Goal: Feedback & Contribution: Submit feedback/report problem

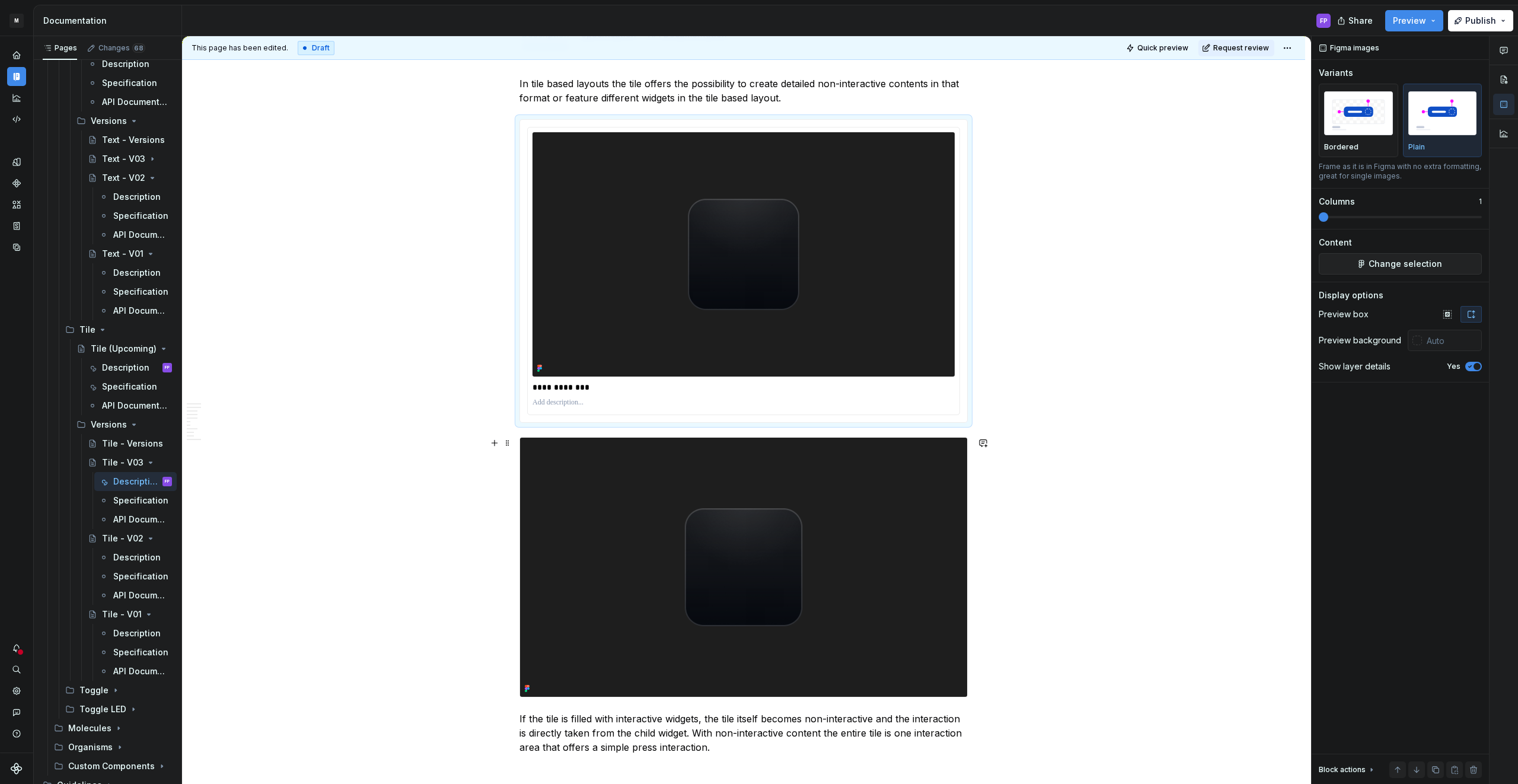
scroll to position [211, 0]
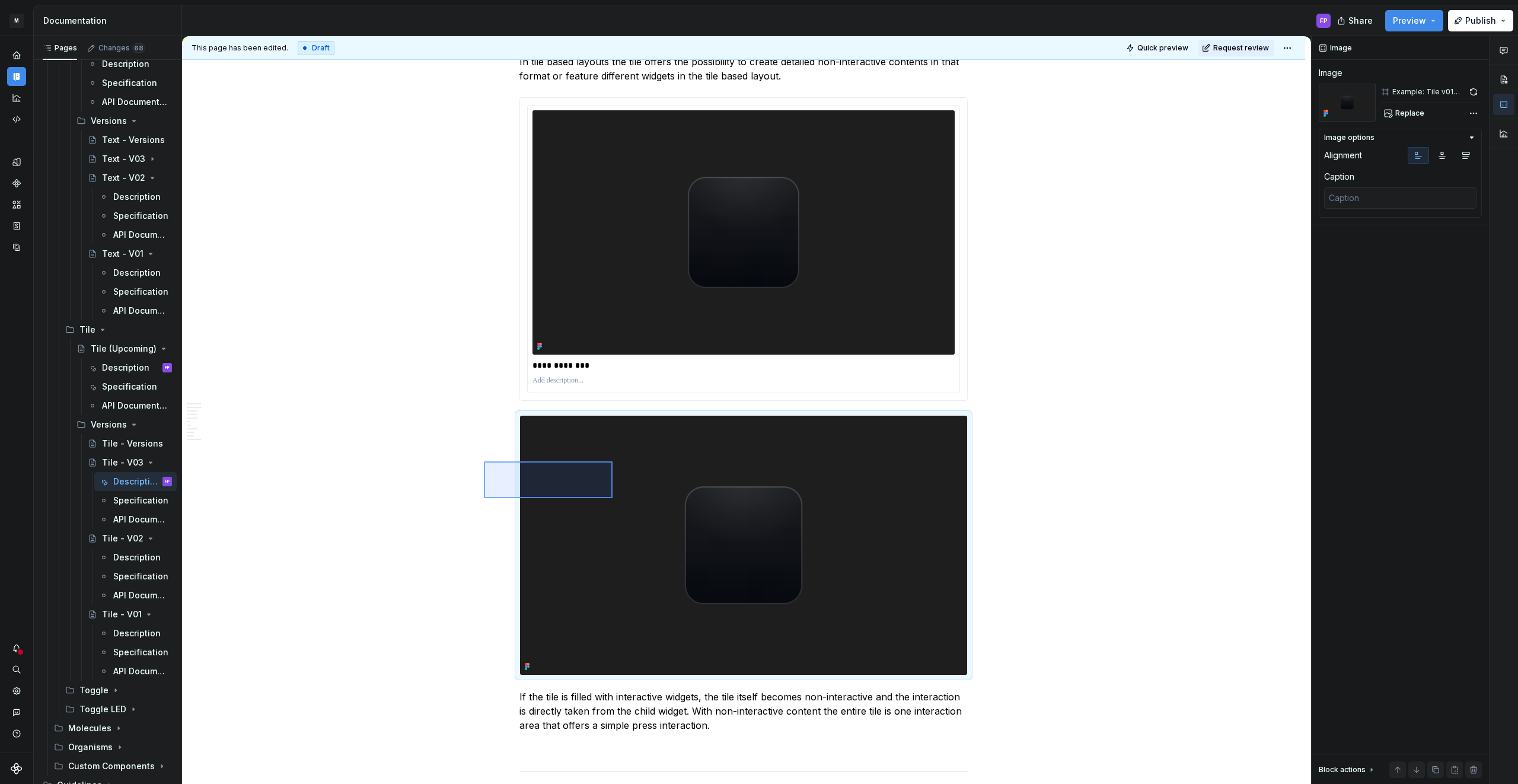
drag, startPoint x: 484, startPoint y: 461, endPoint x: 614, endPoint y: 499, distance: 135.4
click at [614, 499] on div "**********" at bounding box center [746, 410] width 1129 height 748
click at [547, 469] on img at bounding box center [743, 545] width 447 height 259
click at [510, 417] on span at bounding box center [508, 421] width 10 height 17
type textarea "*"
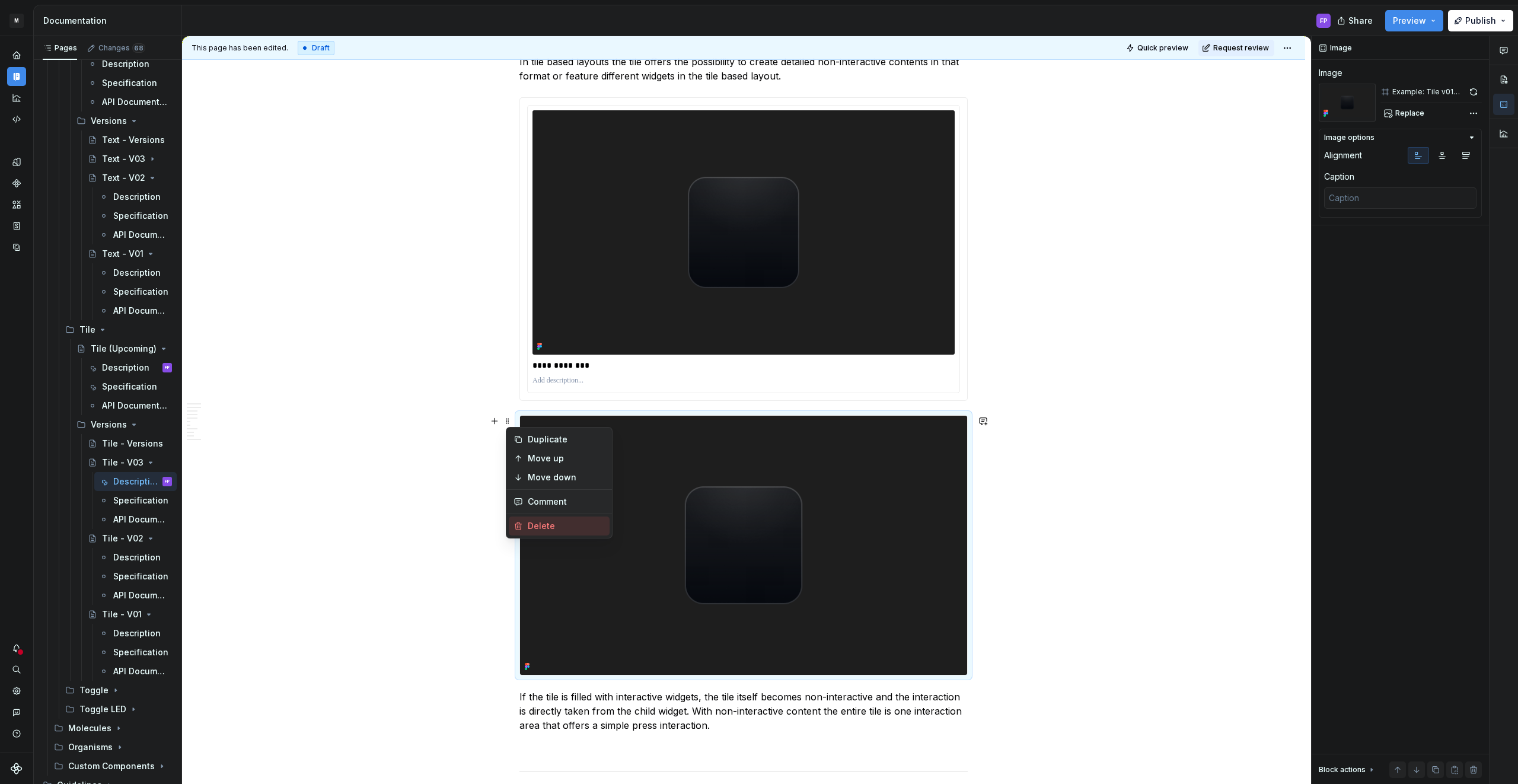
click at [529, 524] on div "Delete" at bounding box center [566, 526] width 77 height 12
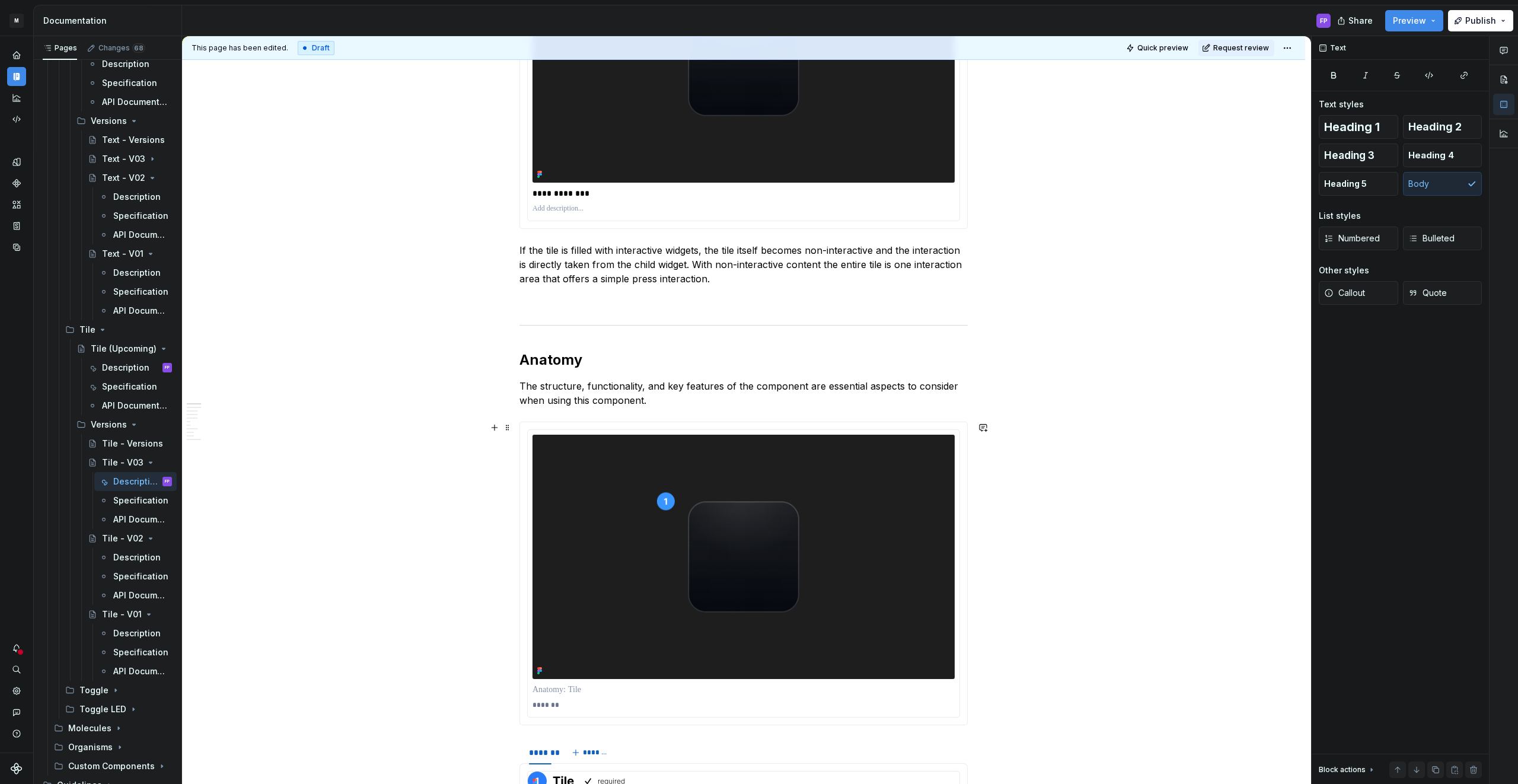
scroll to position [444, 0]
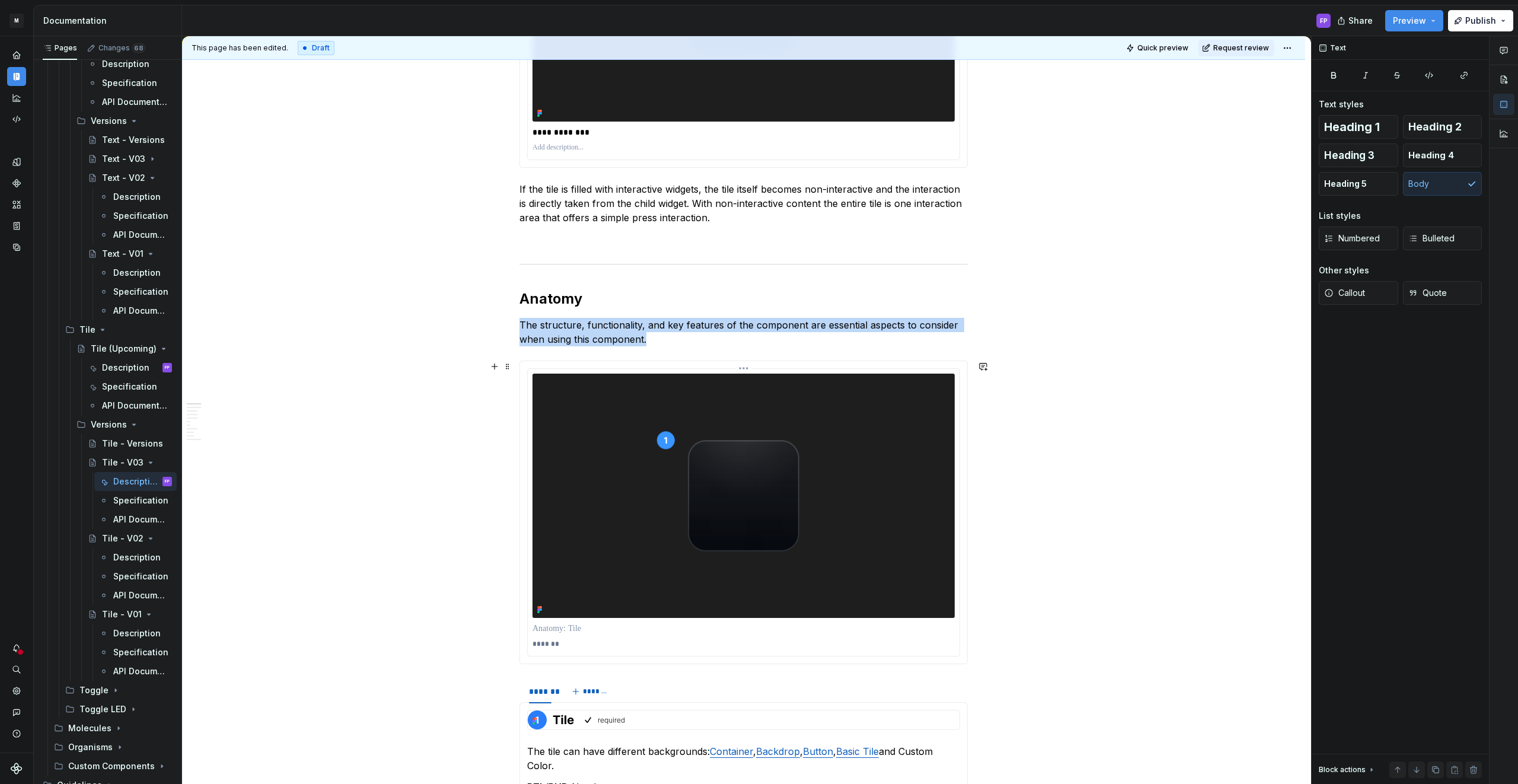
click at [579, 456] on img at bounding box center [743, 496] width 422 height 244
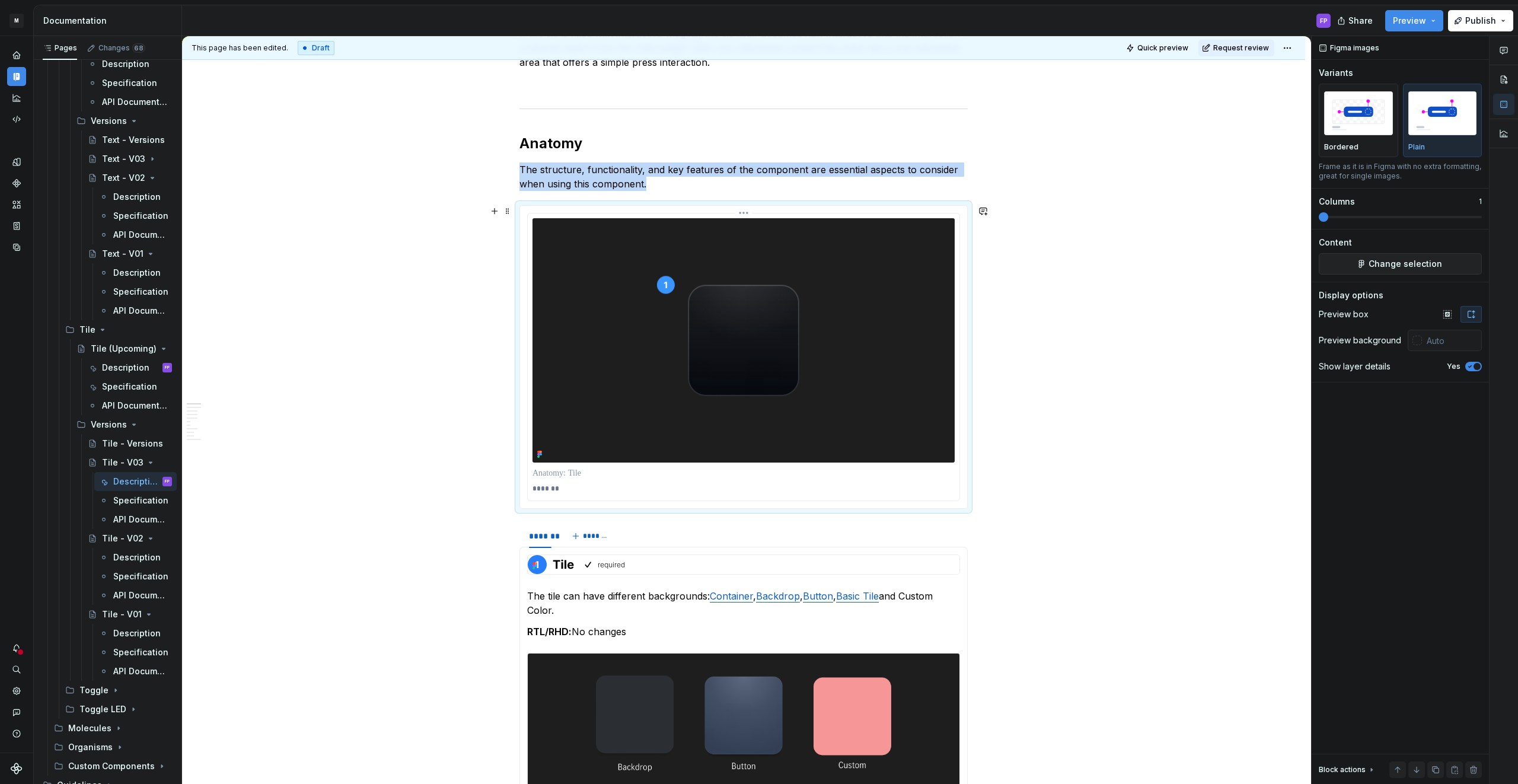
scroll to position [602, 0]
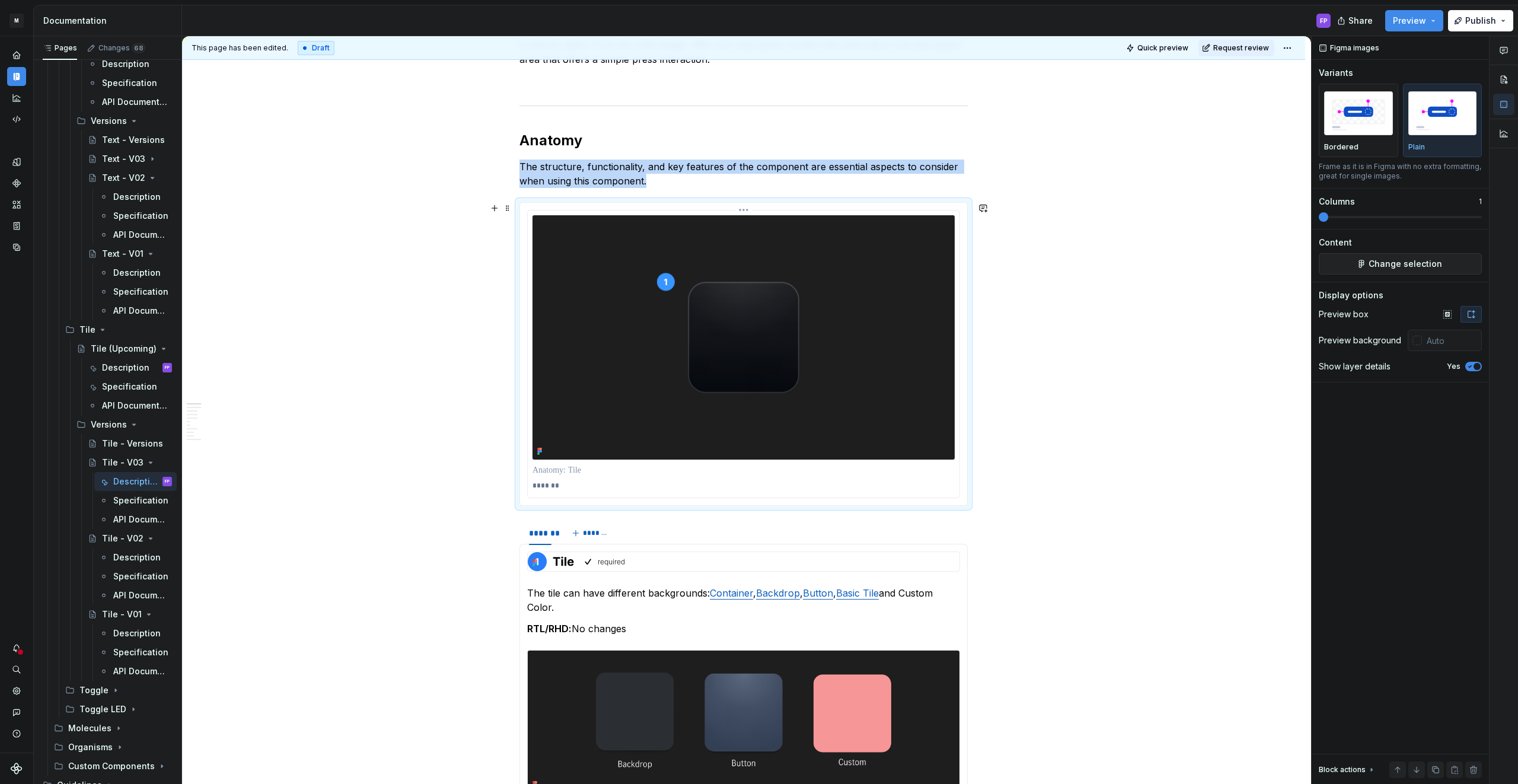
click at [768, 351] on img at bounding box center [743, 337] width 422 height 244
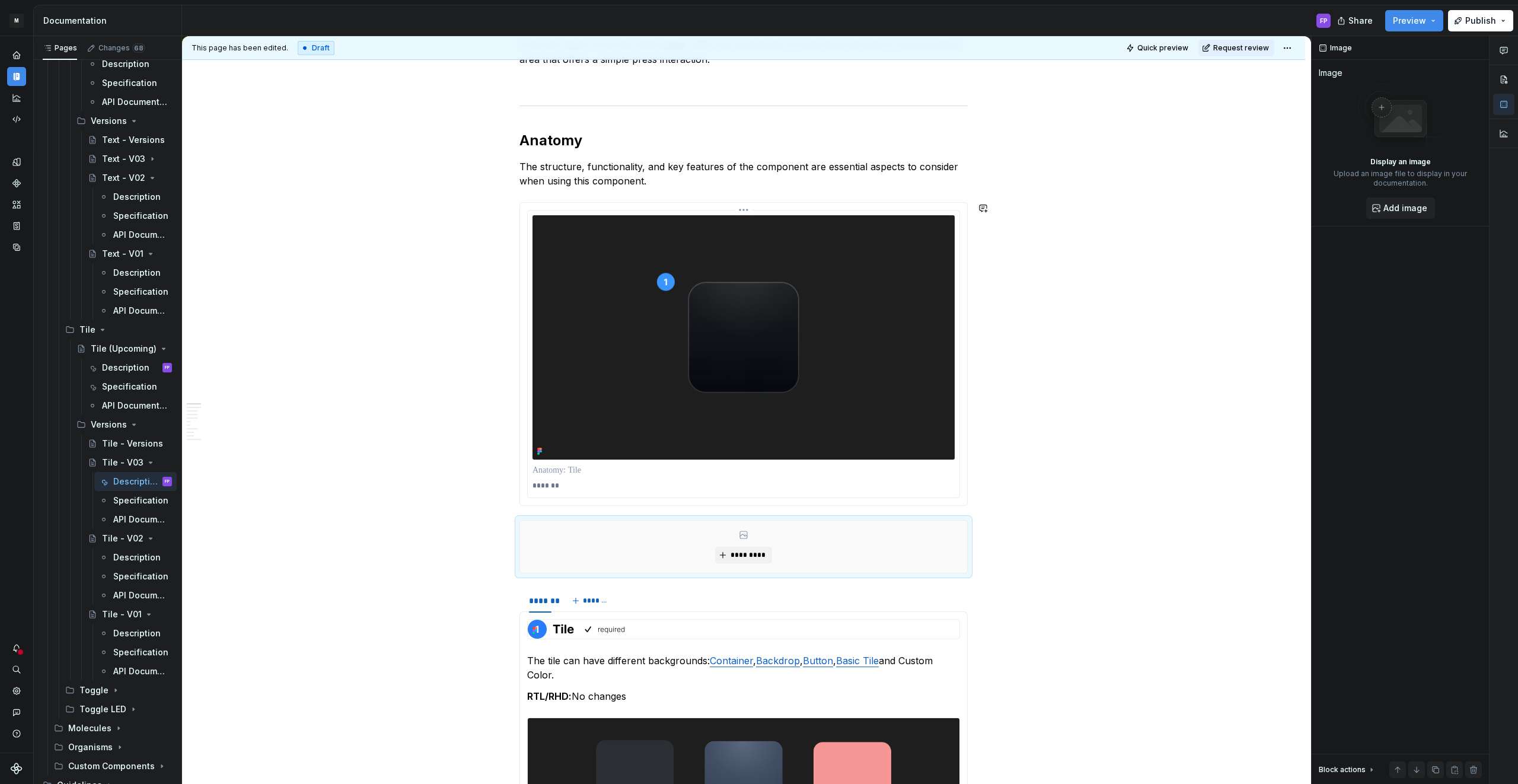
scroll to position [602, 0]
click at [756, 549] on button "*********" at bounding box center [743, 556] width 57 height 17
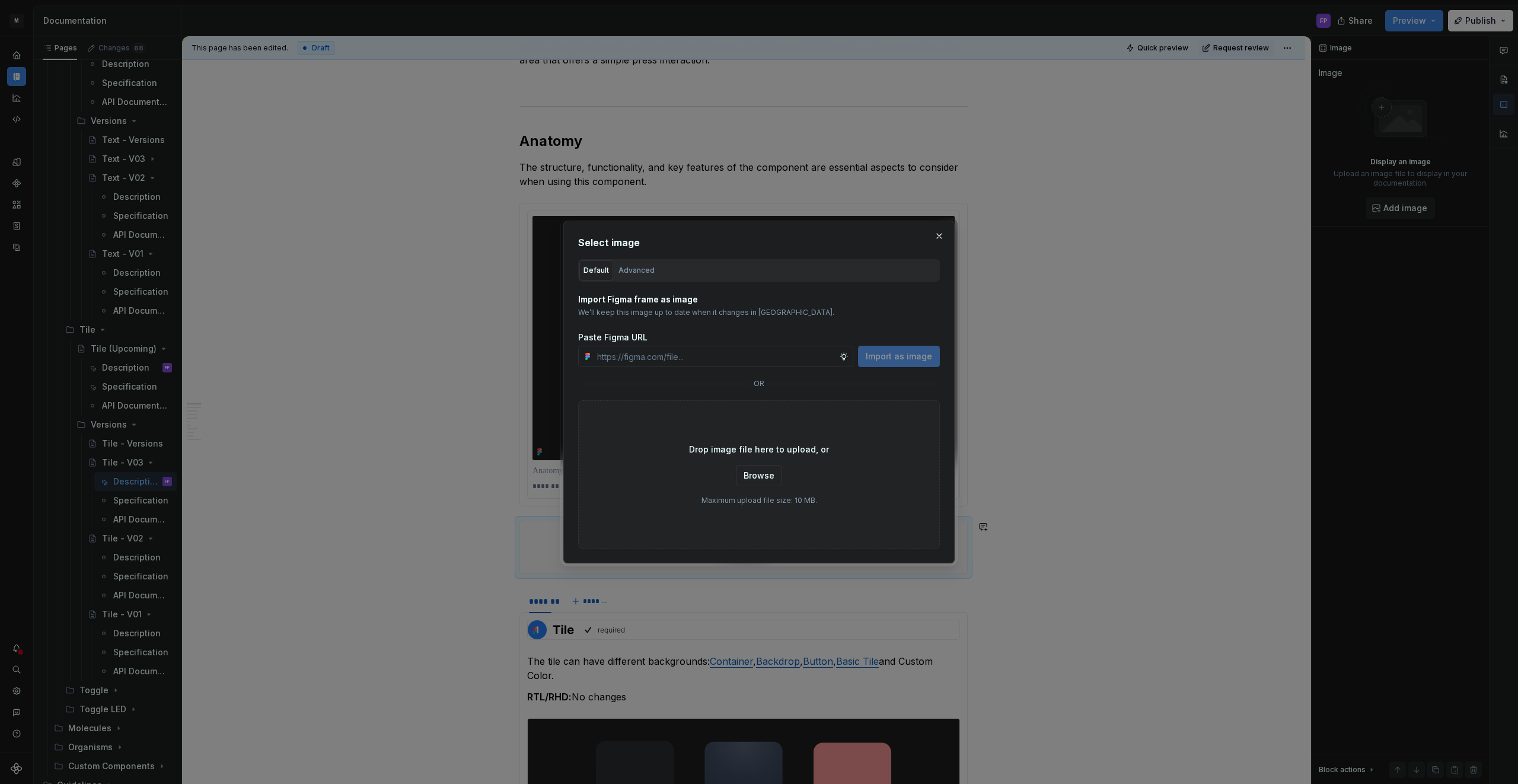
type textarea "*"
paste input "[URL][DOMAIN_NAME]"
type input "[URL][DOMAIN_NAME]"
click at [904, 362] on button "Import as image" at bounding box center [899, 356] width 82 height 21
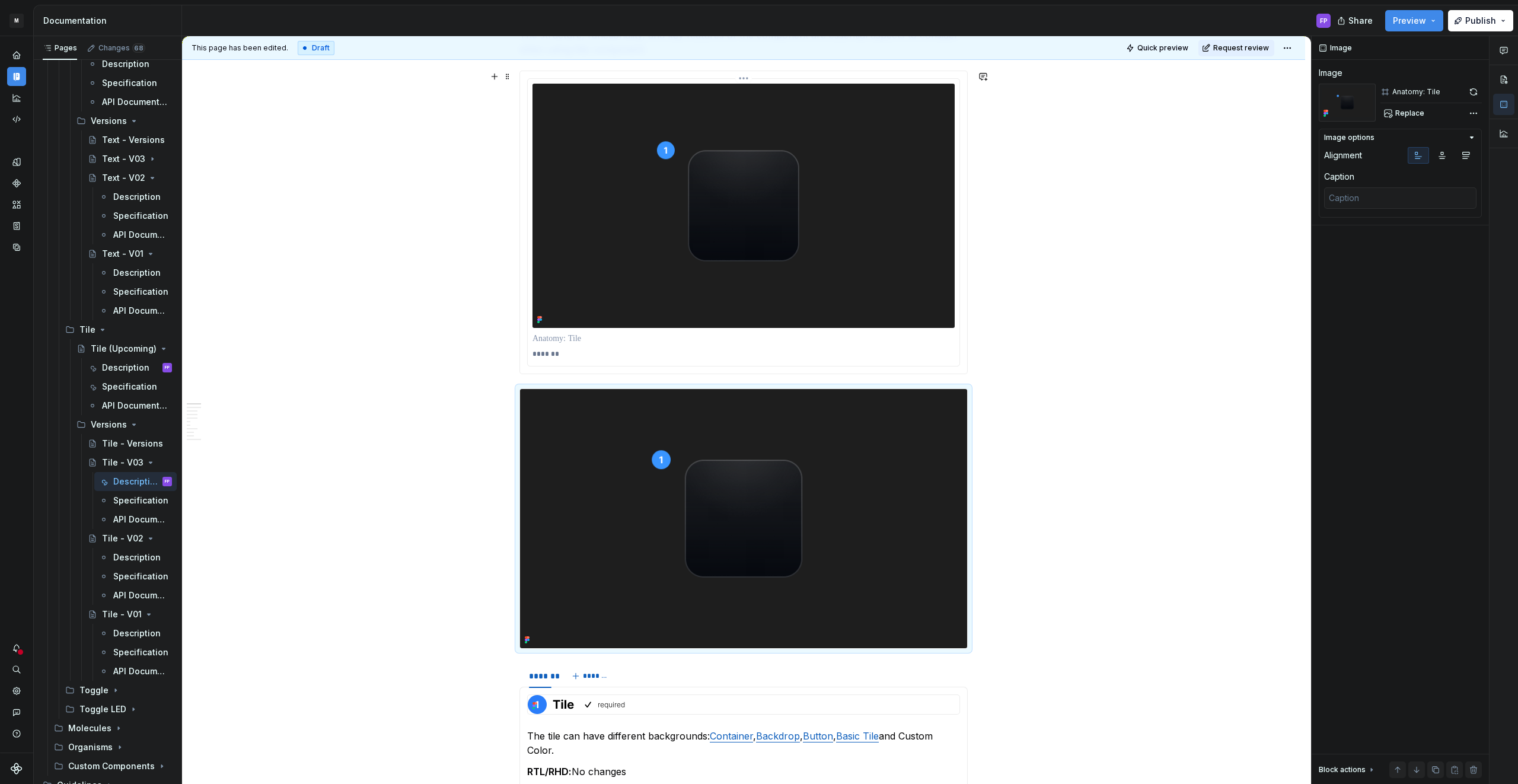
scroll to position [745, 0]
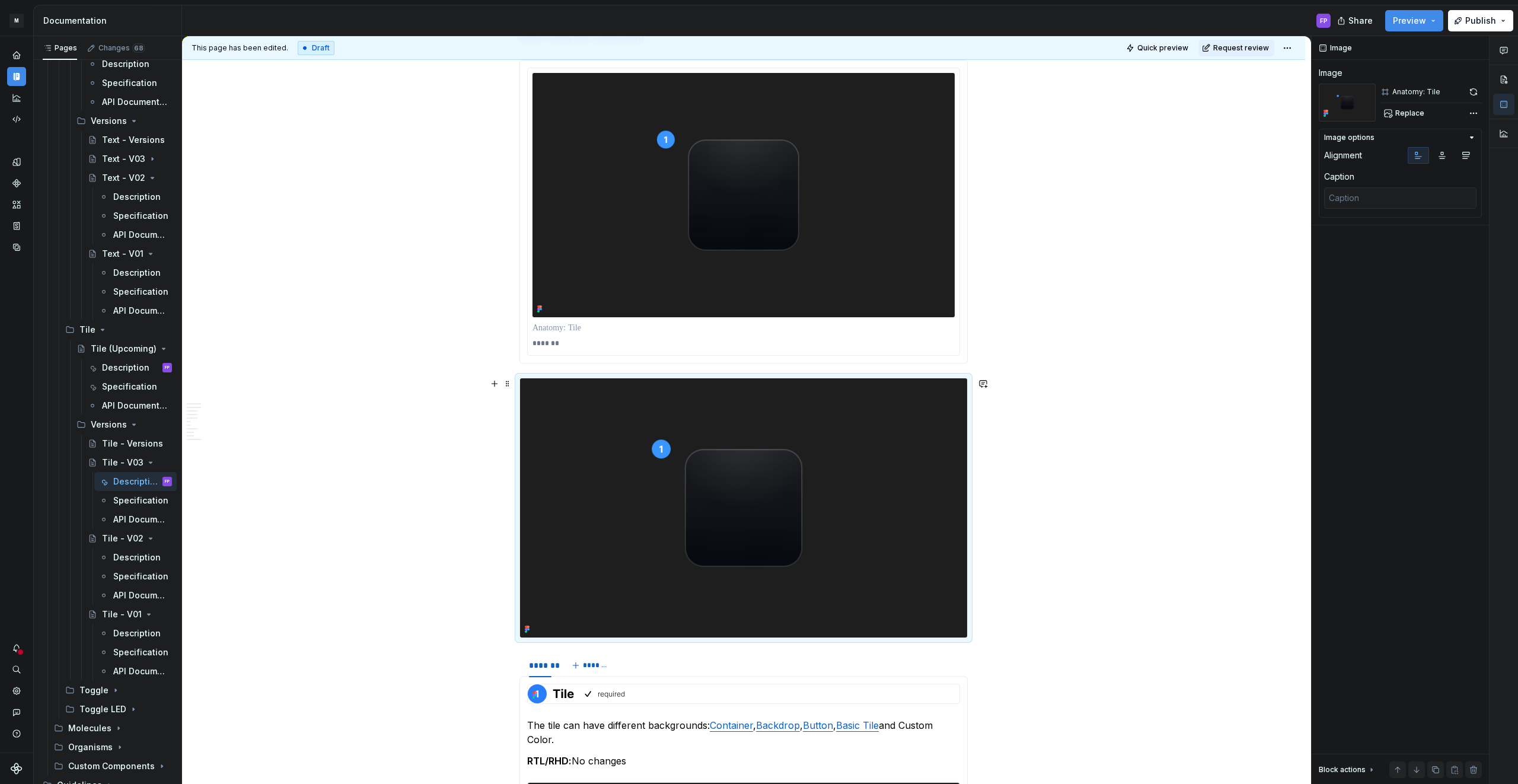
click at [729, 470] on img at bounding box center [743, 508] width 447 height 259
click at [1464, 91] on div "Anatomy: Tile" at bounding box center [1431, 92] width 101 height 17
click at [1473, 92] on button "button" at bounding box center [1473, 92] width 17 height 17
click at [774, 473] on img at bounding box center [743, 508] width 447 height 259
type textarea "*"
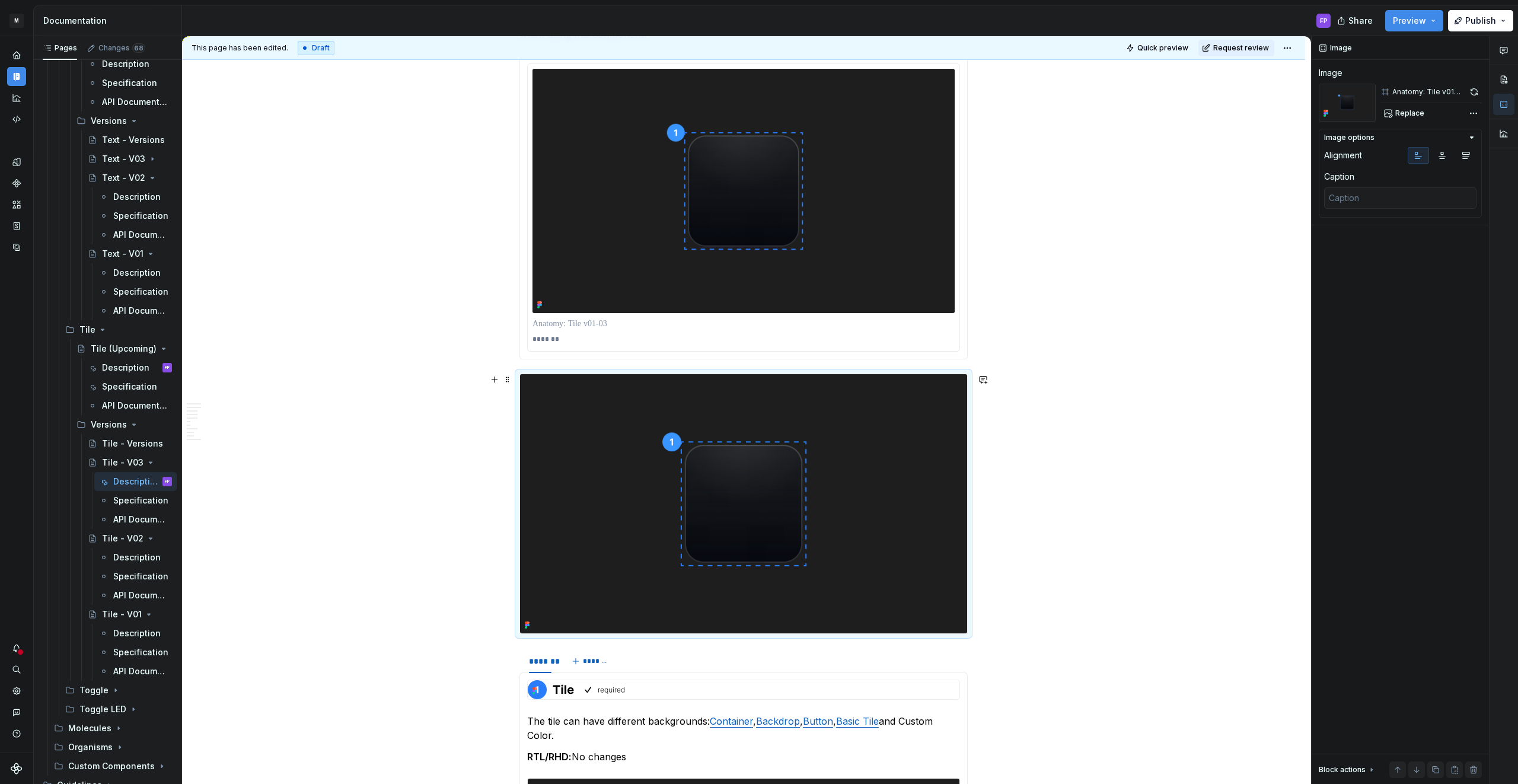
scroll to position [747, 0]
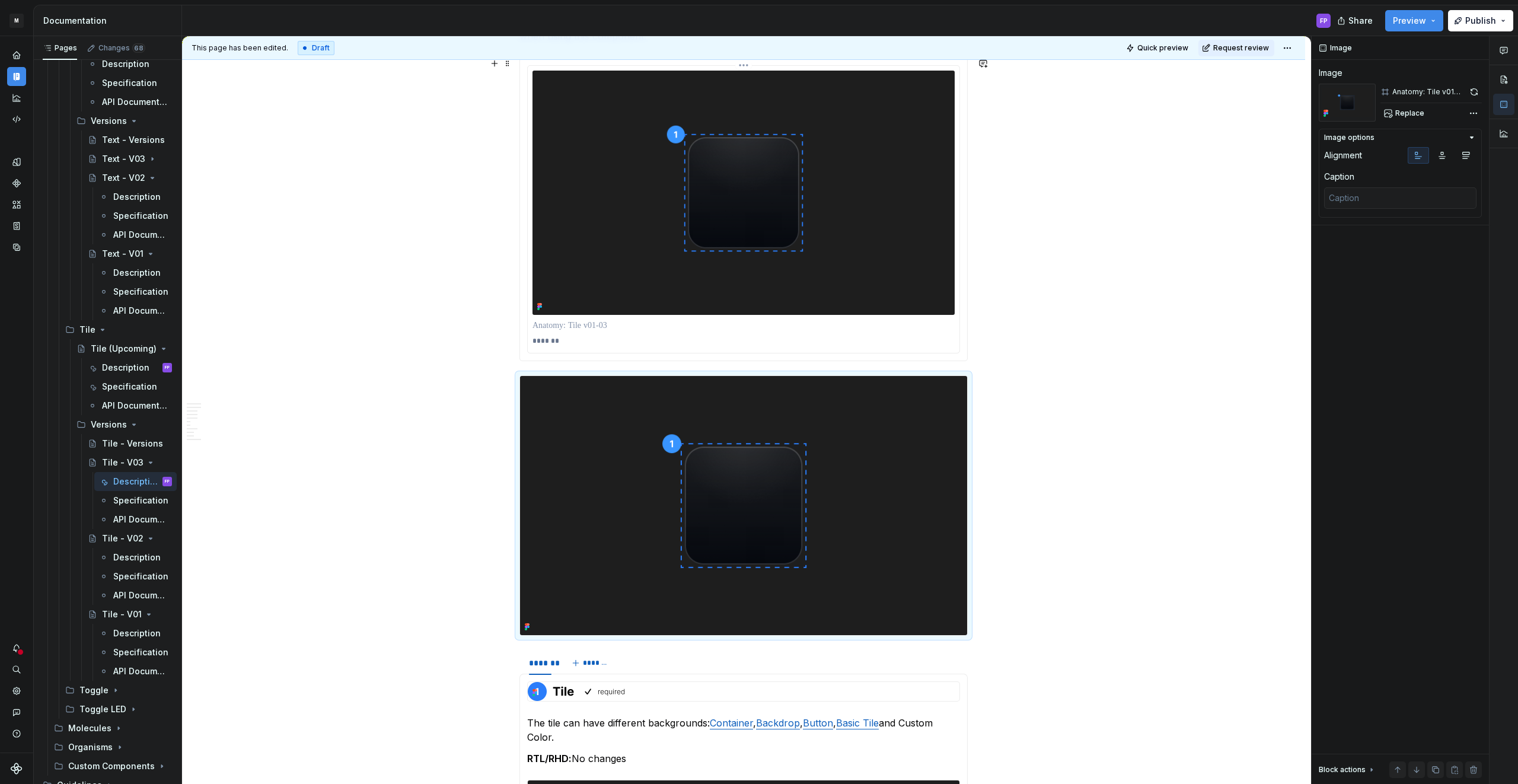
click at [572, 327] on p at bounding box center [743, 326] width 422 height 12
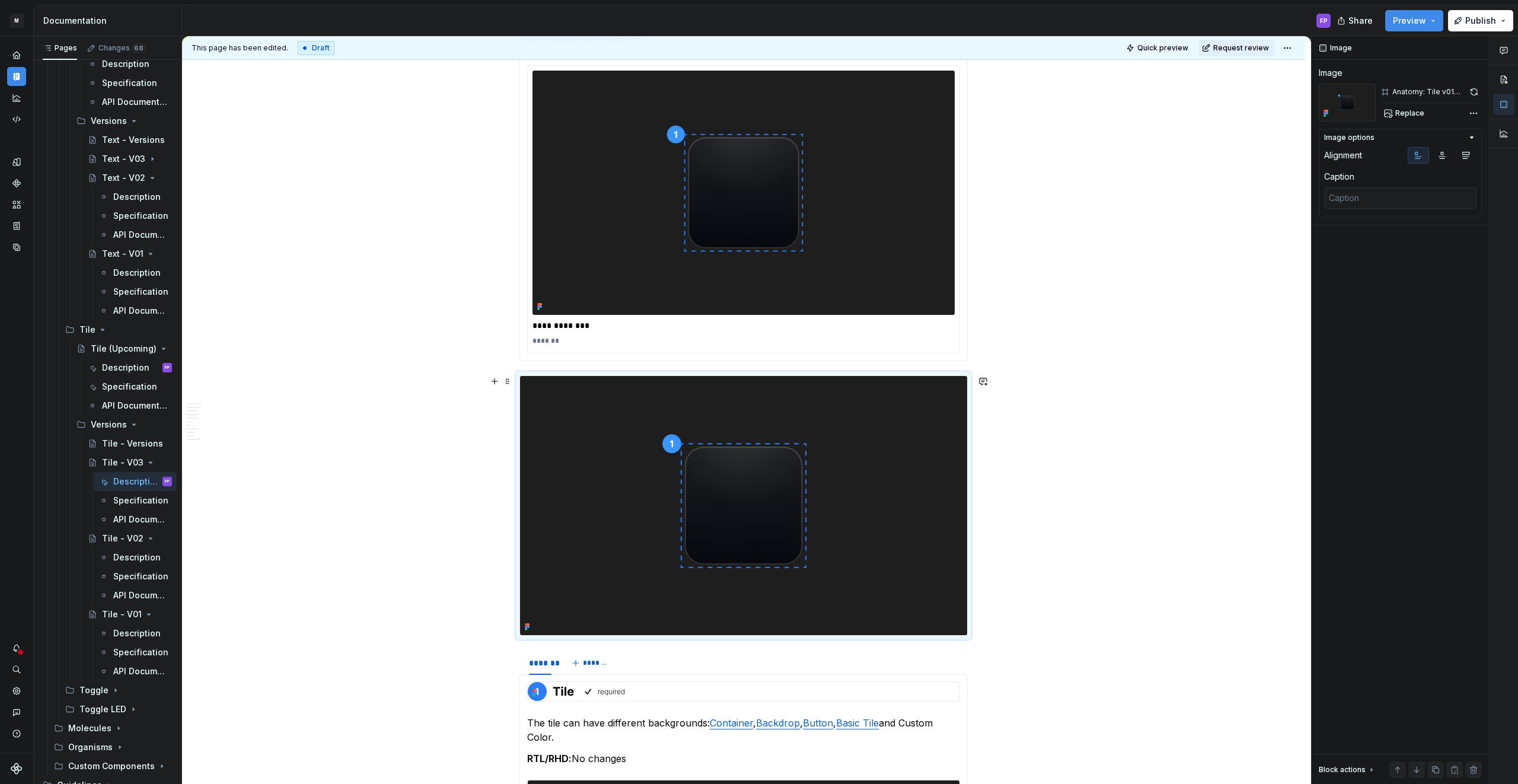
click at [600, 489] on img at bounding box center [743, 505] width 447 height 259
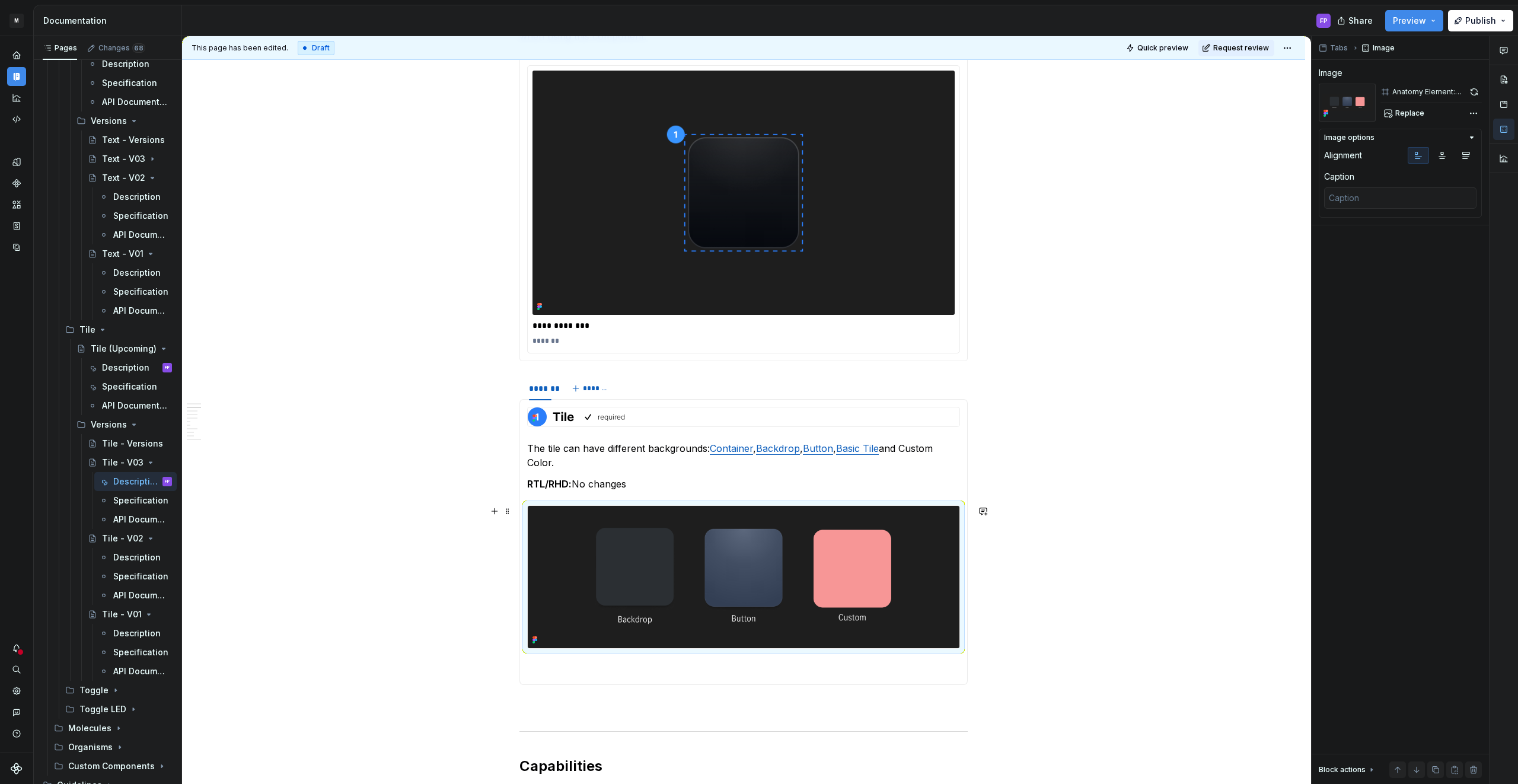
click at [706, 533] on img at bounding box center [743, 577] width 432 height 142
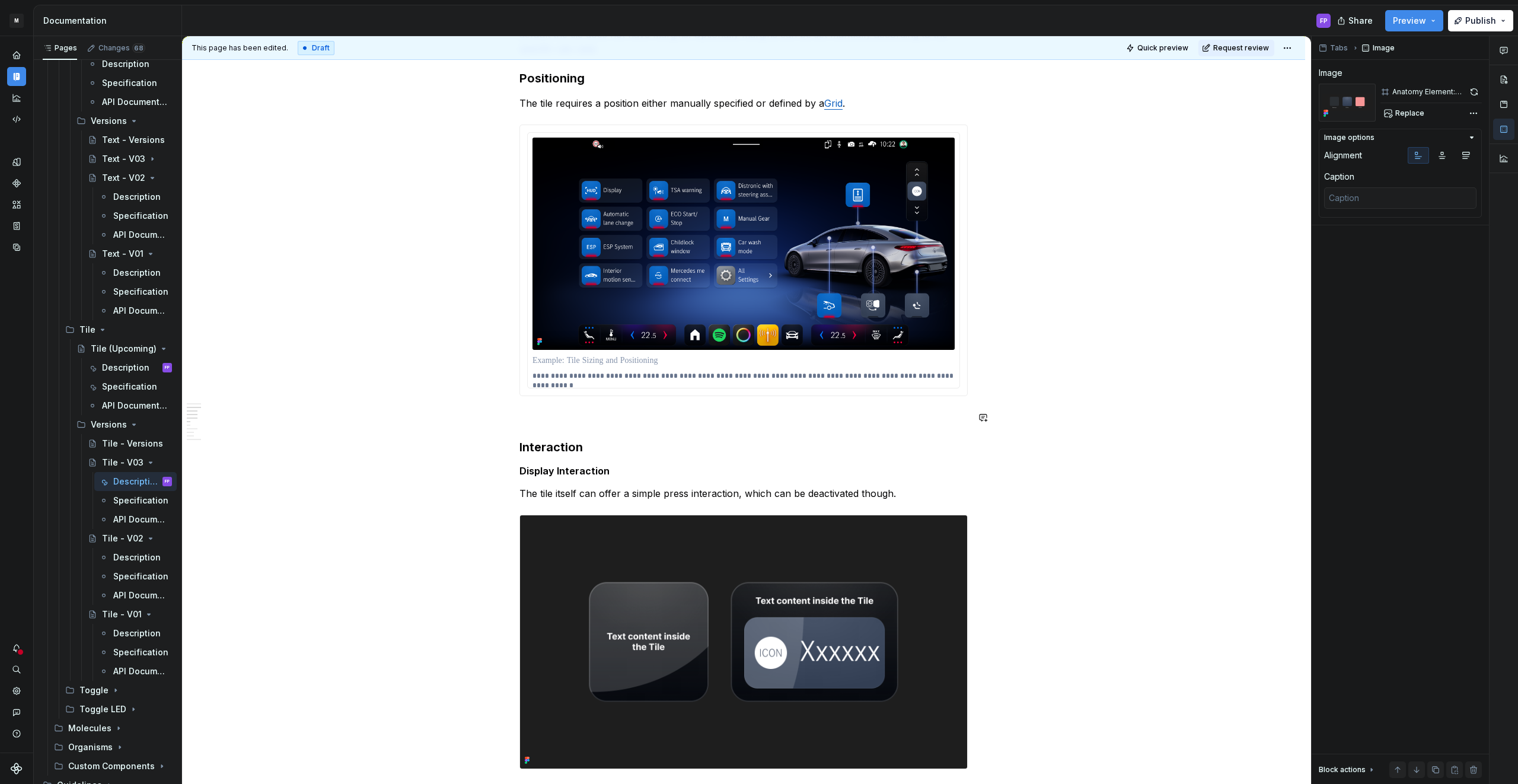
scroll to position [1453, 0]
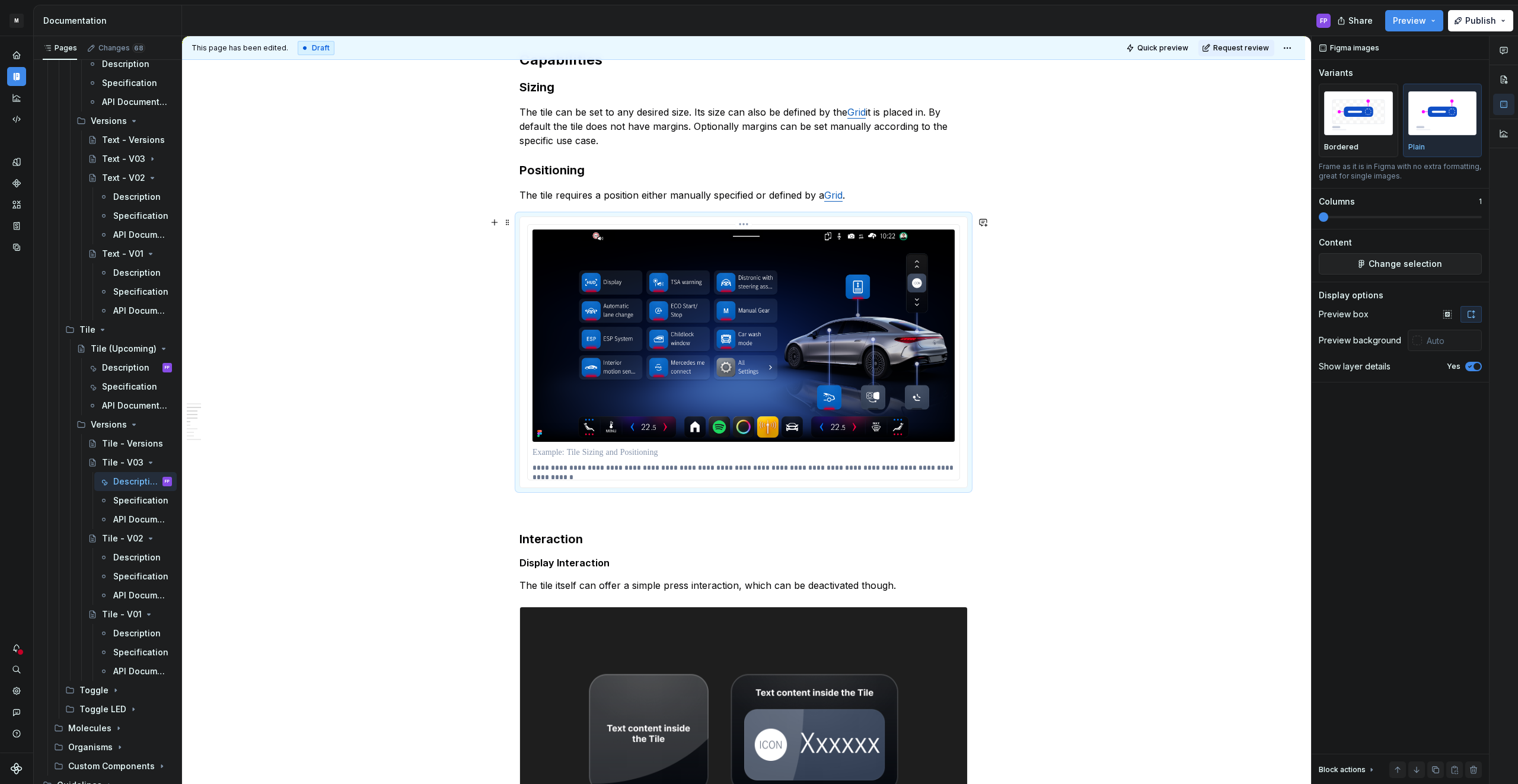
click at [700, 355] on img at bounding box center [743, 335] width 422 height 212
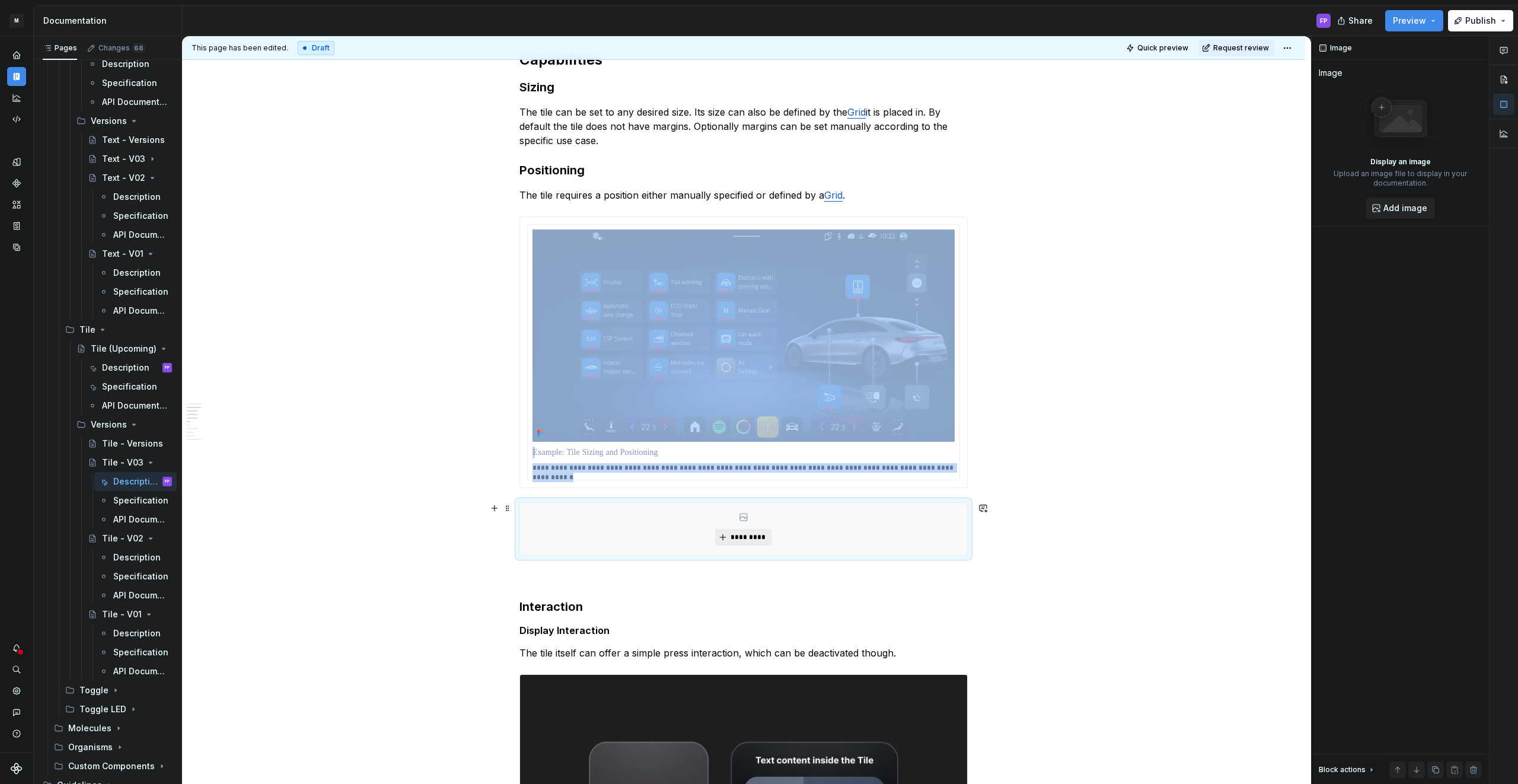
click at [741, 539] on span "*********" at bounding box center [748, 537] width 36 height 10
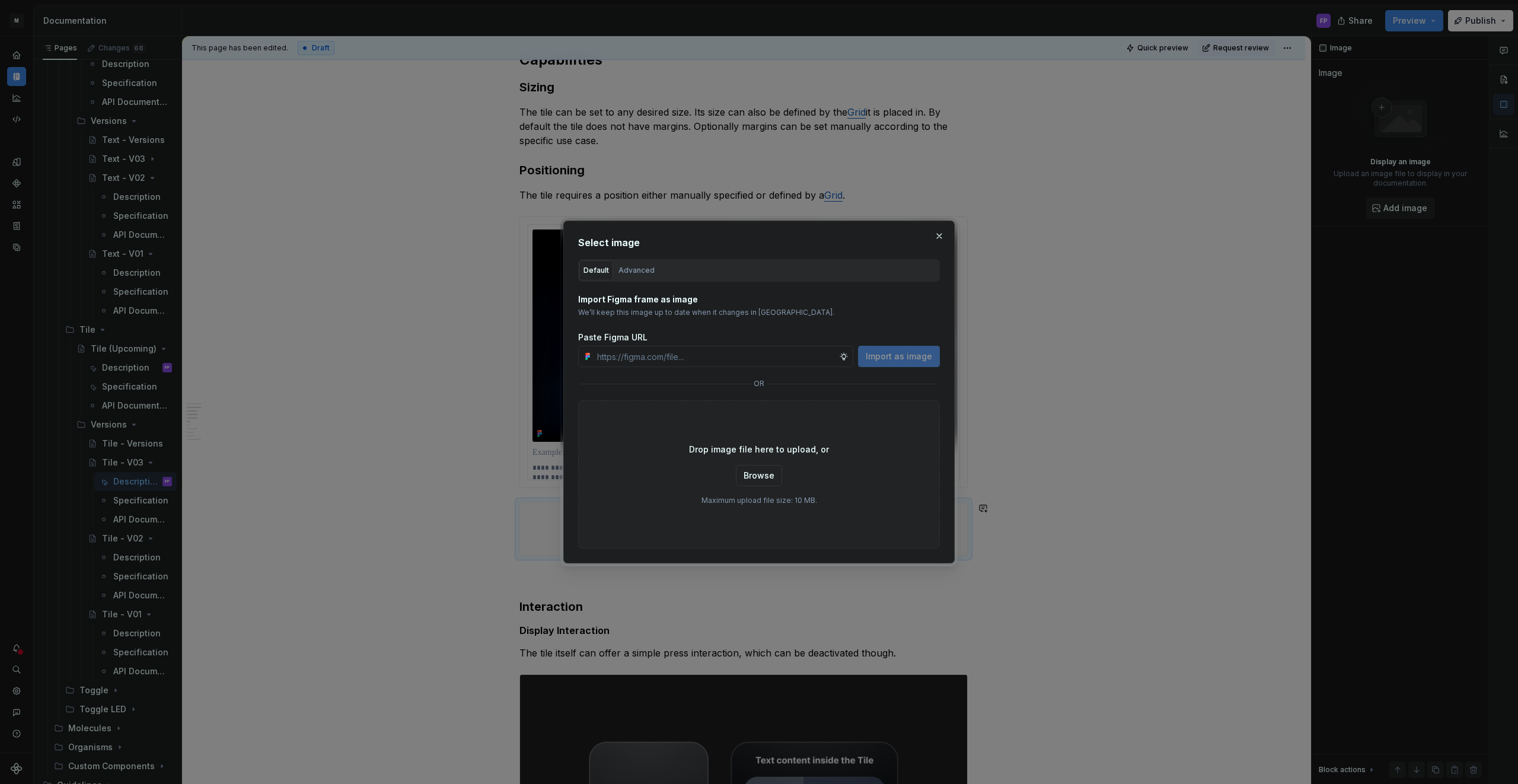
type textarea "*"
click at [941, 233] on button "button" at bounding box center [939, 236] width 17 height 17
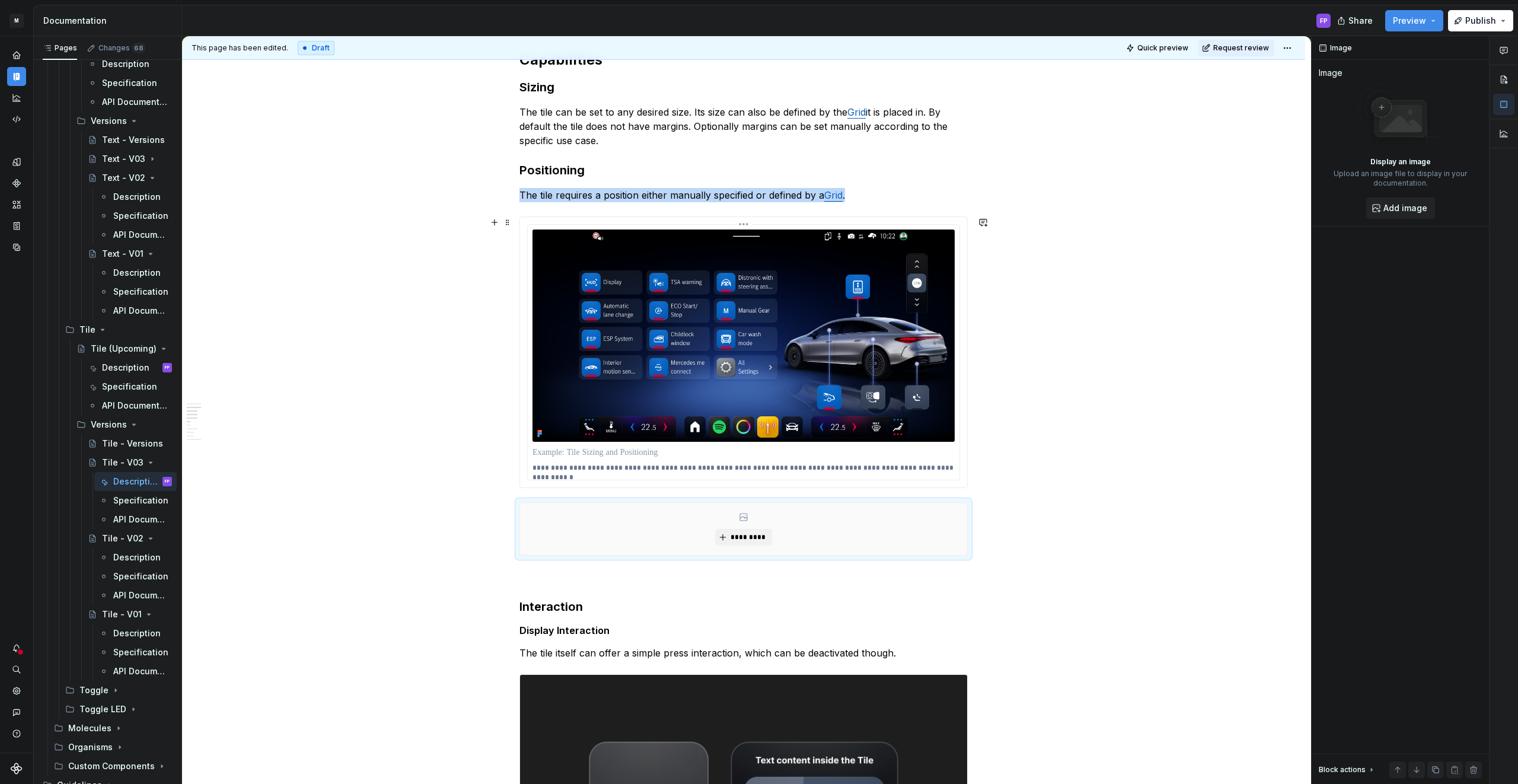
click at [752, 298] on img at bounding box center [743, 335] width 422 height 212
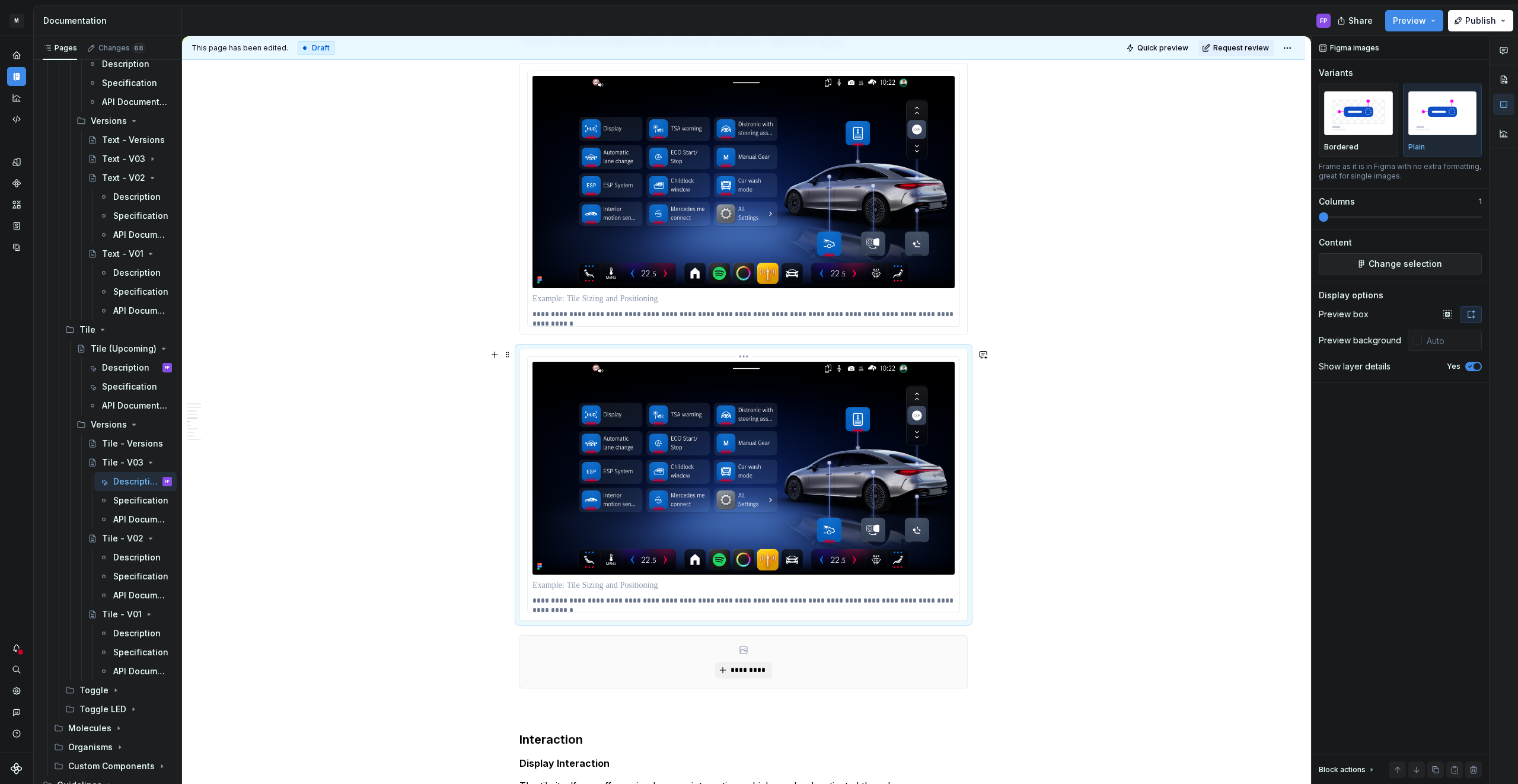
scroll to position [1619, 0]
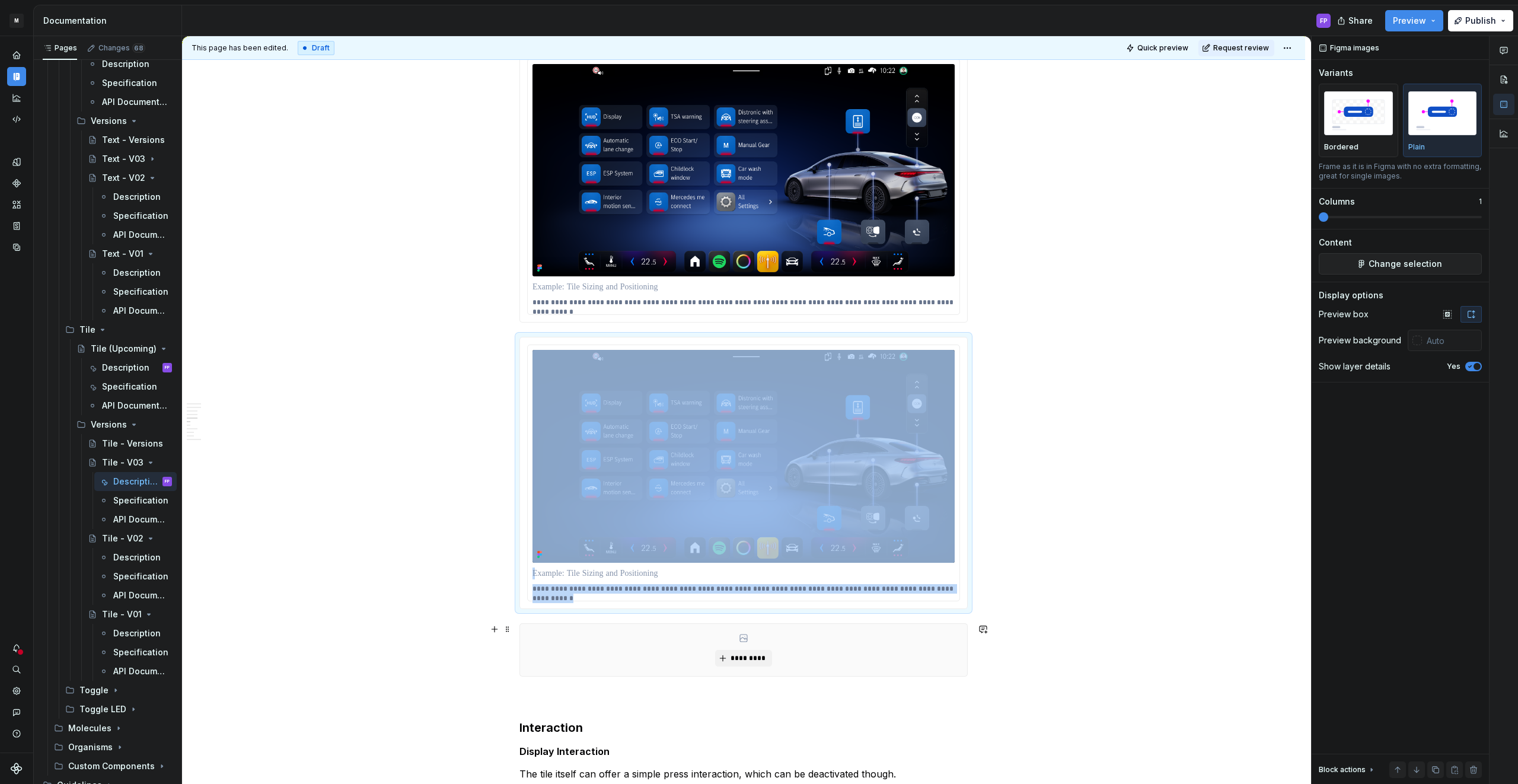
click at [688, 644] on div "*********" at bounding box center [743, 650] width 447 height 52
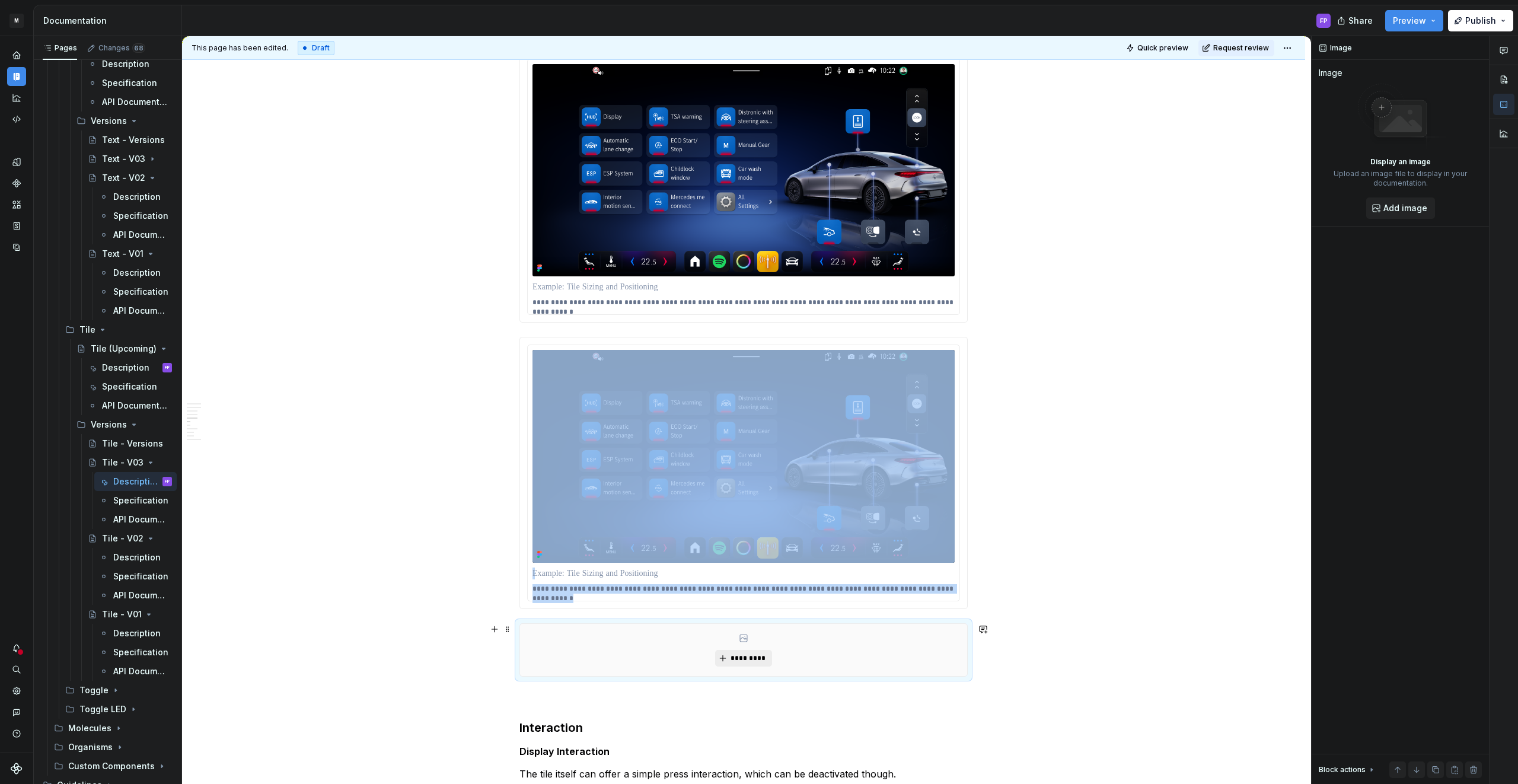
click at [736, 657] on span "*********" at bounding box center [748, 658] width 36 height 10
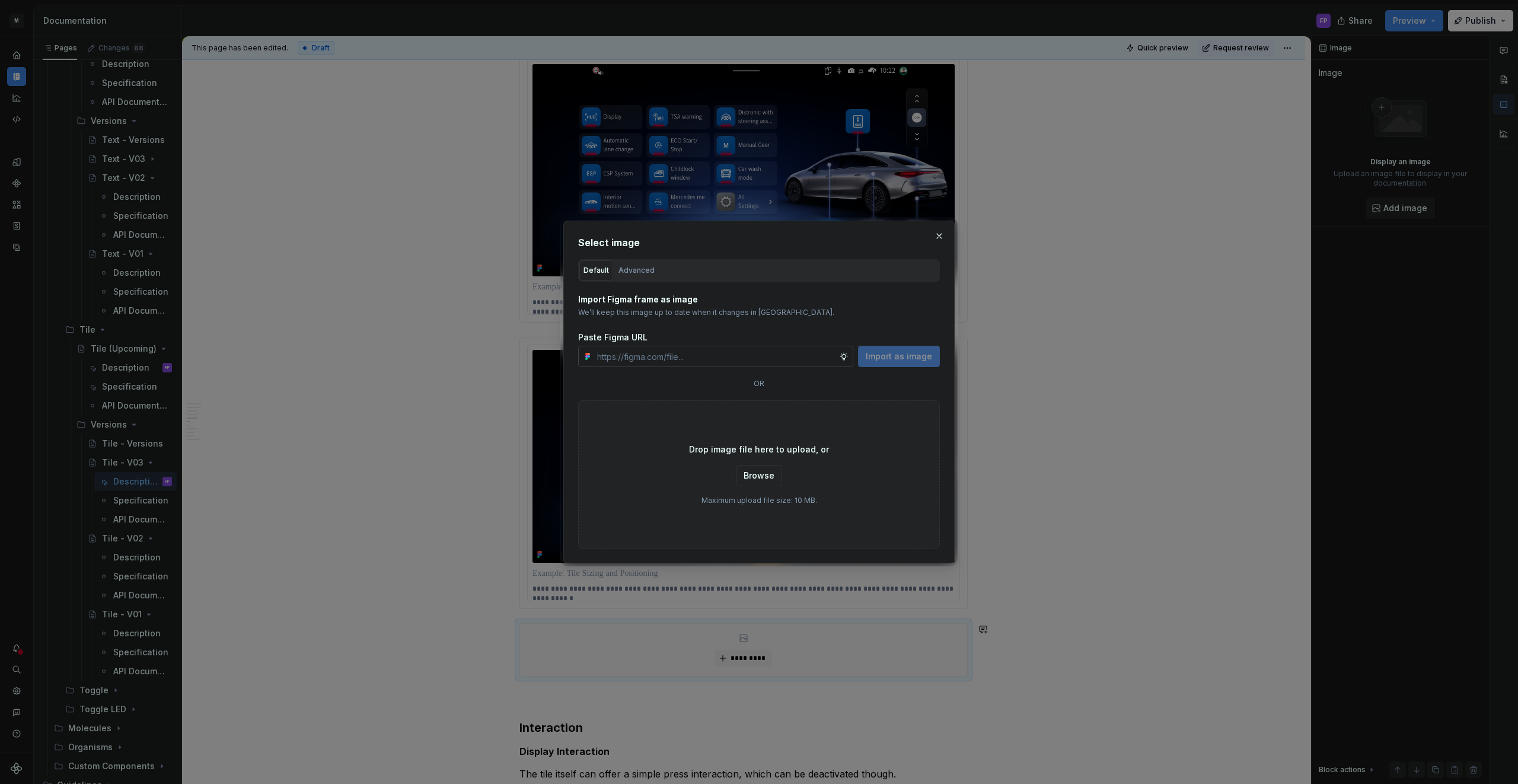
click at [721, 353] on input "text" at bounding box center [716, 356] width 247 height 21
paste input "[URL][DOMAIN_NAME]"
type input "[URL][DOMAIN_NAME]"
click at [880, 364] on button "Import as image" at bounding box center [899, 356] width 82 height 21
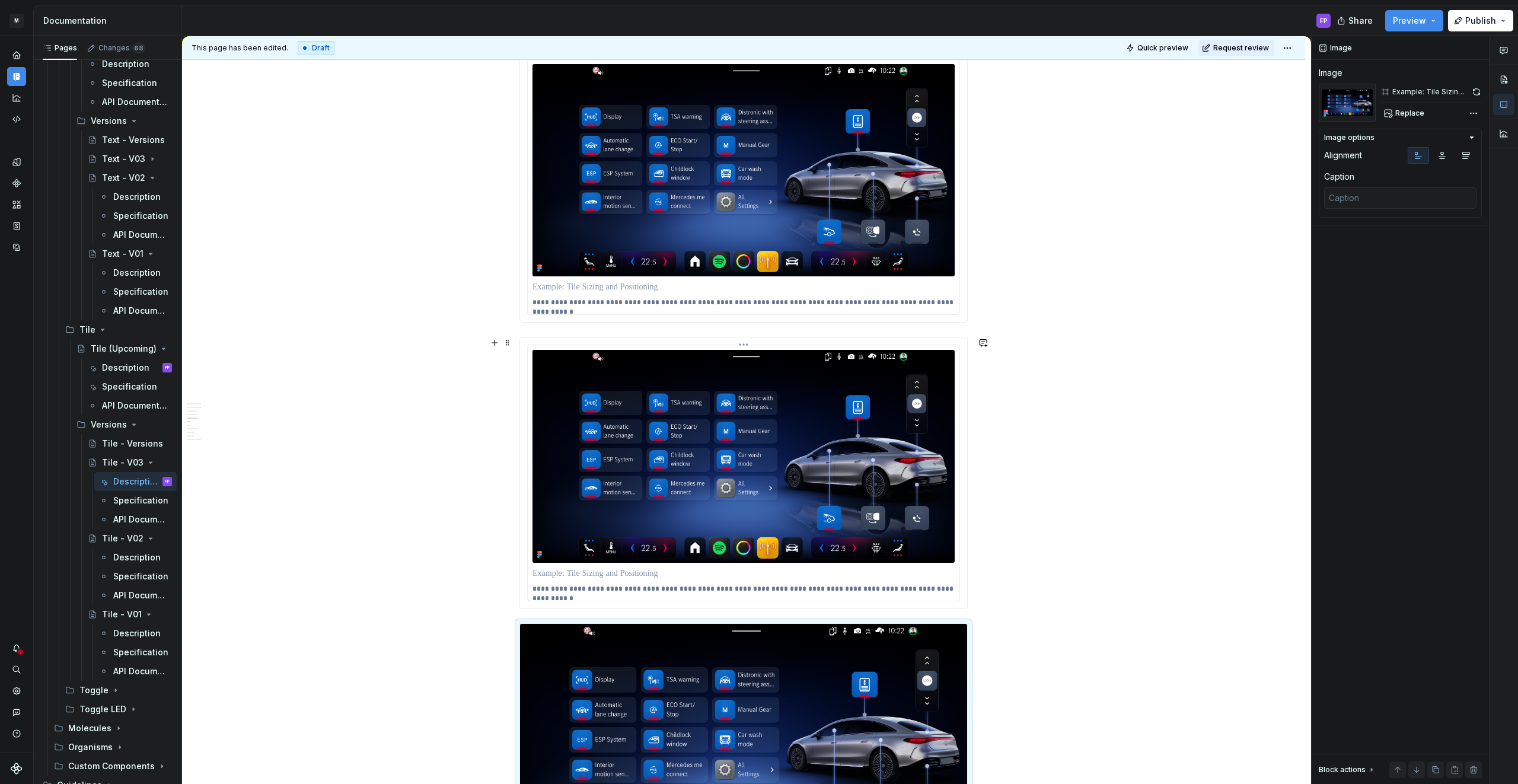
scroll to position [1683, 0]
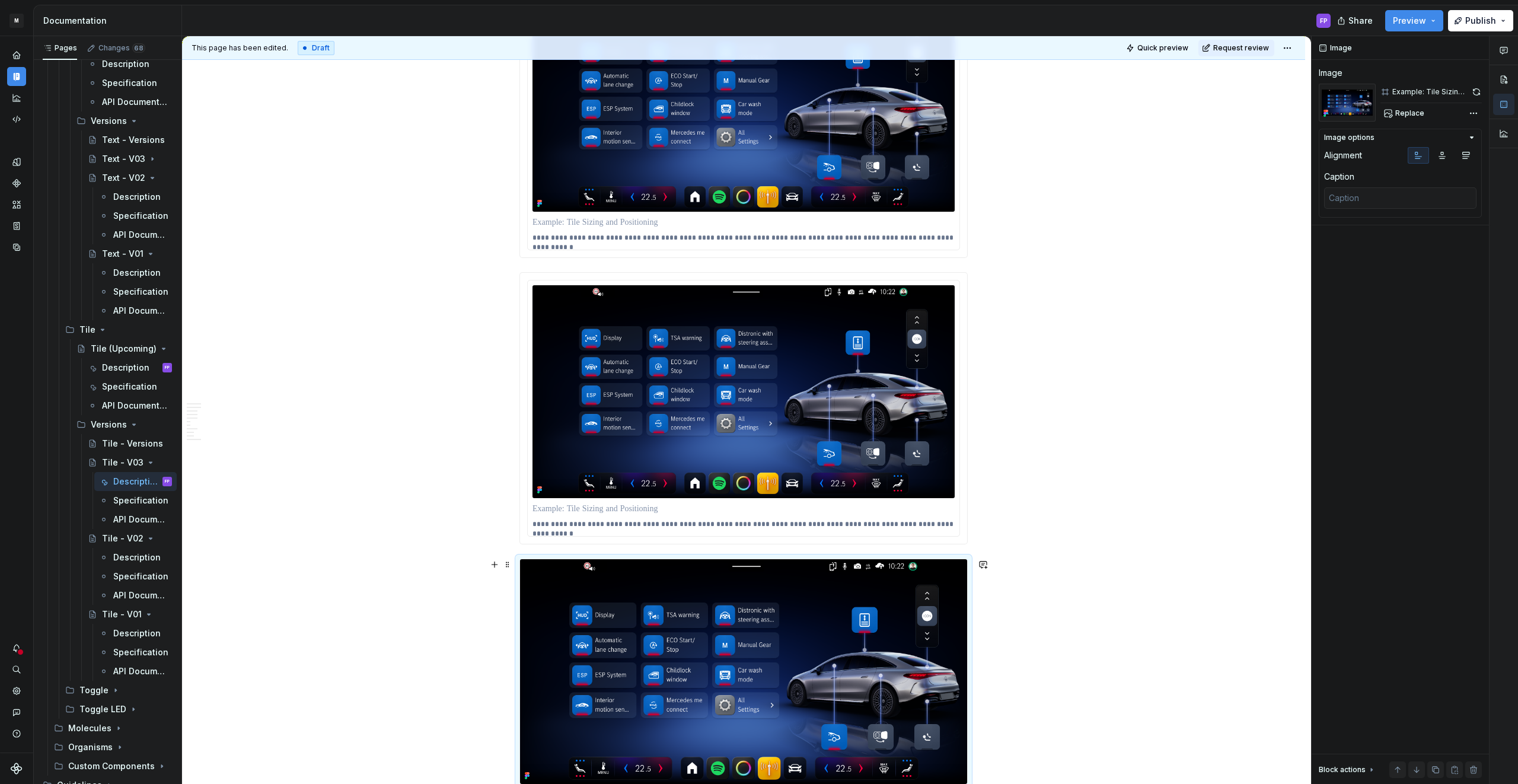
click at [784, 626] on img at bounding box center [743, 671] width 447 height 225
click at [1476, 90] on button "button" at bounding box center [1476, 92] width 11 height 17
type textarea "*"
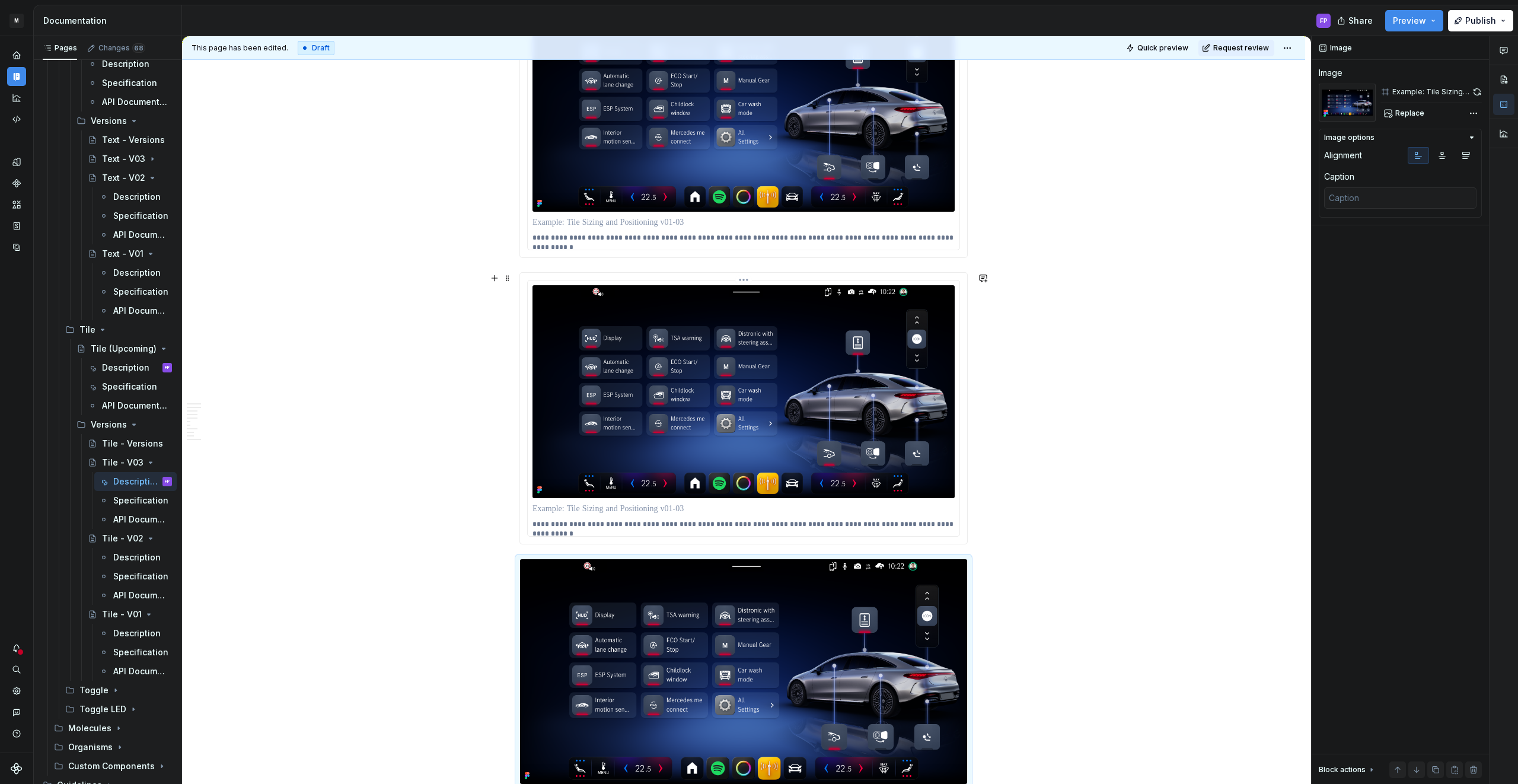
scroll to position [1687, 0]
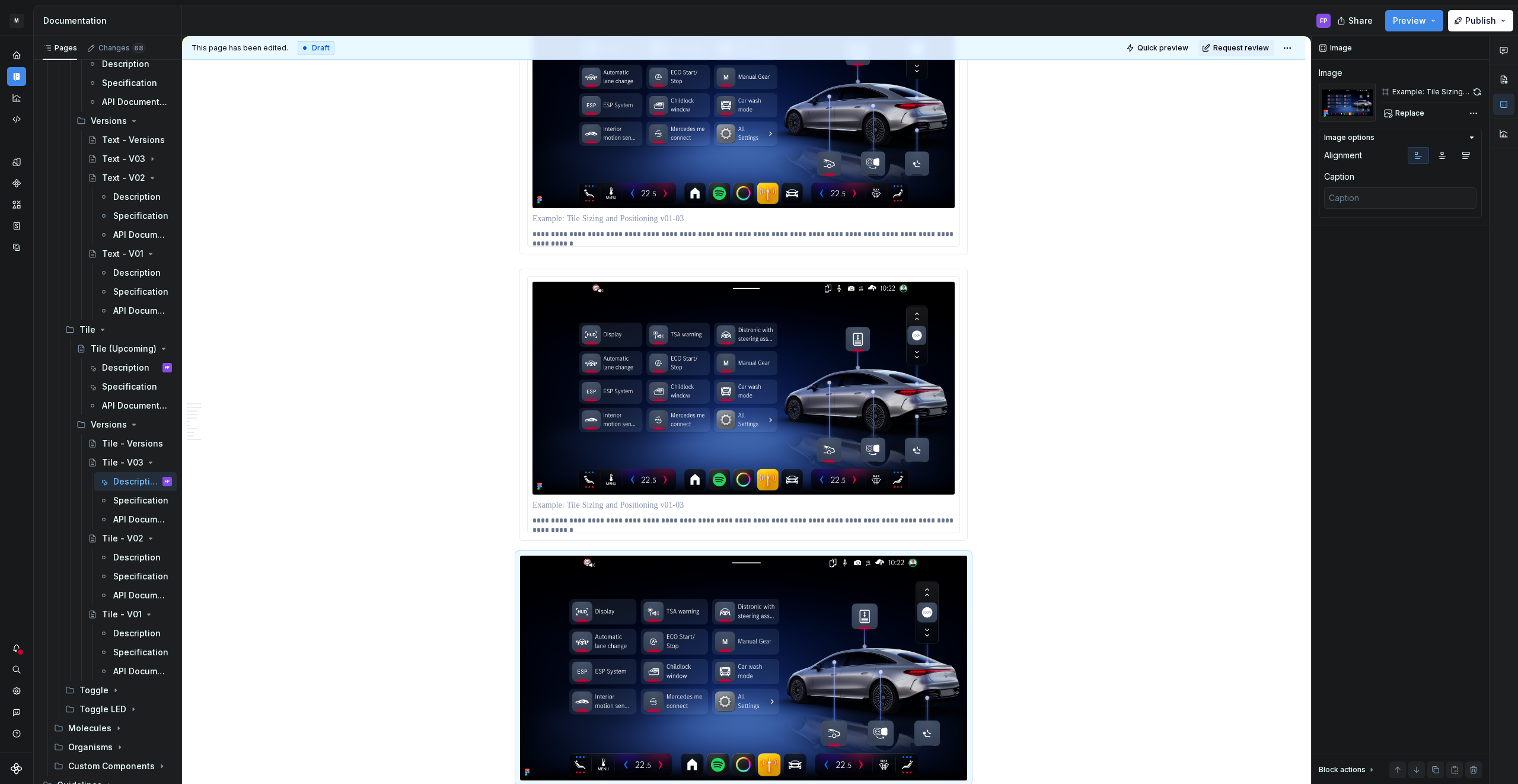
click at [685, 223] on p at bounding box center [743, 219] width 422 height 12
click at [698, 580] on img at bounding box center [743, 668] width 447 height 225
click at [776, 412] on img at bounding box center [743, 388] width 422 height 212
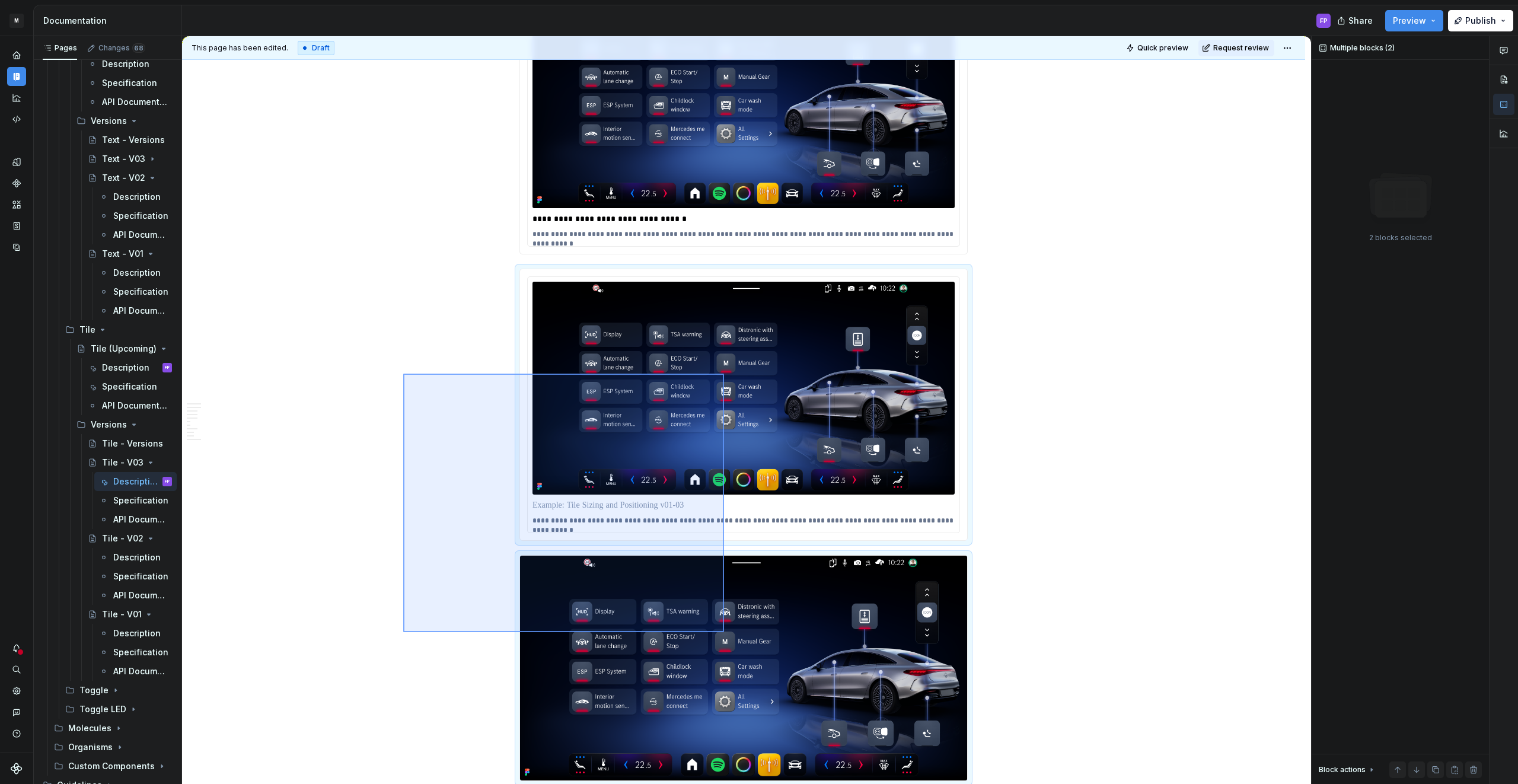
drag, startPoint x: 403, startPoint y: 373, endPoint x: 727, endPoint y: 641, distance: 420.5
click at [727, 641] on div "**********" at bounding box center [746, 410] width 1129 height 748
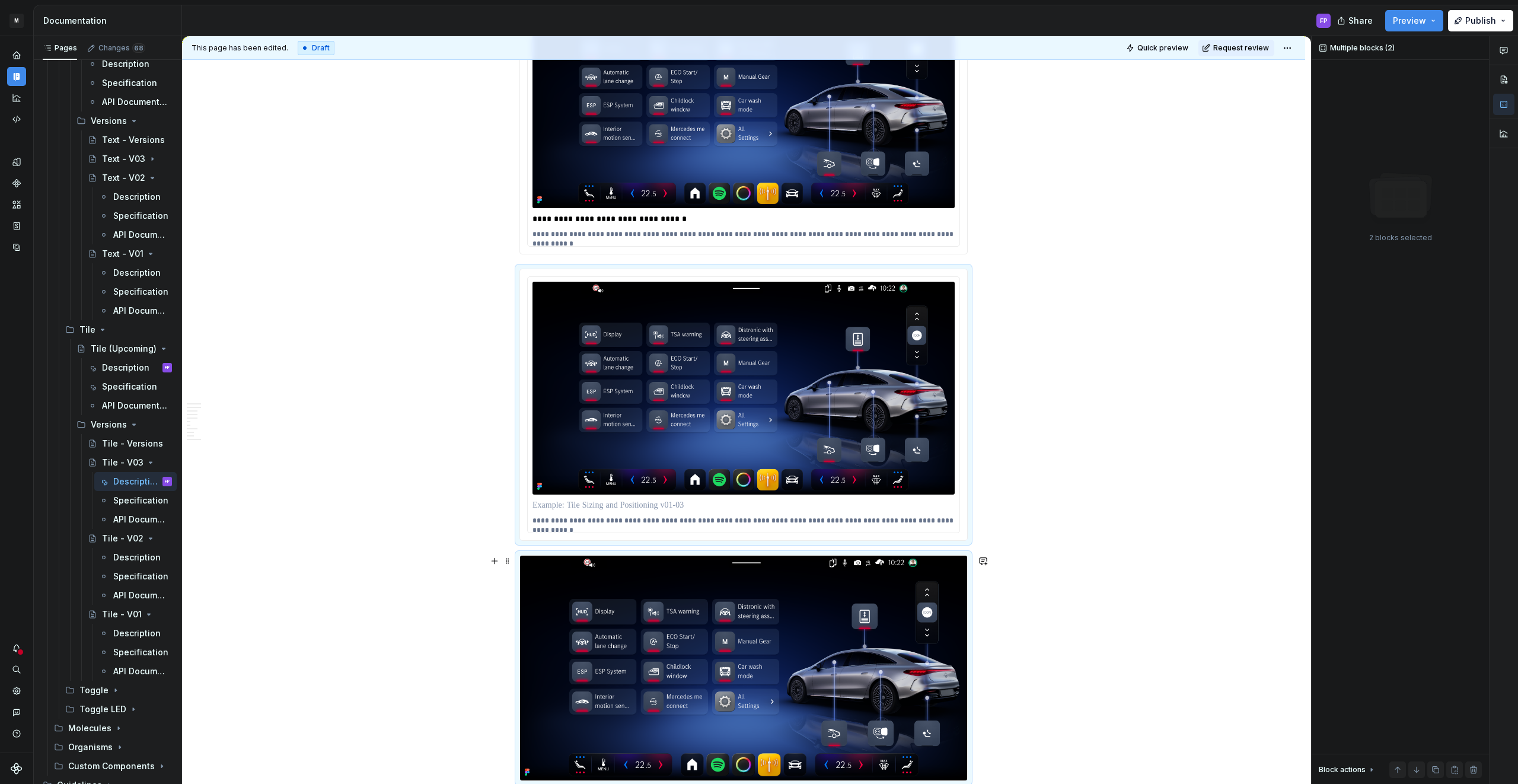
click at [683, 660] on img at bounding box center [743, 668] width 447 height 225
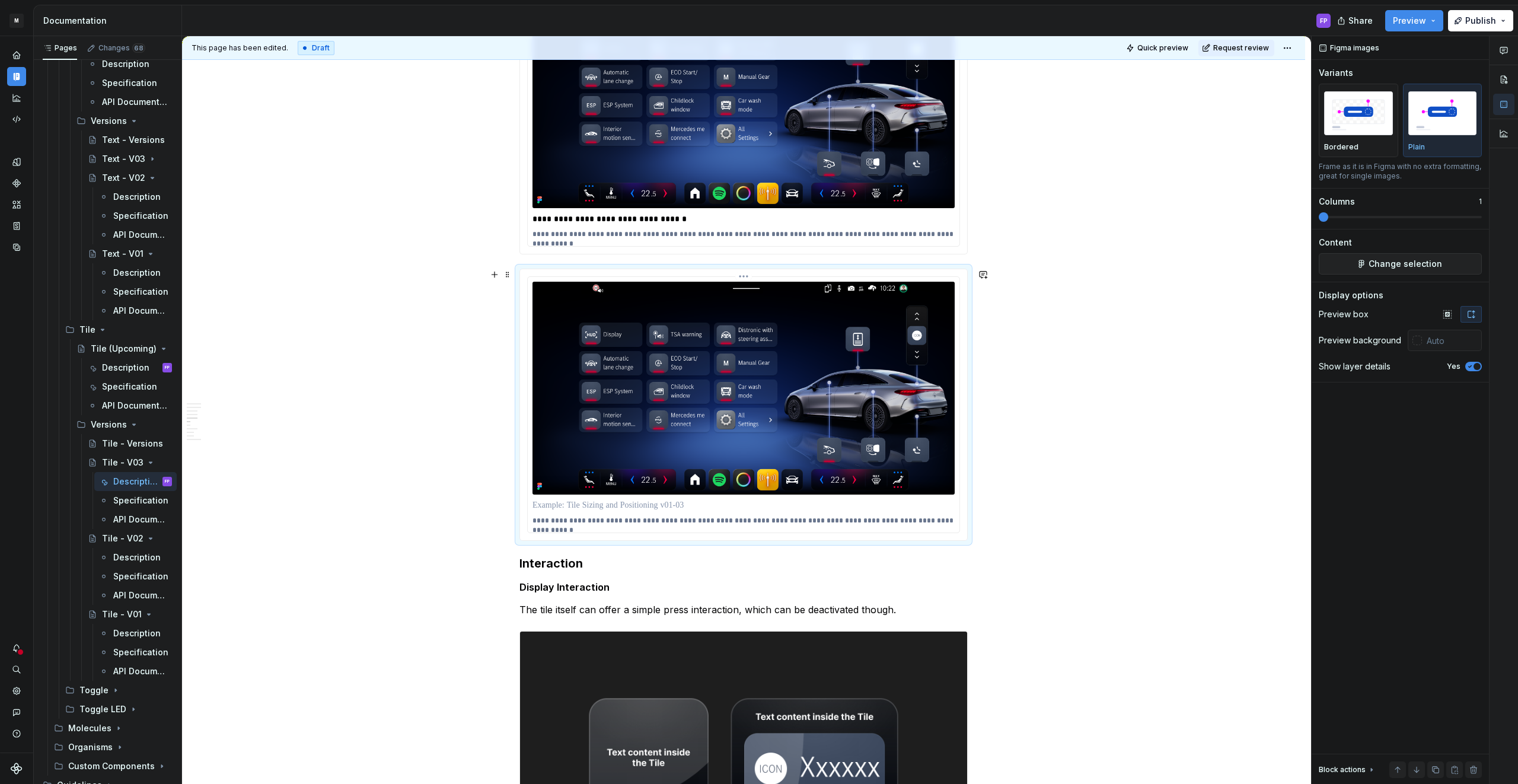
click at [567, 380] on img at bounding box center [743, 388] width 422 height 212
click at [510, 270] on span at bounding box center [508, 275] width 10 height 17
click at [533, 373] on div "Delete" at bounding box center [566, 379] width 77 height 12
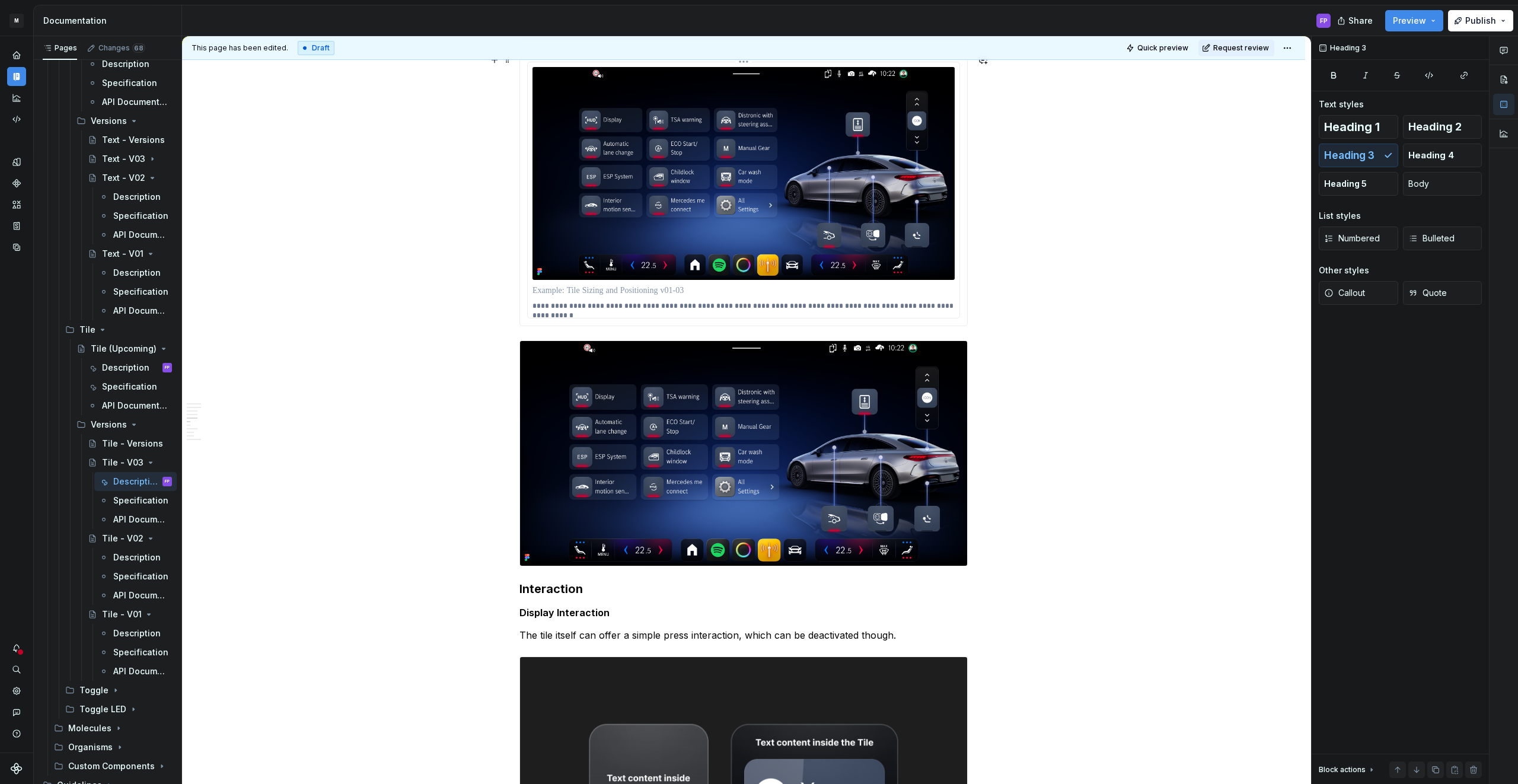
scroll to position [1888, 0]
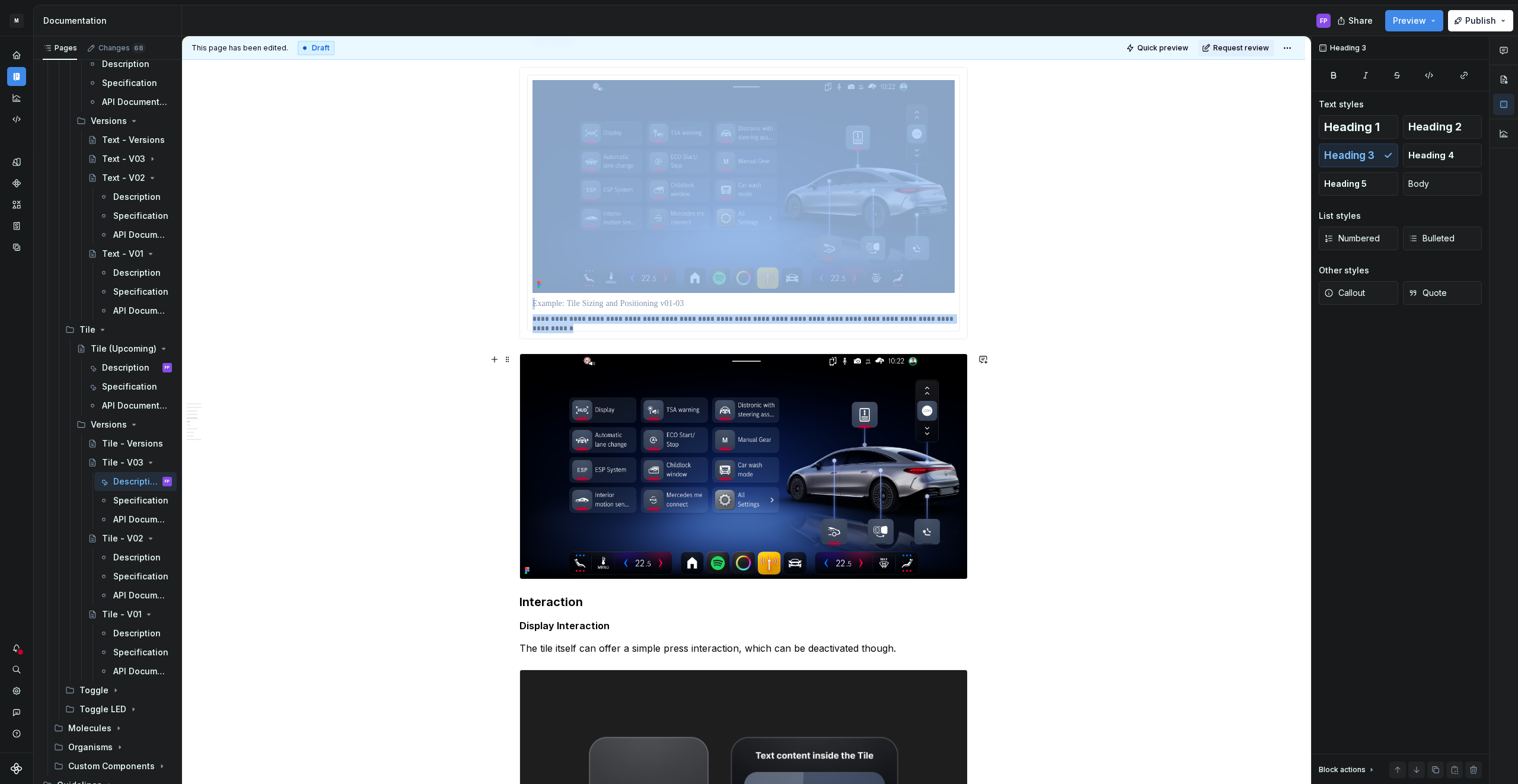
click at [561, 388] on img at bounding box center [743, 466] width 447 height 225
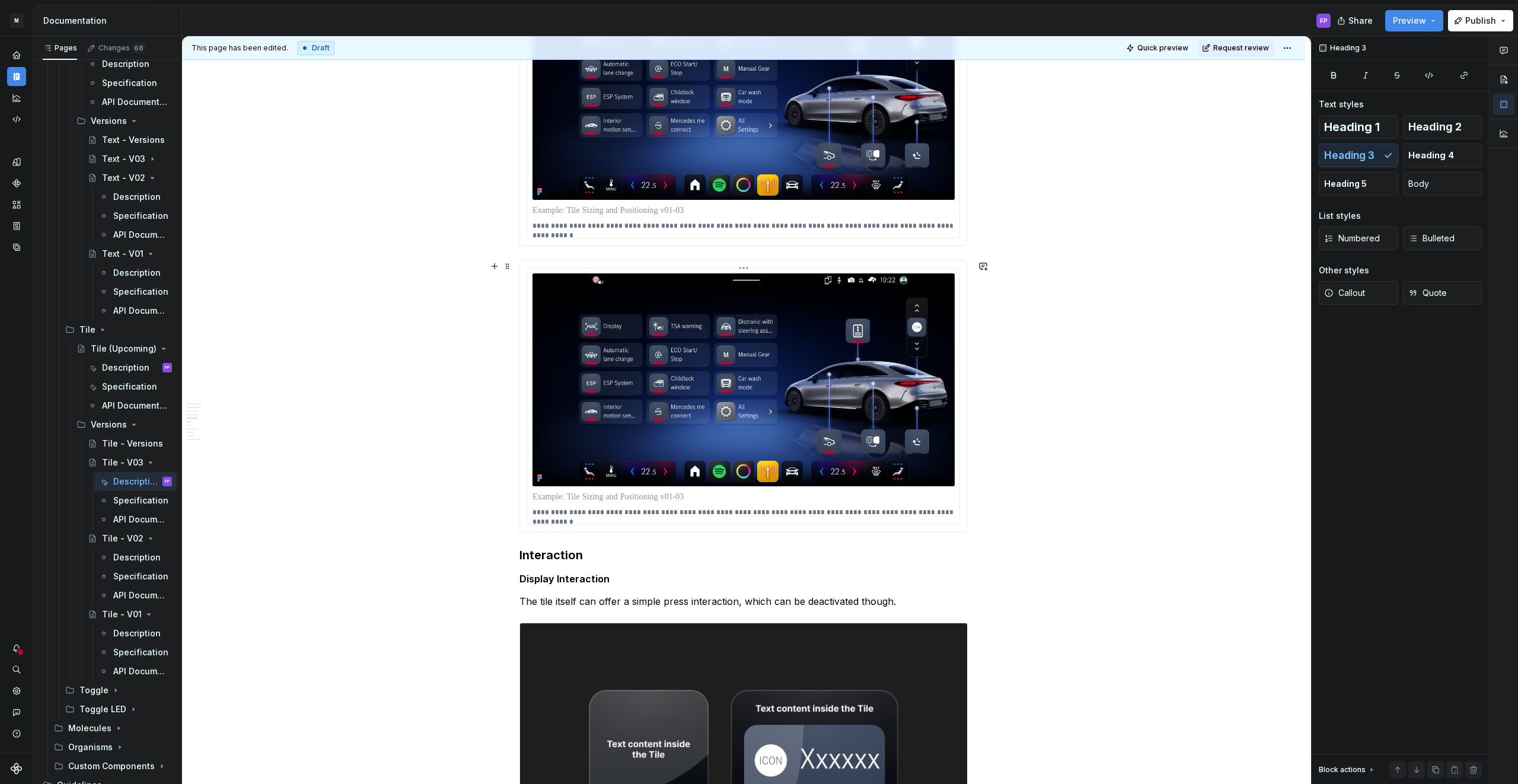
scroll to position [1626, 0]
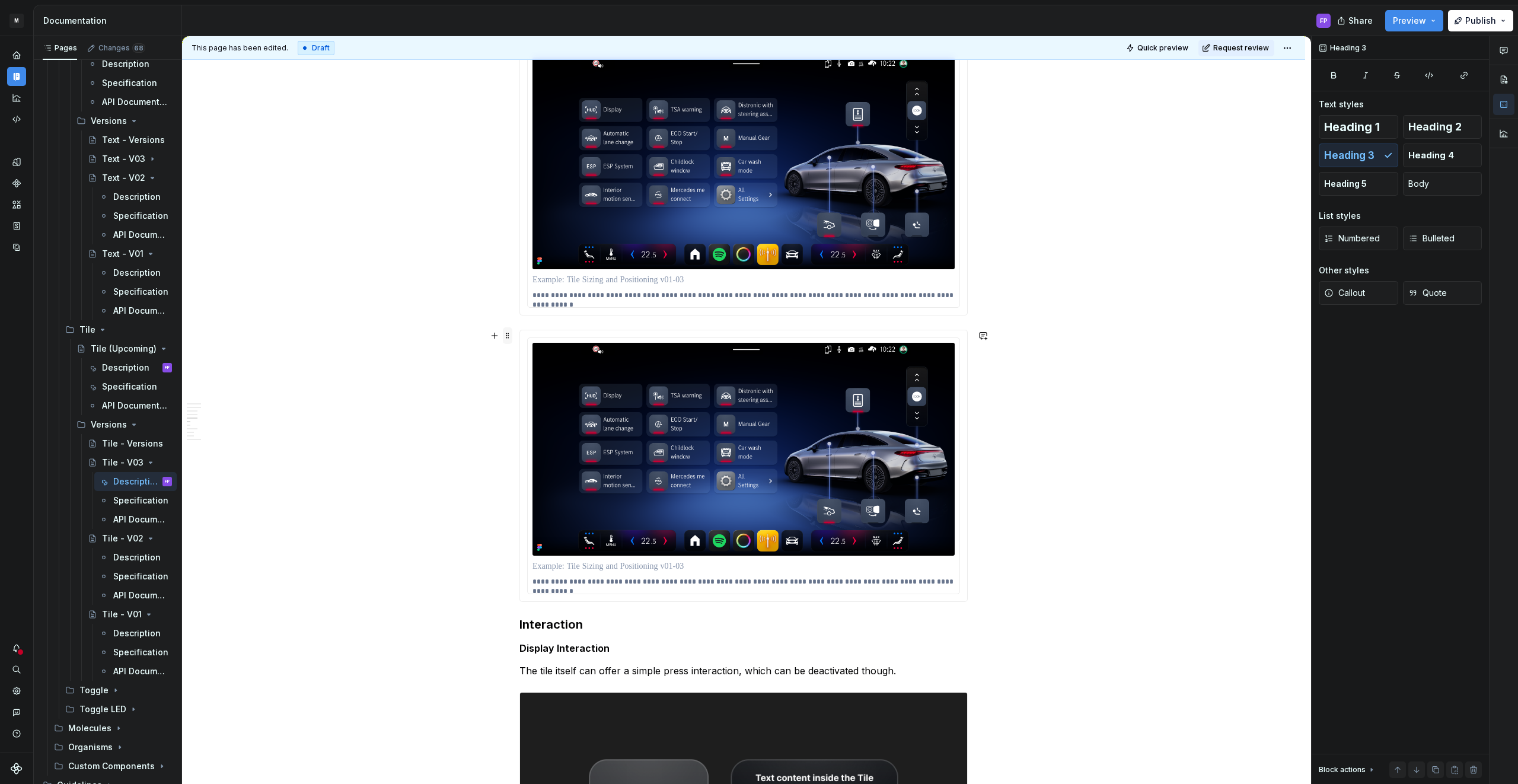
click at [511, 338] on span at bounding box center [508, 335] width 10 height 17
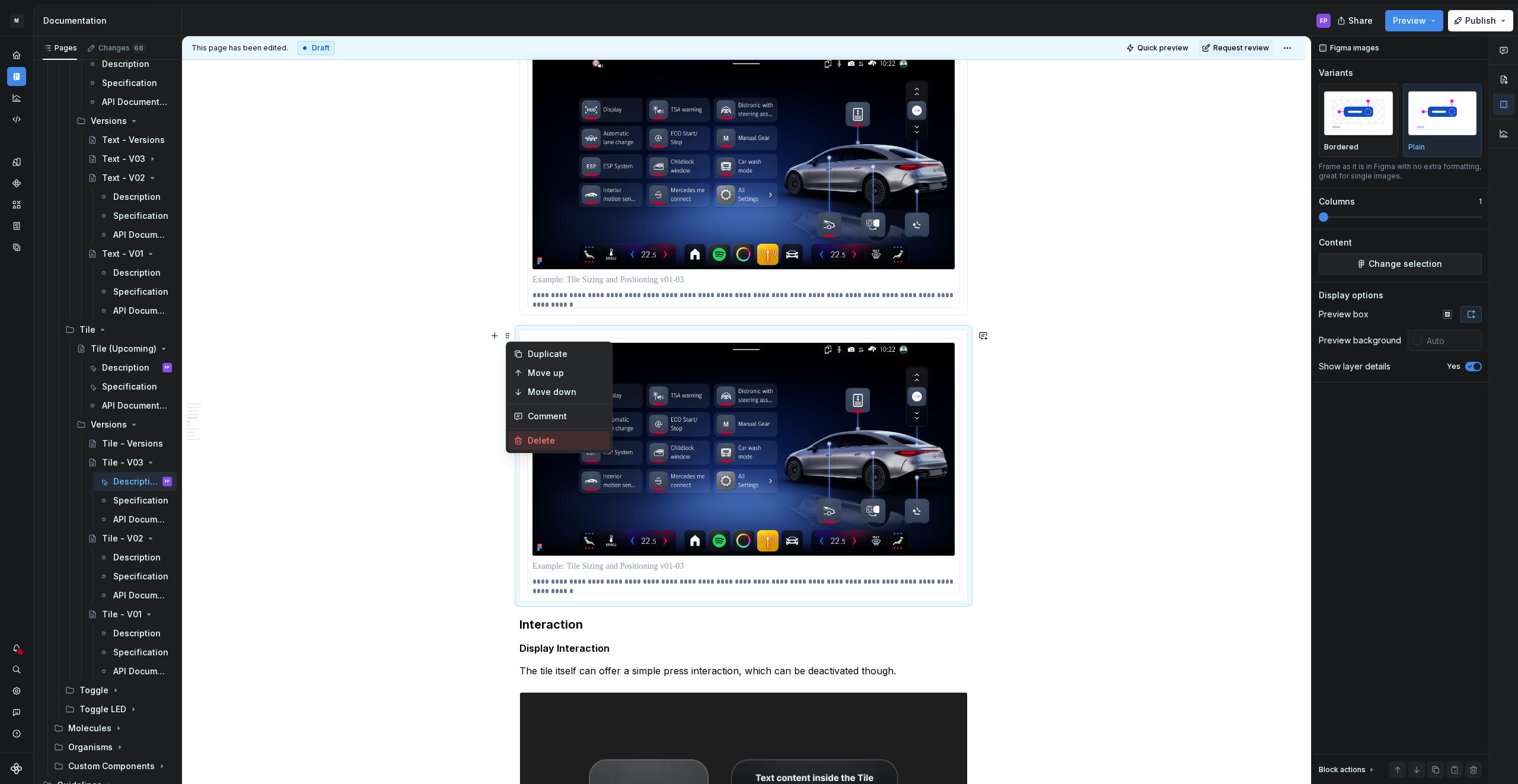
click at [541, 437] on div "Delete" at bounding box center [566, 441] width 77 height 12
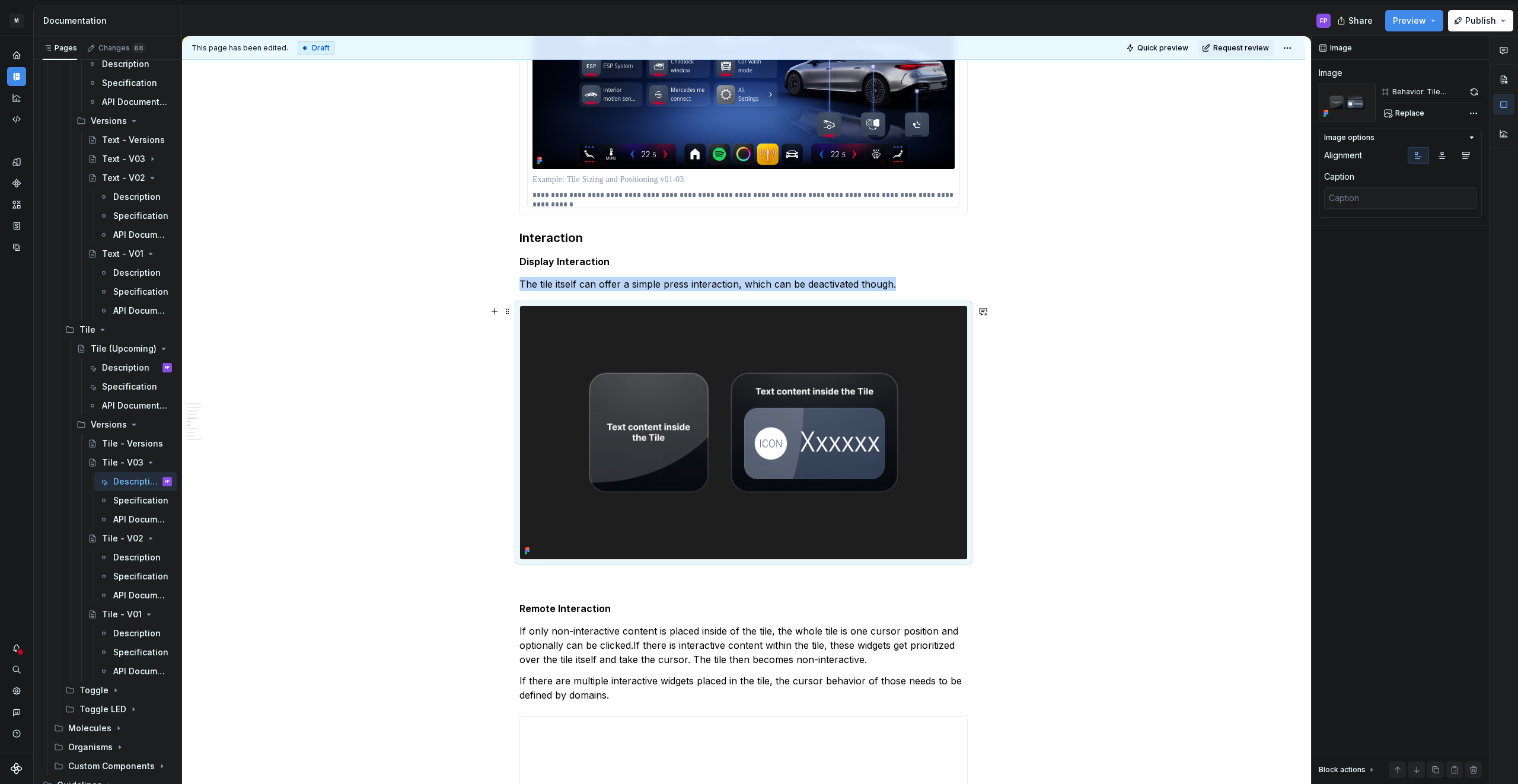
click at [660, 395] on img at bounding box center [743, 432] width 447 height 253
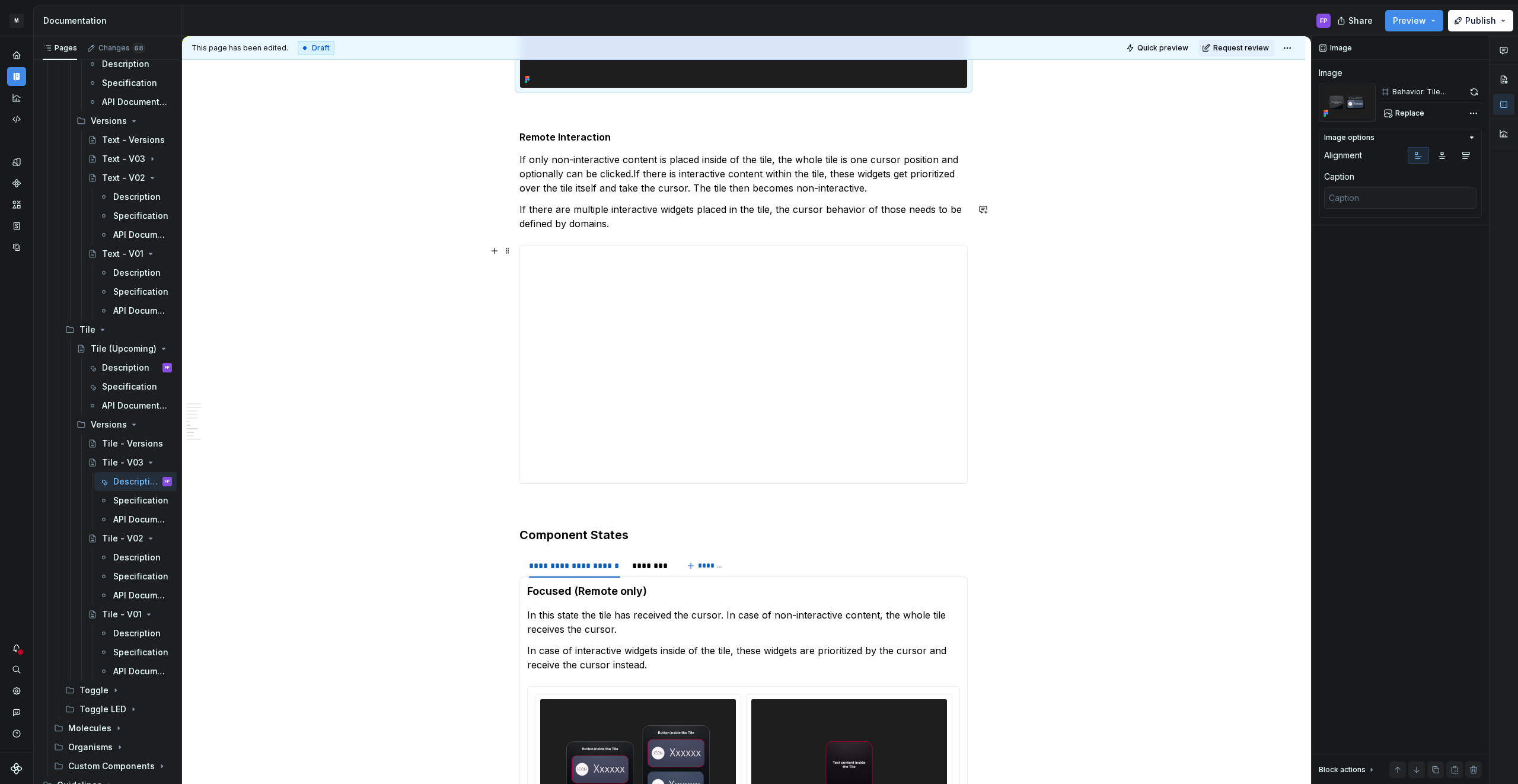
scroll to position [2216, 0]
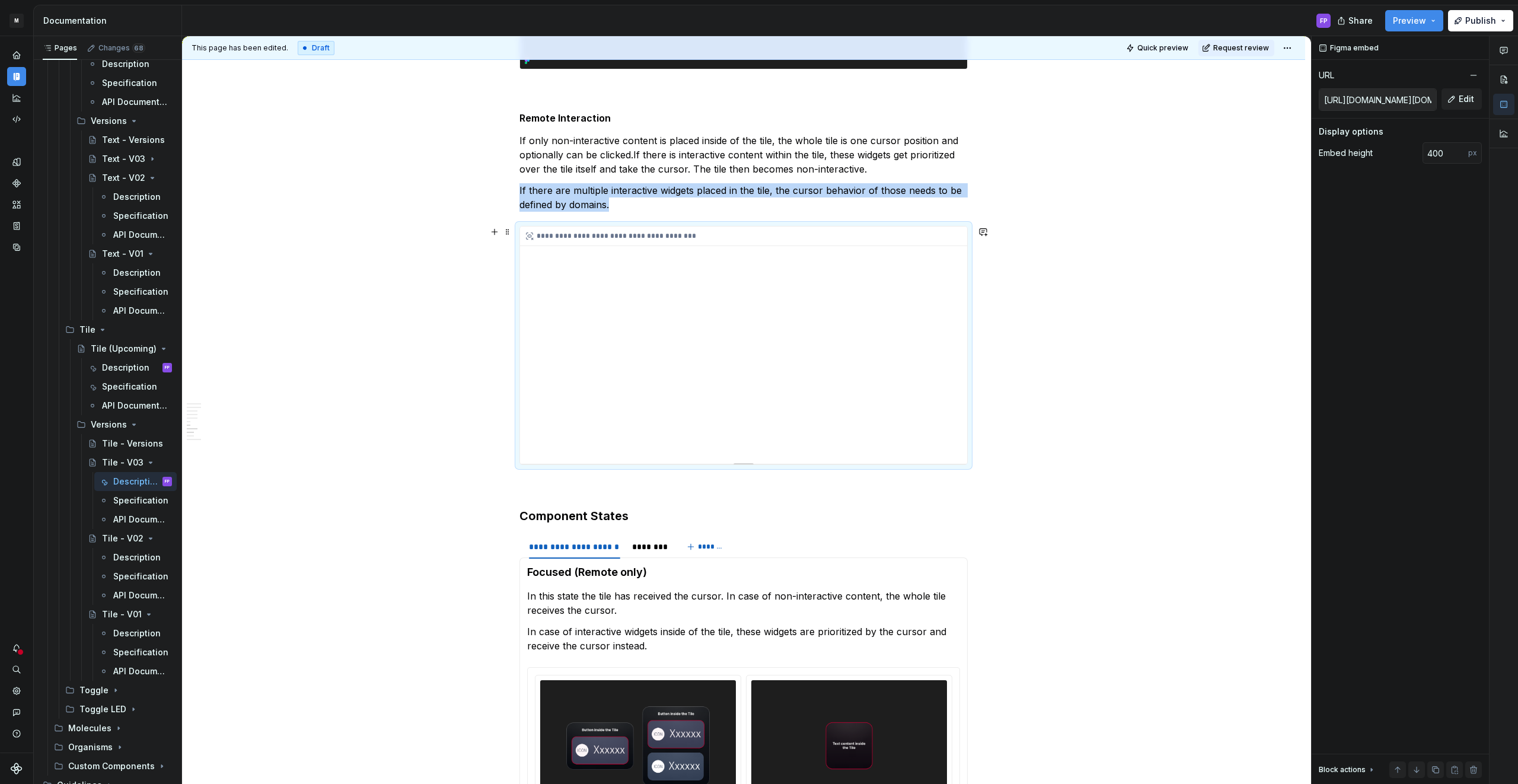
click at [683, 367] on div "**********" at bounding box center [743, 345] width 447 height 237
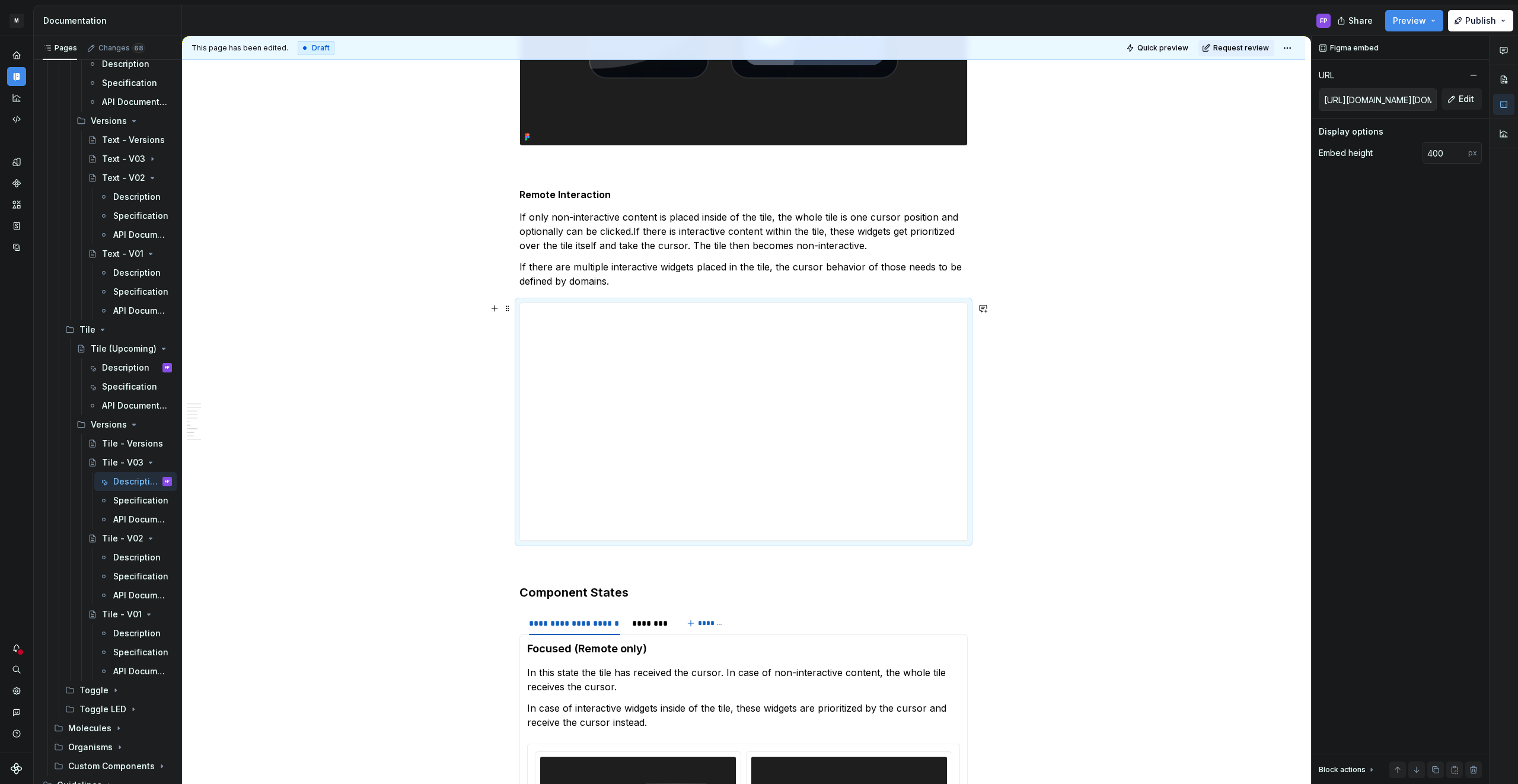
scroll to position [2148, 0]
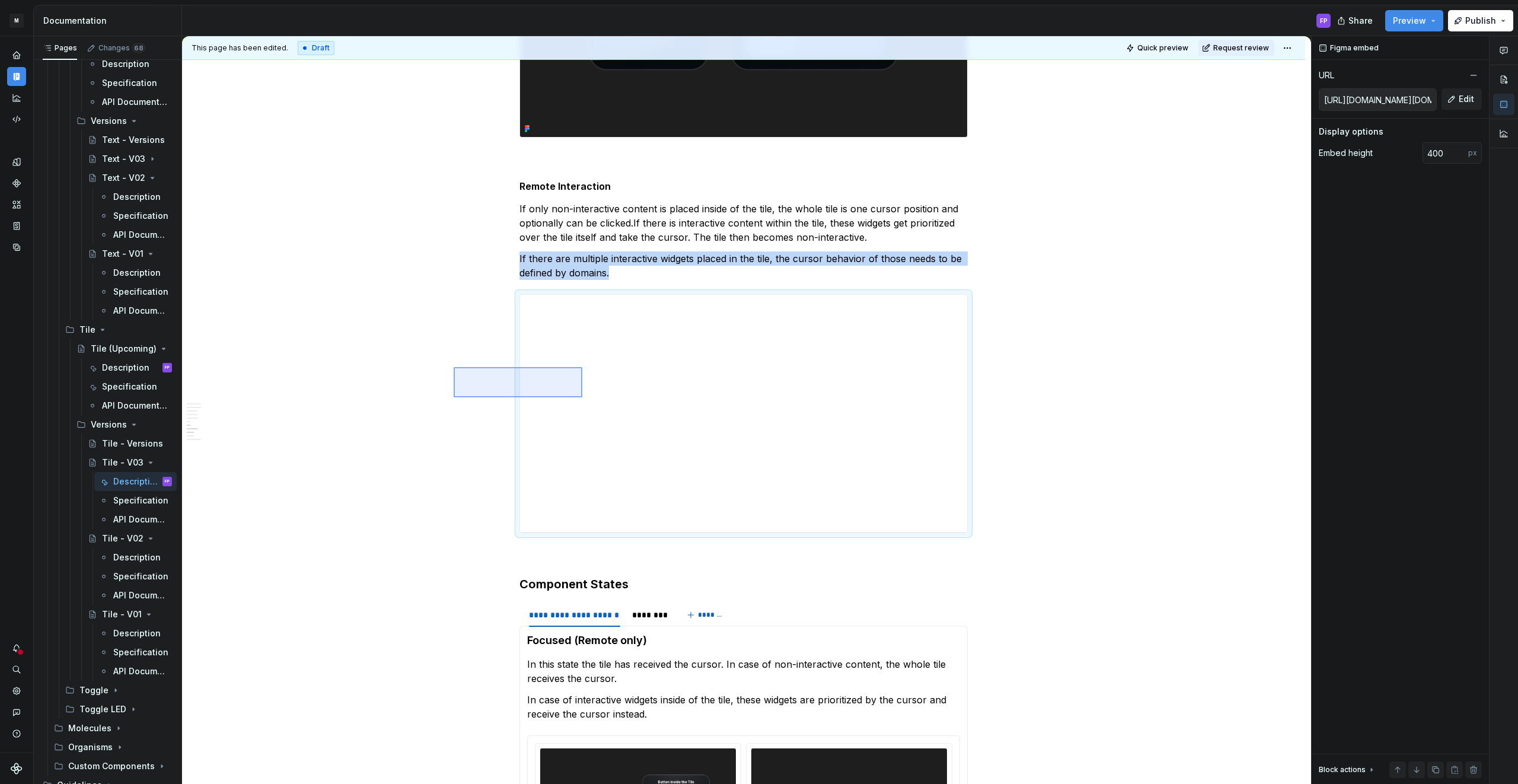
drag, startPoint x: 468, startPoint y: 370, endPoint x: 582, endPoint y: 397, distance: 117.2
click at [582, 397] on div "**********" at bounding box center [746, 410] width 1129 height 748
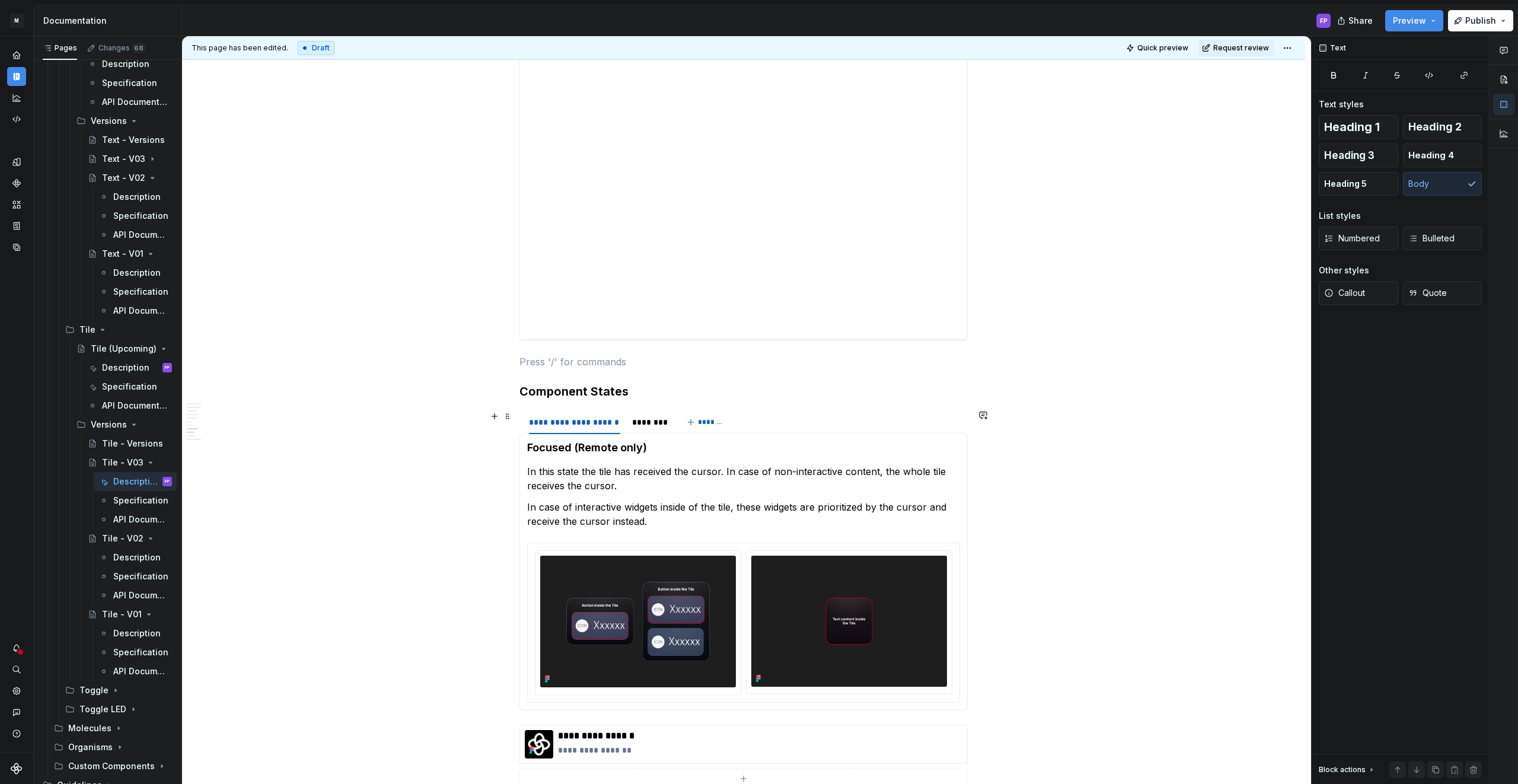
scroll to position [2407, 0]
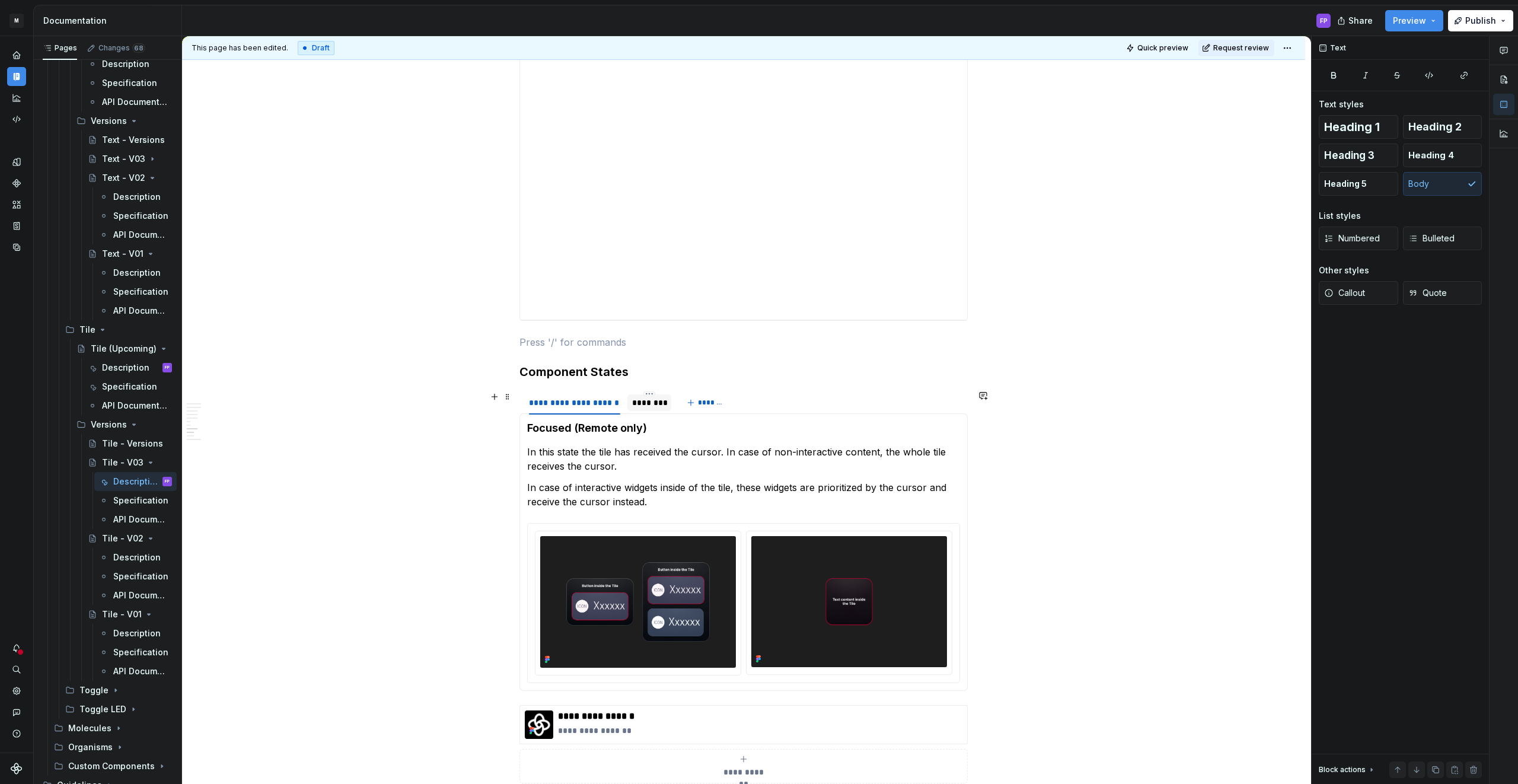
click at [653, 399] on div "********" at bounding box center [649, 403] width 34 height 12
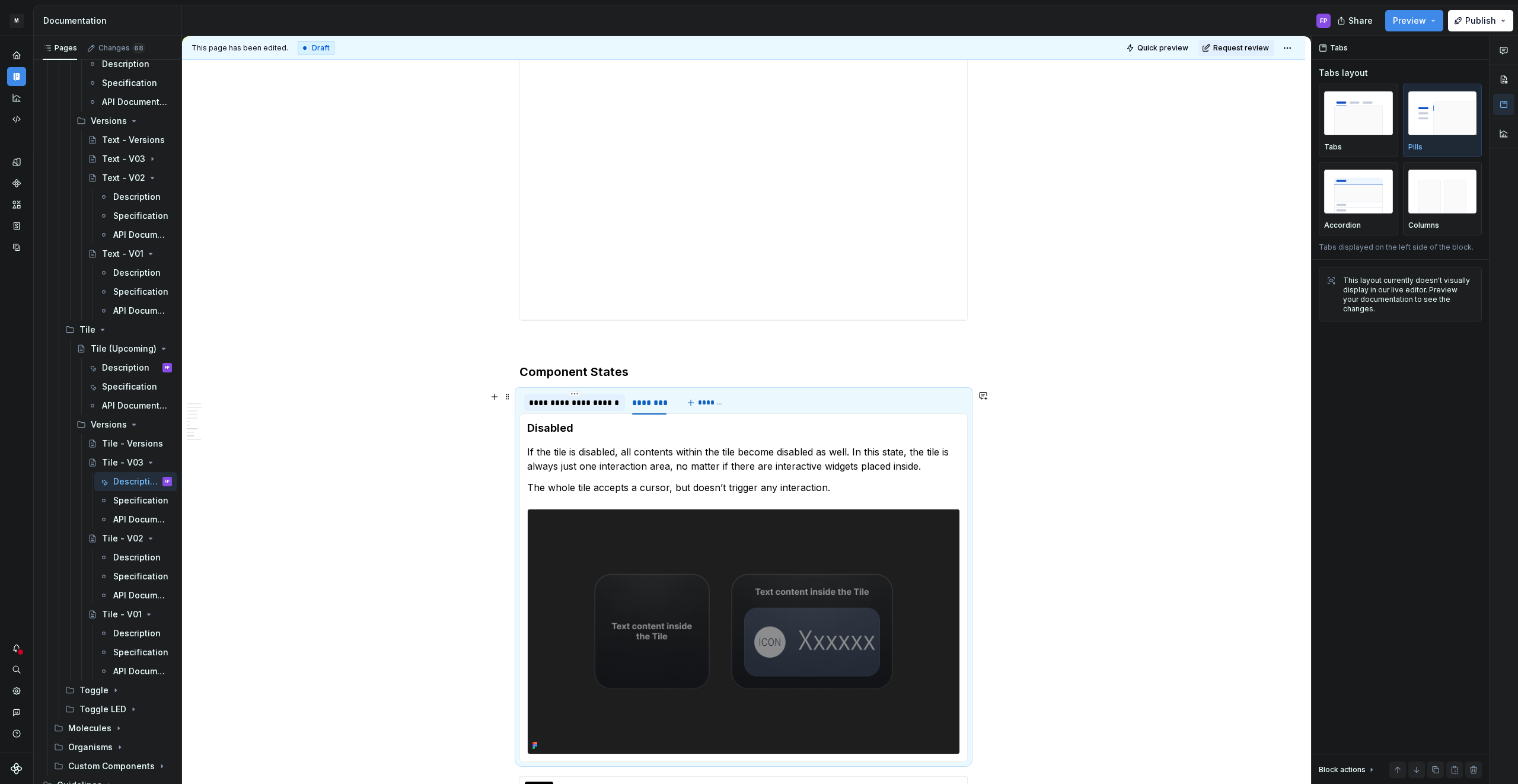
click at [592, 403] on div "**********" at bounding box center [574, 403] width 92 height 12
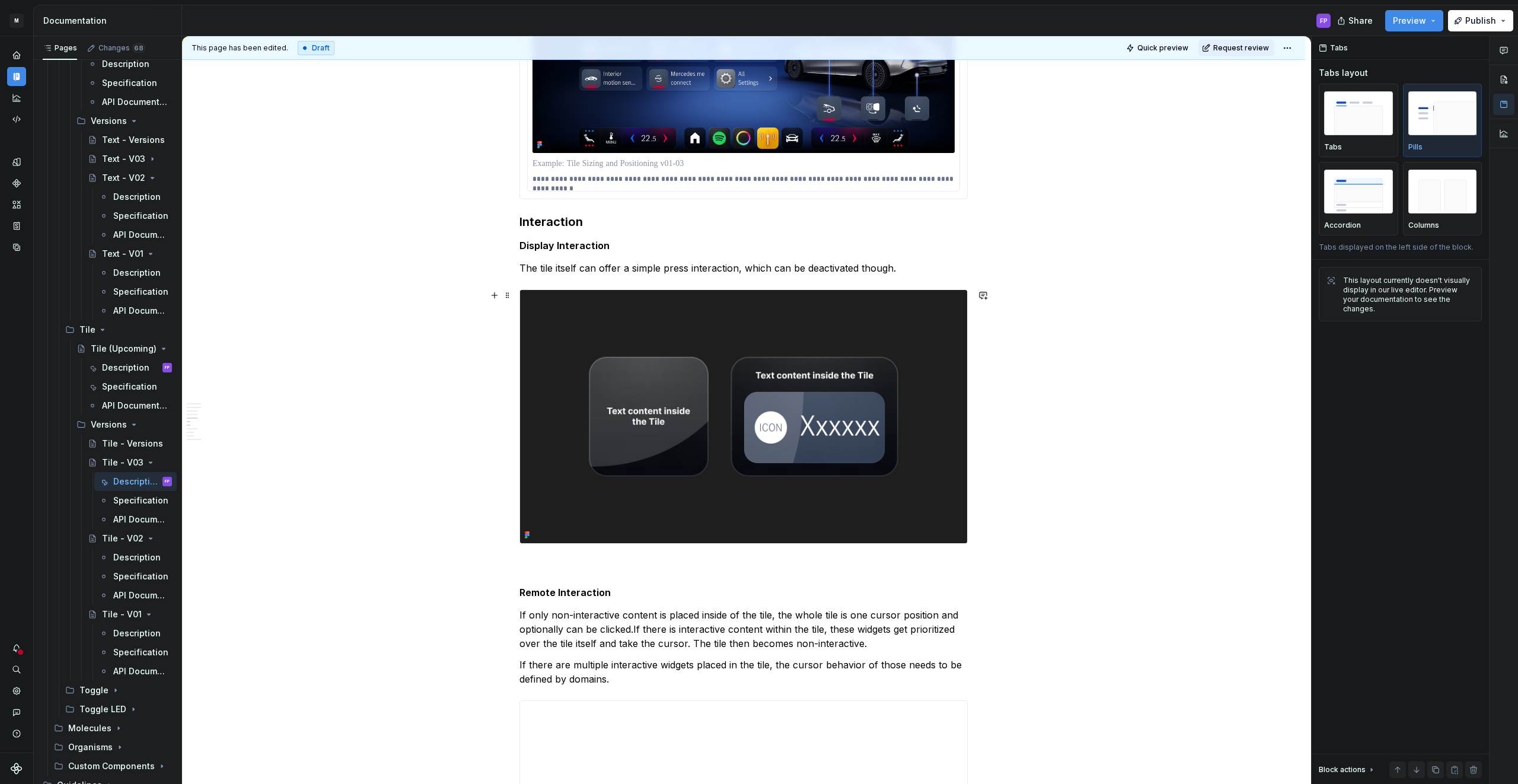
scroll to position [1726, 0]
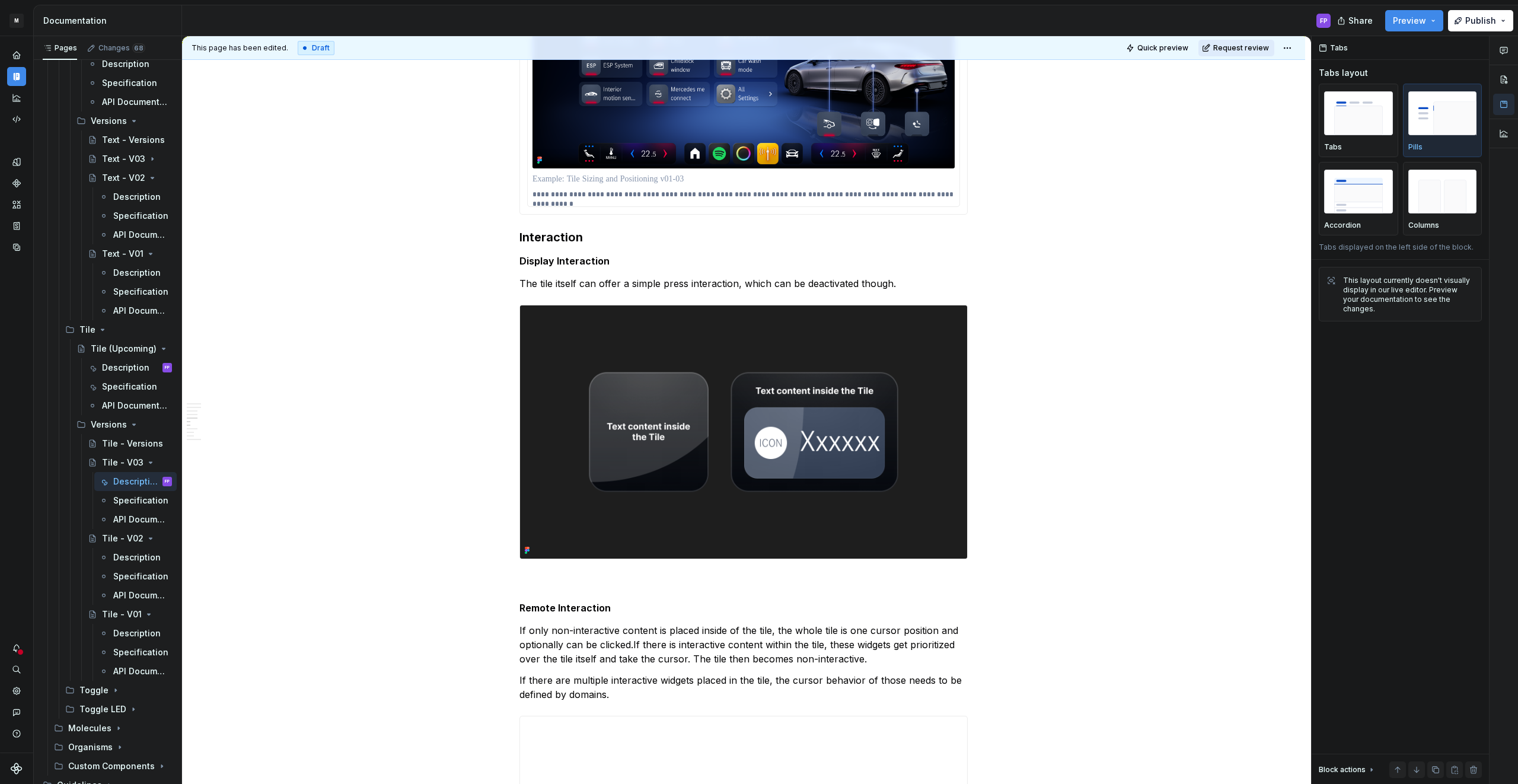
click at [1245, 52] on button "Request review" at bounding box center [1236, 48] width 76 height 17
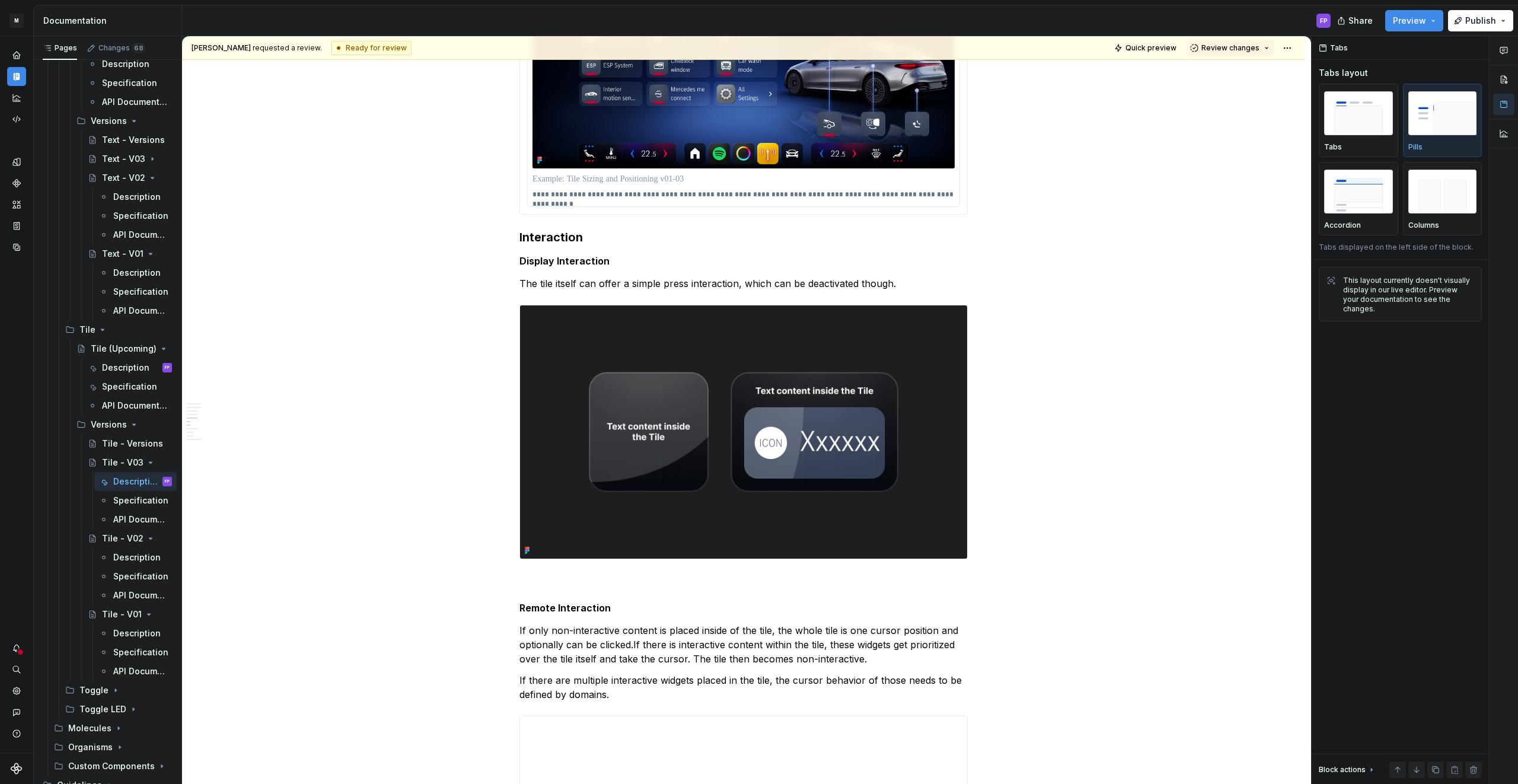
click at [1245, 52] on button "Review changes" at bounding box center [1230, 48] width 88 height 17
click at [1234, 73] on div "Approve" at bounding box center [1269, 71] width 104 height 12
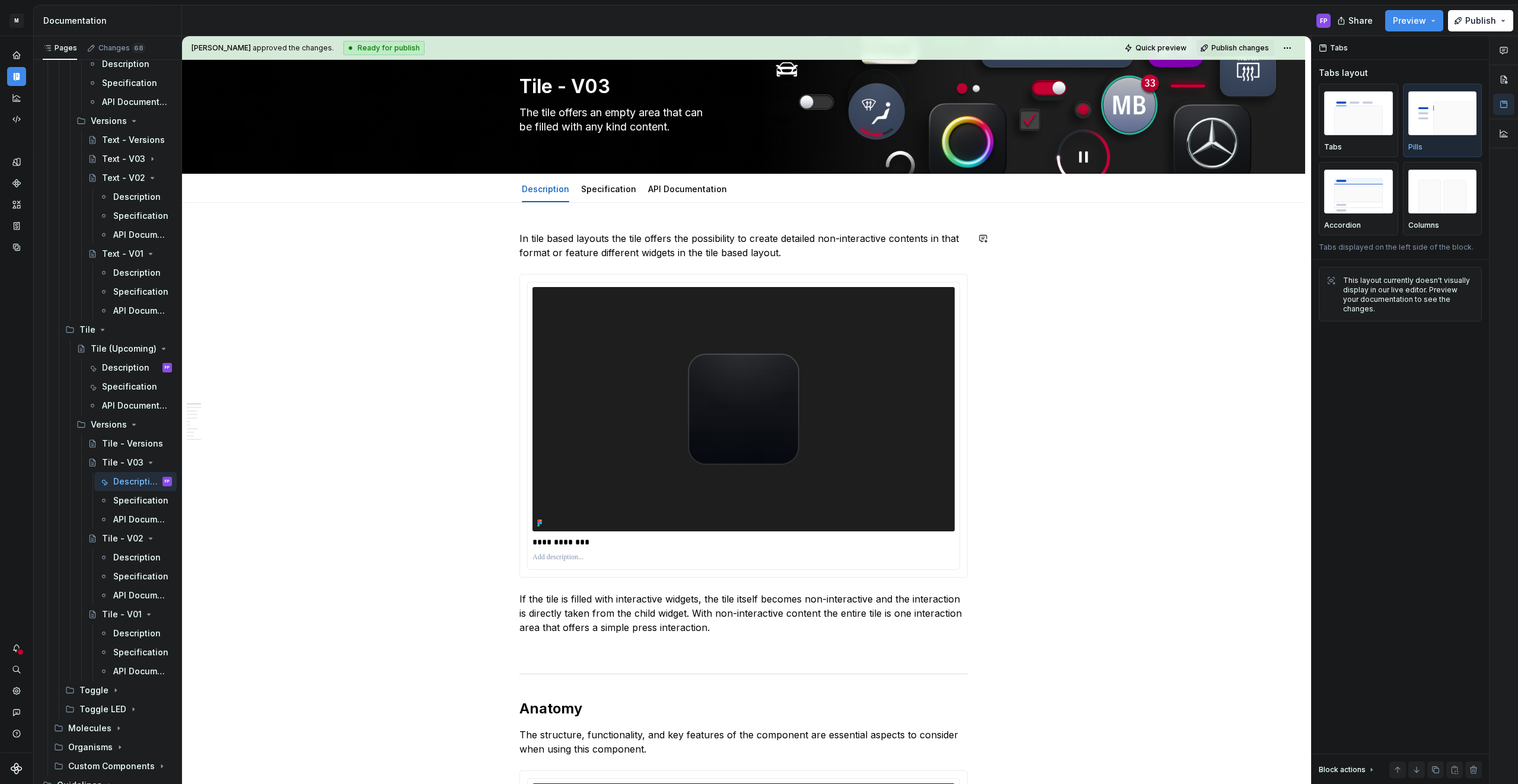
scroll to position [0, 0]
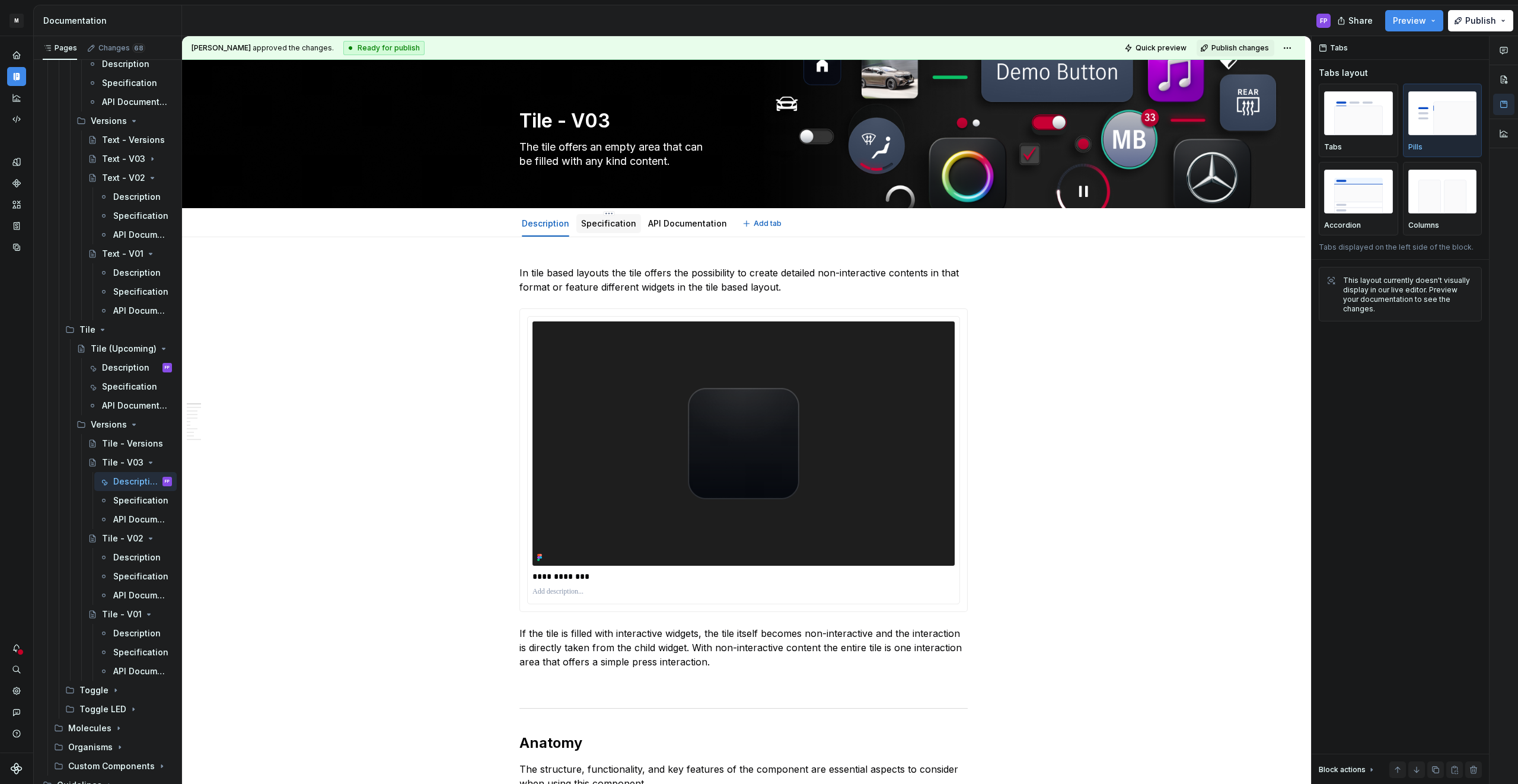
click at [614, 226] on link "Specification" at bounding box center [609, 223] width 55 height 10
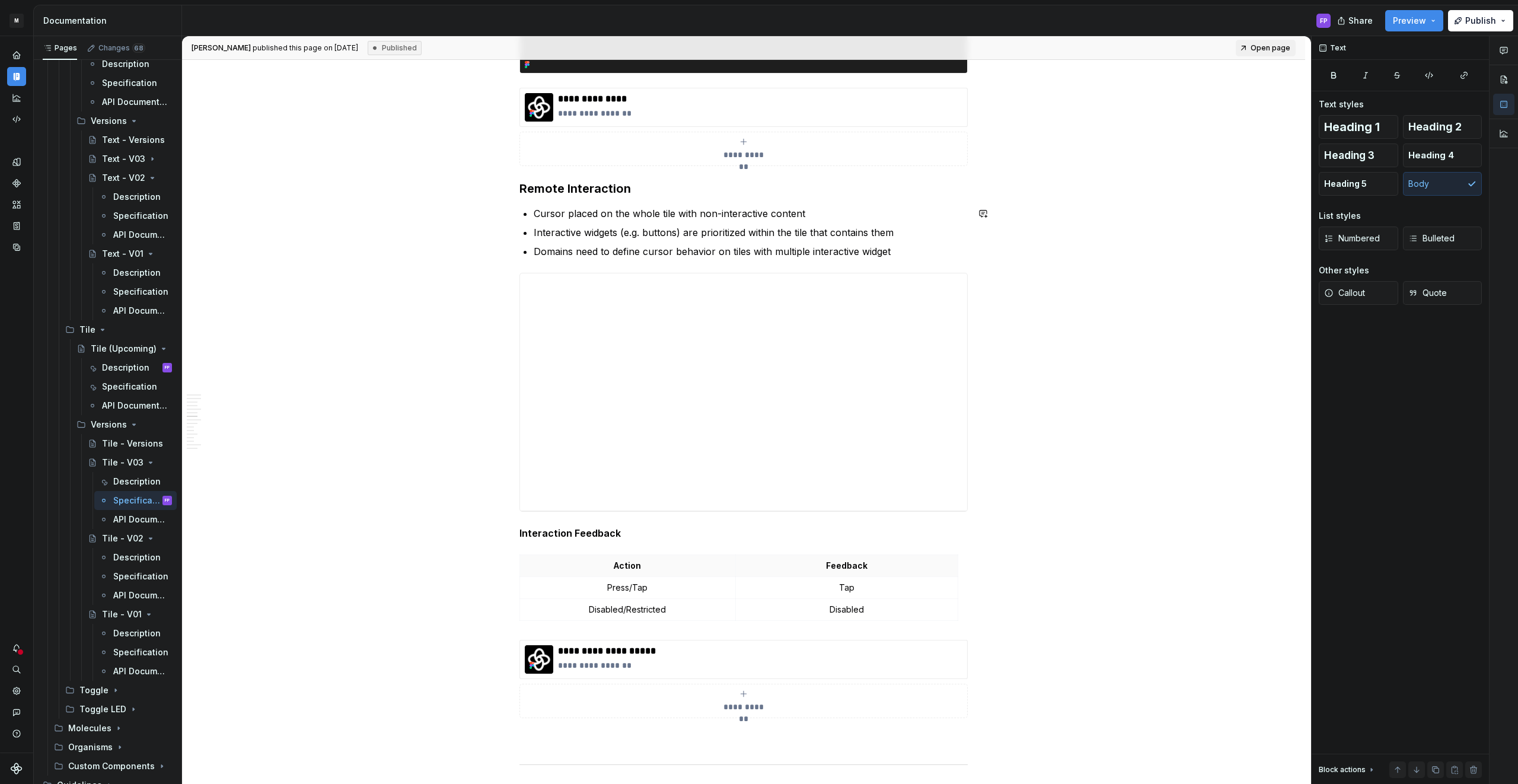
scroll to position [1910, 0]
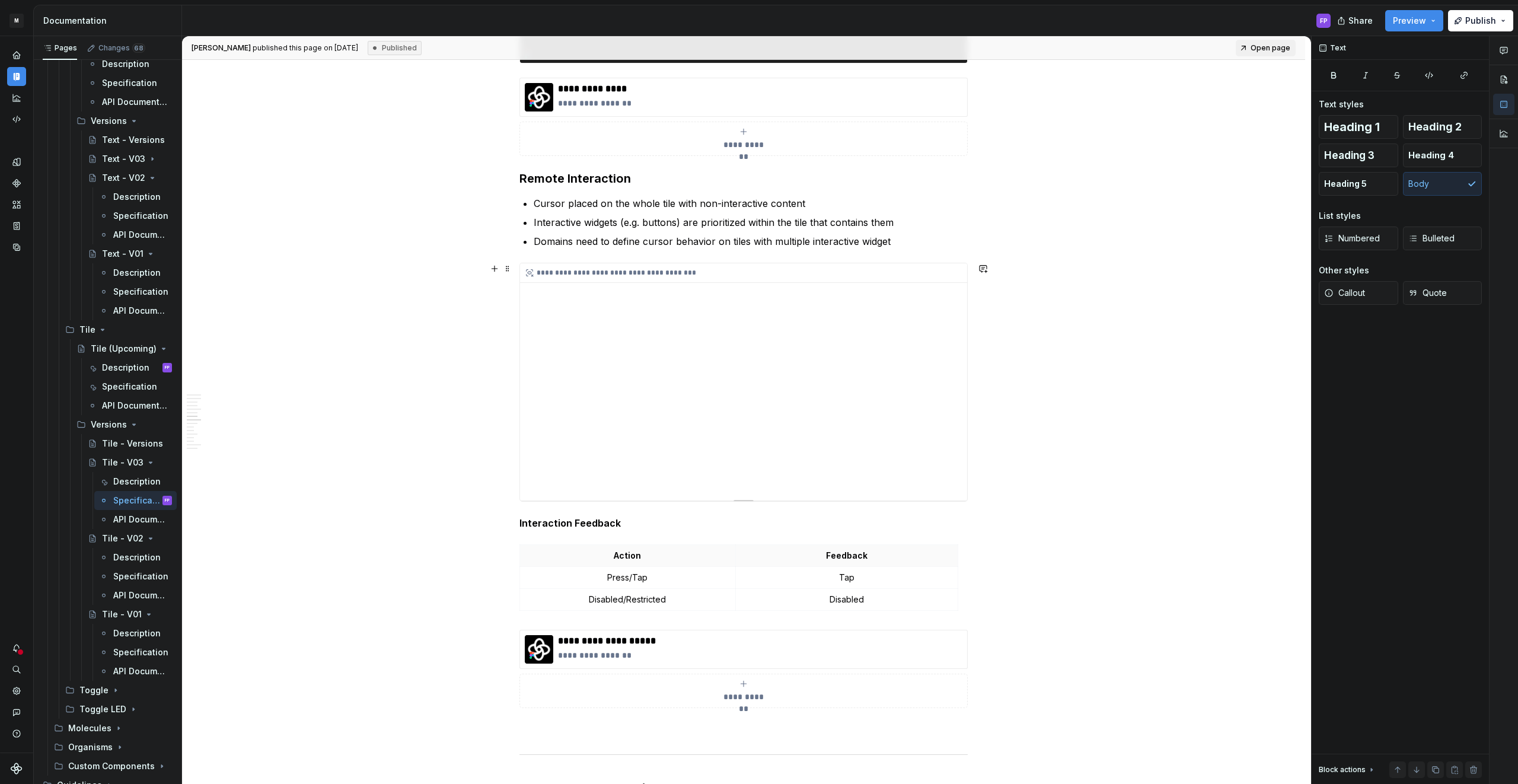
drag, startPoint x: 453, startPoint y: 322, endPoint x: 688, endPoint y: 373, distance: 240.5
click at [690, 379] on div "**********" at bounding box center [746, 410] width 1129 height 748
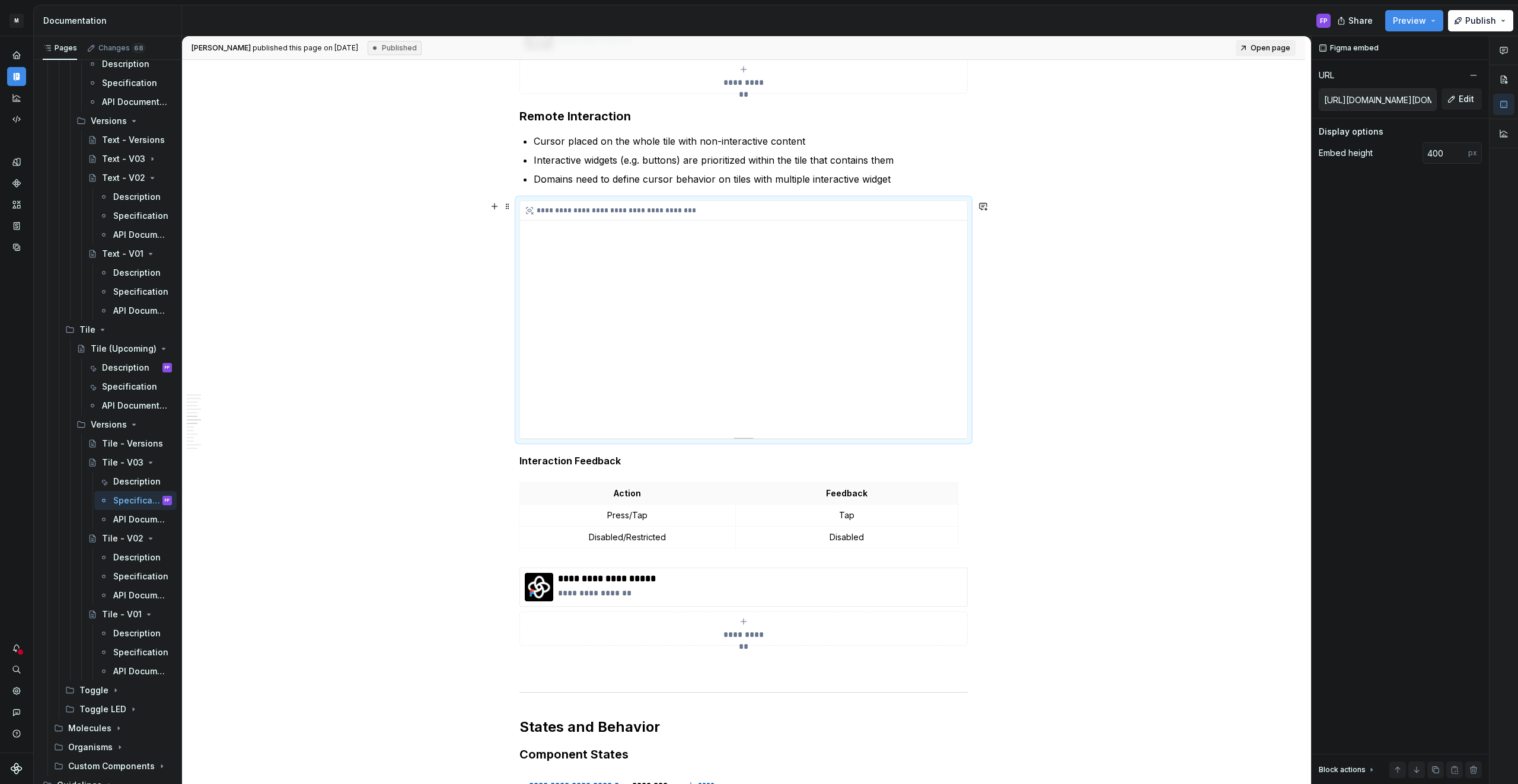
scroll to position [1918, 0]
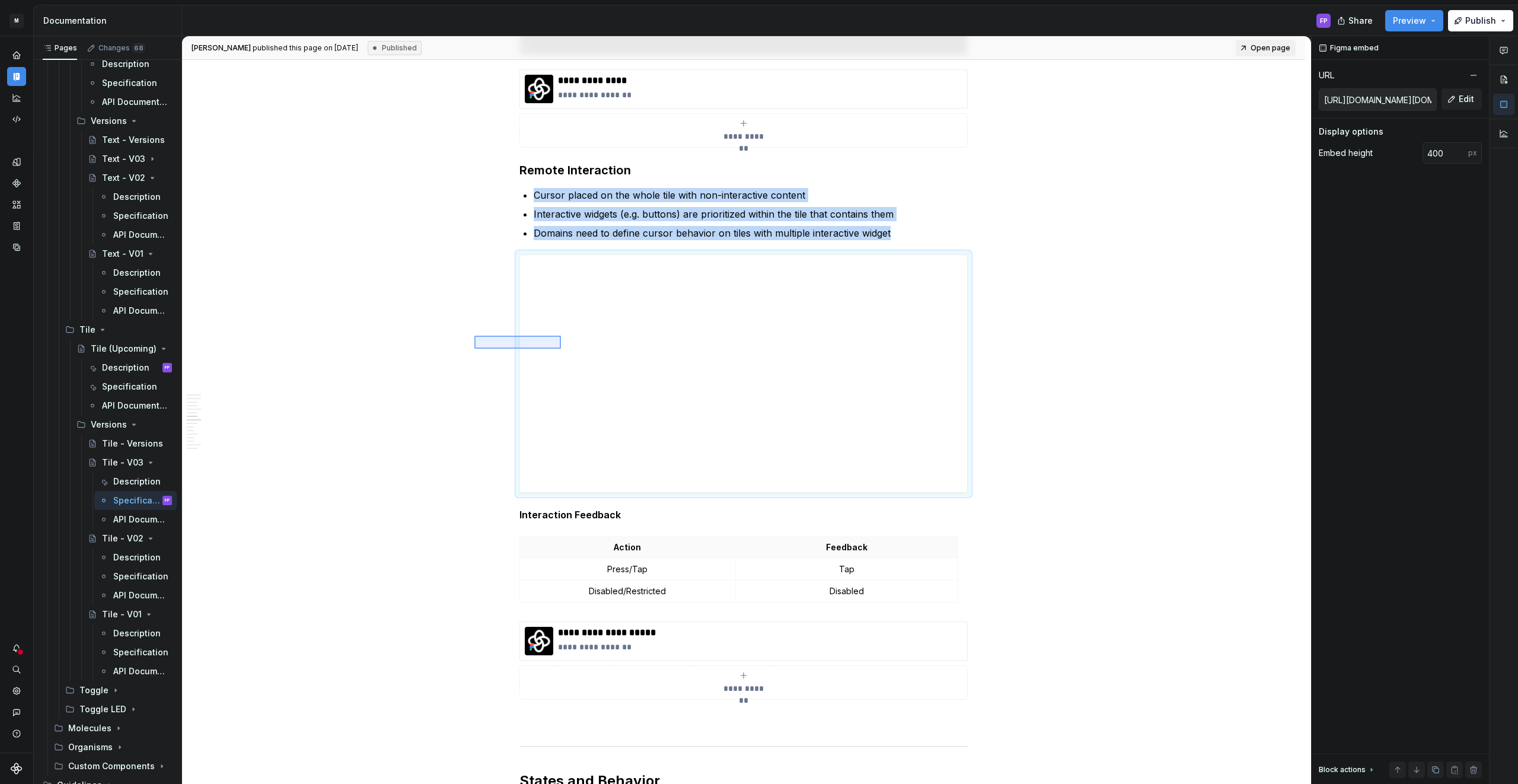
drag, startPoint x: 474, startPoint y: 335, endPoint x: 573, endPoint y: 352, distance: 100.4
click at [573, 352] on div "**********" at bounding box center [746, 410] width 1129 height 748
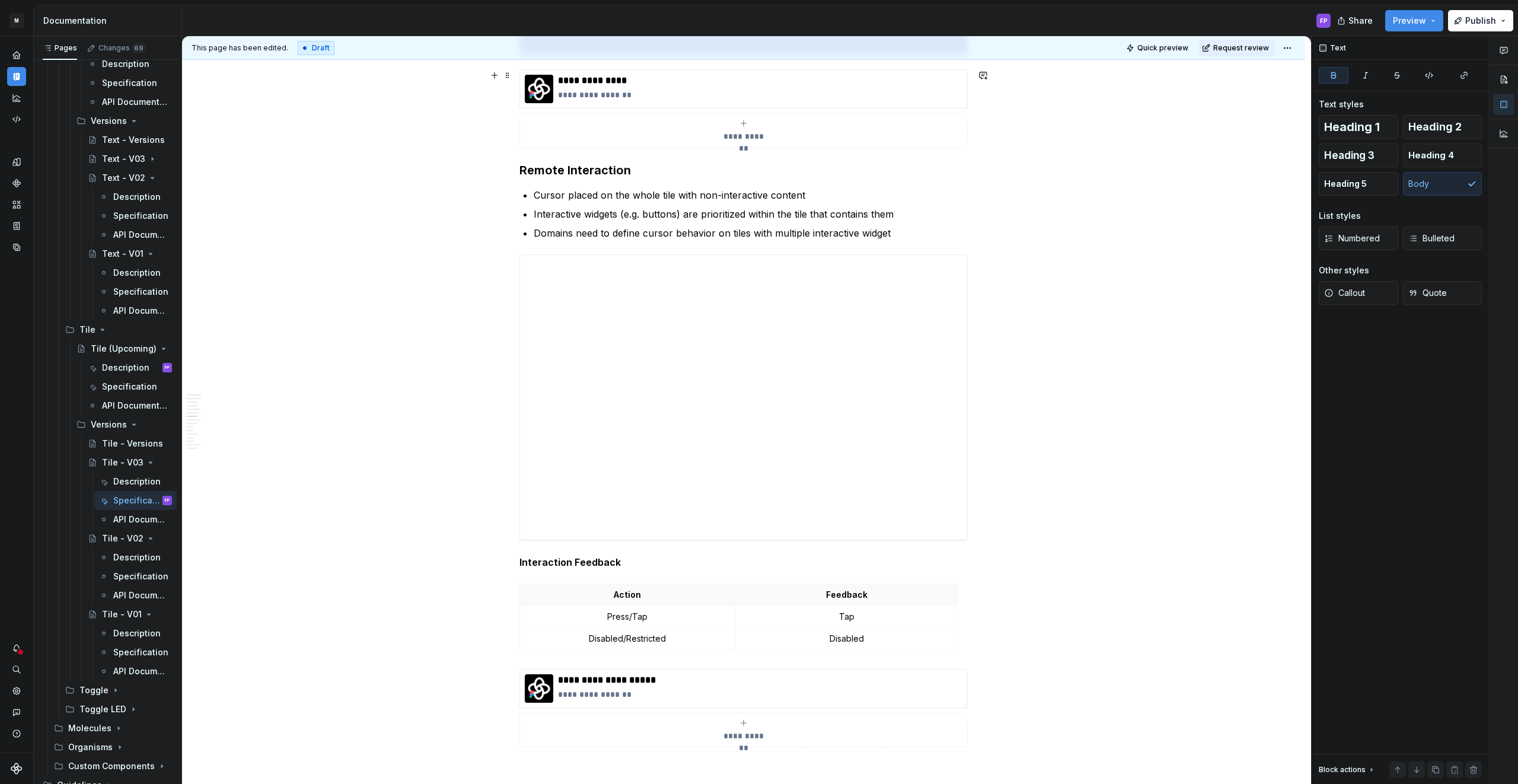
scroll to position [1918, 0]
click at [1236, 52] on span "Request review" at bounding box center [1240, 48] width 56 height 10
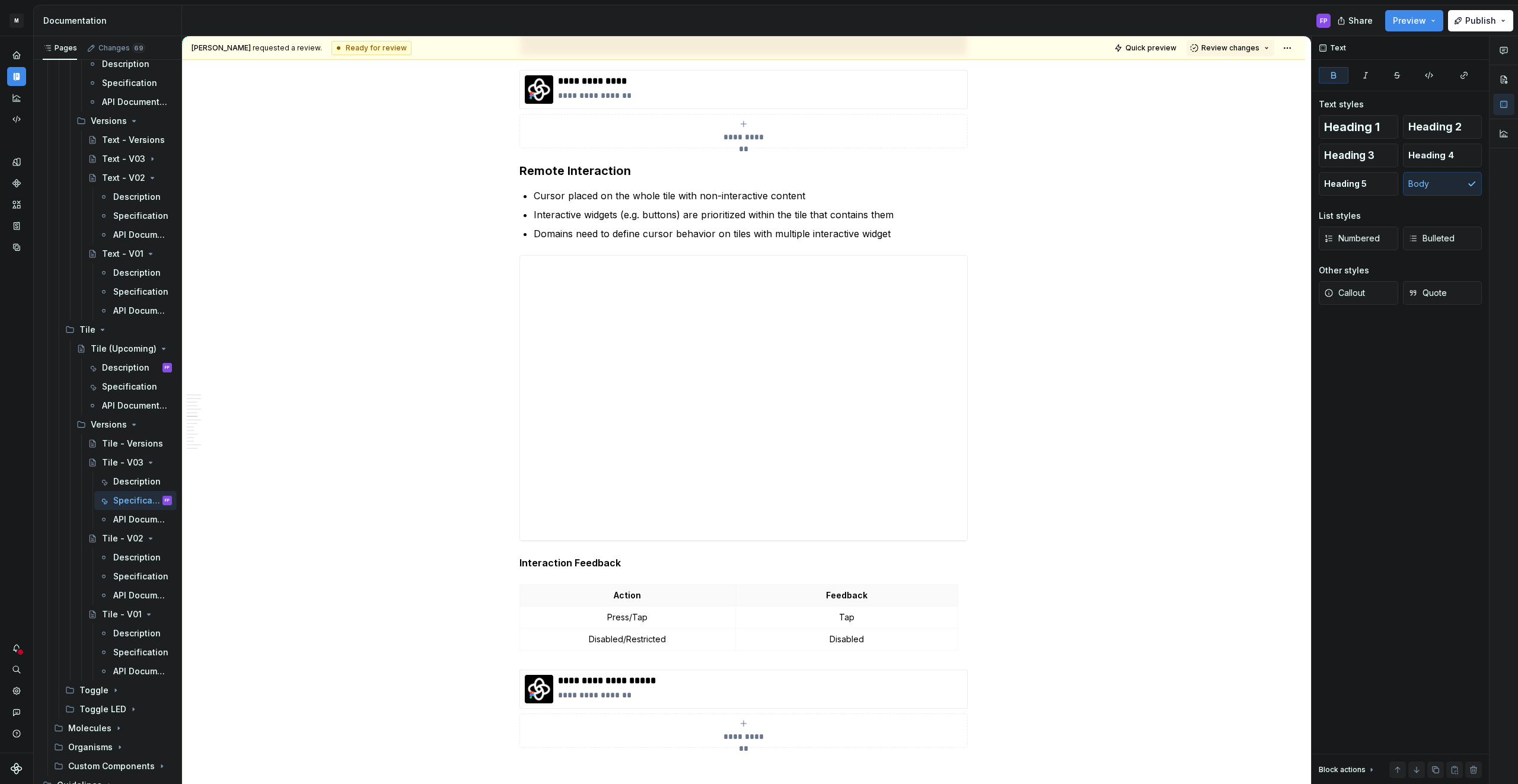
click at [1236, 52] on span "Review changes" at bounding box center [1230, 48] width 58 height 10
click at [1228, 72] on div "Approve" at bounding box center [1269, 71] width 104 height 12
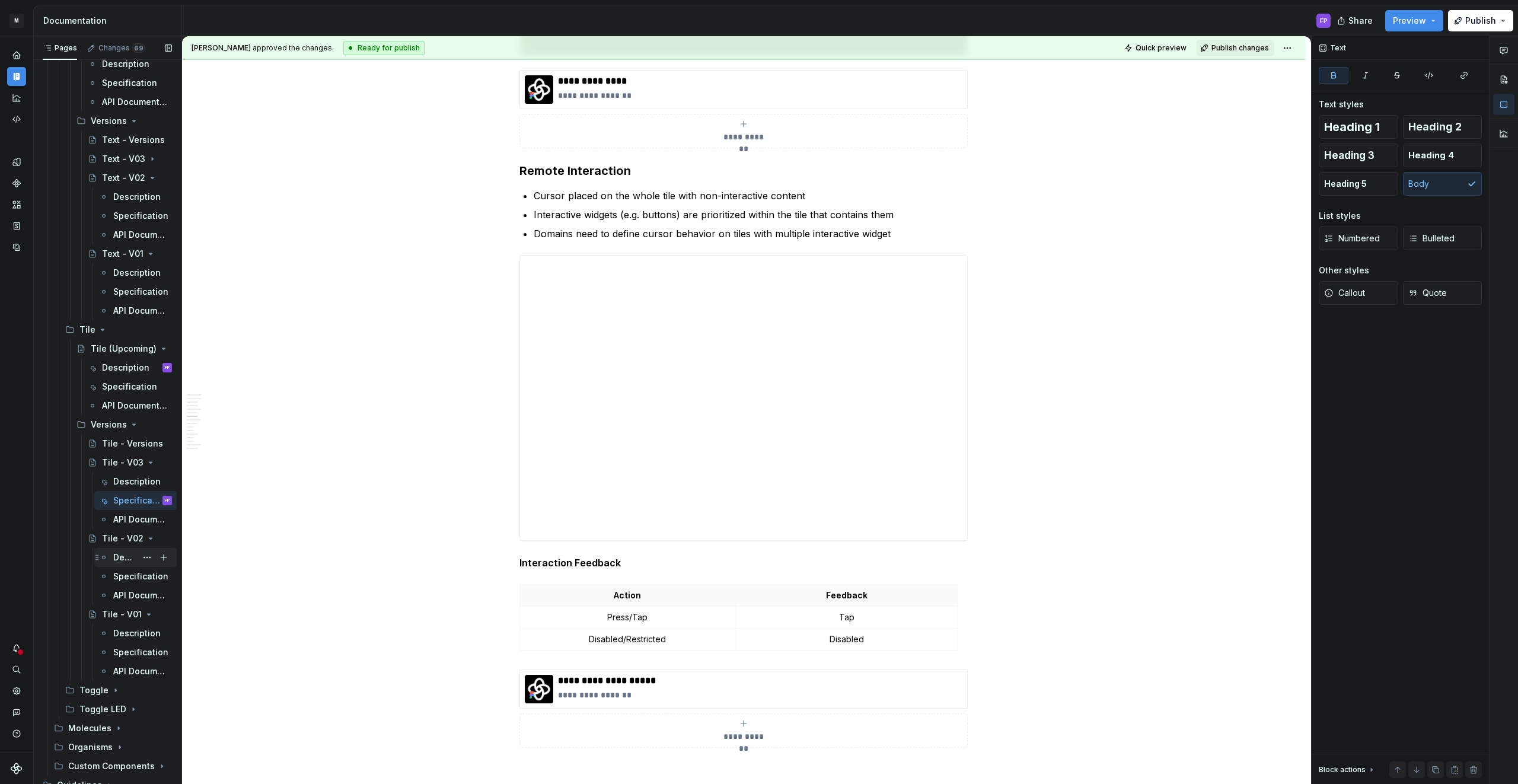
click at [122, 558] on div "Description" at bounding box center [125, 558] width 23 height 12
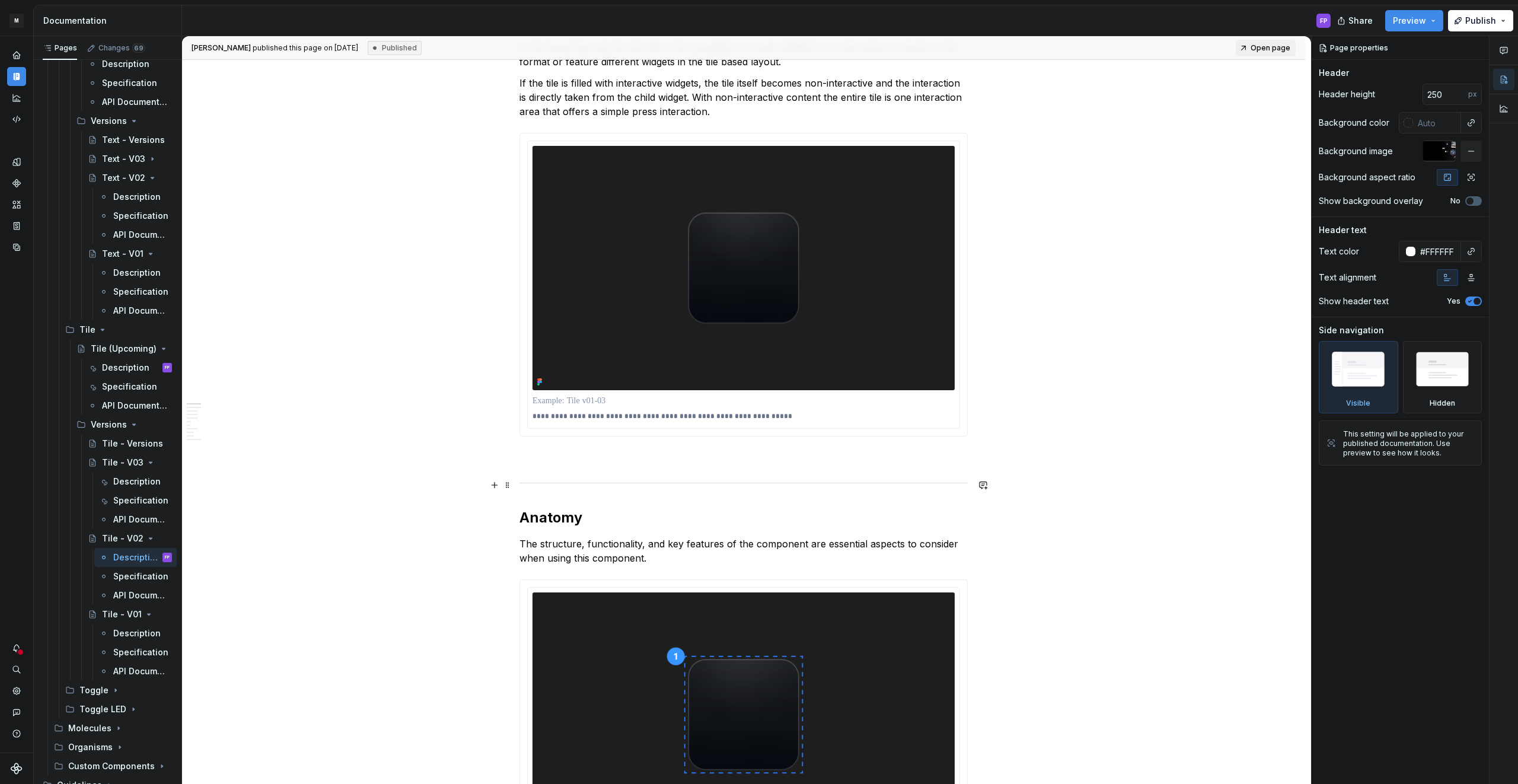
scroll to position [219, 0]
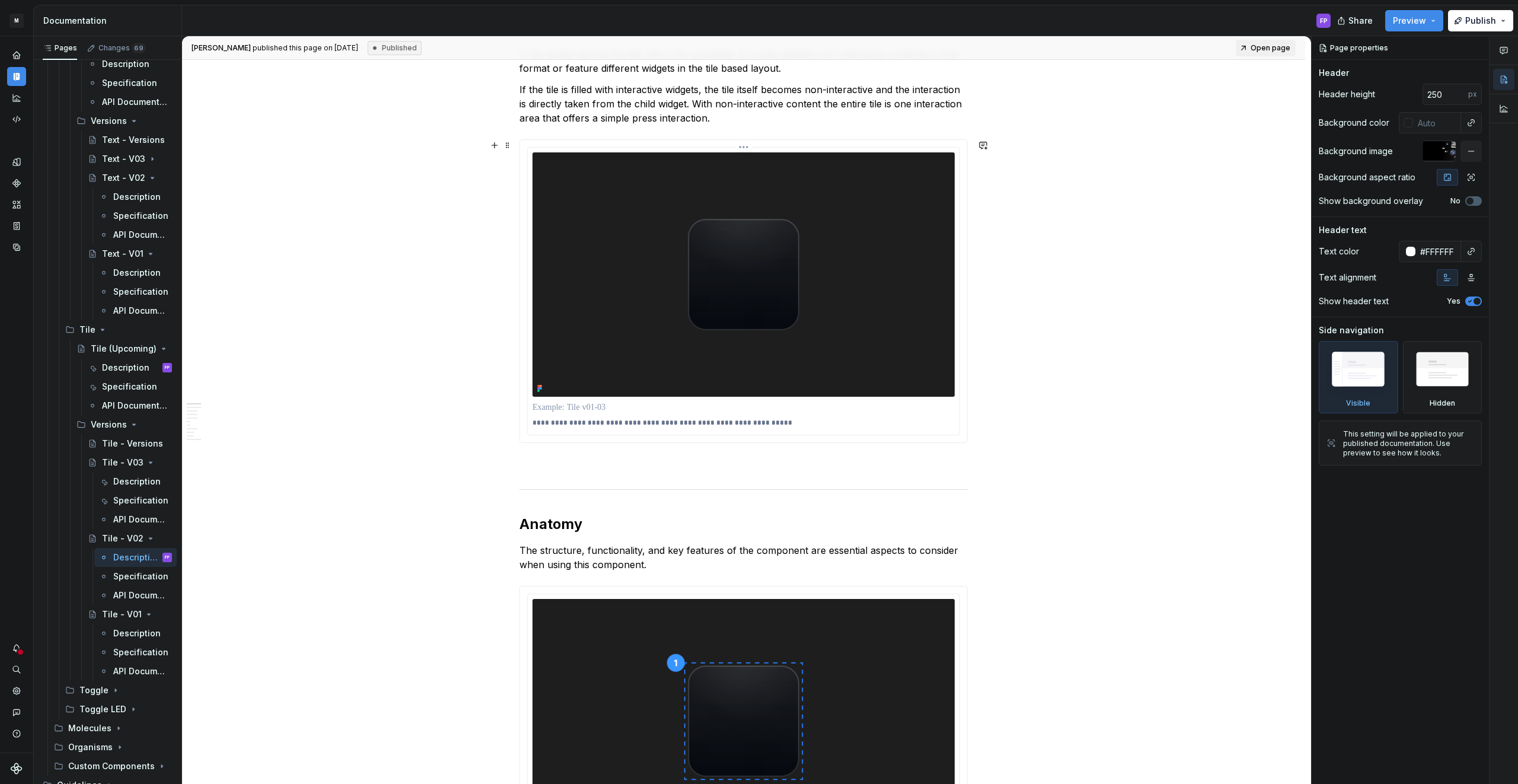
type textarea "*"
click at [632, 404] on p at bounding box center [743, 408] width 422 height 12
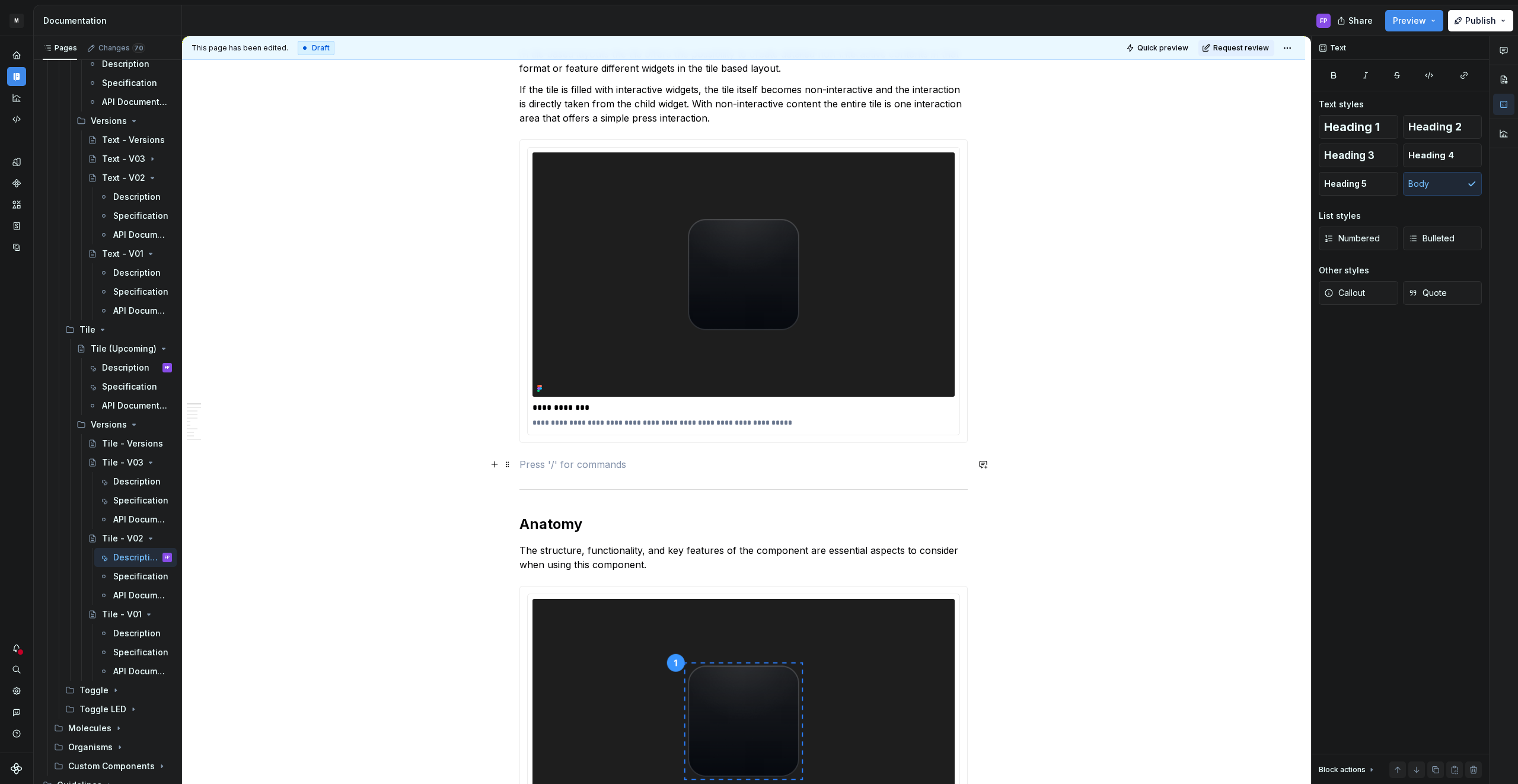
click at [656, 469] on p at bounding box center [744, 464] width 448 height 14
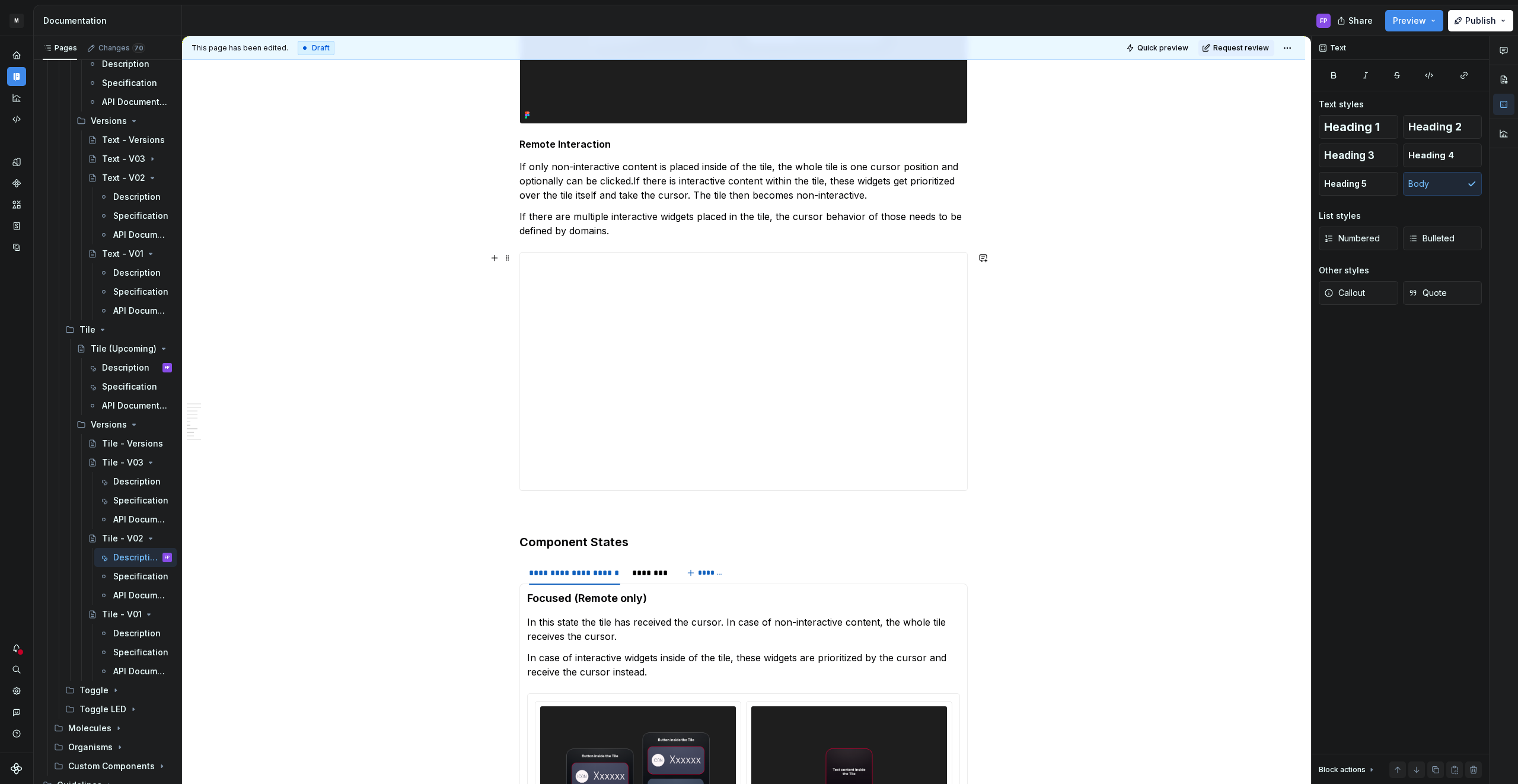
scroll to position [2139, 0]
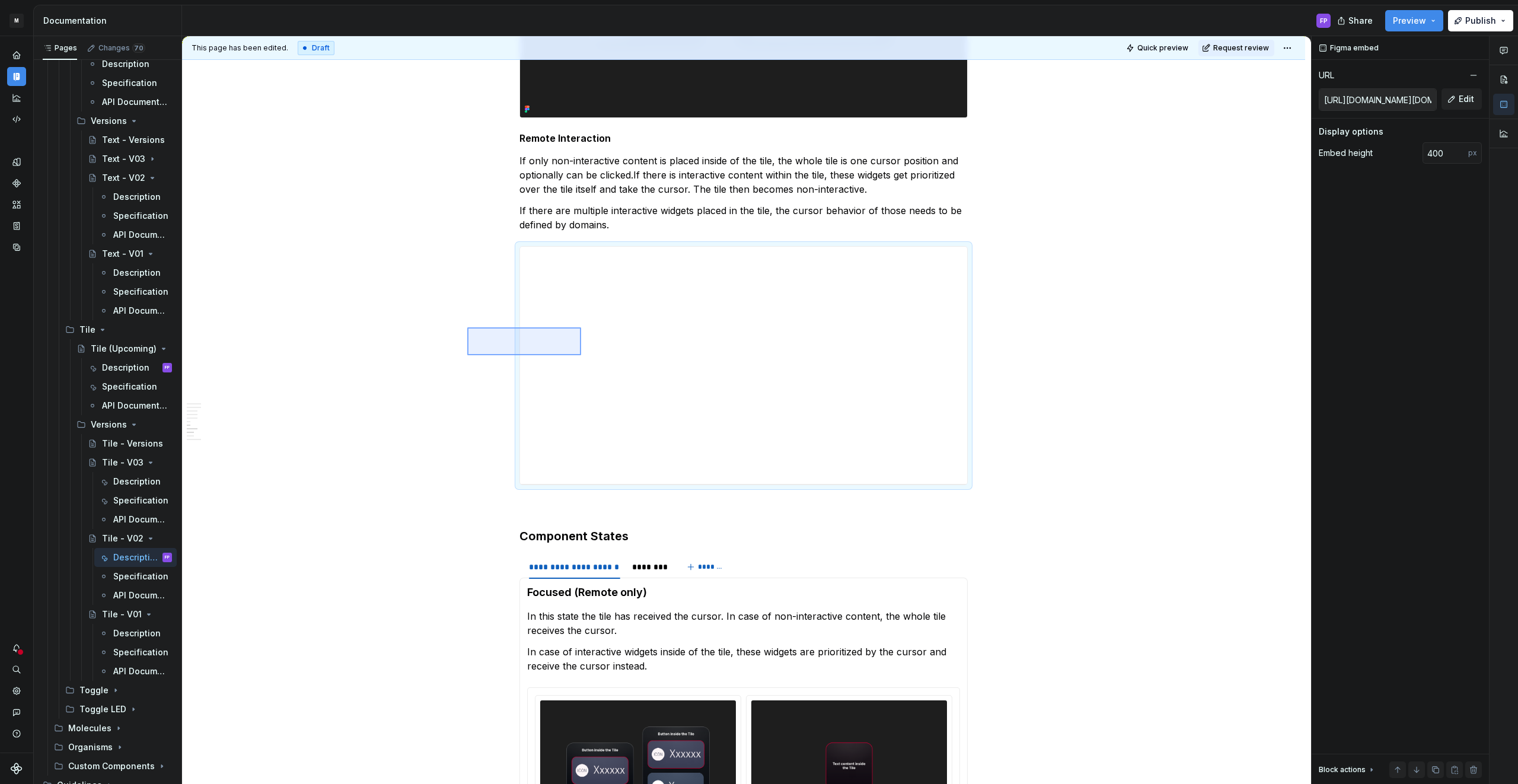
drag, startPoint x: 467, startPoint y: 327, endPoint x: 589, endPoint y: 356, distance: 125.4
click at [589, 356] on div "**********" at bounding box center [746, 410] width 1129 height 748
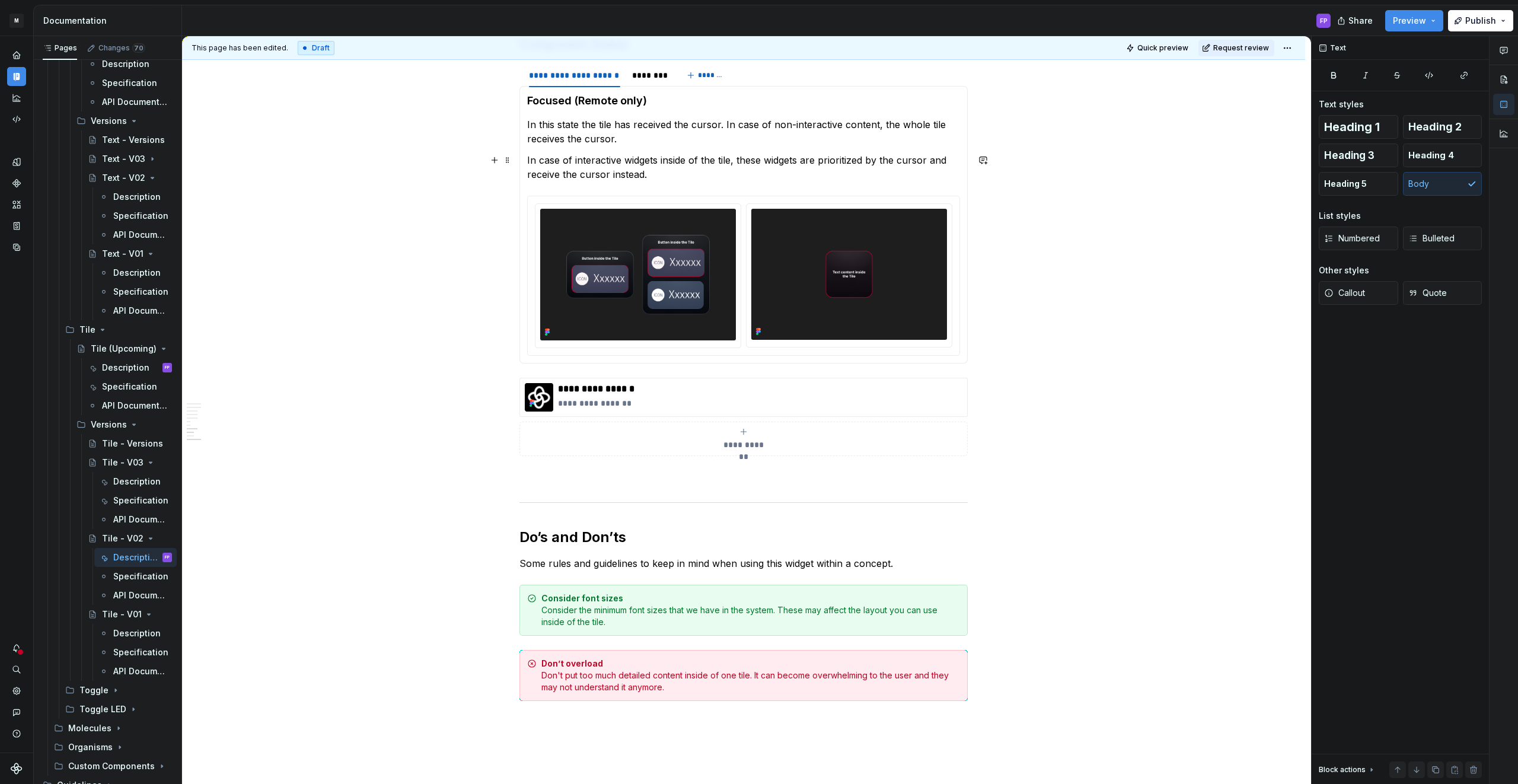
scroll to position [2675, 0]
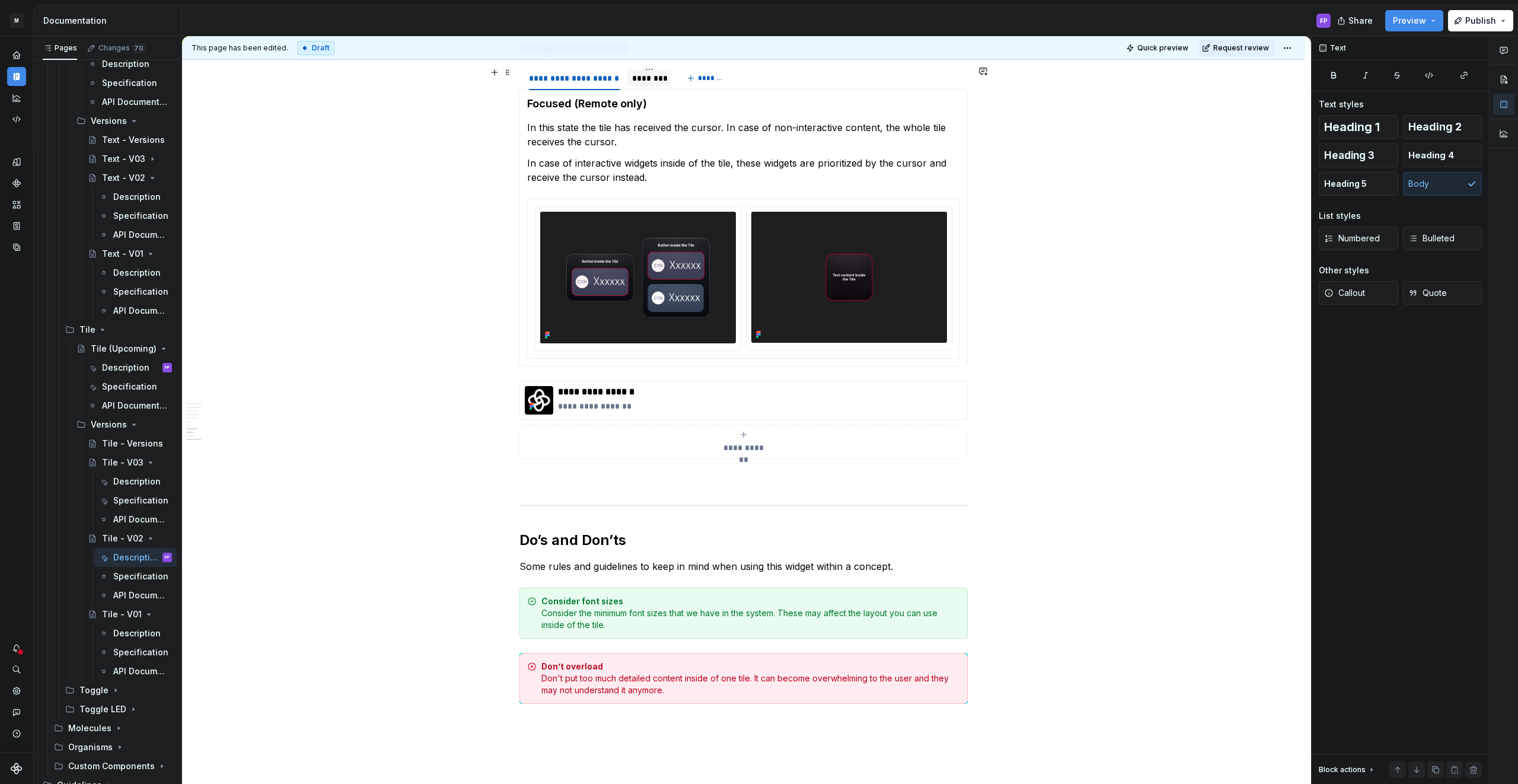
click at [647, 81] on div "********" at bounding box center [649, 78] width 34 height 12
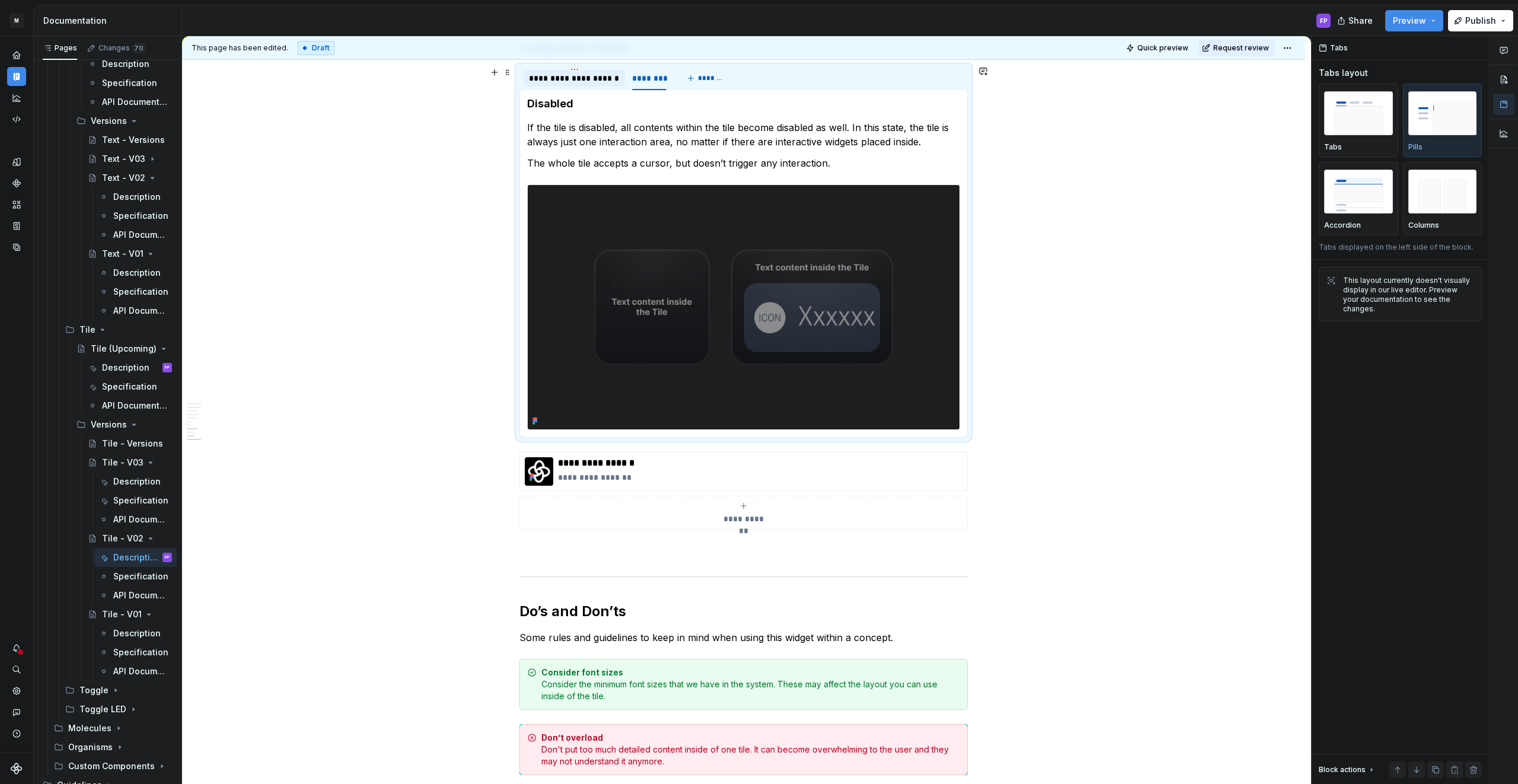
click at [603, 78] on div "**********" at bounding box center [574, 78] width 92 height 12
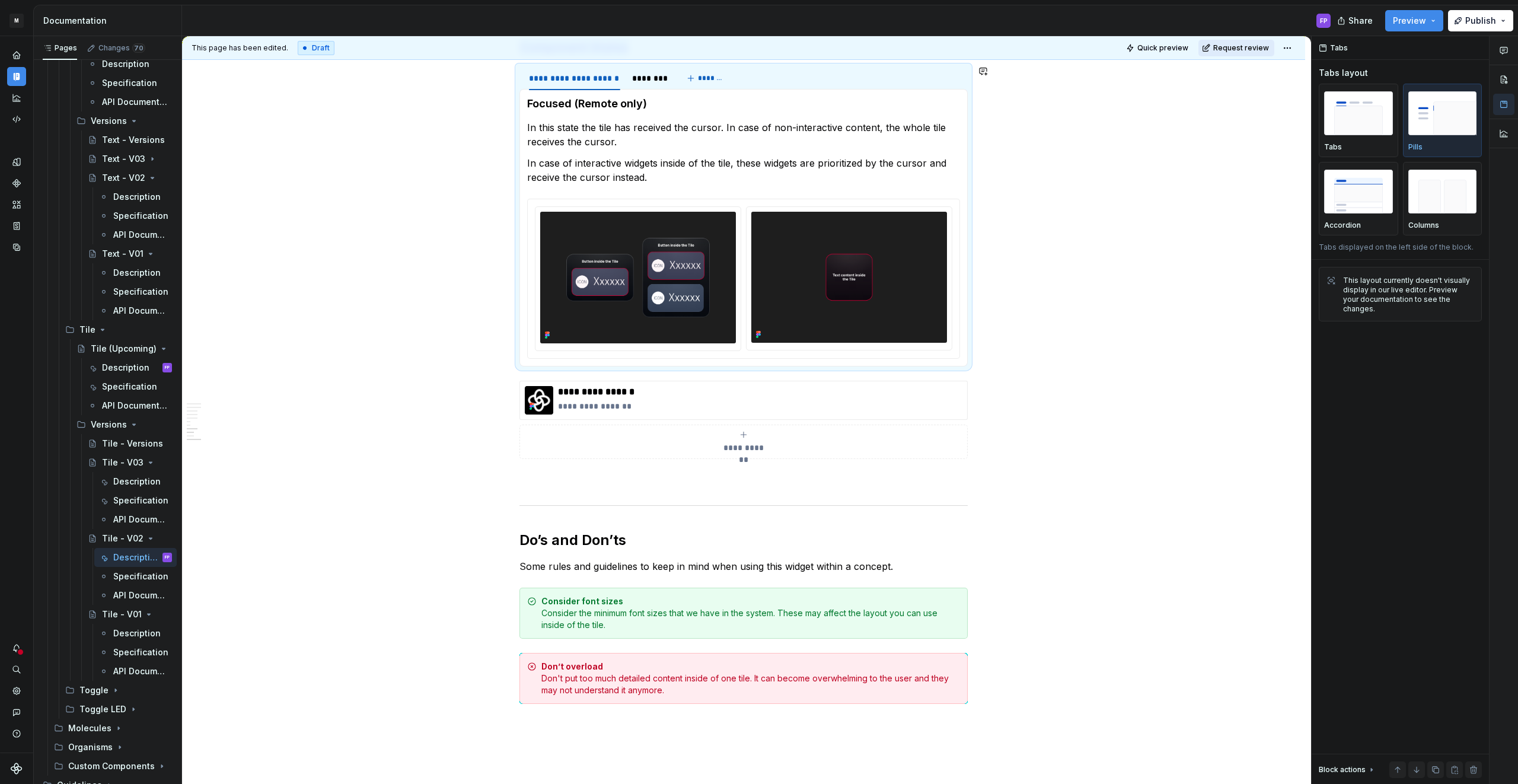
click at [1251, 52] on span "Request review" at bounding box center [1240, 48] width 56 height 10
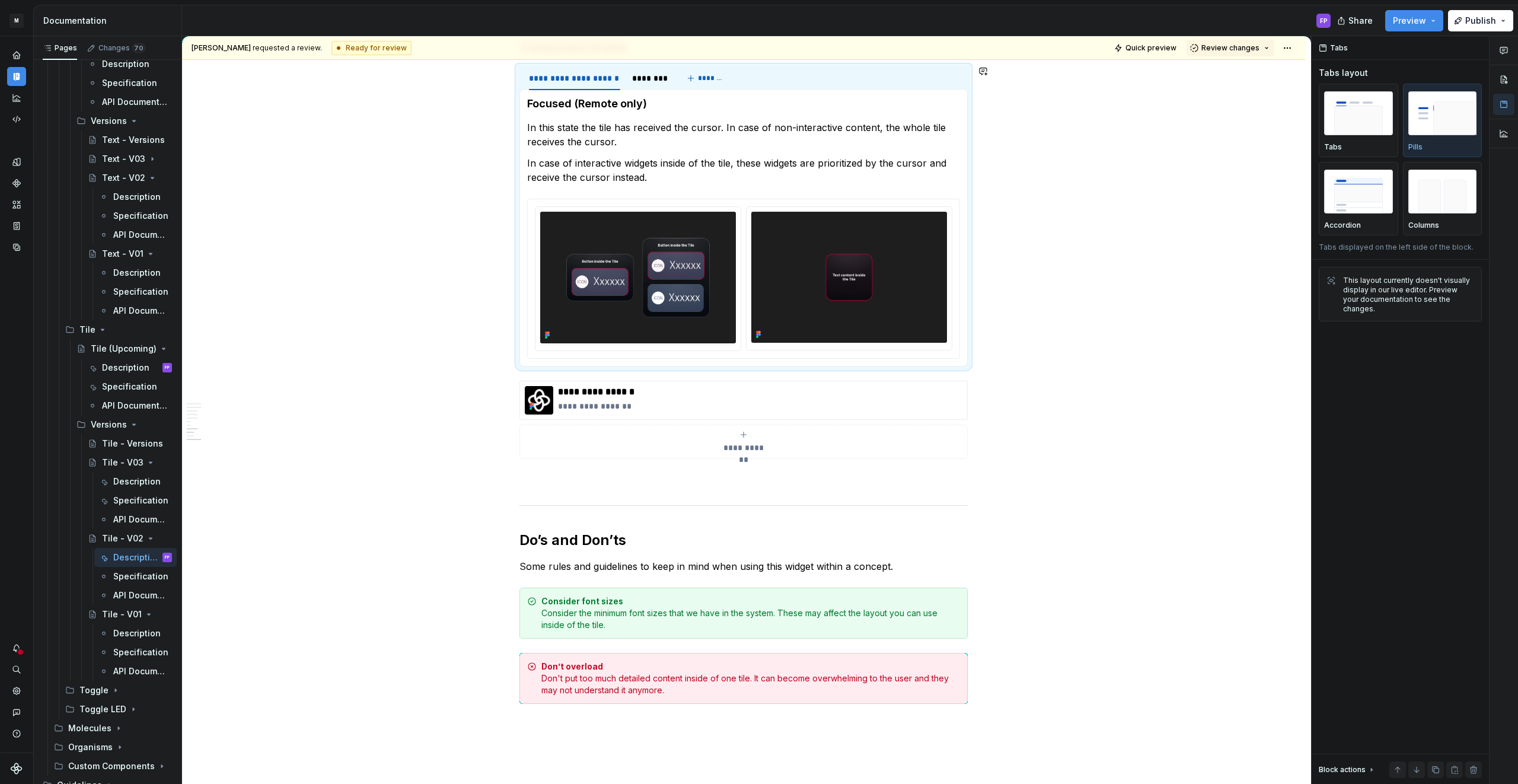
click at [1251, 52] on span "Review changes" at bounding box center [1230, 48] width 58 height 10
click at [1241, 76] on div "Approve" at bounding box center [1269, 71] width 104 height 12
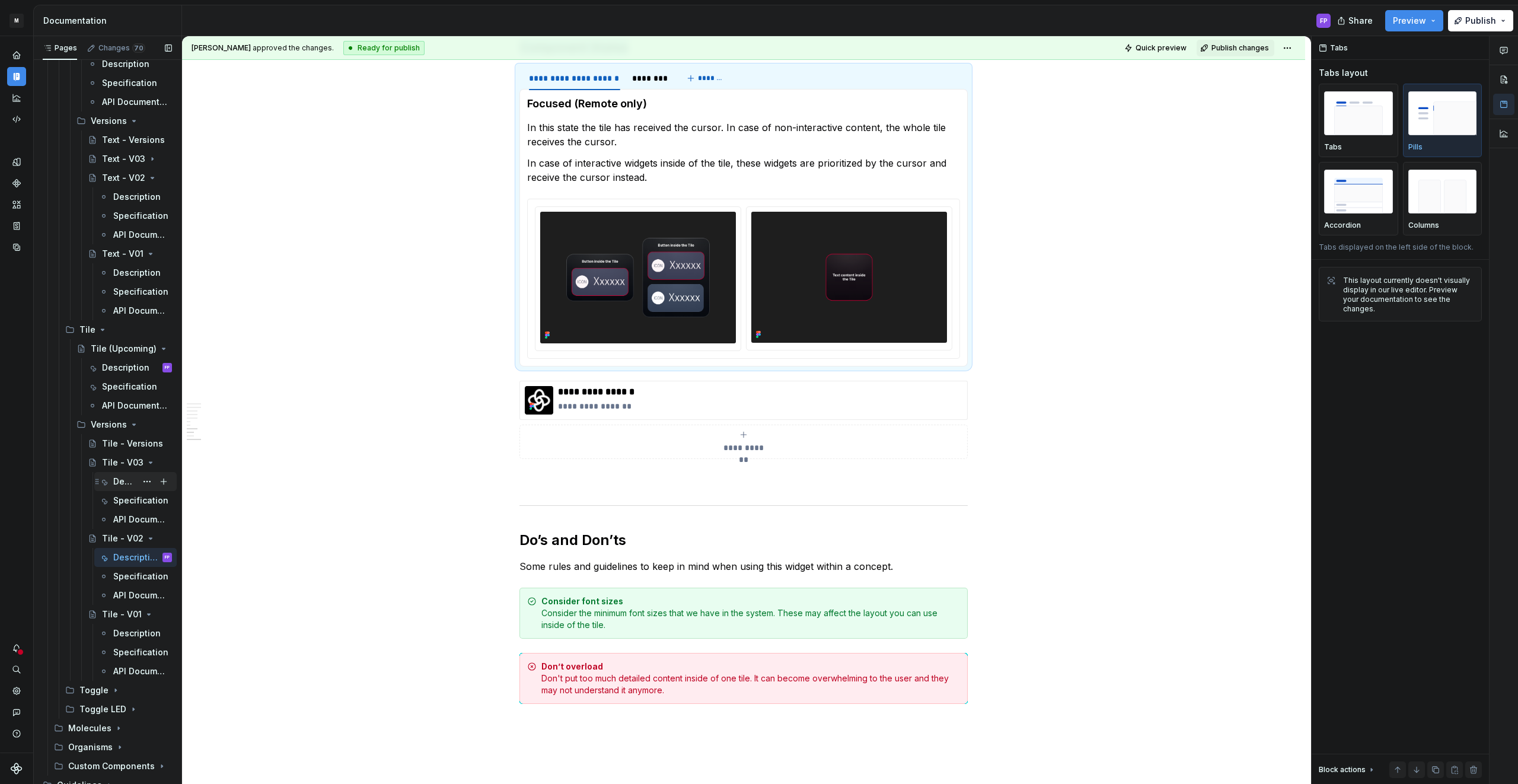
click at [111, 482] on div "Description" at bounding box center [135, 482] width 73 height 17
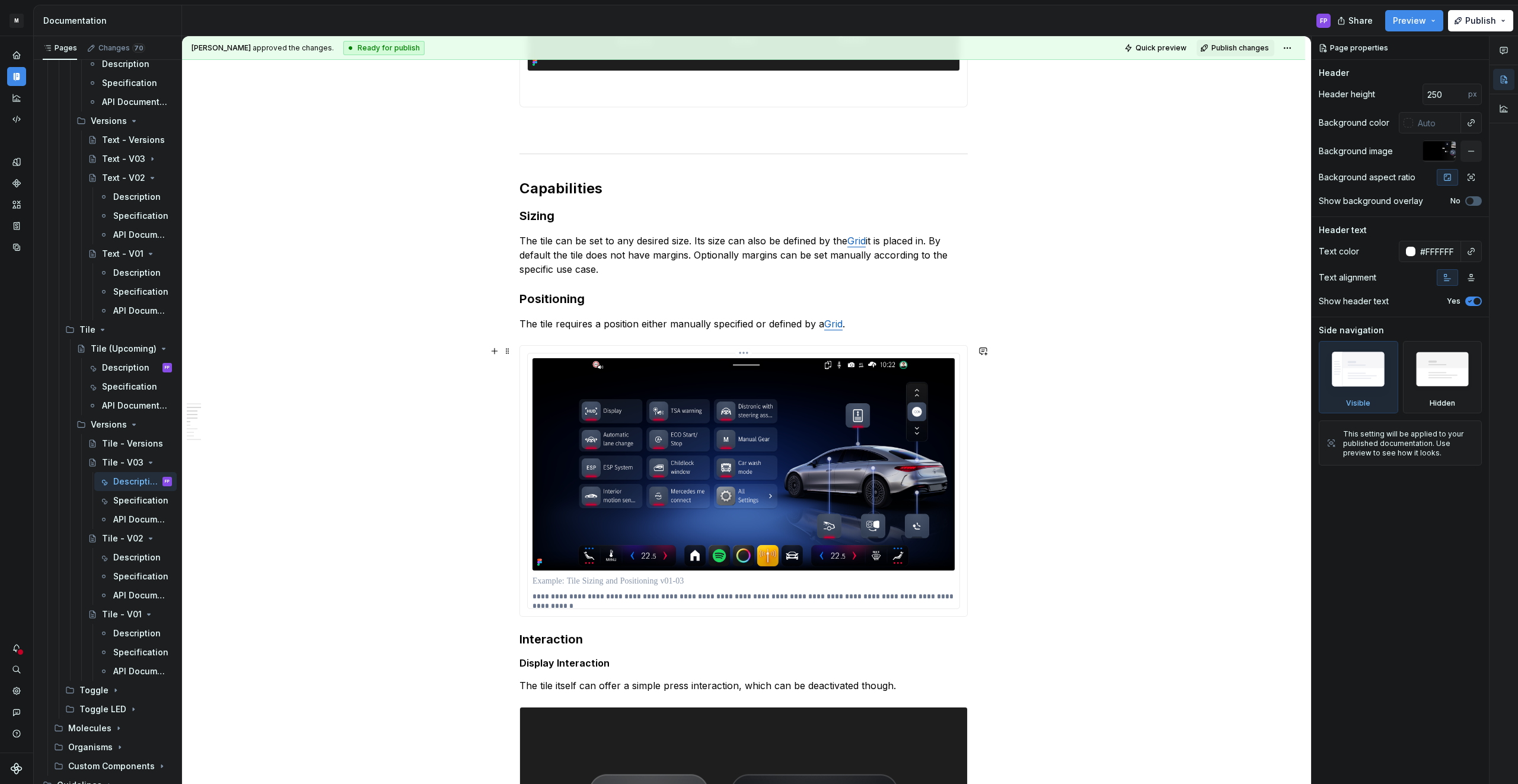
scroll to position [1365, 0]
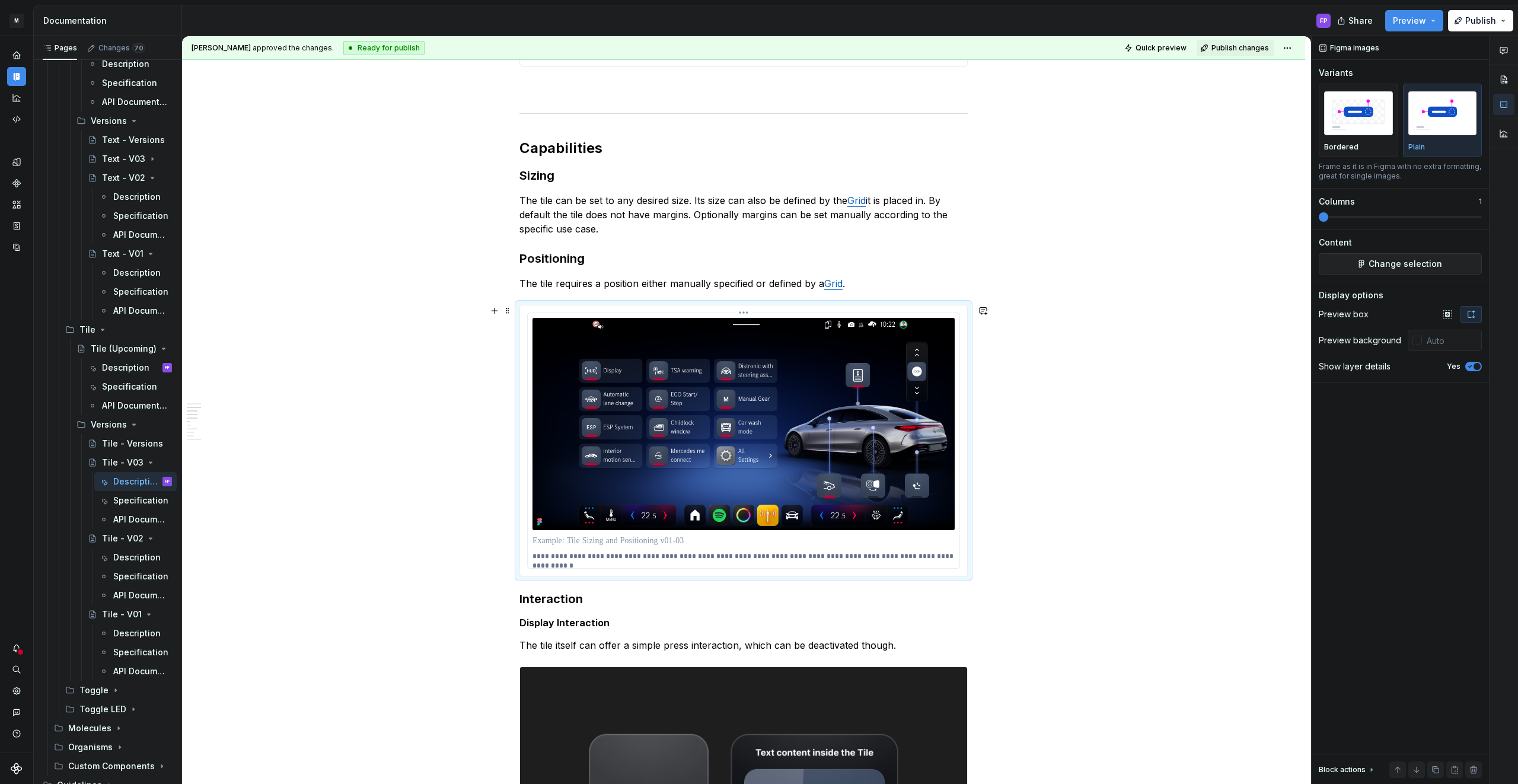
click at [544, 506] on img at bounding box center [743, 424] width 422 height 212
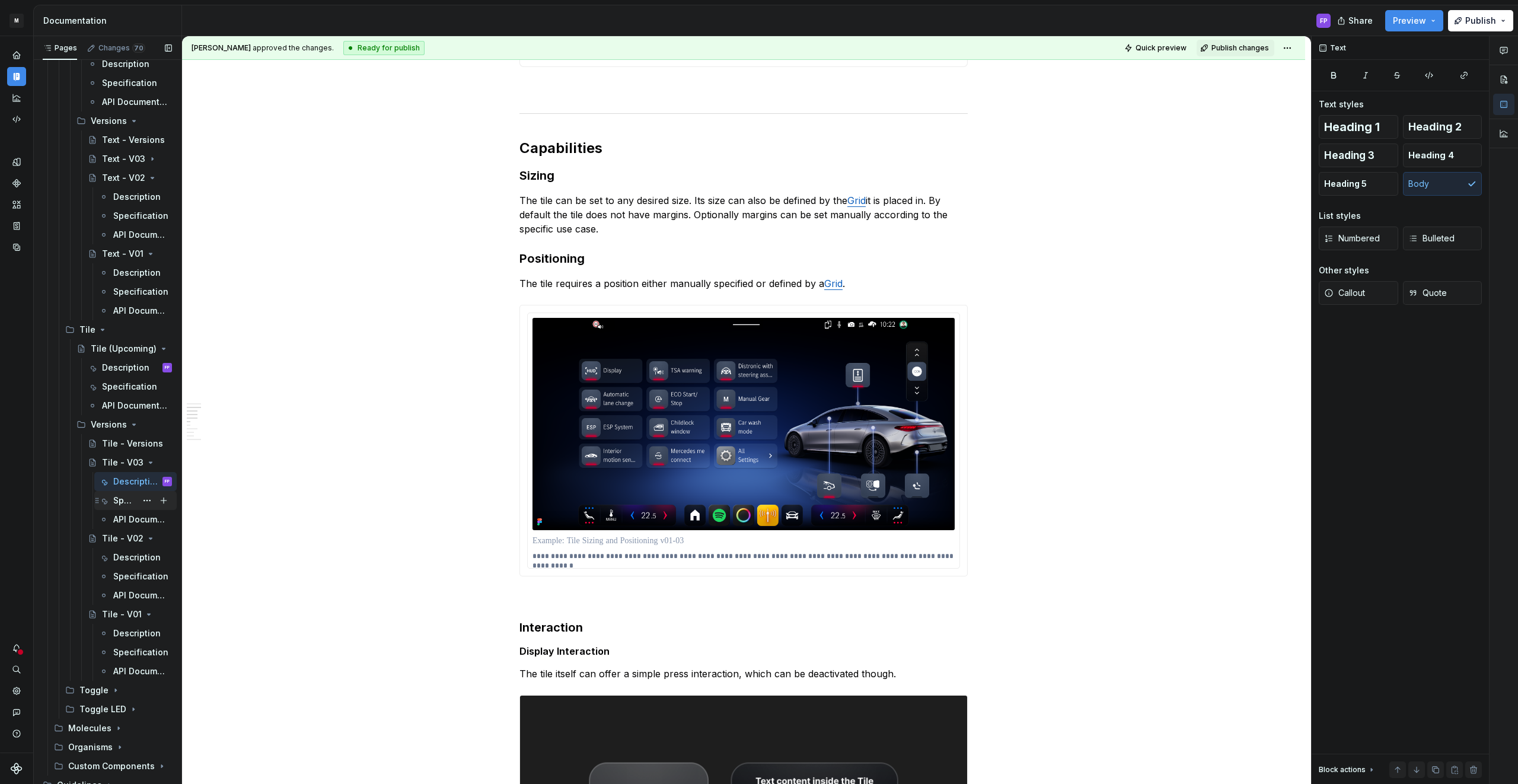
click at [117, 503] on div "Specification" at bounding box center [125, 500] width 23 height 12
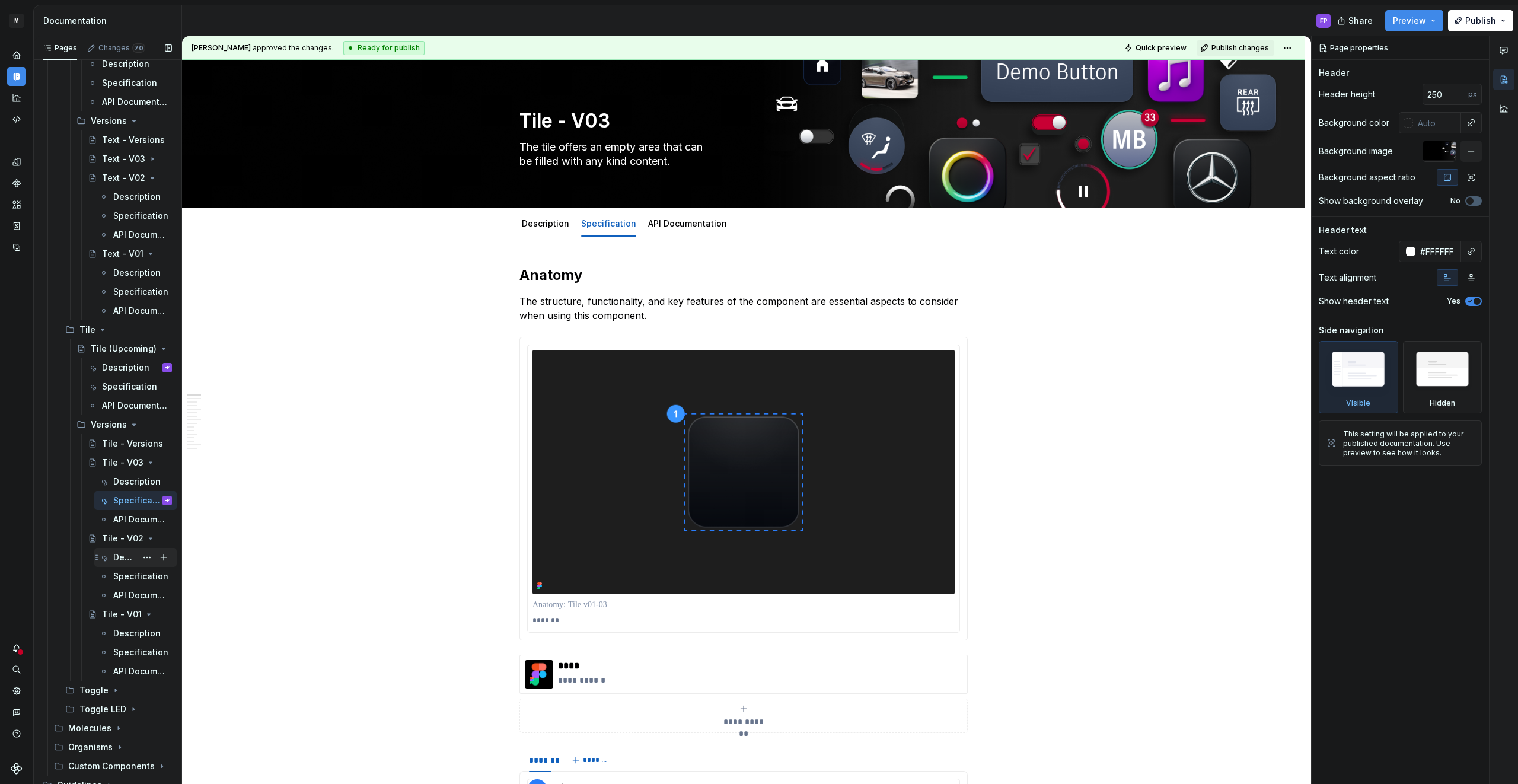
click at [123, 558] on div "Description" at bounding box center [125, 558] width 23 height 12
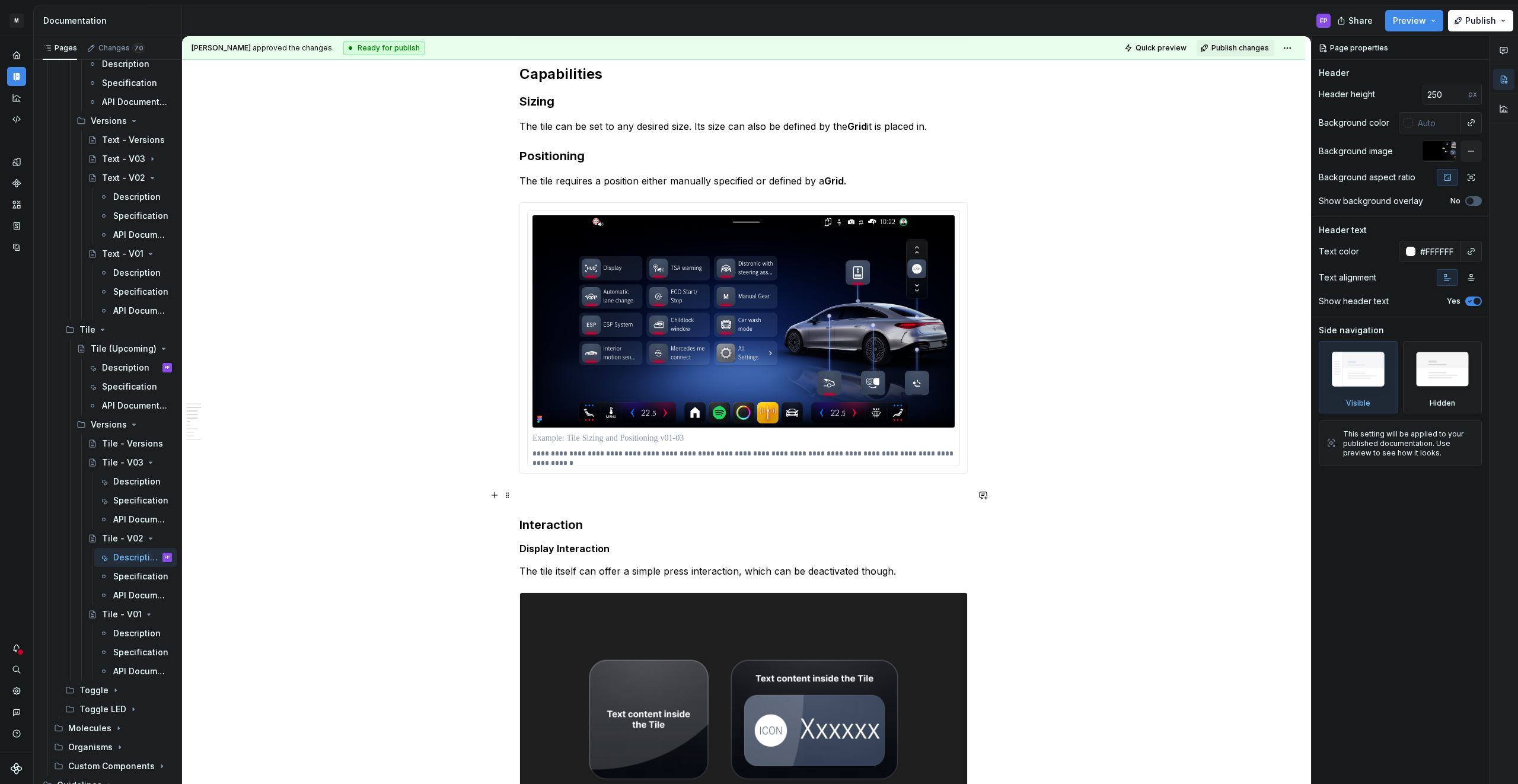
scroll to position [1411, 0]
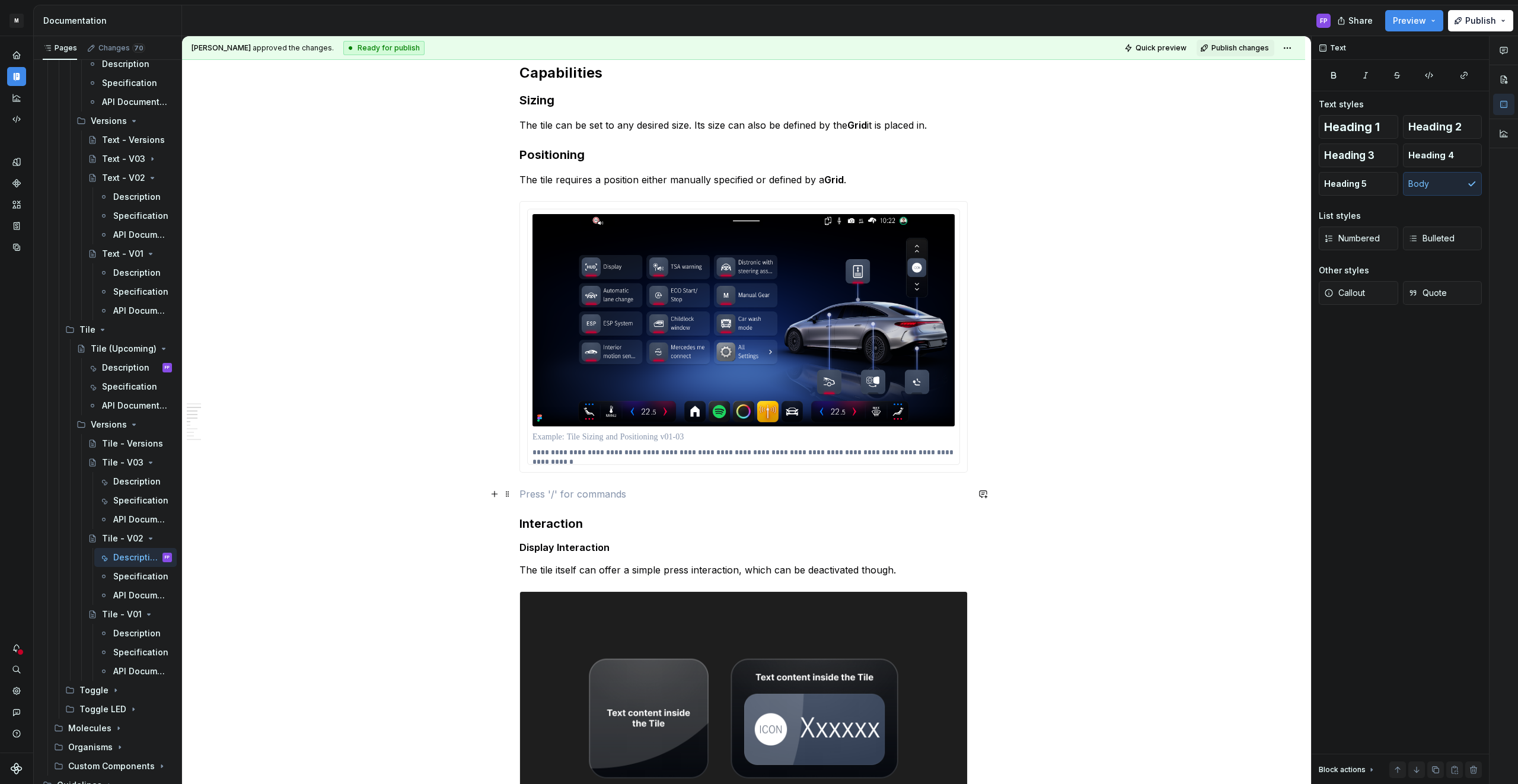
click at [583, 497] on p at bounding box center [744, 494] width 448 height 14
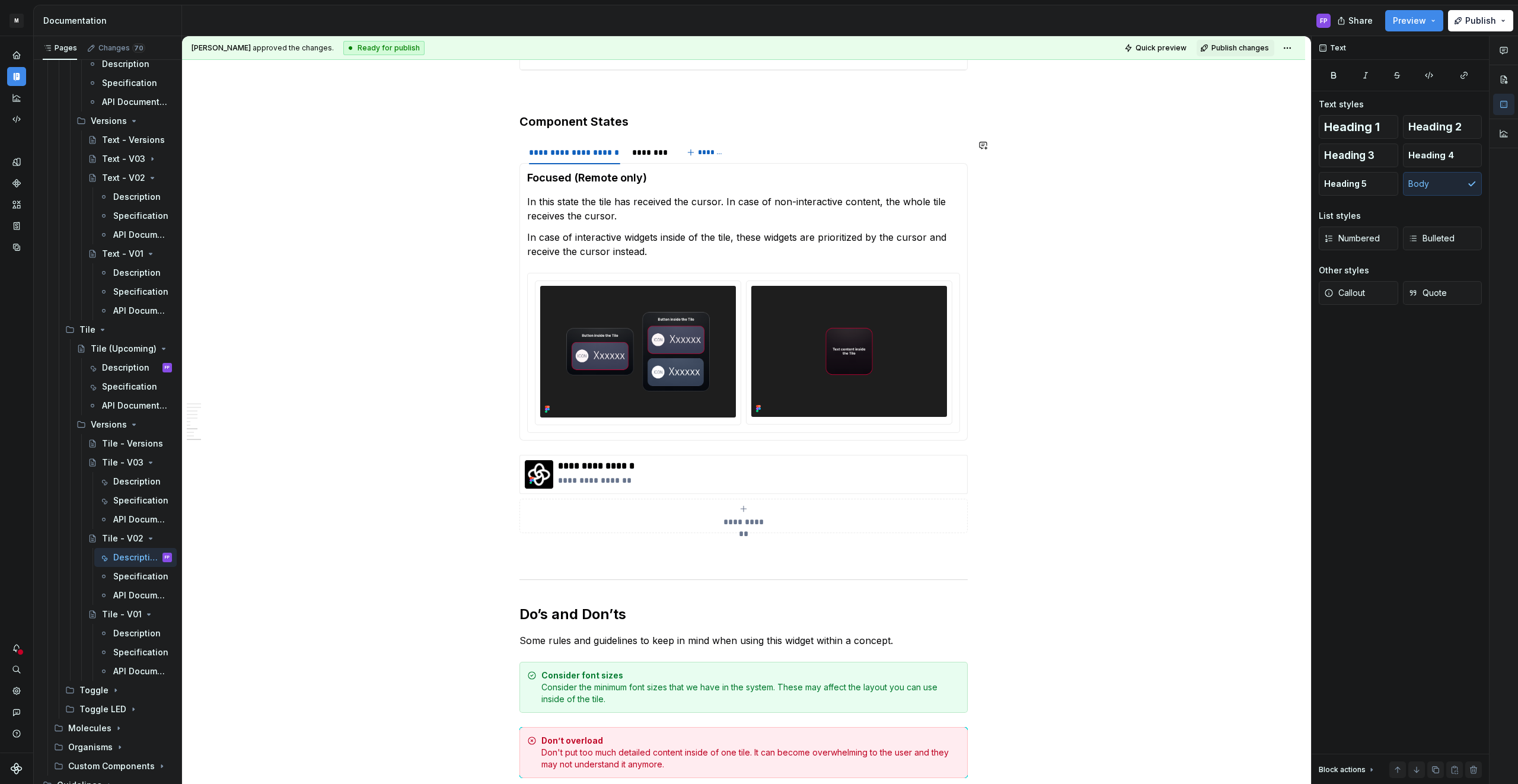
scroll to position [2633, 0]
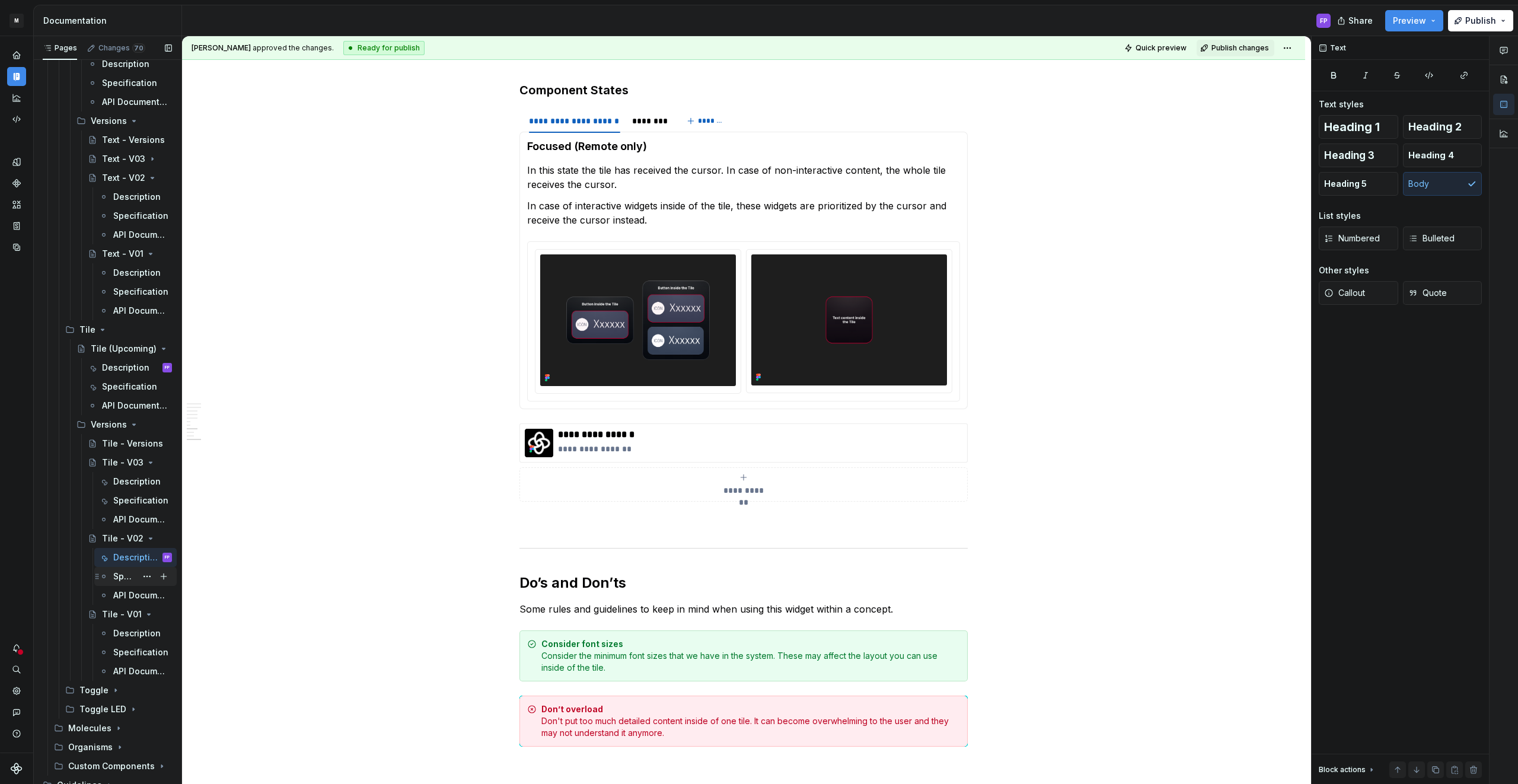
click at [113, 577] on div "Specification" at bounding box center [125, 576] width 23 height 12
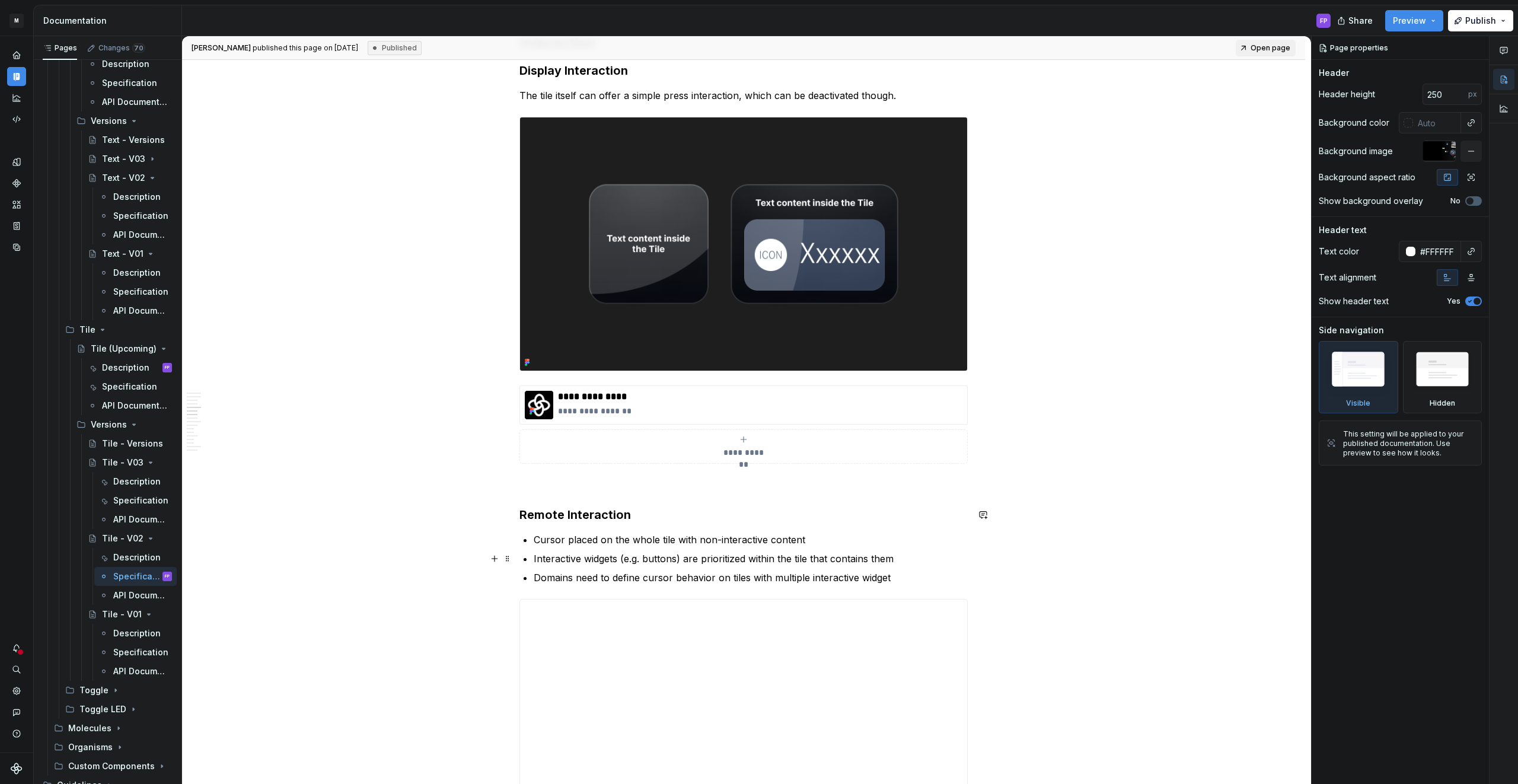
scroll to position [1687, 0]
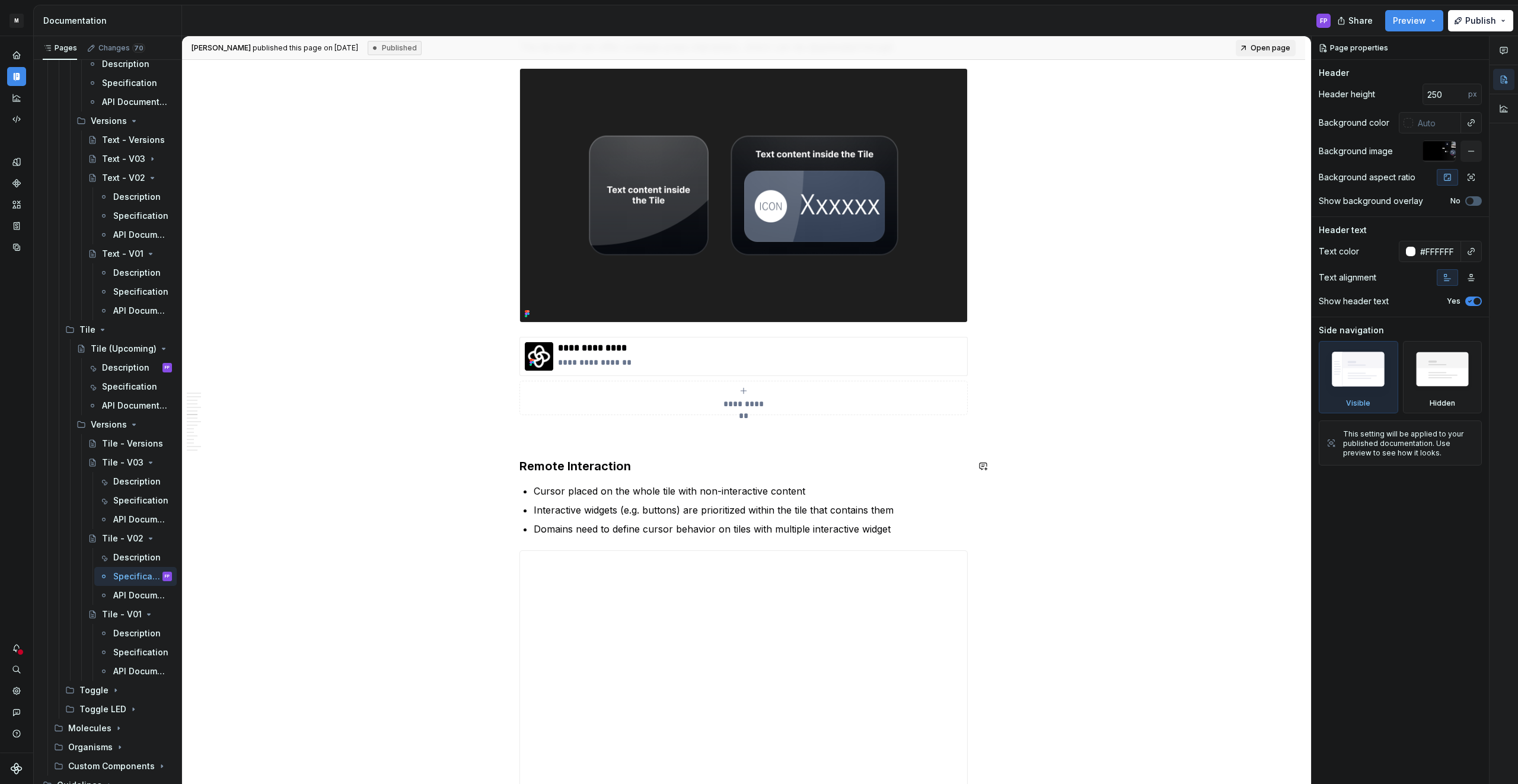
click at [586, 440] on p at bounding box center [744, 437] width 448 height 14
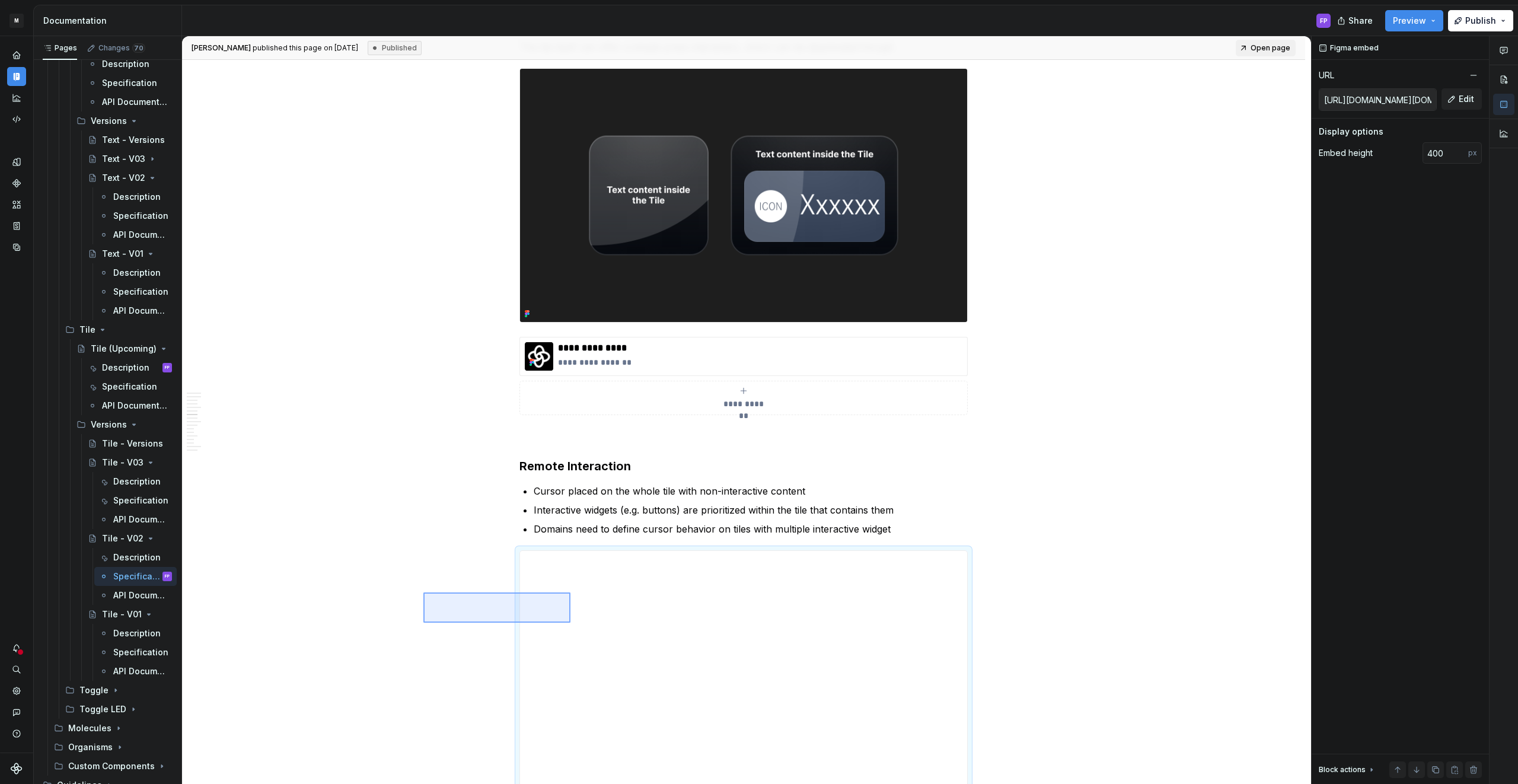
drag, startPoint x: 423, startPoint y: 593, endPoint x: 570, endPoint y: 623, distance: 150.0
click at [570, 623] on div "**********" at bounding box center [746, 410] width 1129 height 748
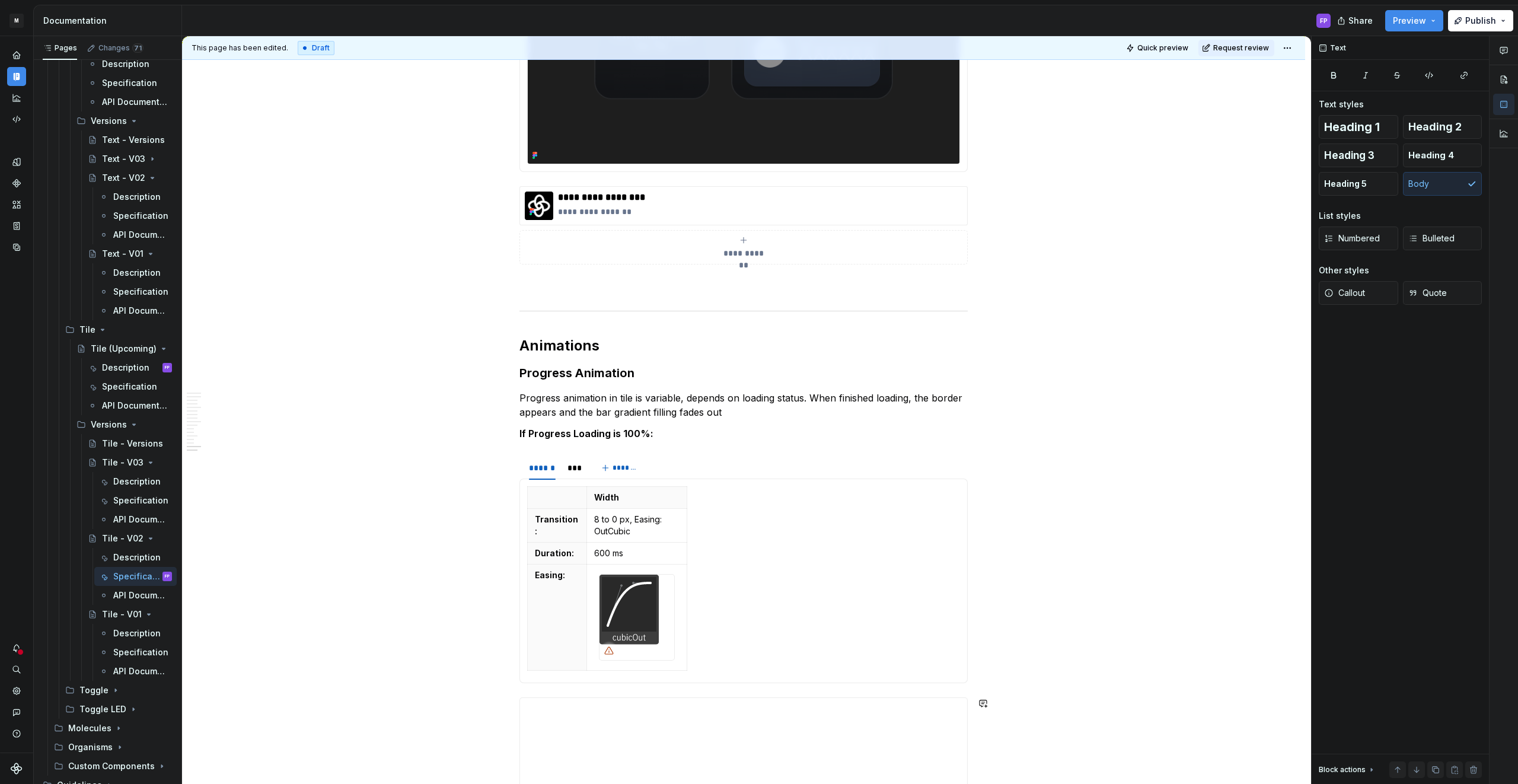
scroll to position [3974, 0]
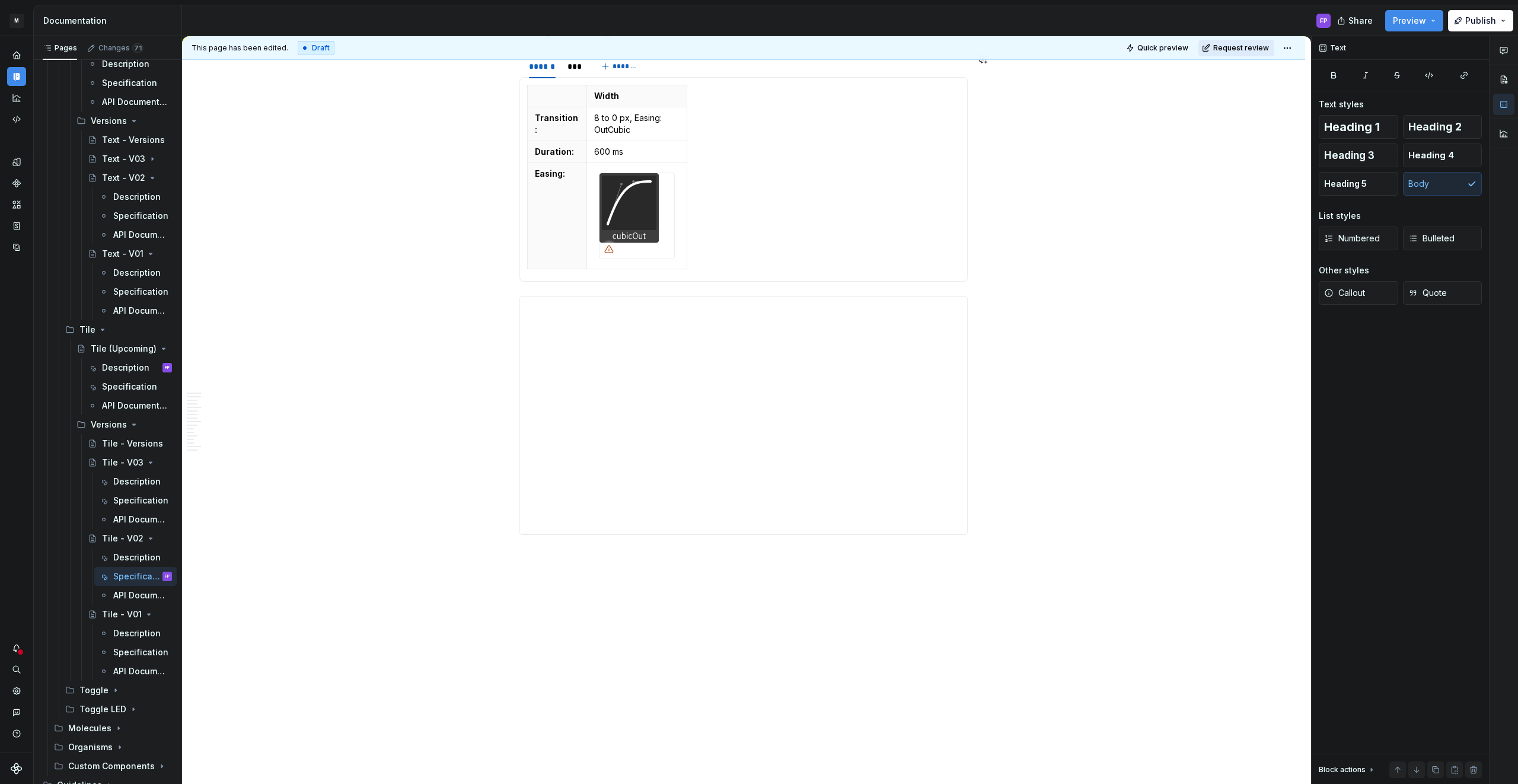
click at [1265, 52] on button "Request review" at bounding box center [1236, 48] width 76 height 17
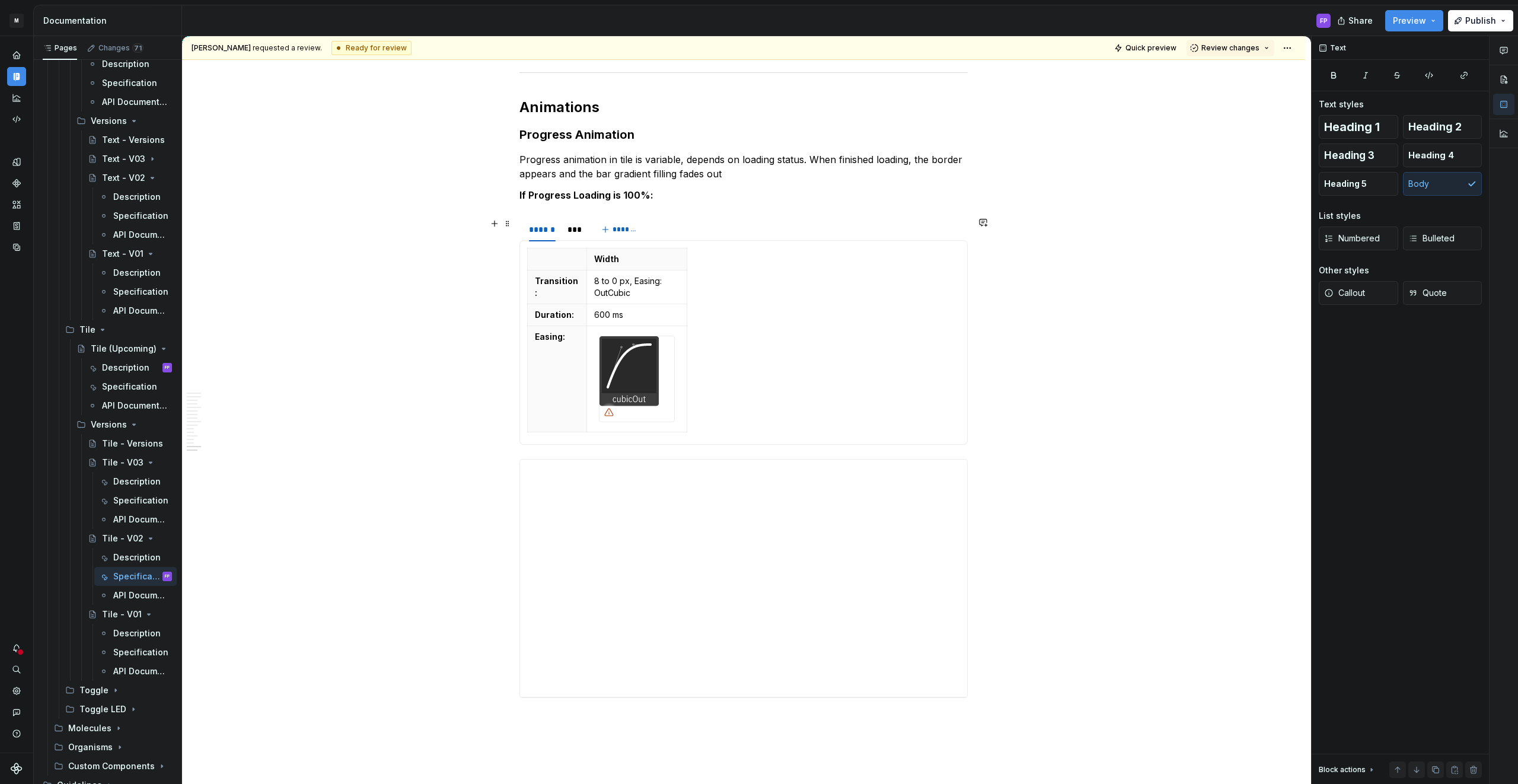
scroll to position [3812, 0]
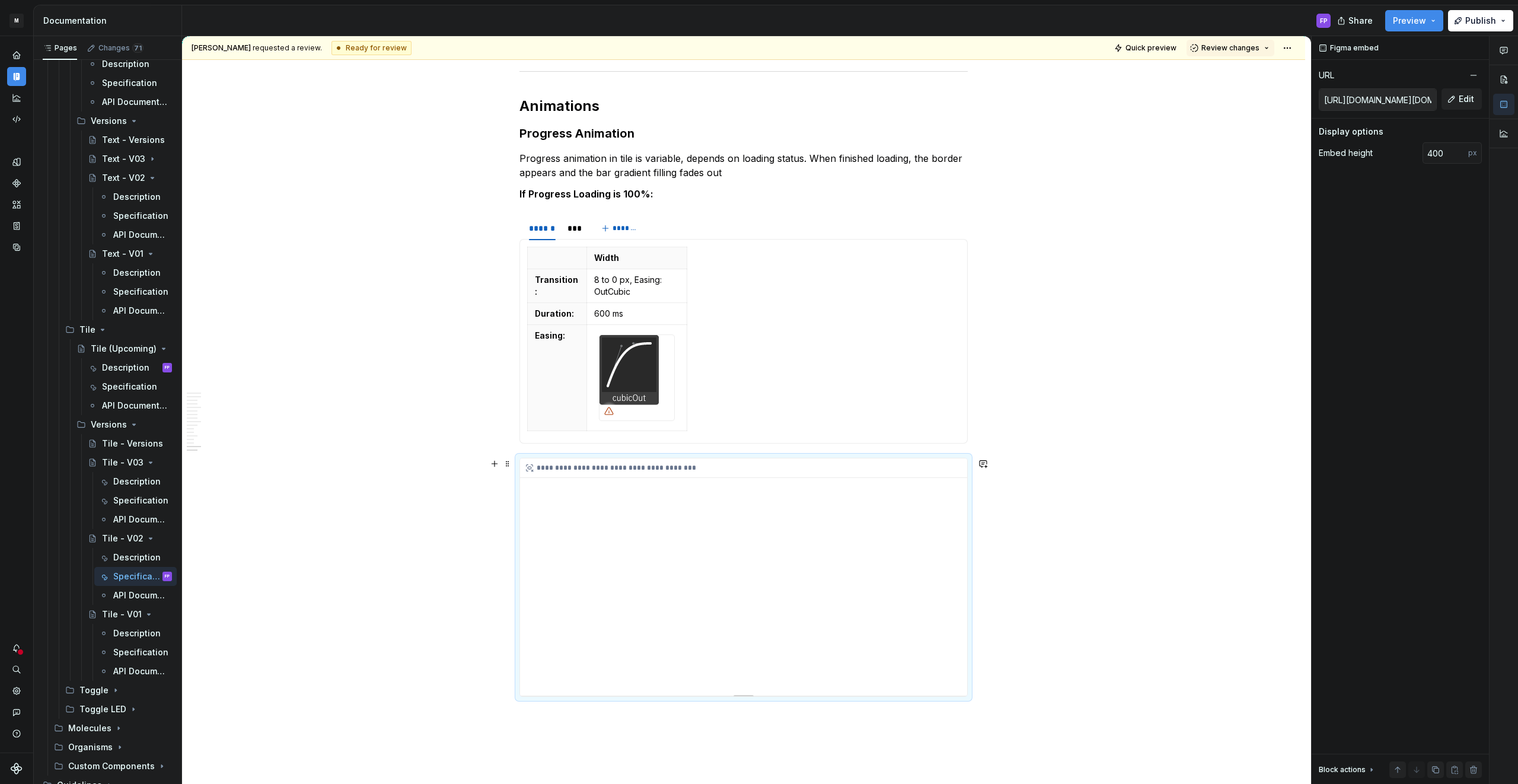
click at [657, 559] on div "**********" at bounding box center [743, 577] width 447 height 237
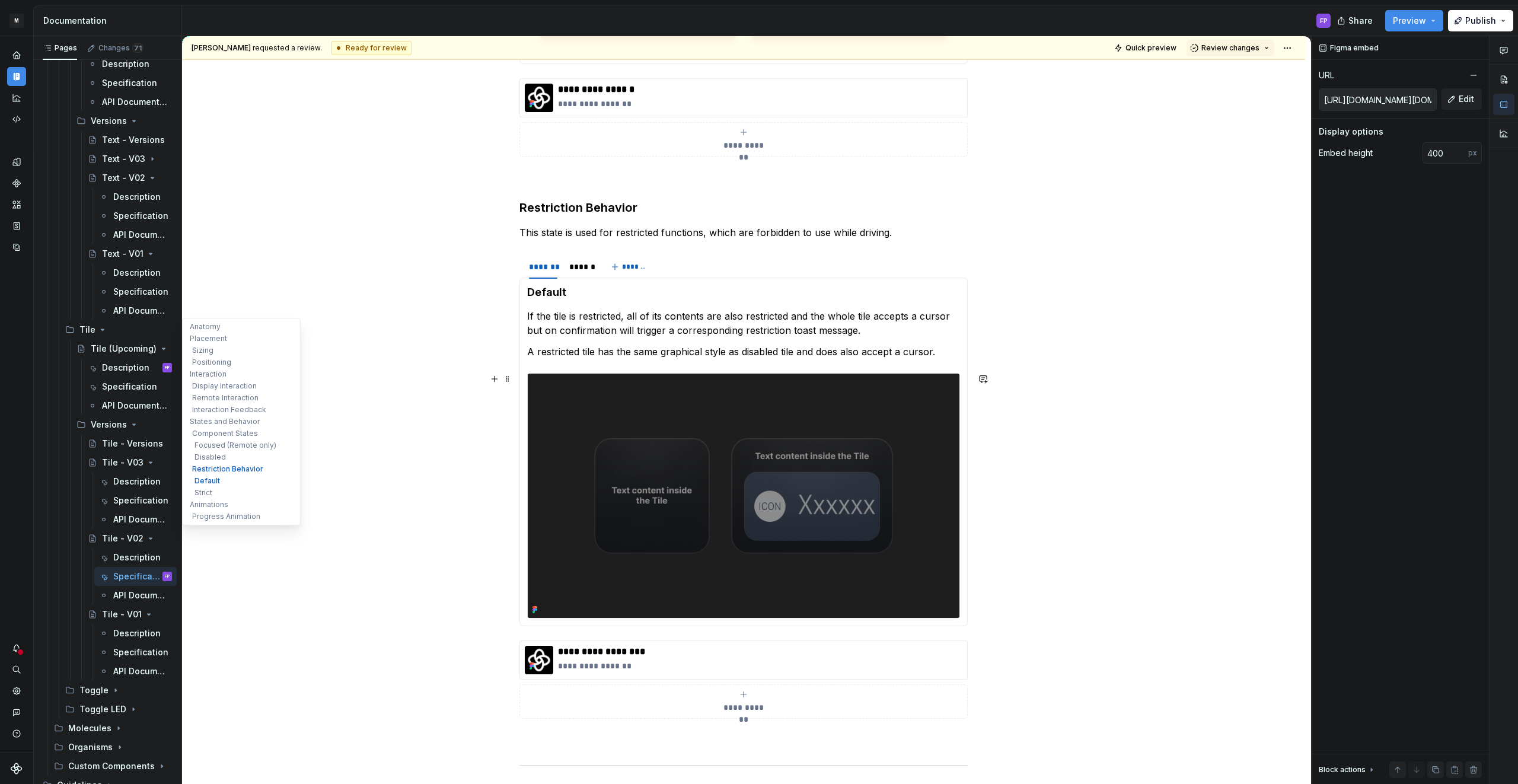
scroll to position [3134, 0]
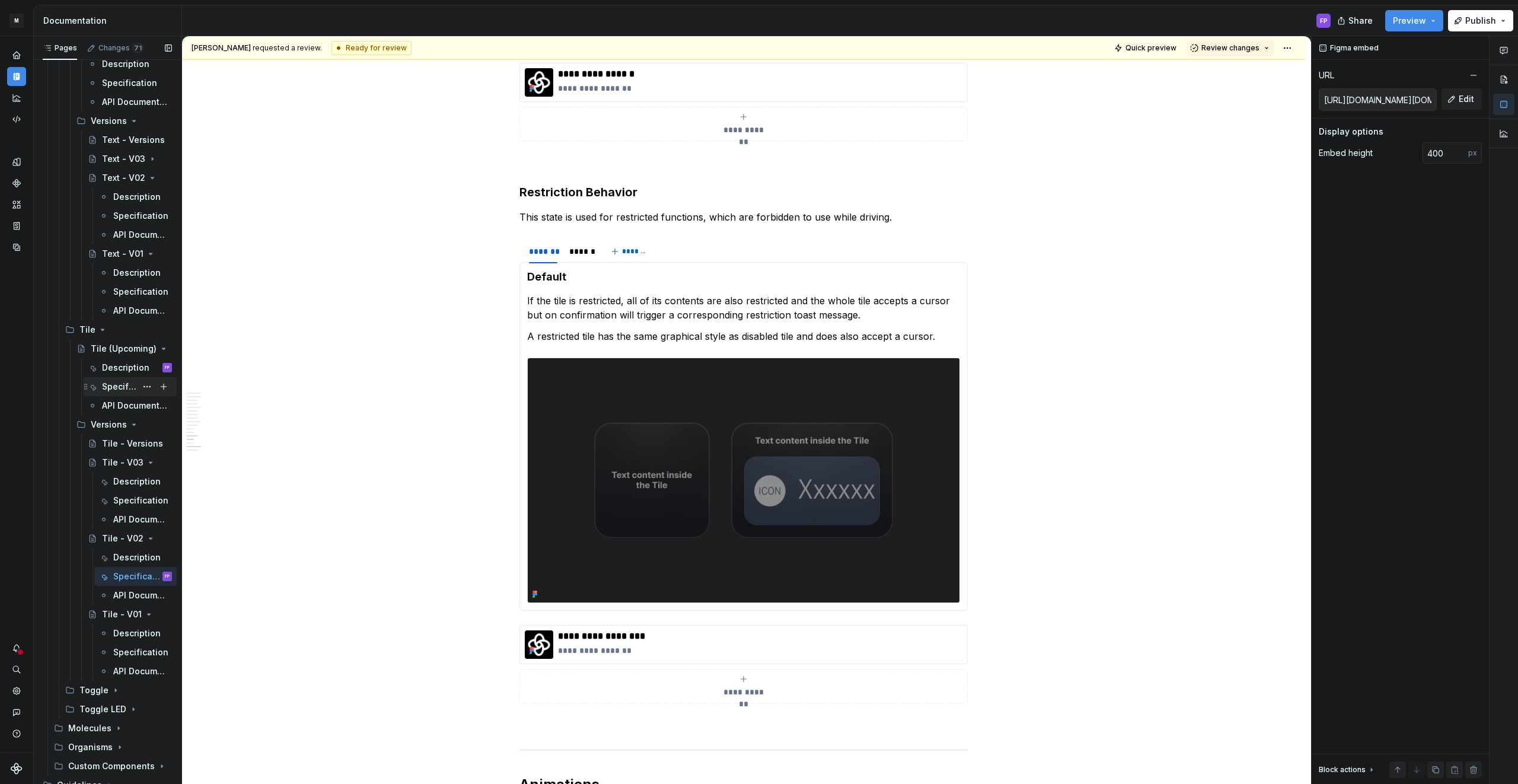
click at [113, 388] on div "Specification" at bounding box center [119, 387] width 34 height 12
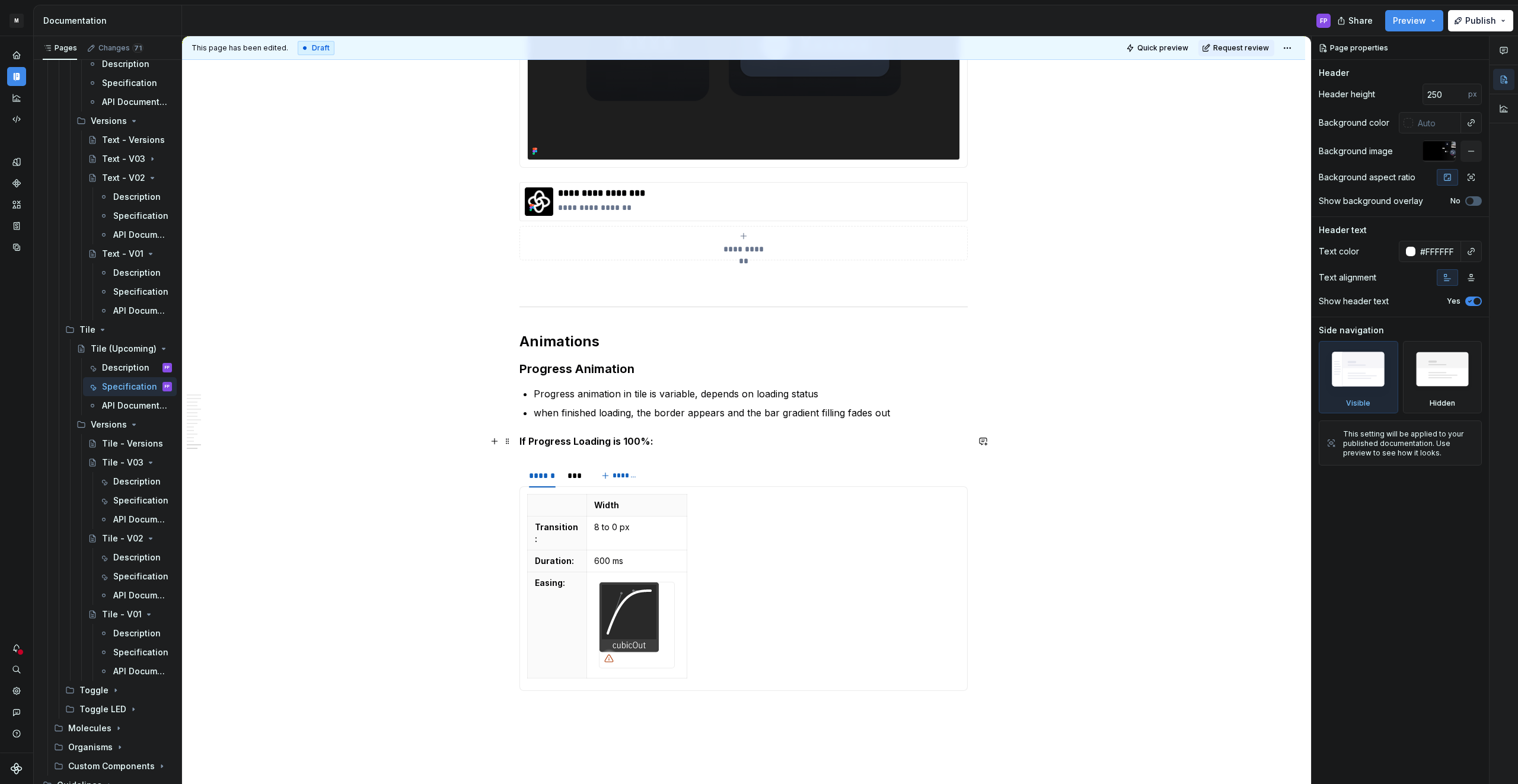
scroll to position [3810, 0]
click at [119, 500] on div "Specification" at bounding box center [125, 500] width 23 height 12
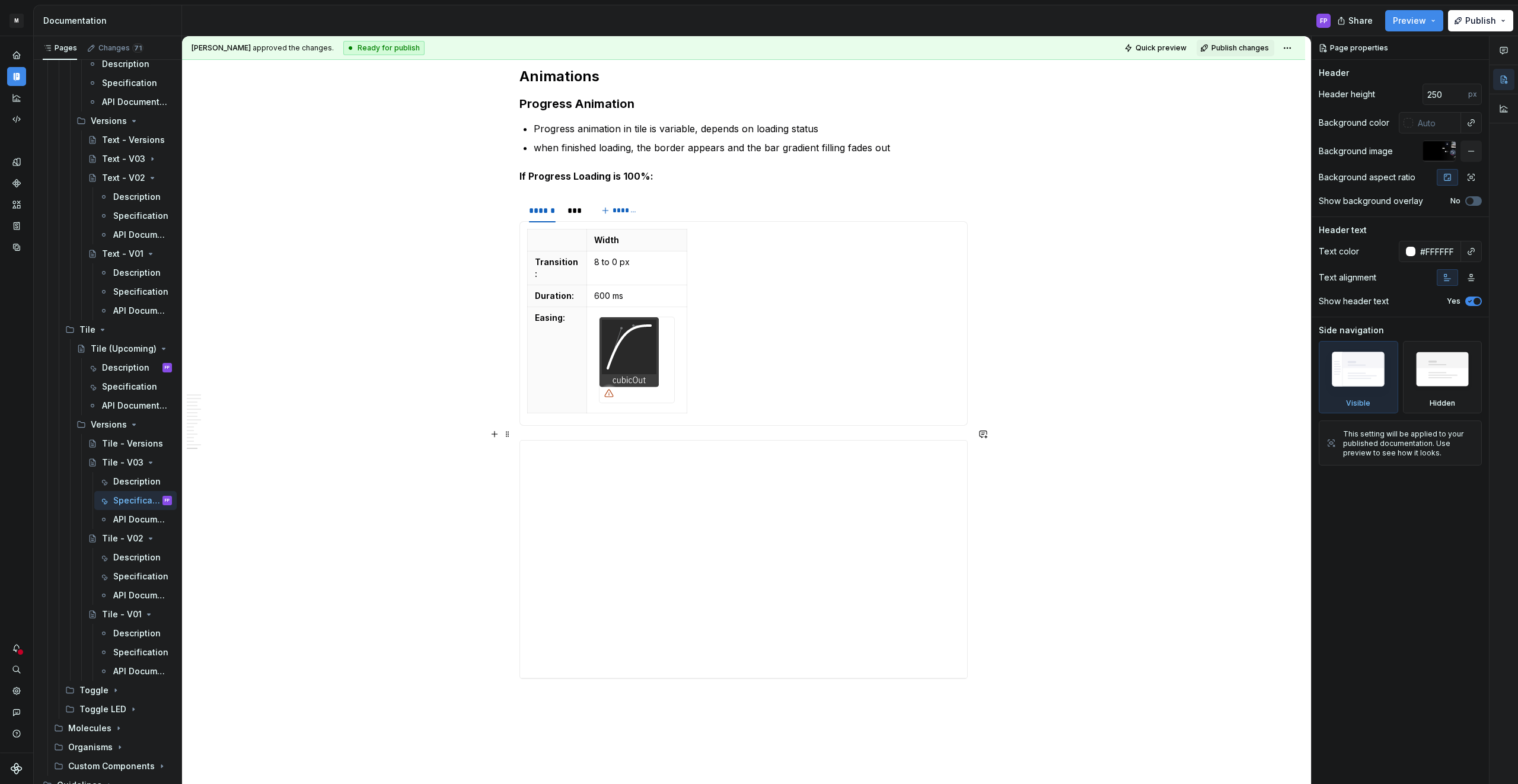
scroll to position [3698, 0]
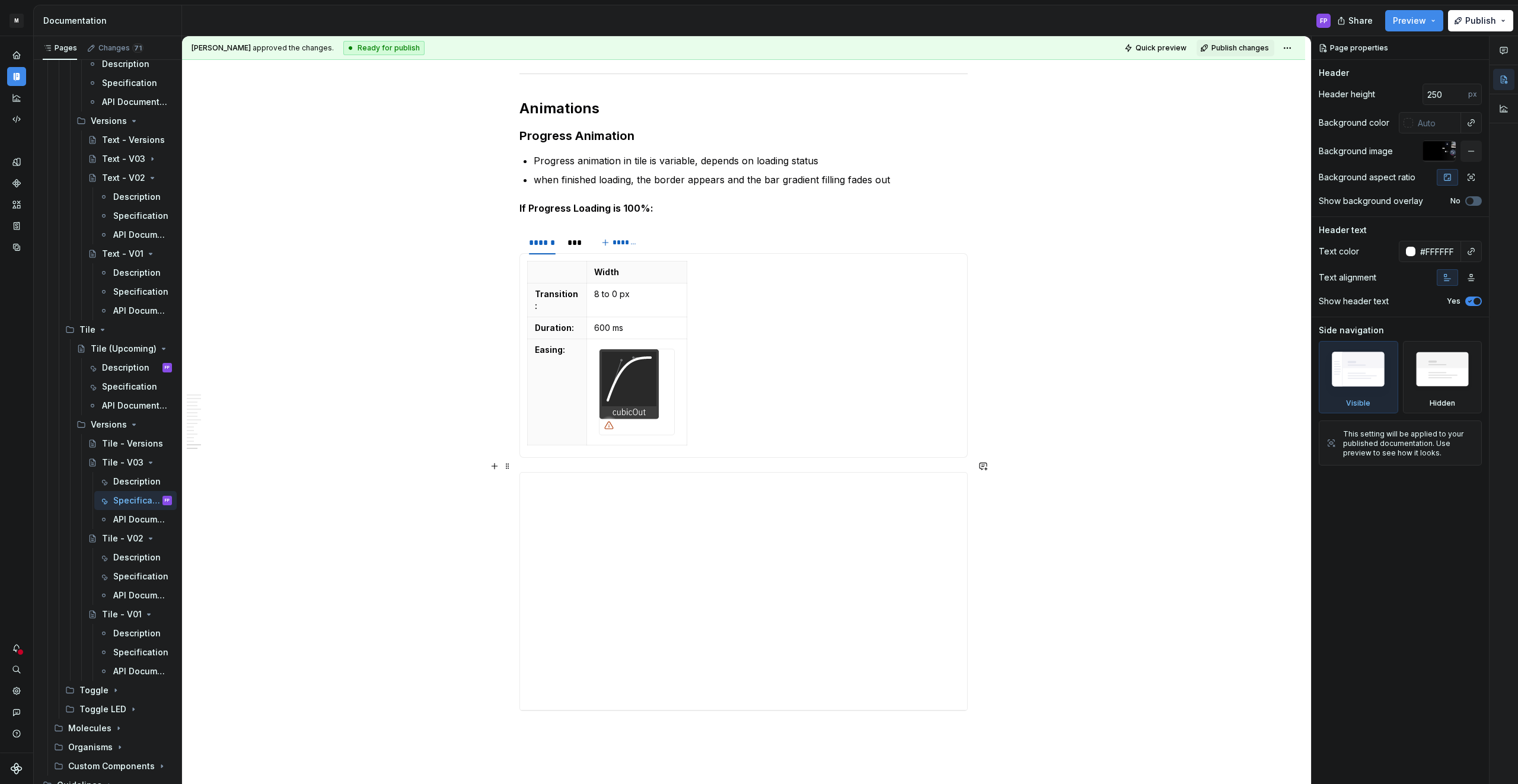
click at [578, 473] on div "**********" at bounding box center [743, 482] width 447 height 19
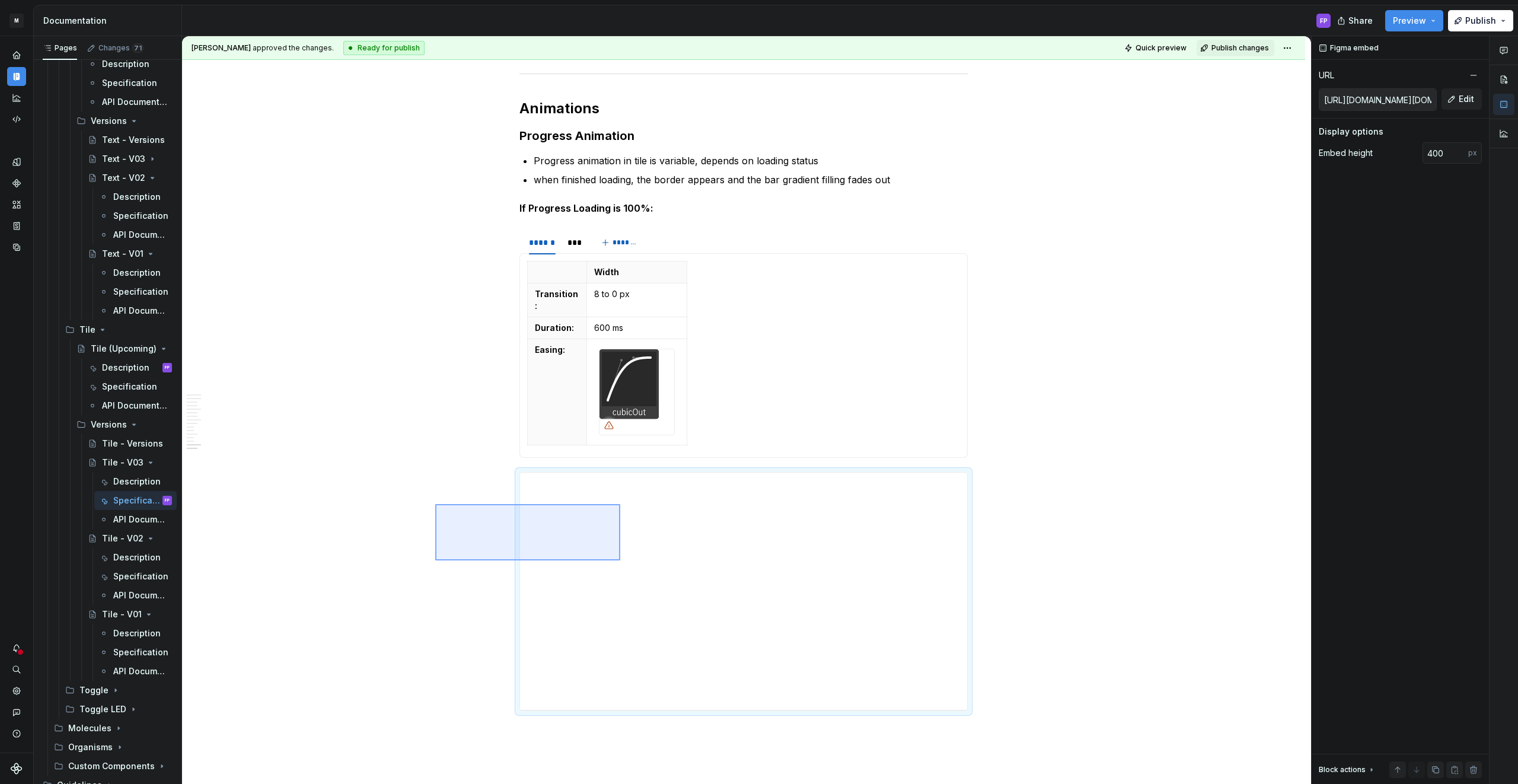
drag, startPoint x: 435, startPoint y: 504, endPoint x: 620, endPoint y: 560, distance: 193.3
click at [620, 560] on div "**********" at bounding box center [746, 410] width 1129 height 748
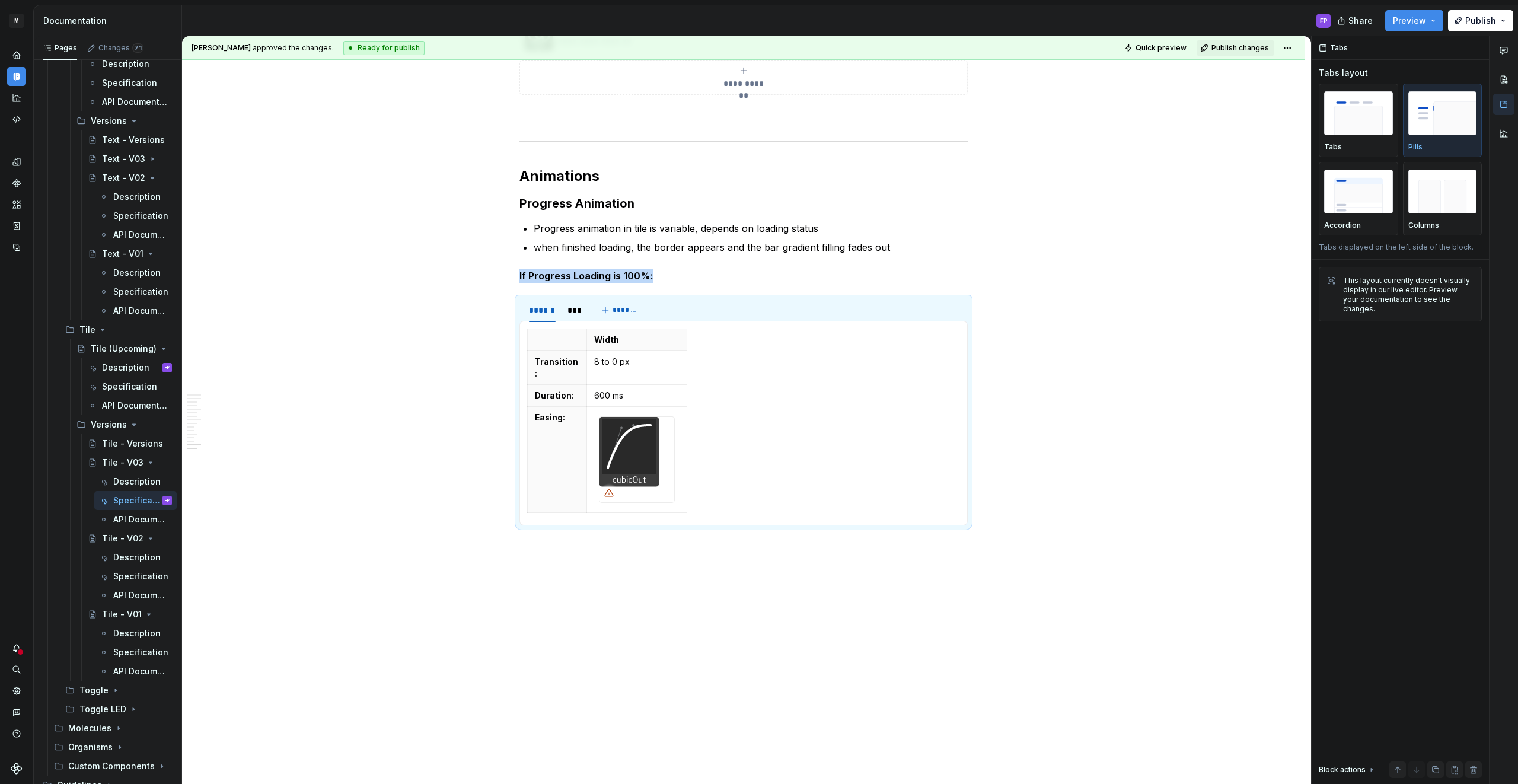
scroll to position [3619, 0]
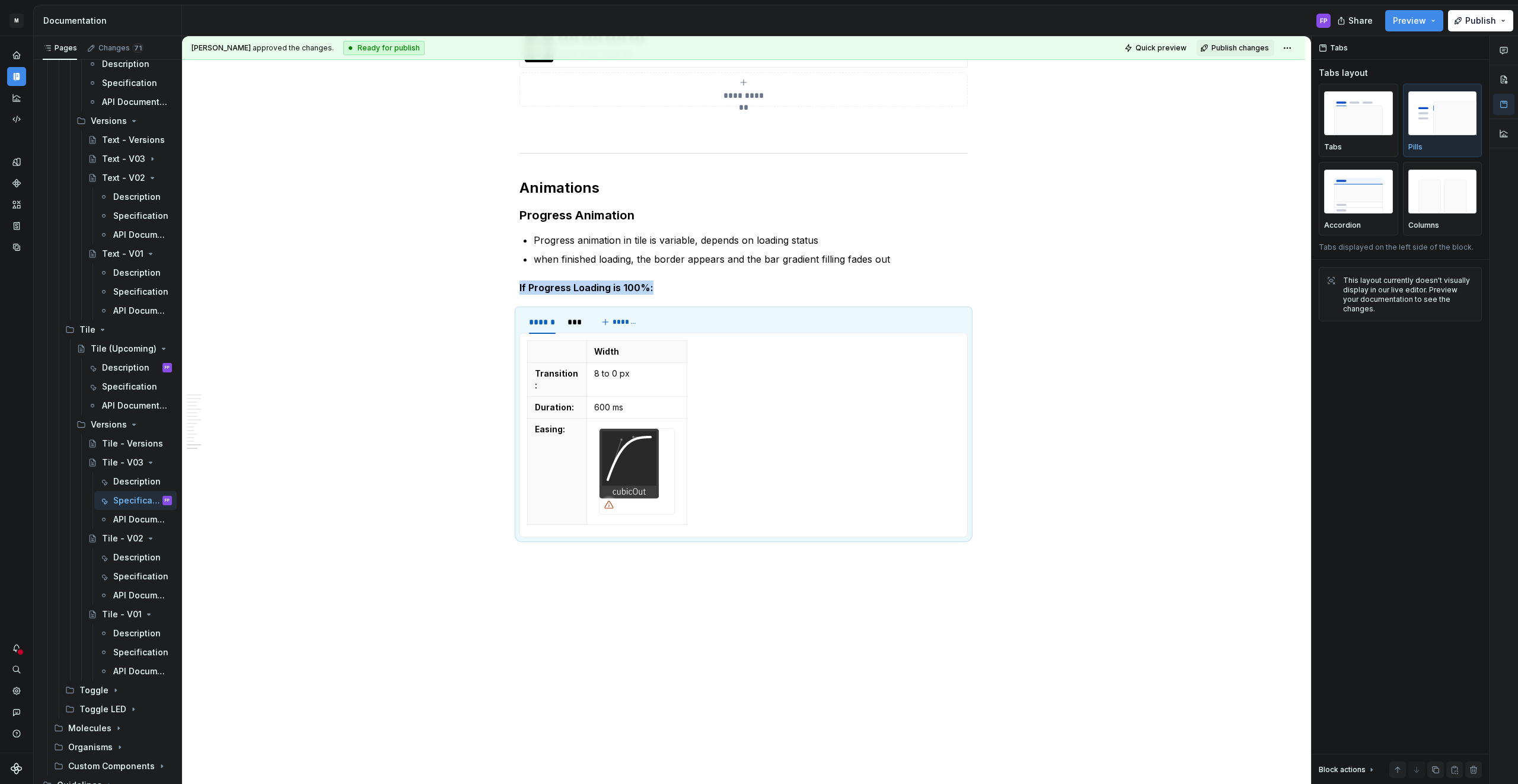
click at [113, 572] on div "Specification" at bounding box center [125, 576] width 23 height 12
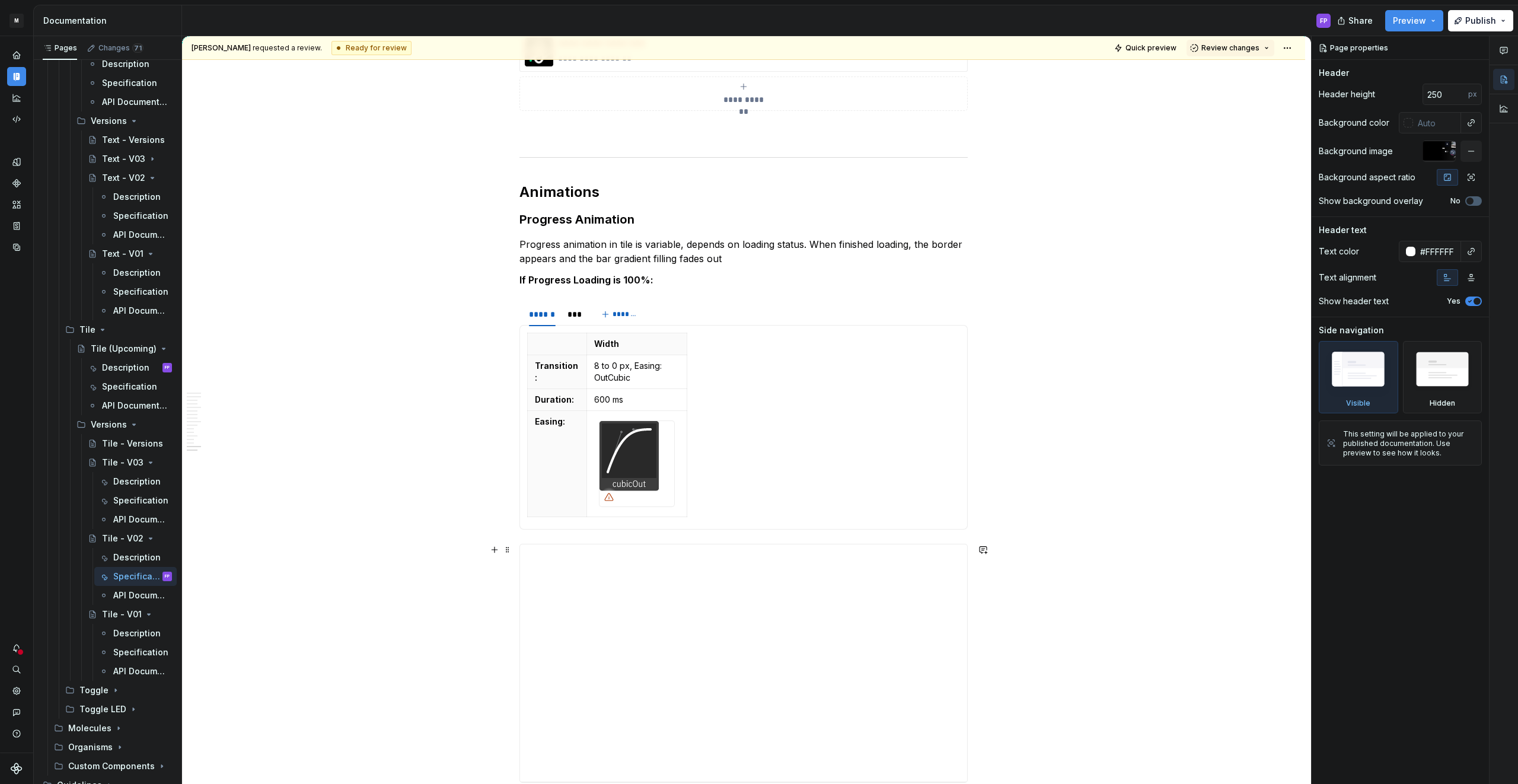
scroll to position [3974, 0]
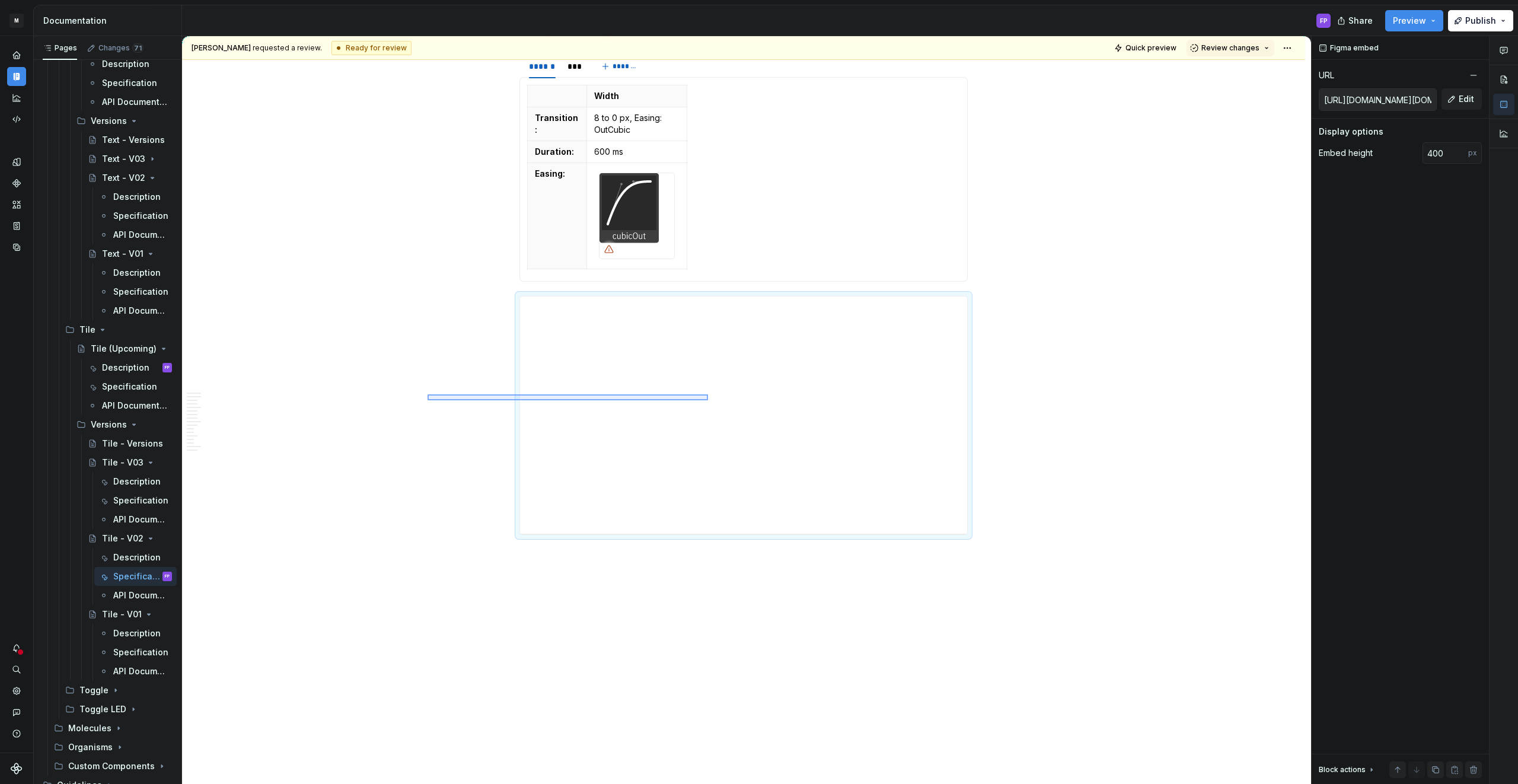
drag, startPoint x: 437, startPoint y: 393, endPoint x: 728, endPoint y: 403, distance: 291.2
click at [728, 403] on div "**********" at bounding box center [746, 410] width 1129 height 748
click at [619, 356] on div "**********" at bounding box center [743, 417] width 447 height 237
click at [512, 303] on span at bounding box center [508, 305] width 10 height 17
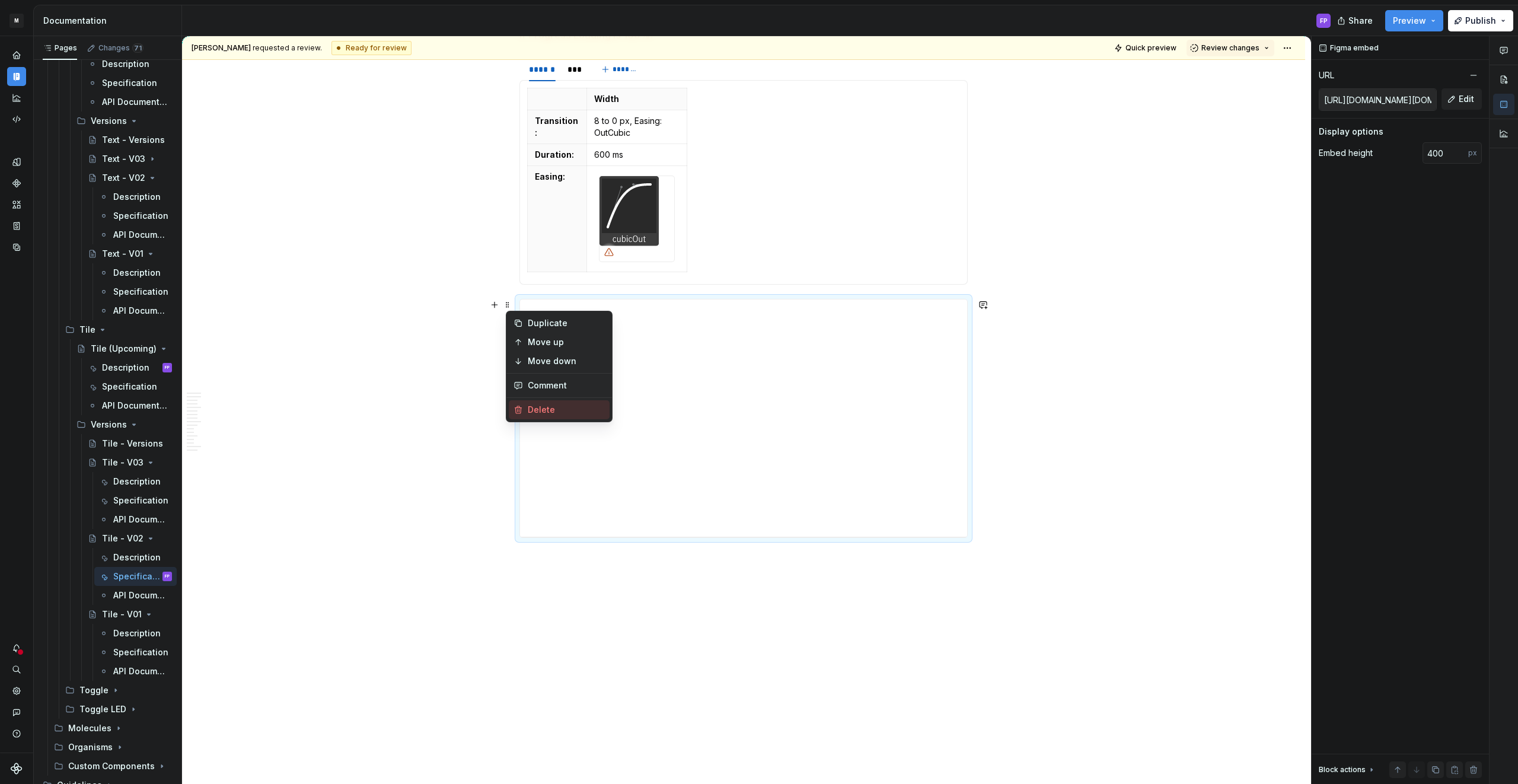
click at [535, 404] on div "Delete" at bounding box center [566, 410] width 77 height 12
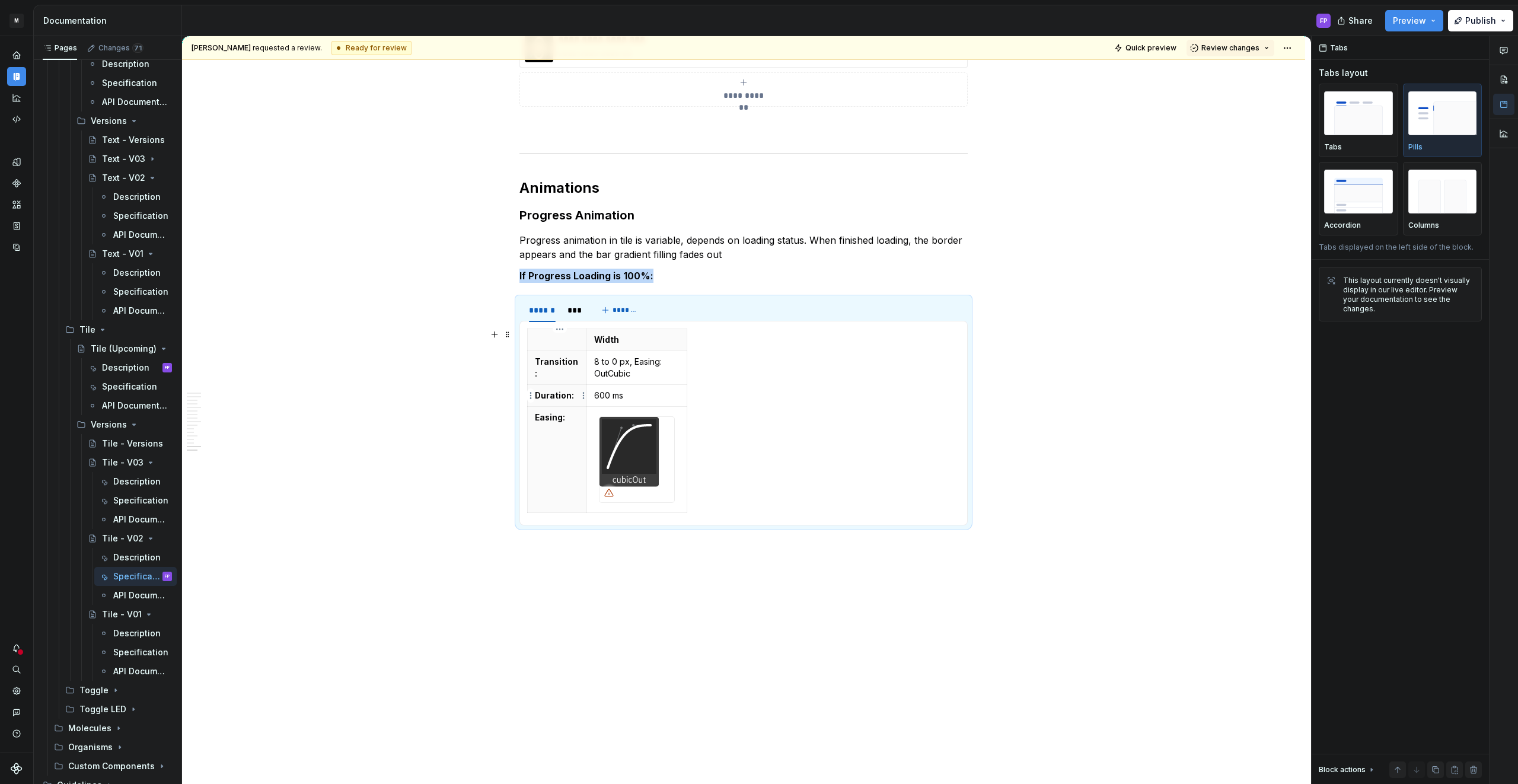
scroll to position [3730, 0]
click at [131, 559] on div "Description" at bounding box center [125, 558] width 23 height 12
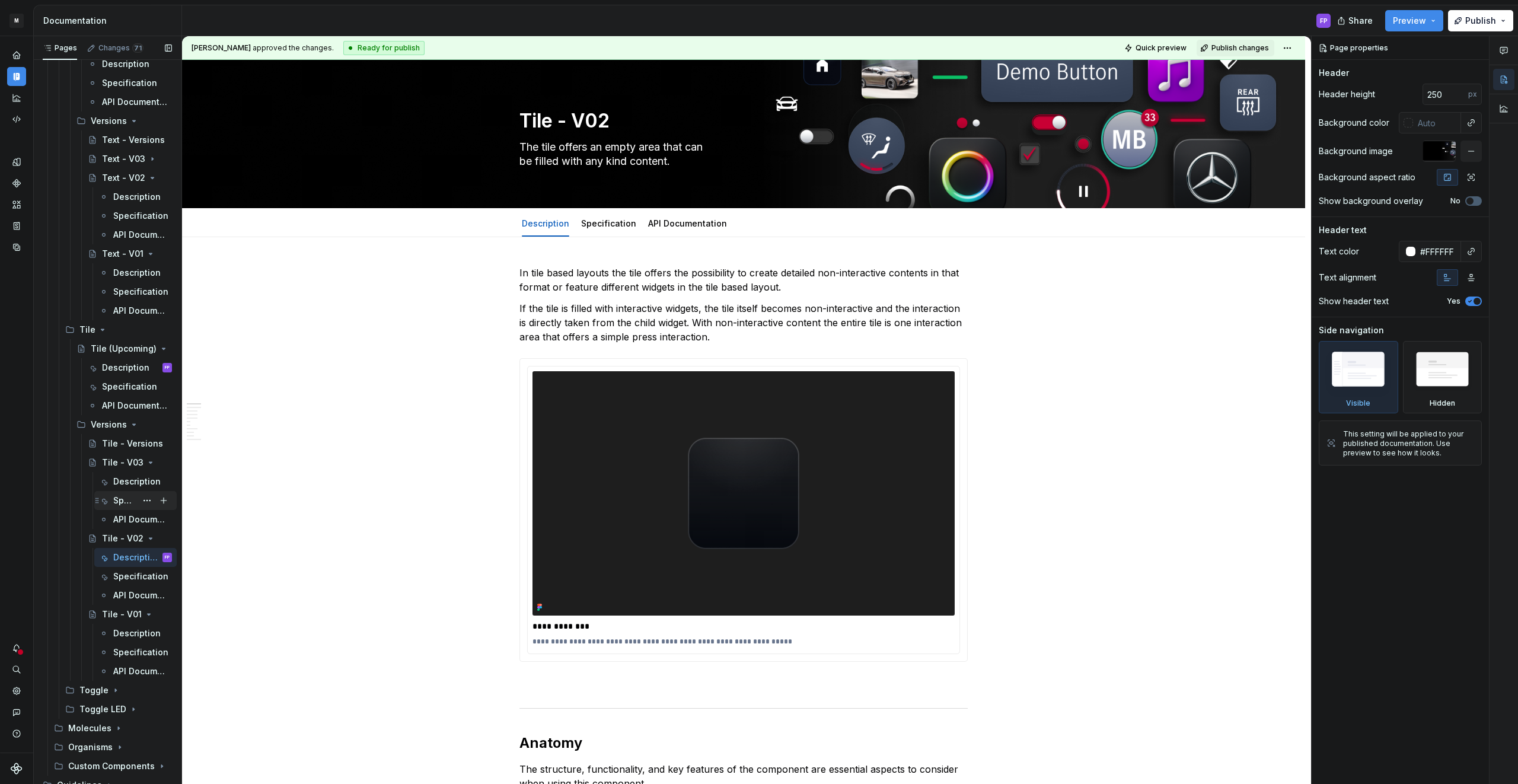
click at [126, 503] on div "Specification" at bounding box center [125, 500] width 23 height 12
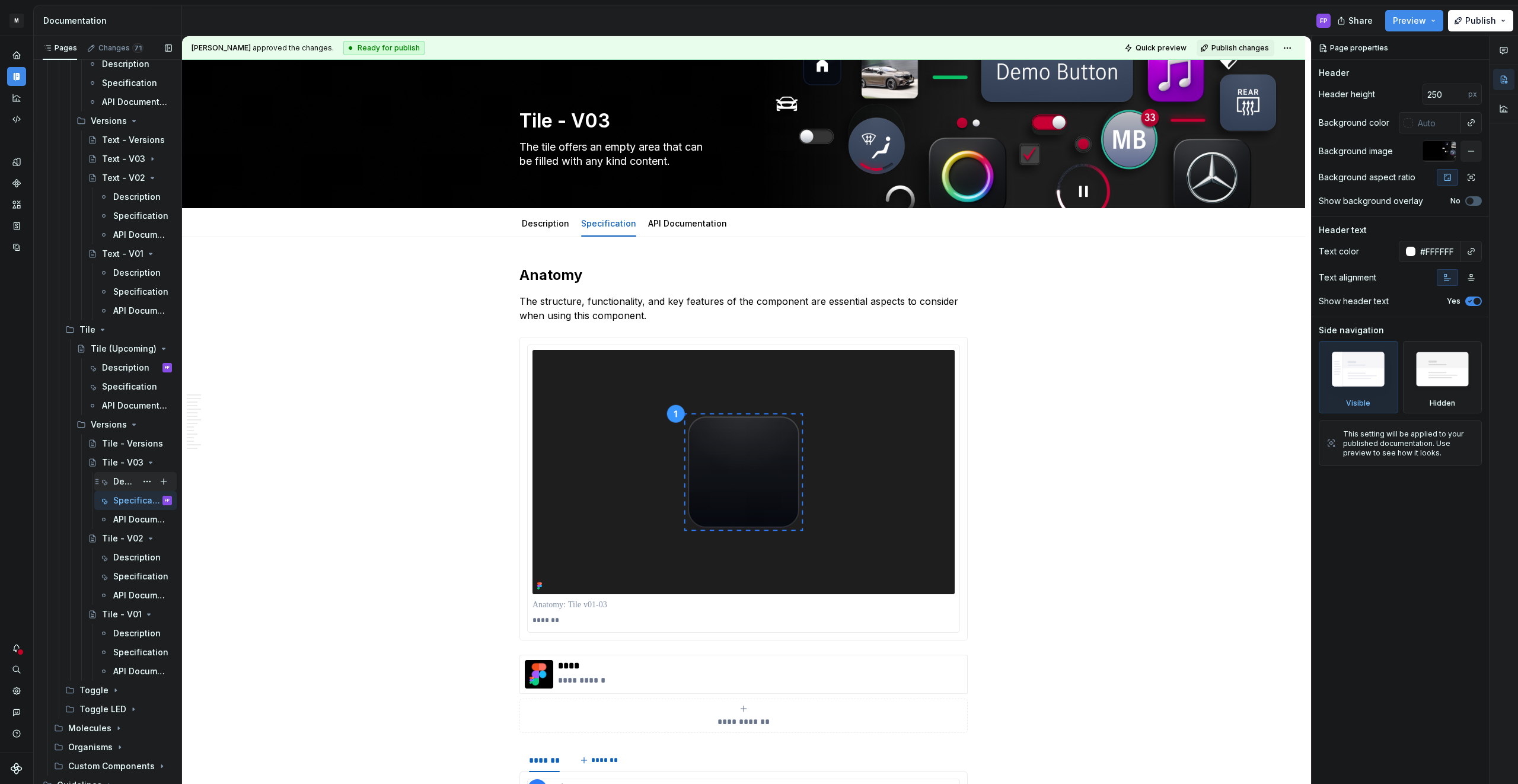
click at [113, 479] on div "Description" at bounding box center [125, 482] width 23 height 12
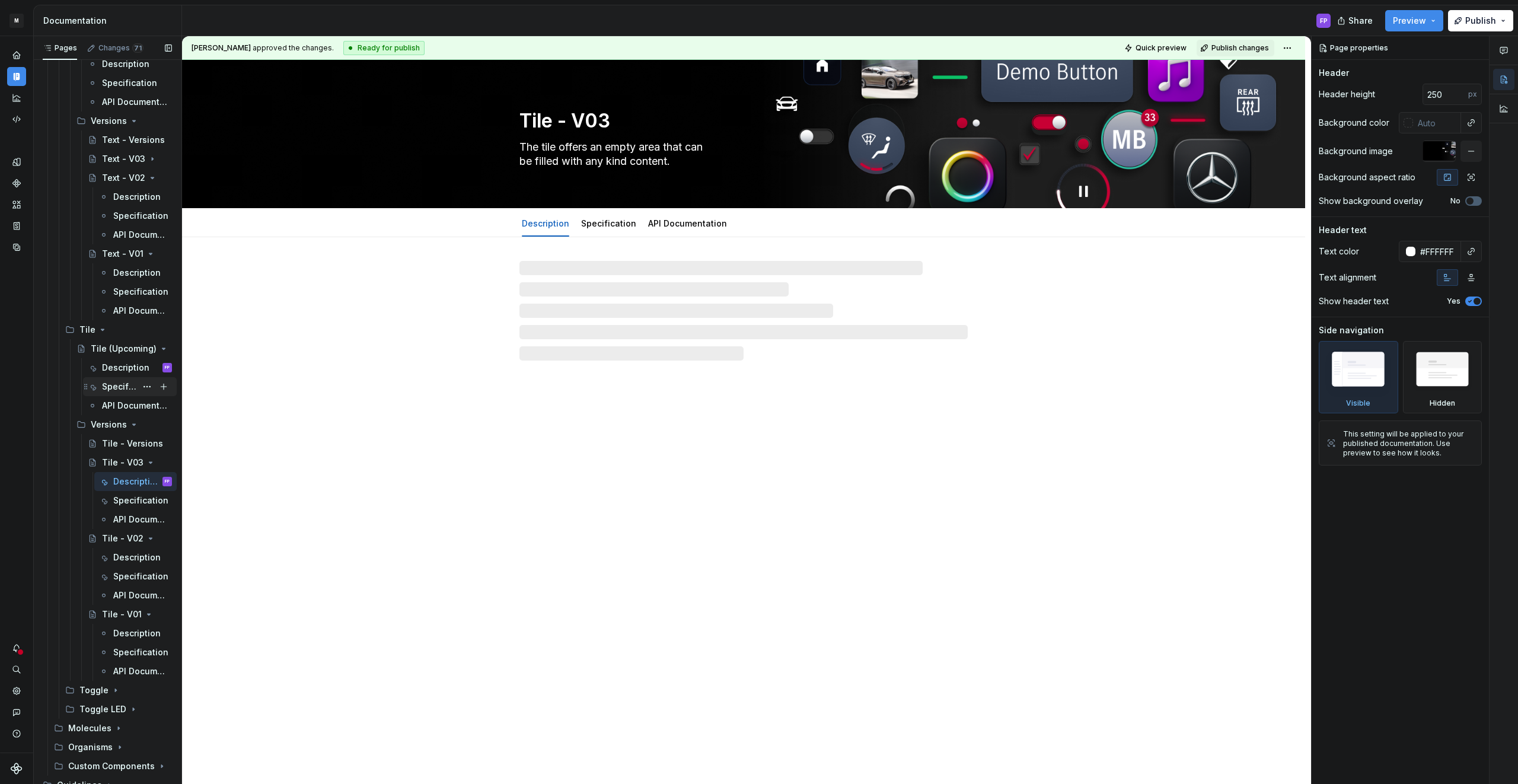
click at [108, 385] on div "Specification" at bounding box center [119, 387] width 34 height 12
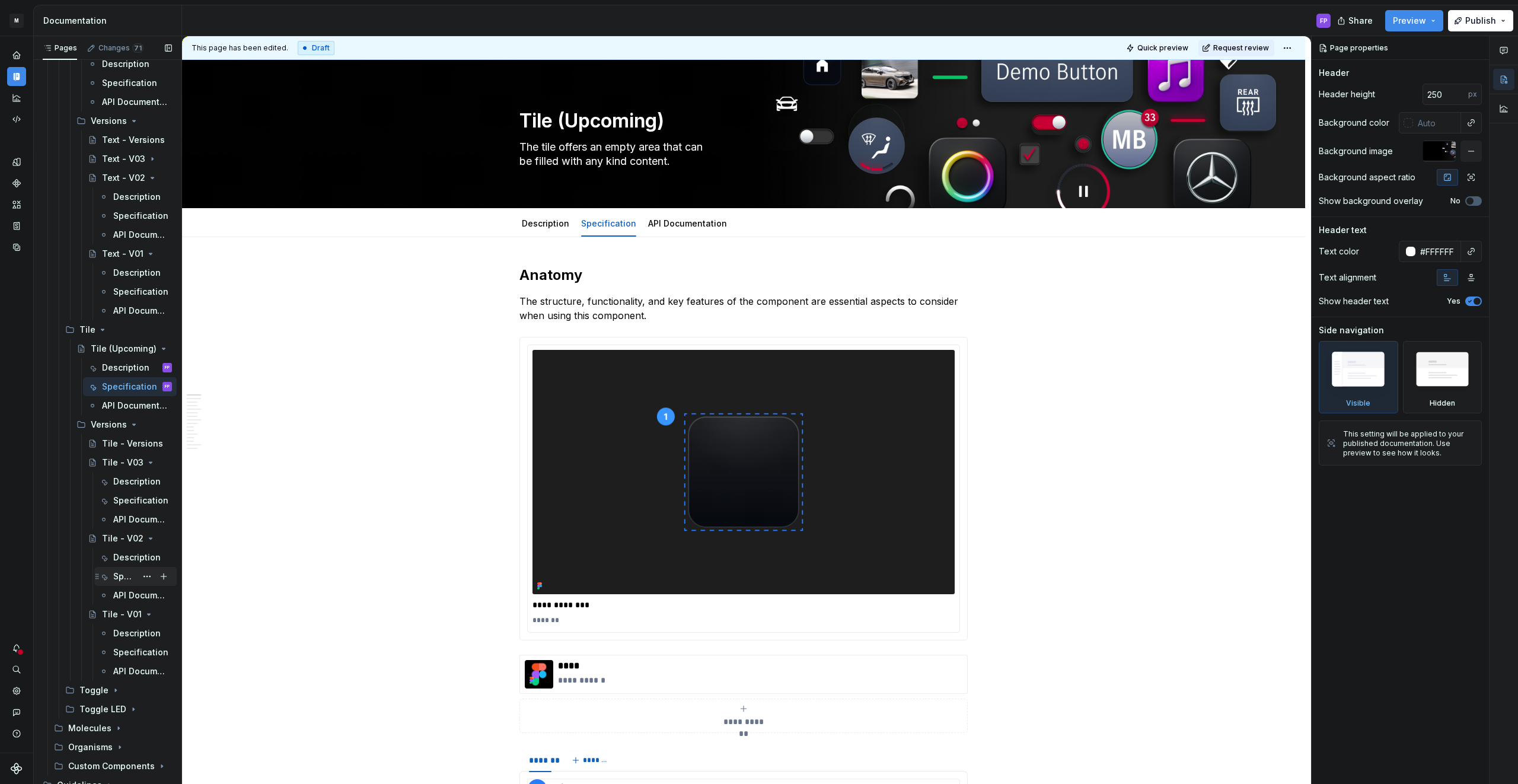
click at [117, 575] on div "Specification" at bounding box center [125, 576] width 23 height 12
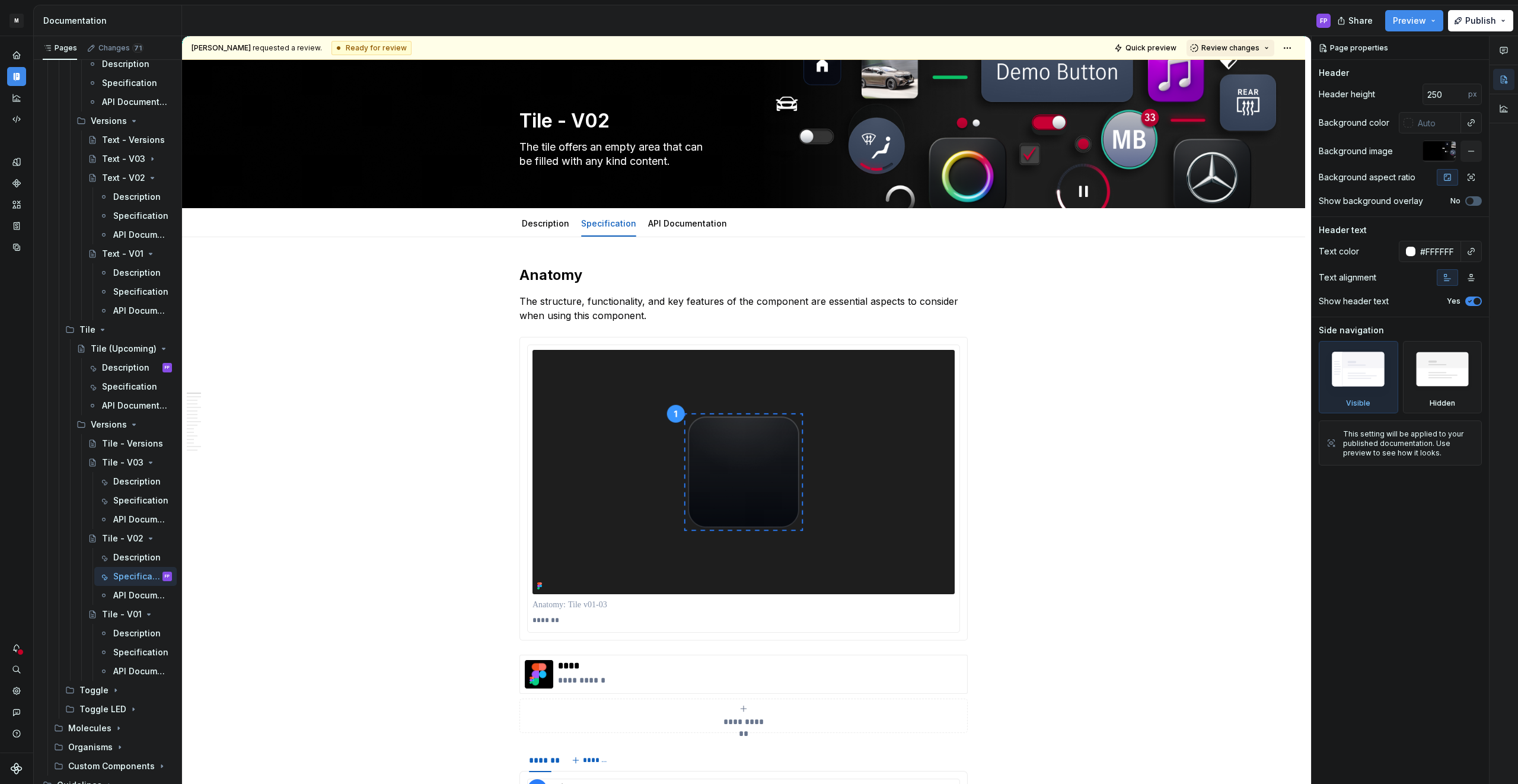
click at [1248, 47] on span "Review changes" at bounding box center [1230, 48] width 58 height 10
click at [1230, 76] on div "Approve" at bounding box center [1269, 71] width 104 height 12
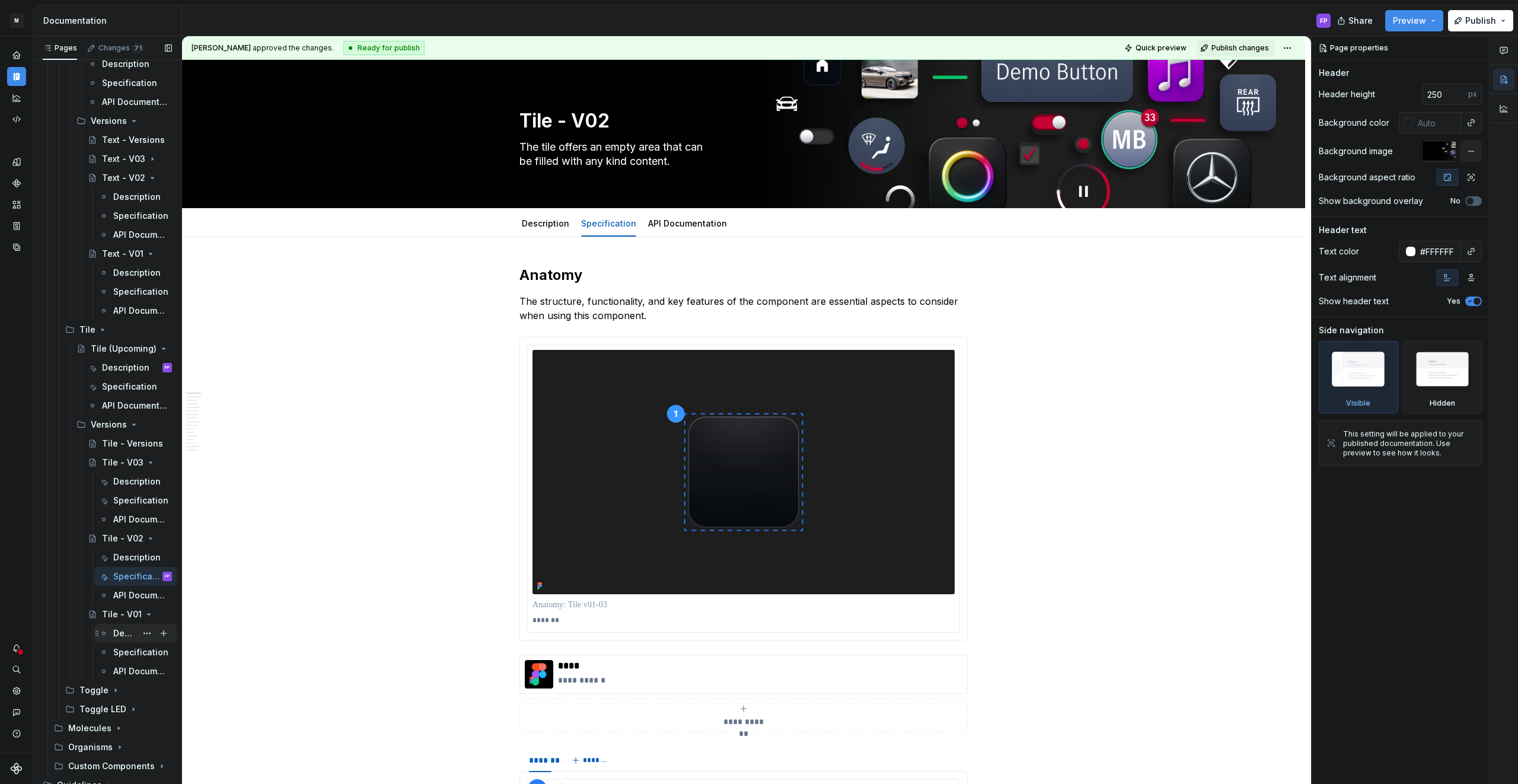
click at [109, 632] on div "Description" at bounding box center [135, 633] width 73 height 17
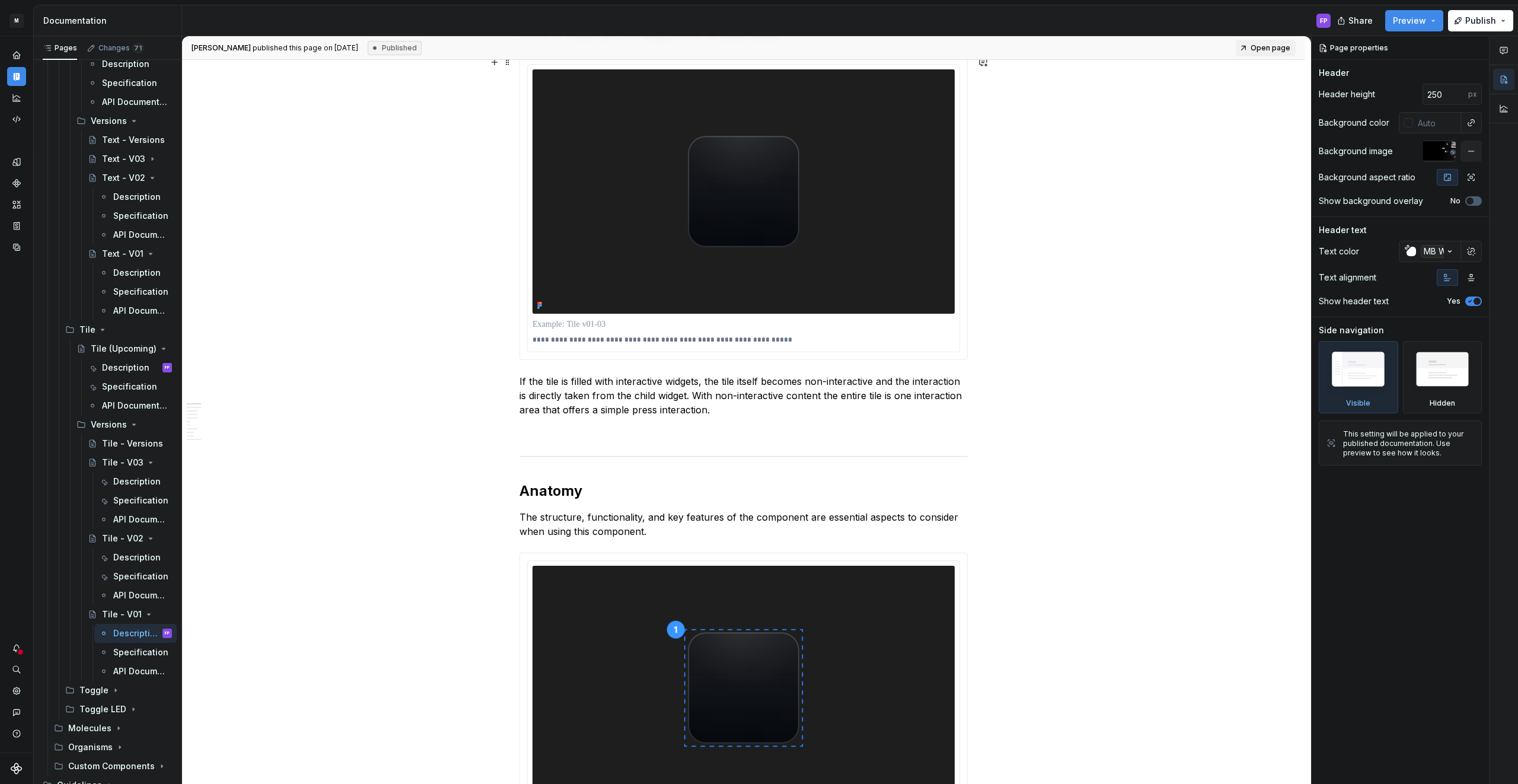
scroll to position [240, 0]
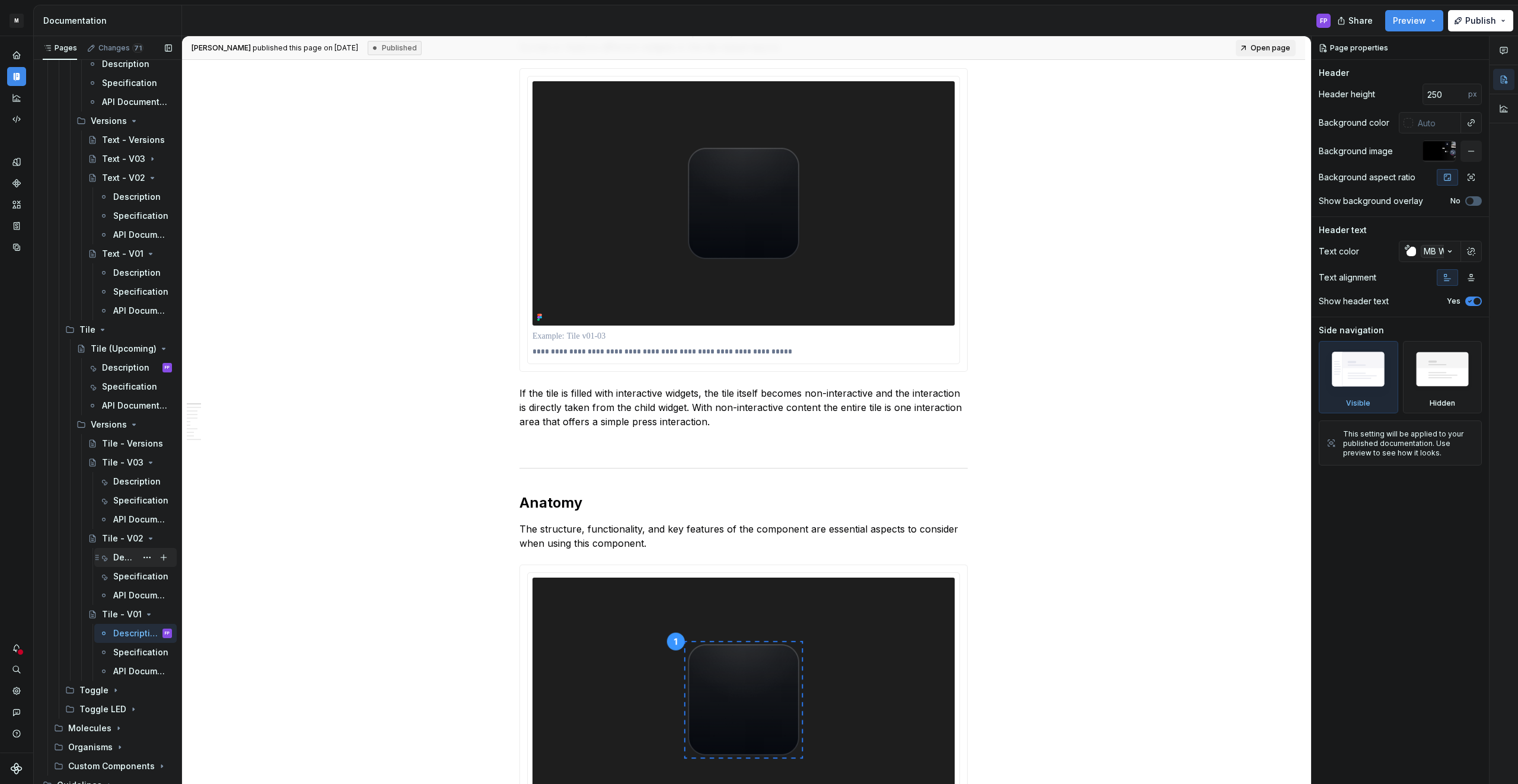
click at [113, 558] on div "Description" at bounding box center [125, 558] width 23 height 12
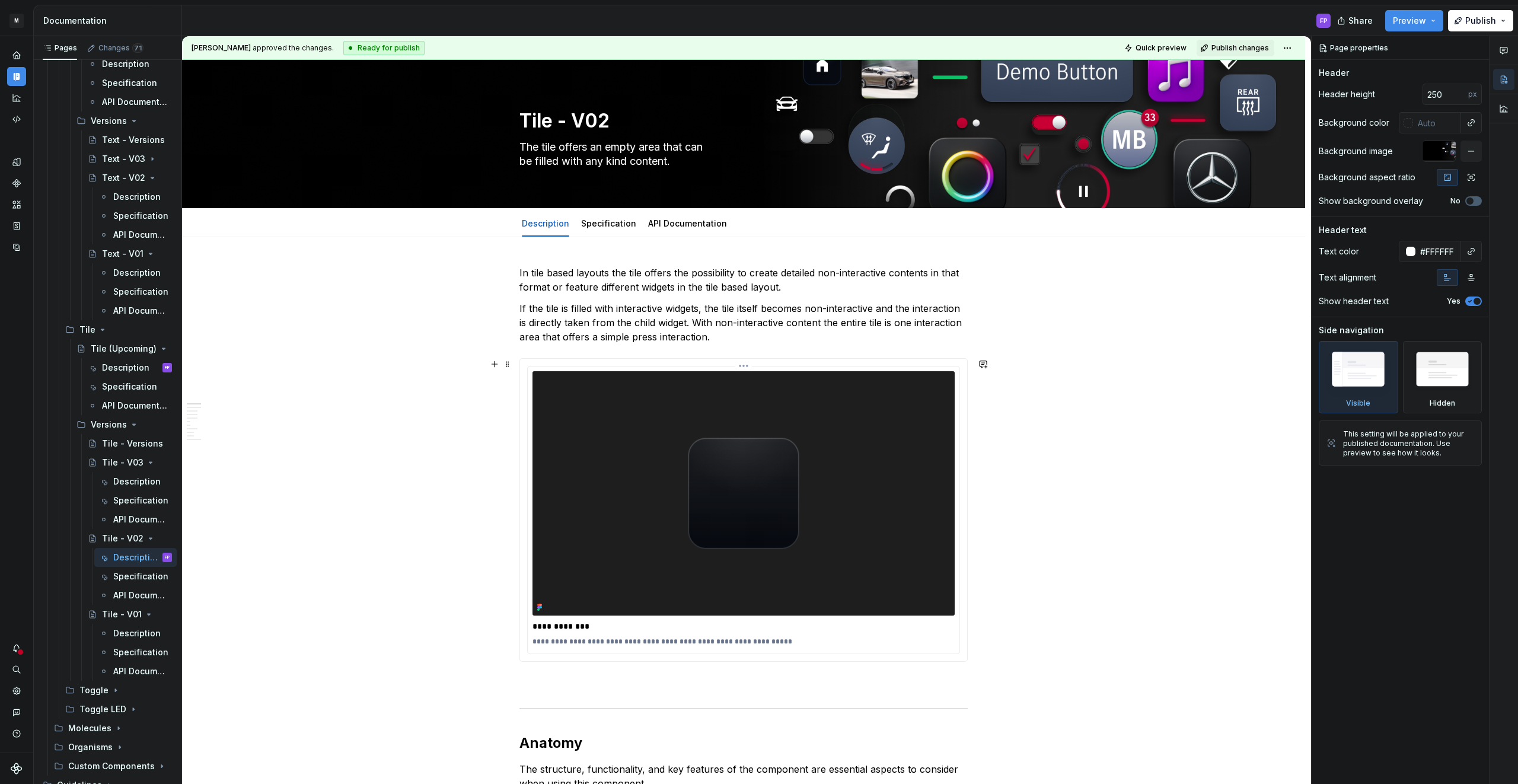
scroll to position [6, 0]
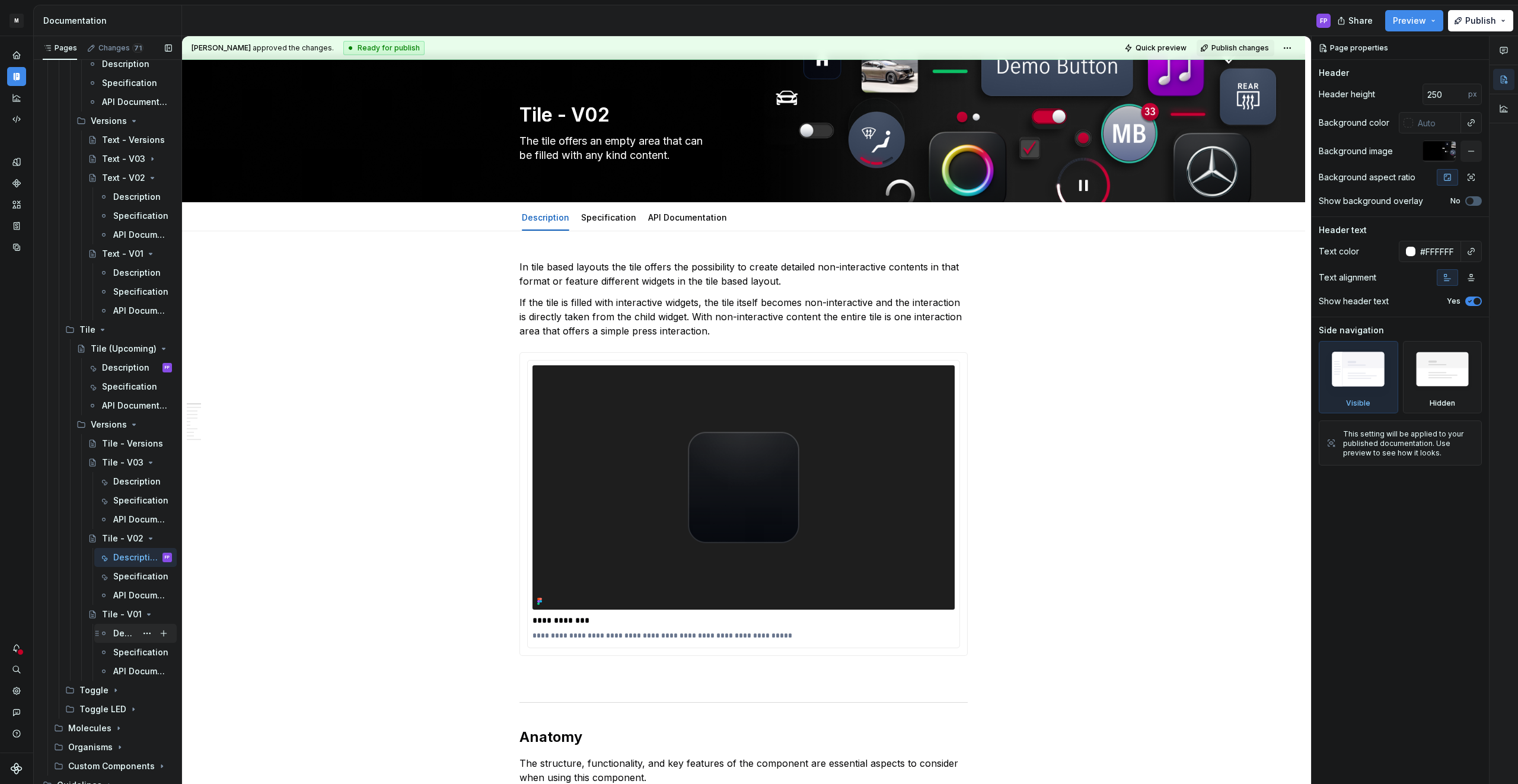
click at [111, 633] on div "Description" at bounding box center [135, 633] width 73 height 17
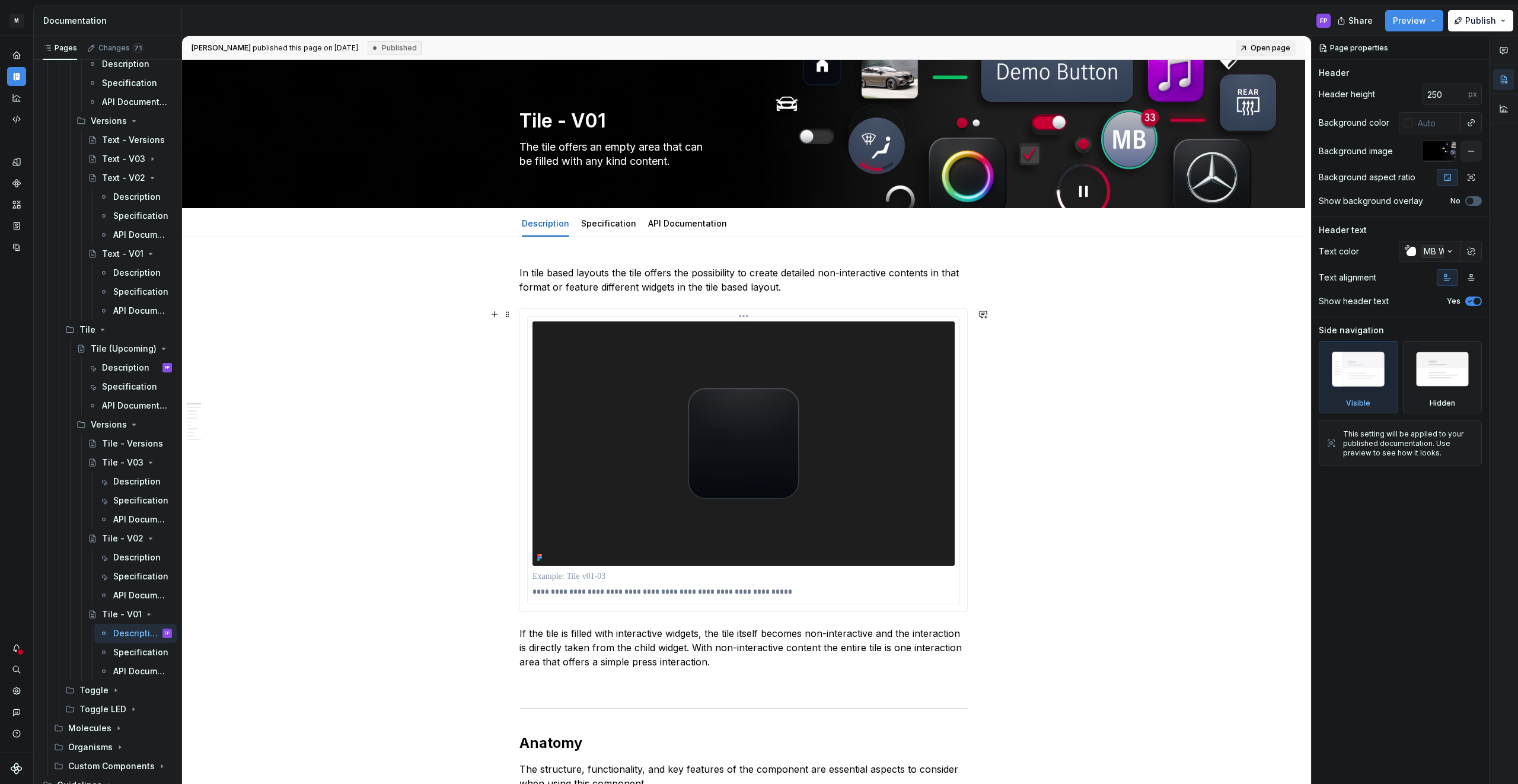
type textarea "*"
click at [601, 577] on p at bounding box center [743, 576] width 422 height 12
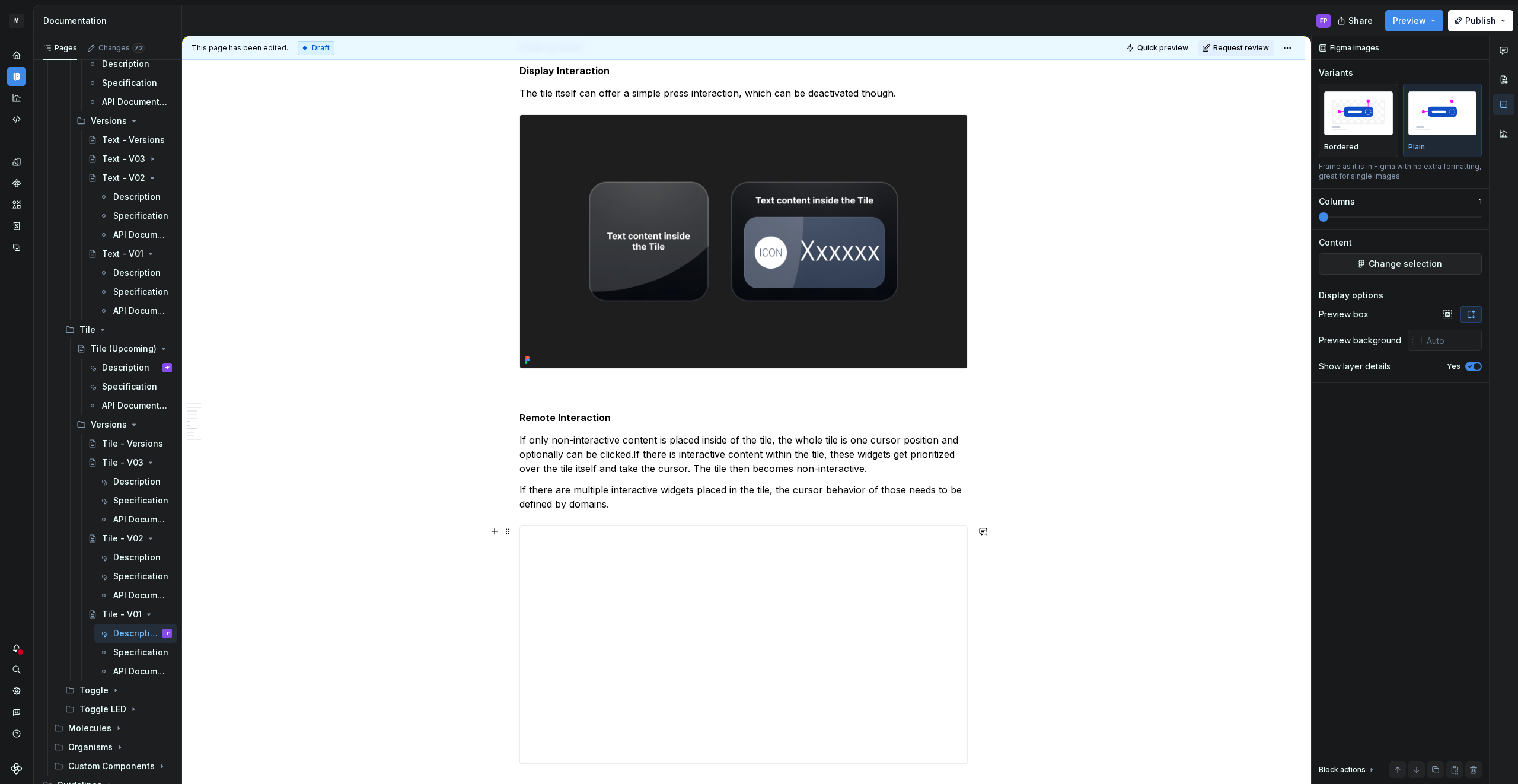
scroll to position [2044, 0]
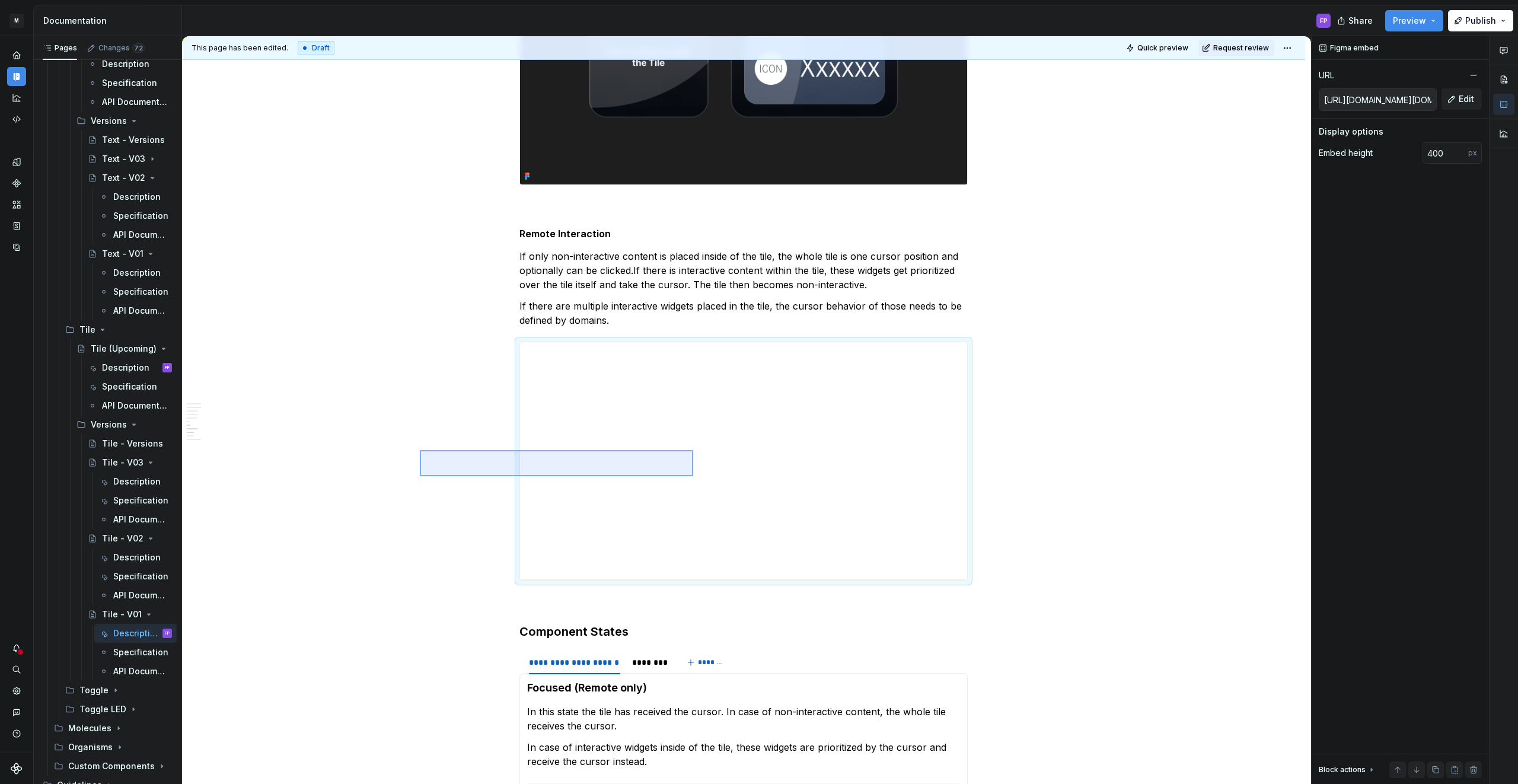
drag, startPoint x: 420, startPoint y: 450, endPoint x: 693, endPoint y: 476, distance: 274.2
click at [693, 476] on div "**********" at bounding box center [746, 410] width 1129 height 748
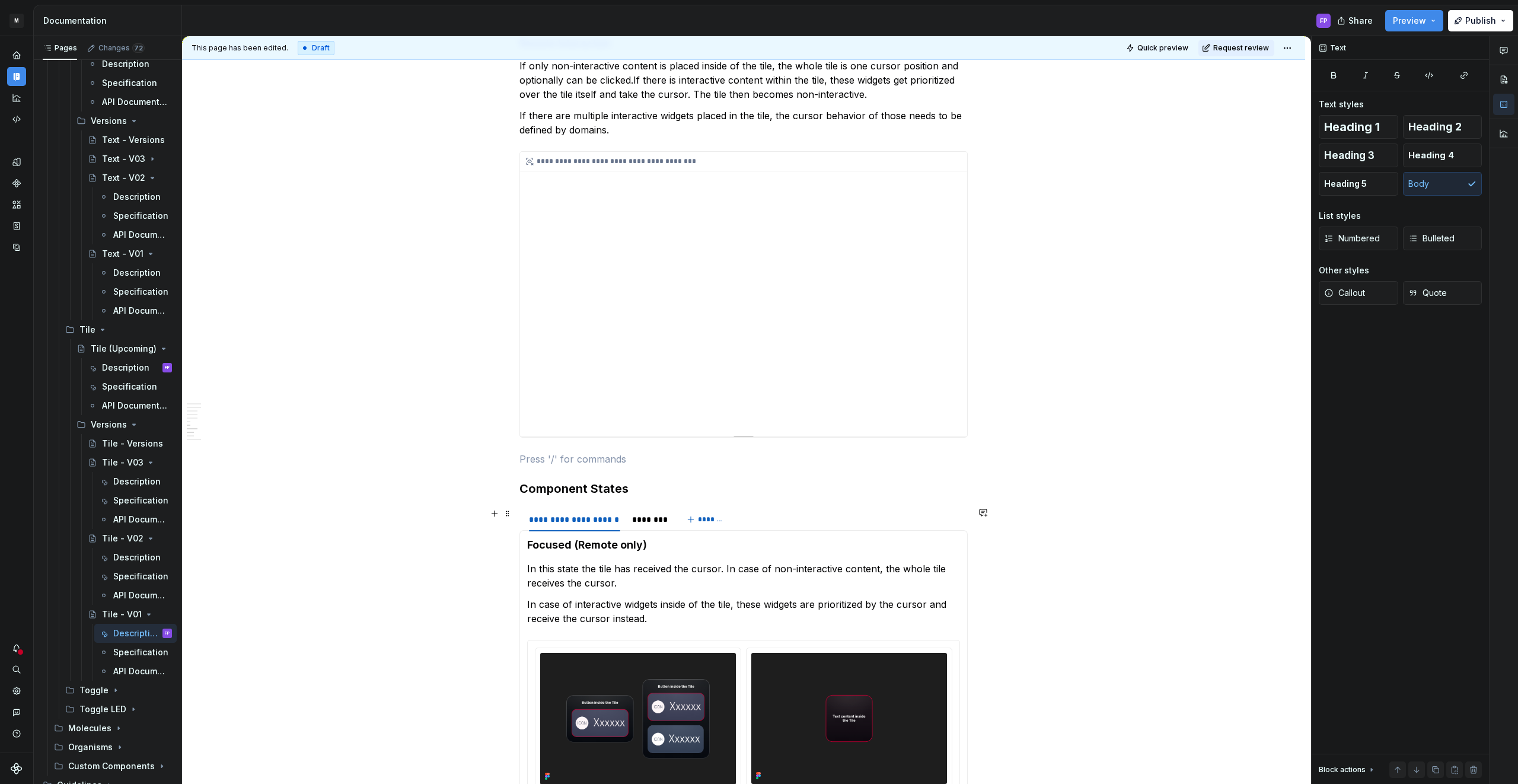
scroll to position [2236, 0]
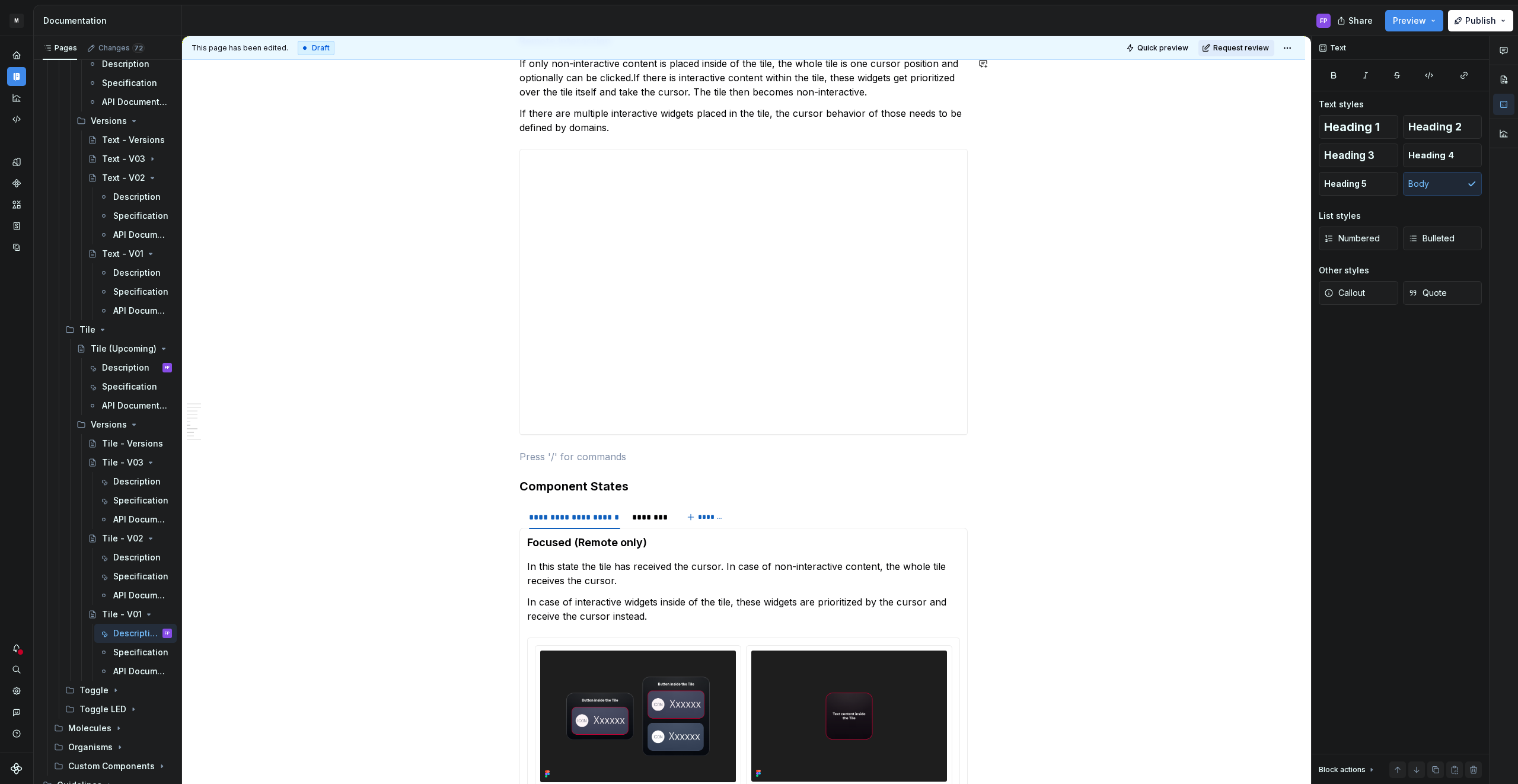
click at [1228, 47] on span "Request review" at bounding box center [1240, 48] width 56 height 10
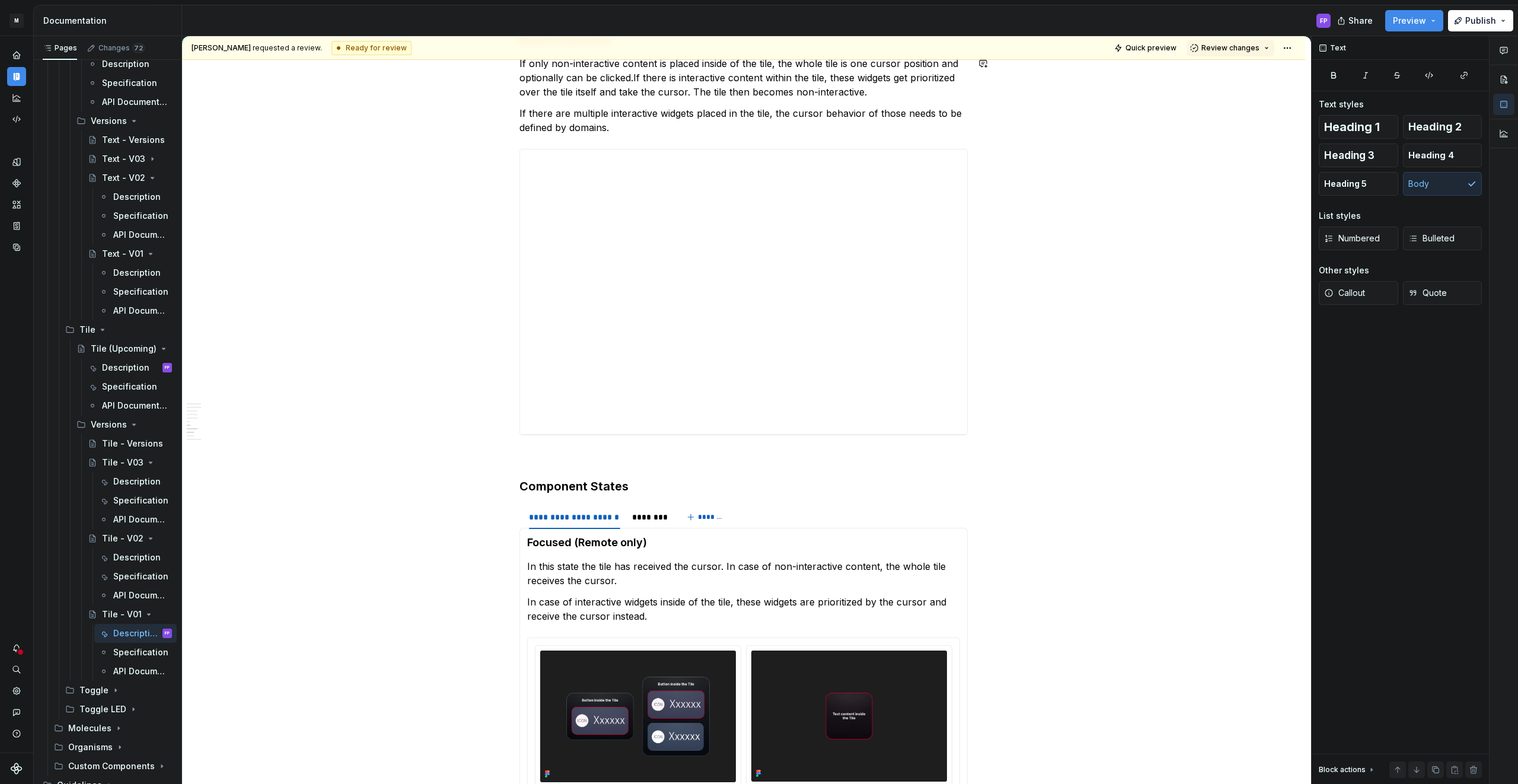
click at [1228, 47] on span "Review changes" at bounding box center [1230, 48] width 58 height 10
click at [1231, 71] on div "Approve" at bounding box center [1269, 71] width 104 height 12
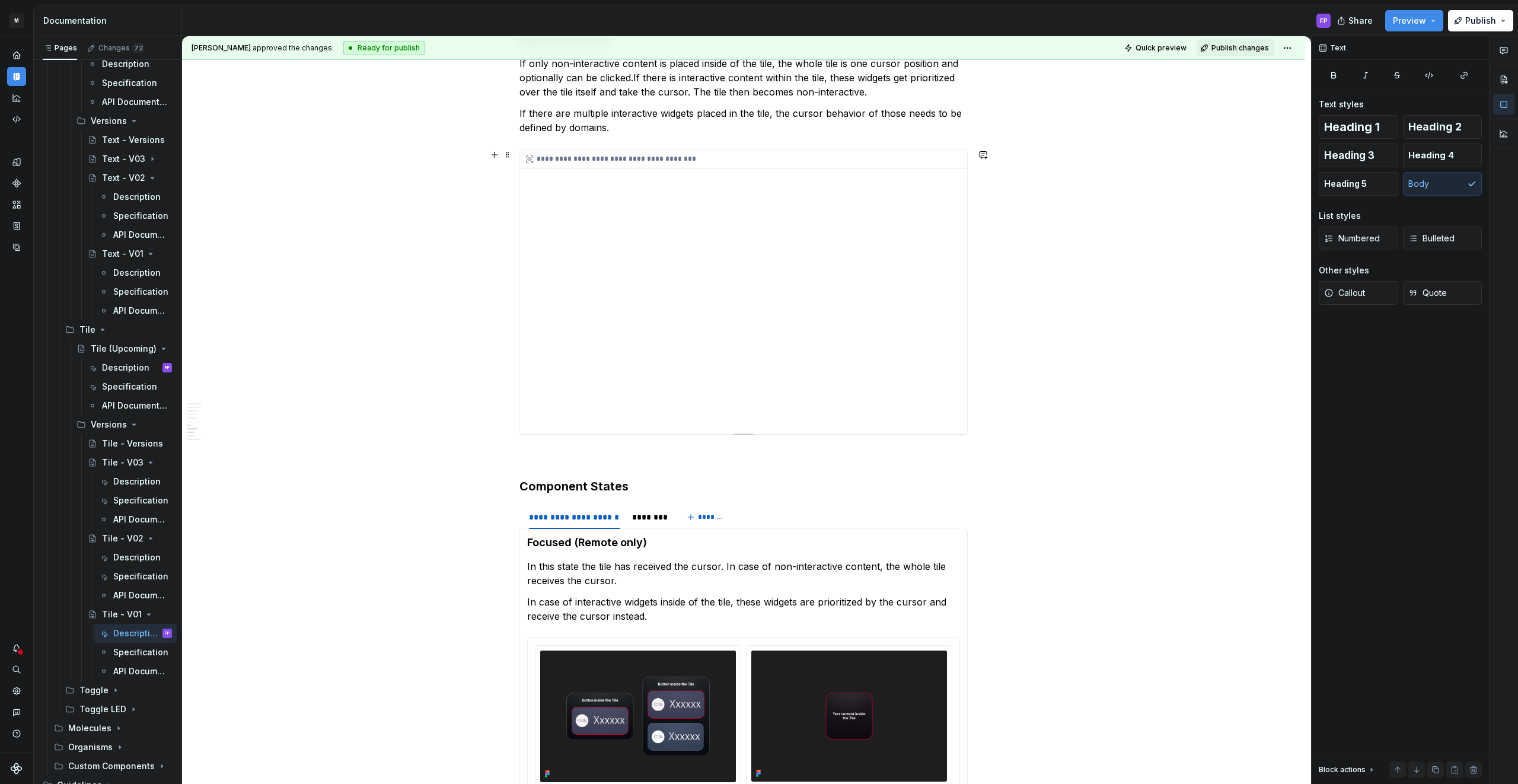
scroll to position [2233, 0]
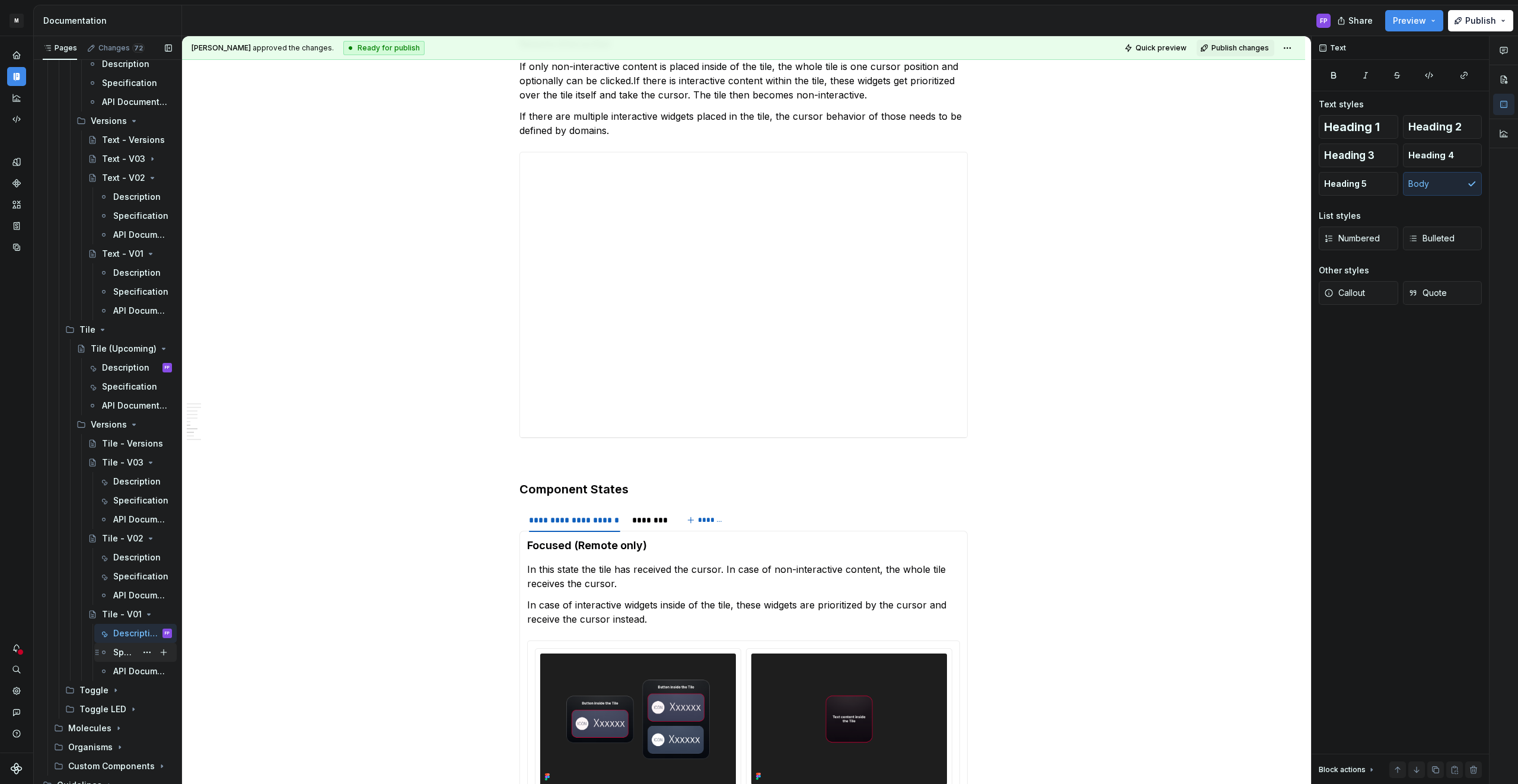
click at [117, 650] on div "Specification" at bounding box center [125, 652] width 23 height 12
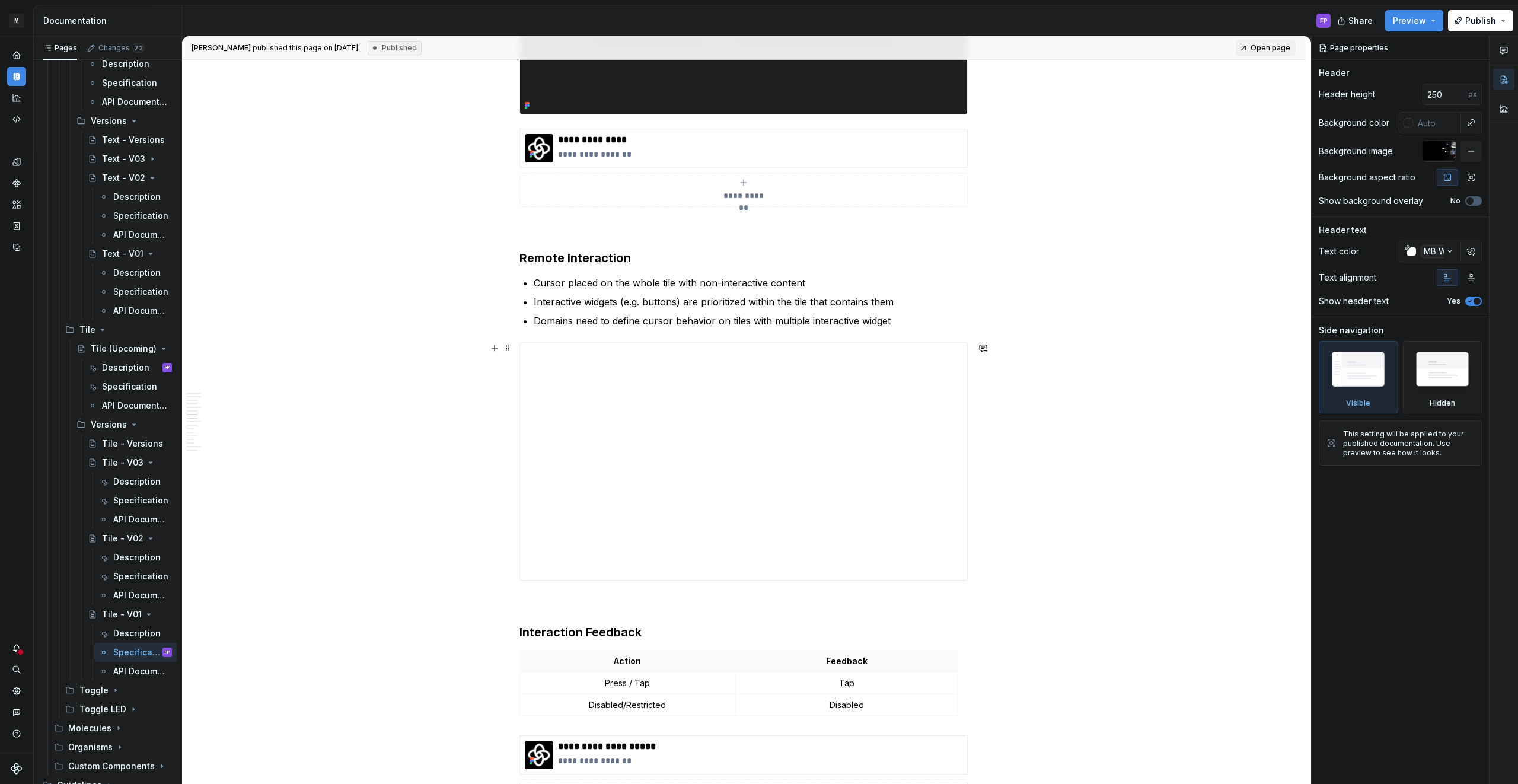
scroll to position [1897, 0]
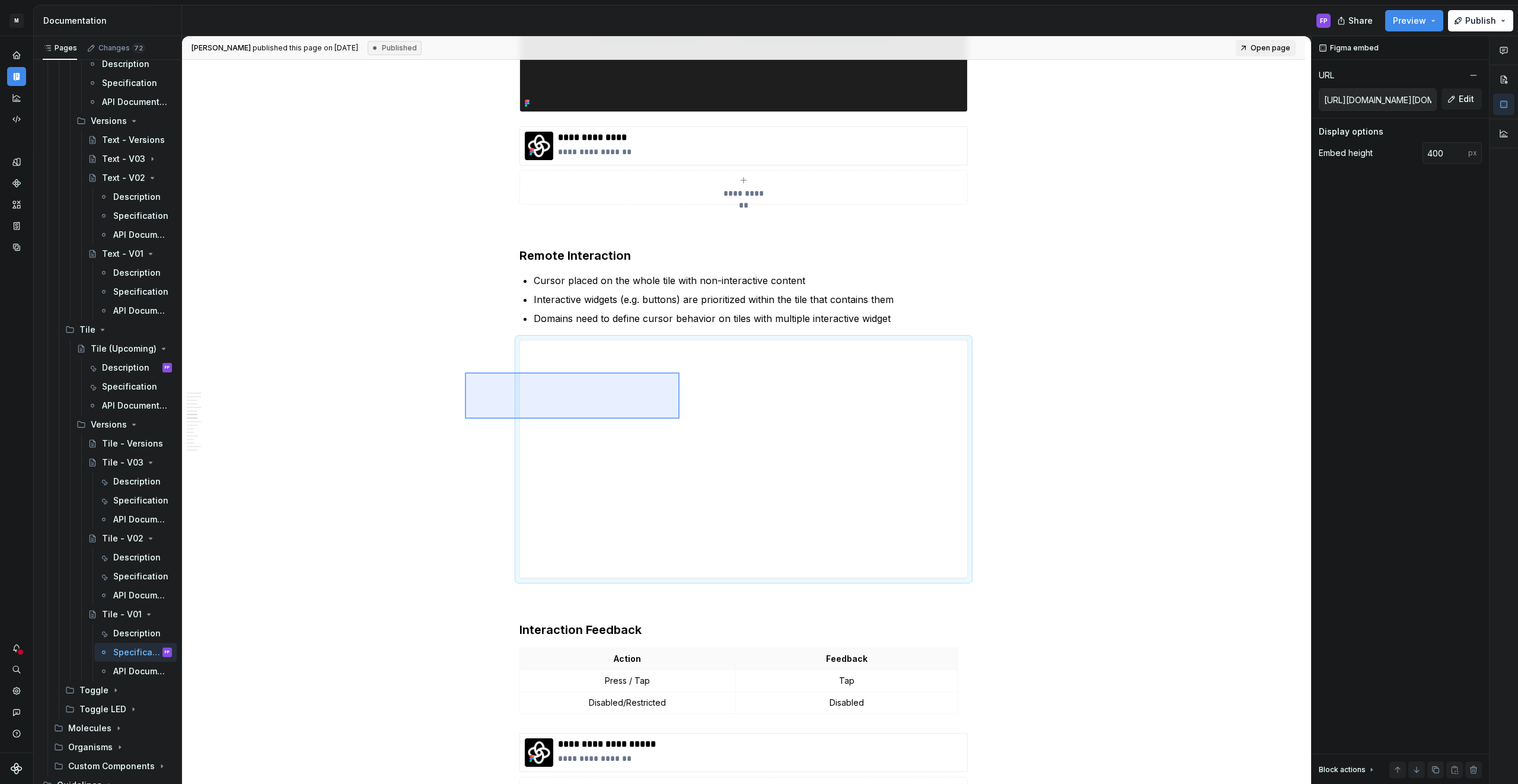
drag, startPoint x: 465, startPoint y: 372, endPoint x: 688, endPoint y: 422, distance: 228.5
click at [688, 422] on div "**********" at bounding box center [746, 410] width 1129 height 748
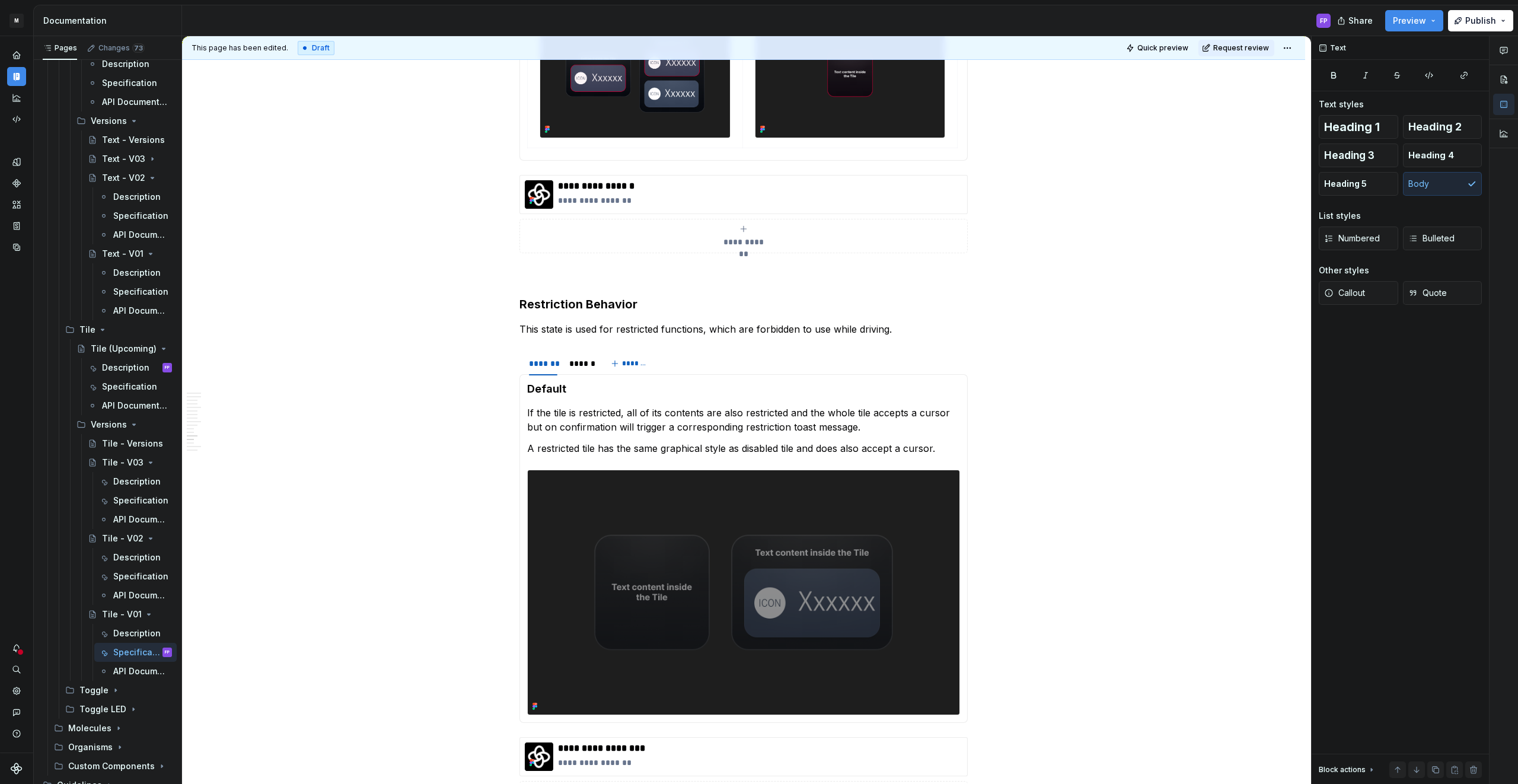
scroll to position [3147, 0]
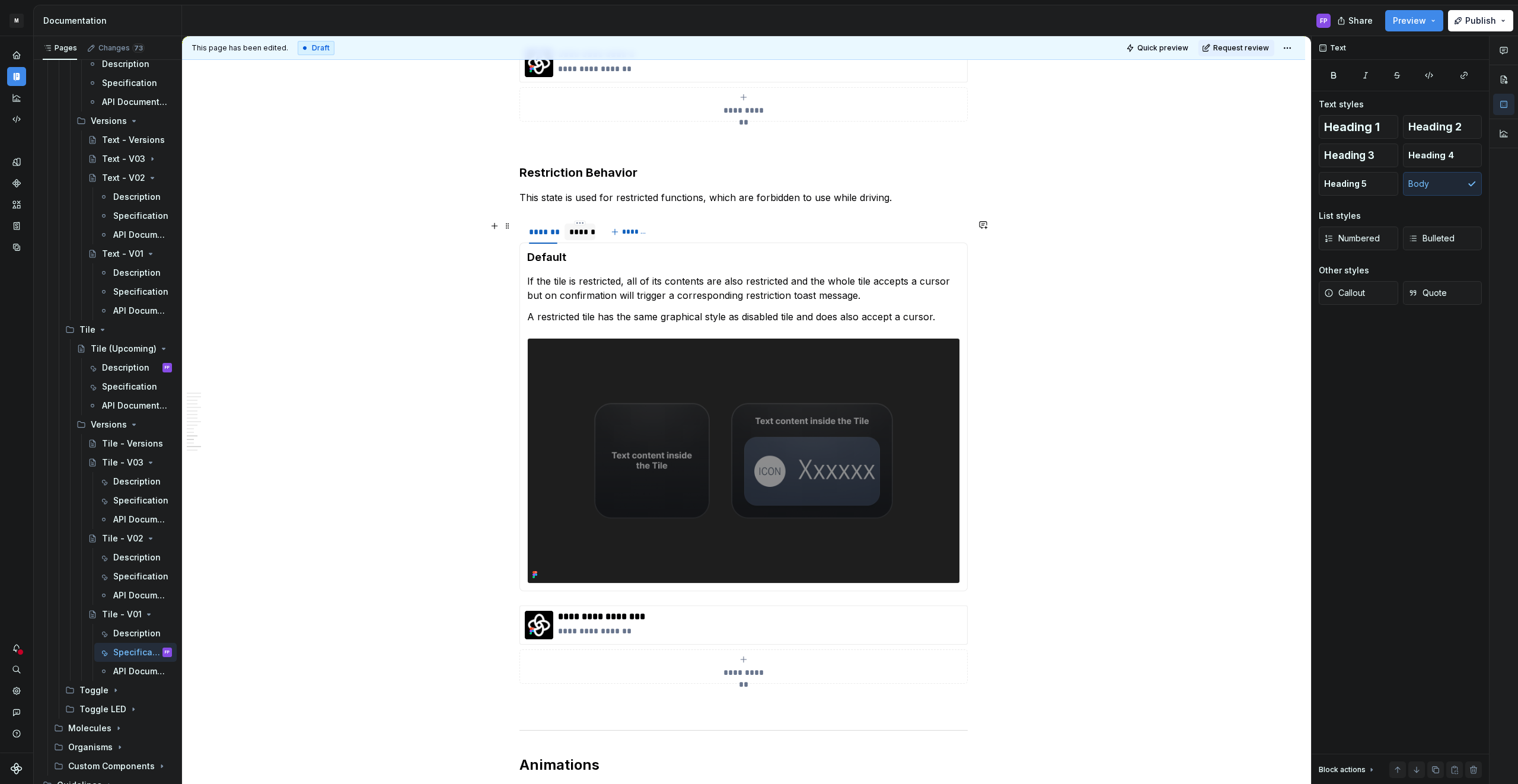
click at [575, 240] on div "******" at bounding box center [579, 232] width 31 height 19
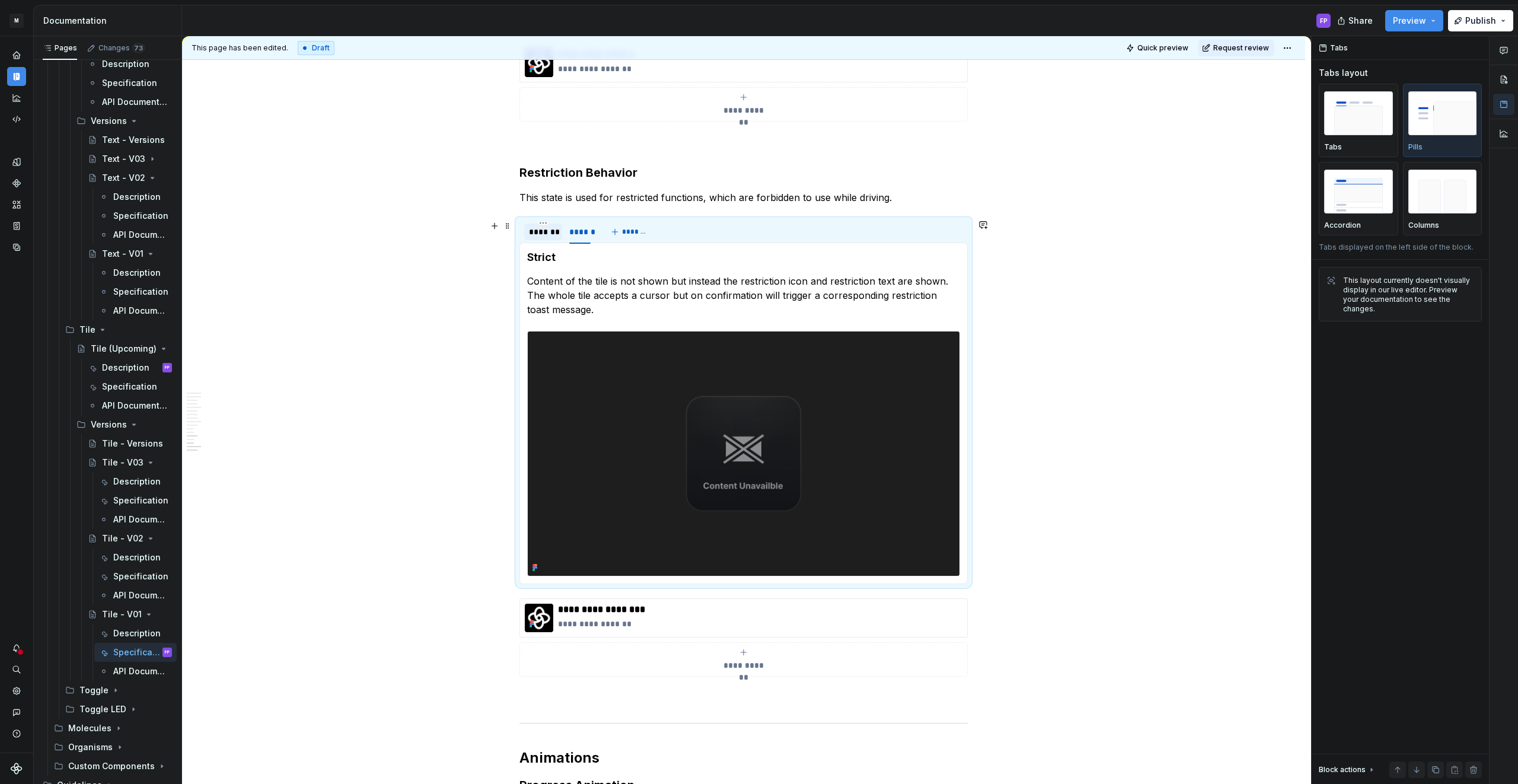
click at [555, 239] on div "*******" at bounding box center [543, 232] width 38 height 17
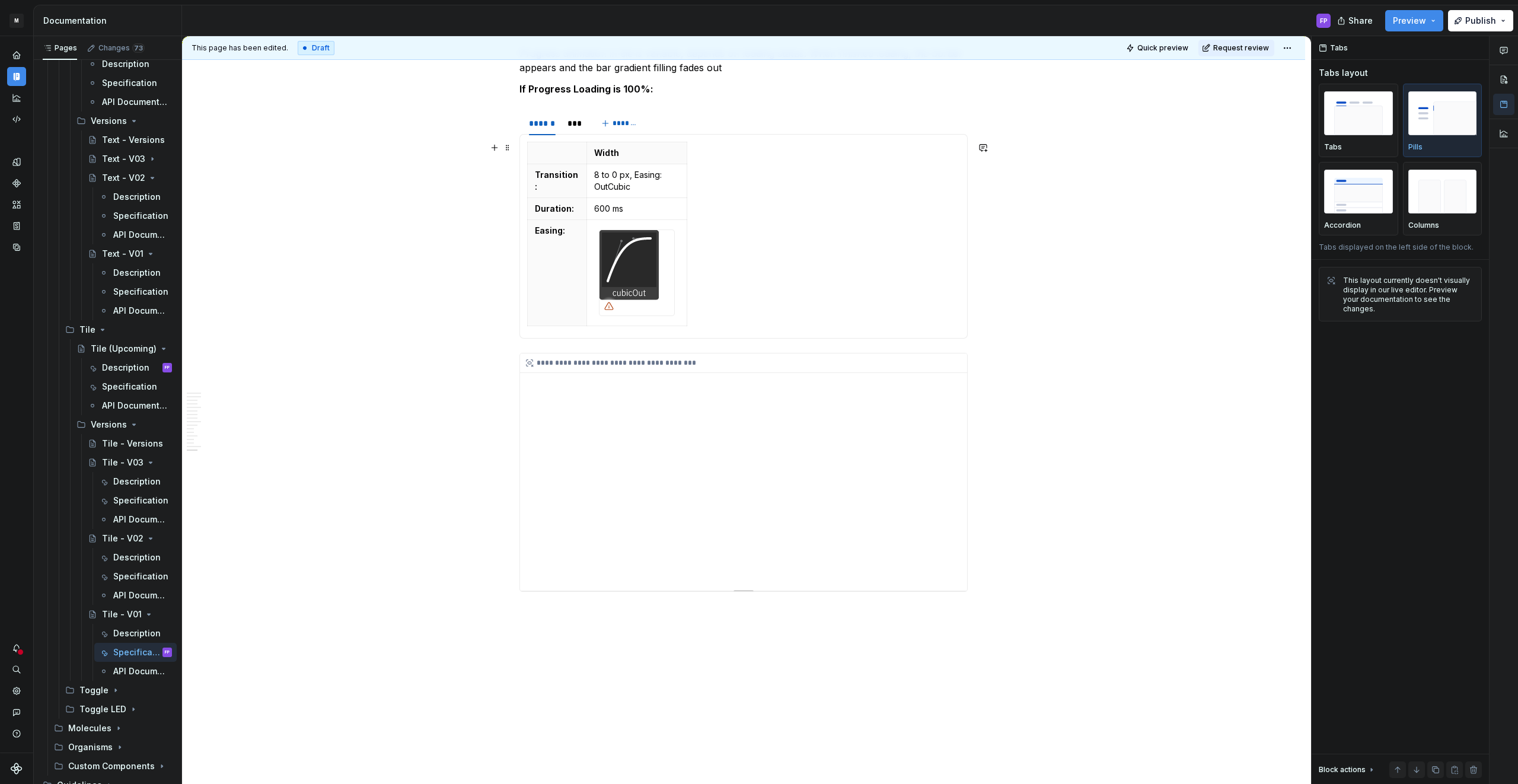
scroll to position [3968, 0]
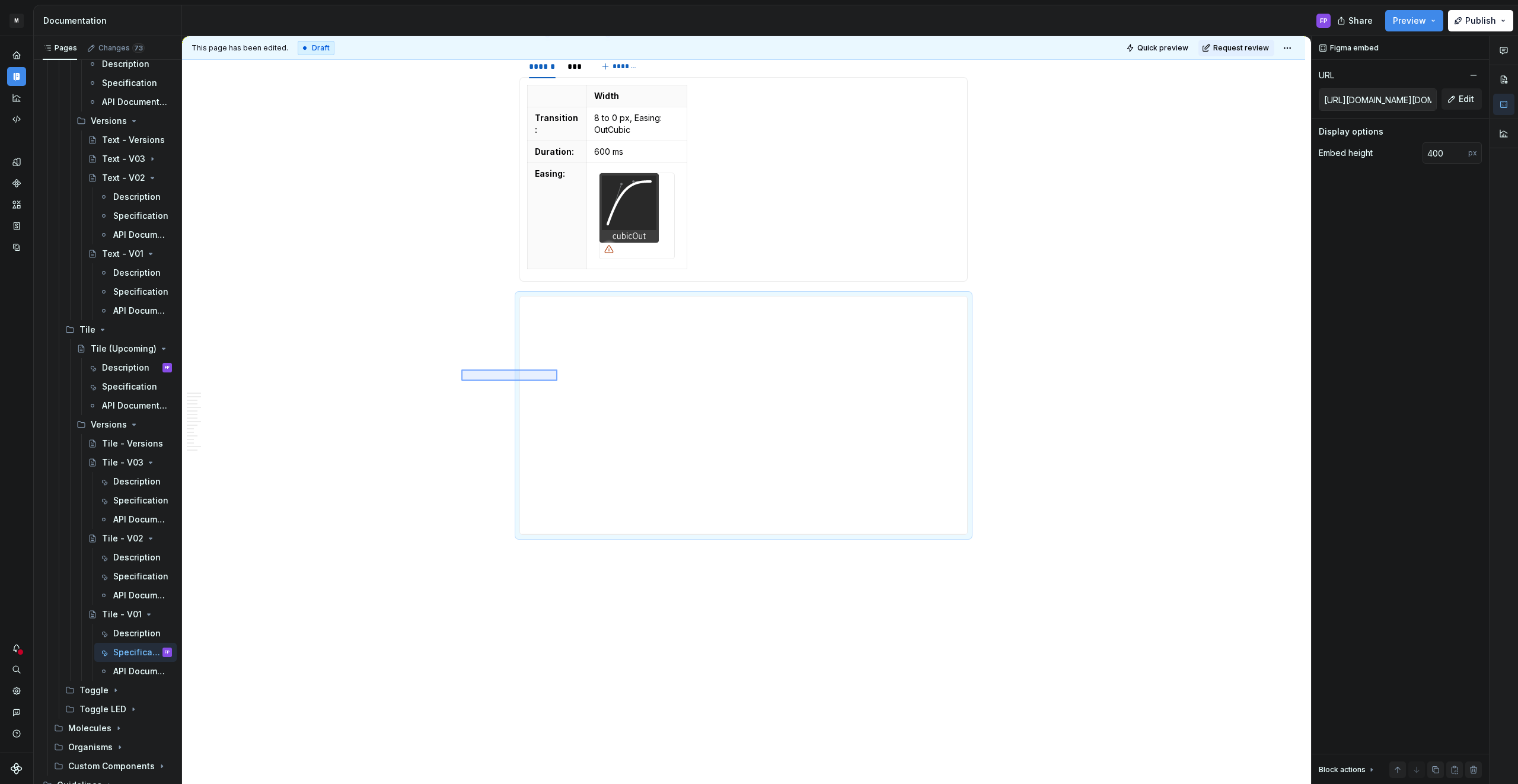
drag, startPoint x: 461, startPoint y: 369, endPoint x: 558, endPoint y: 381, distance: 97.7
click at [558, 381] on div "**********" at bounding box center [746, 410] width 1129 height 748
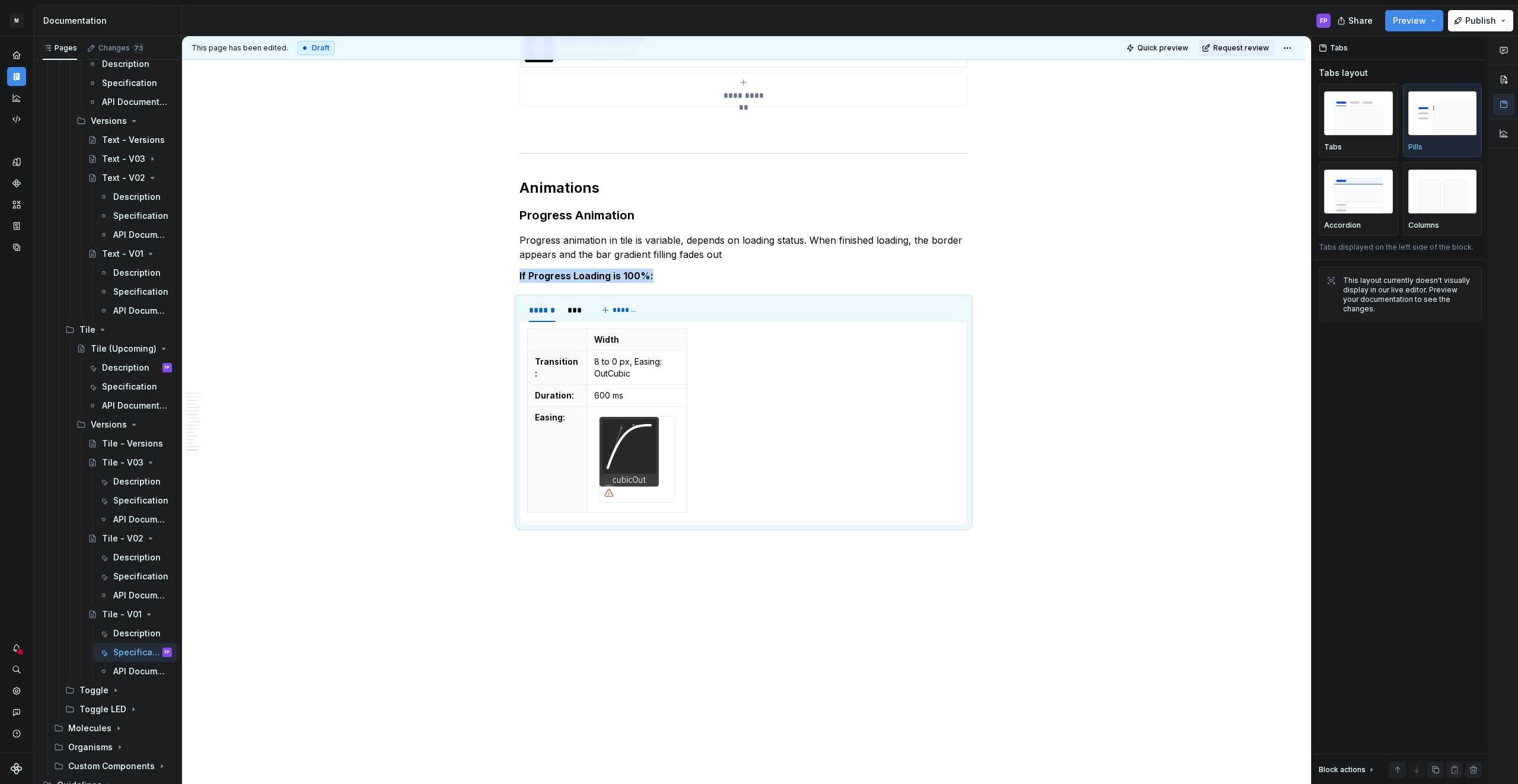
scroll to position [3724, 0]
click at [1254, 48] on span "Request review" at bounding box center [1240, 48] width 56 height 10
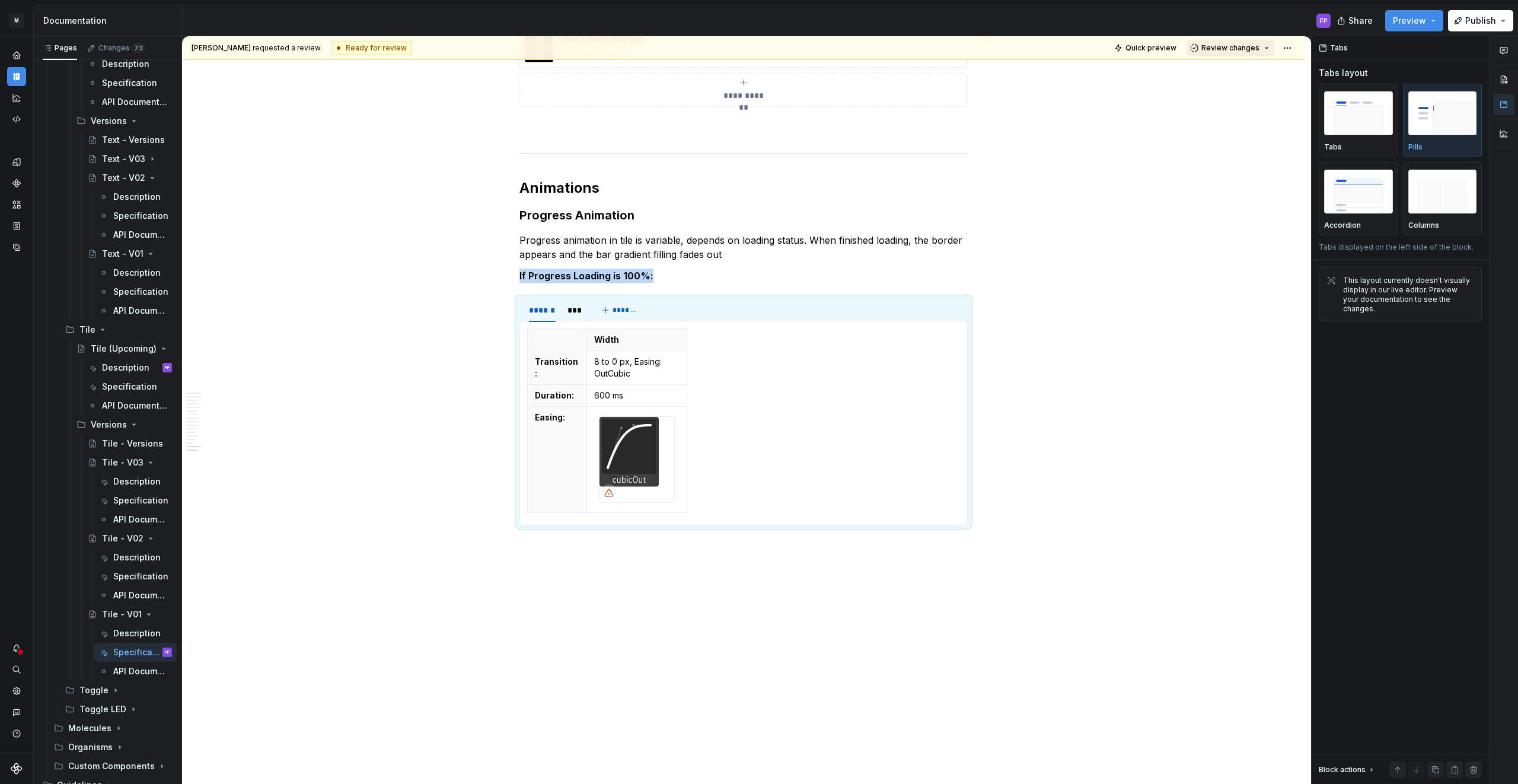
click at [1252, 52] on span "Review changes" at bounding box center [1230, 48] width 58 height 10
click at [1241, 70] on div "Approve" at bounding box center [1269, 71] width 104 height 12
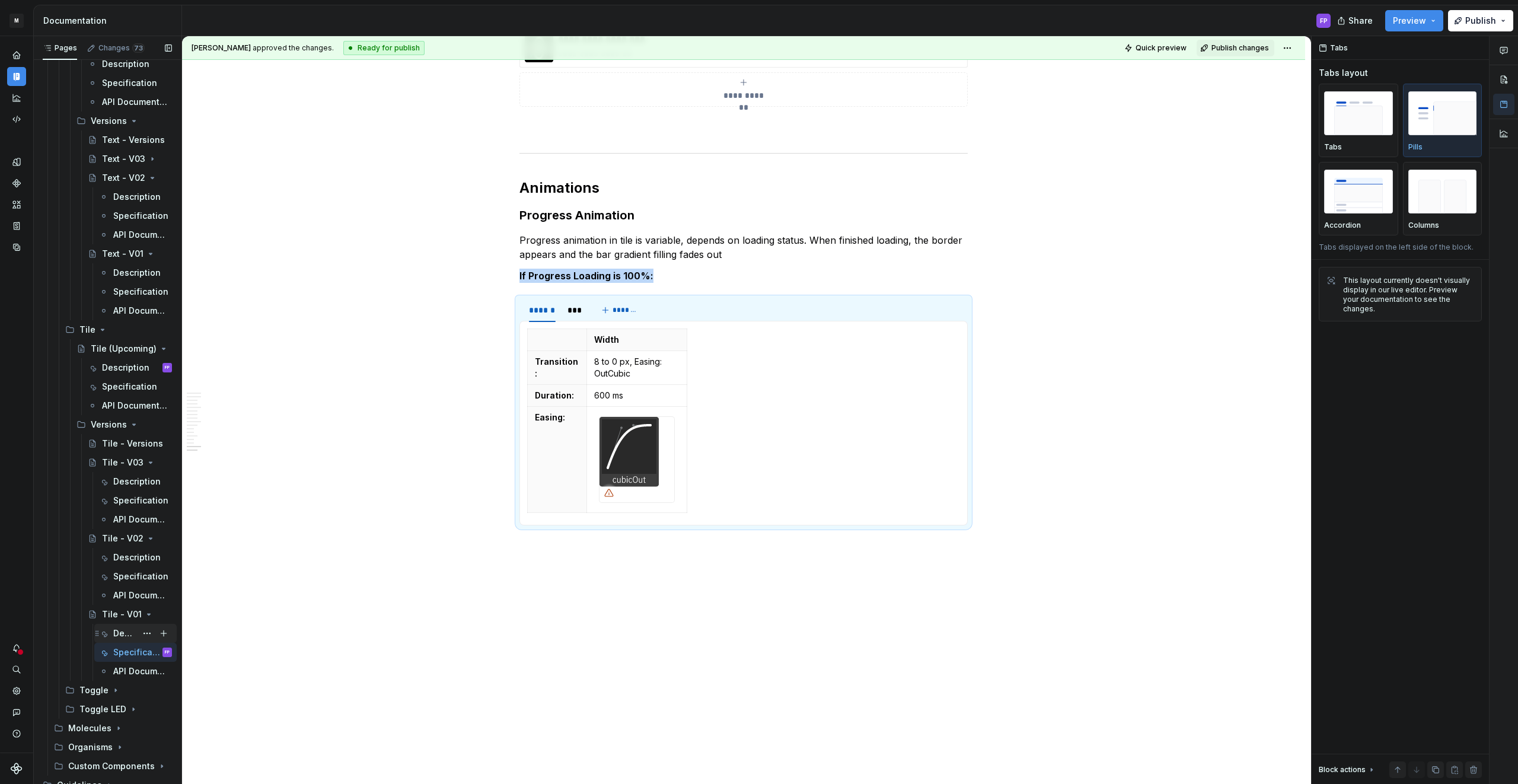
click at [116, 630] on div "Description" at bounding box center [125, 633] width 23 height 12
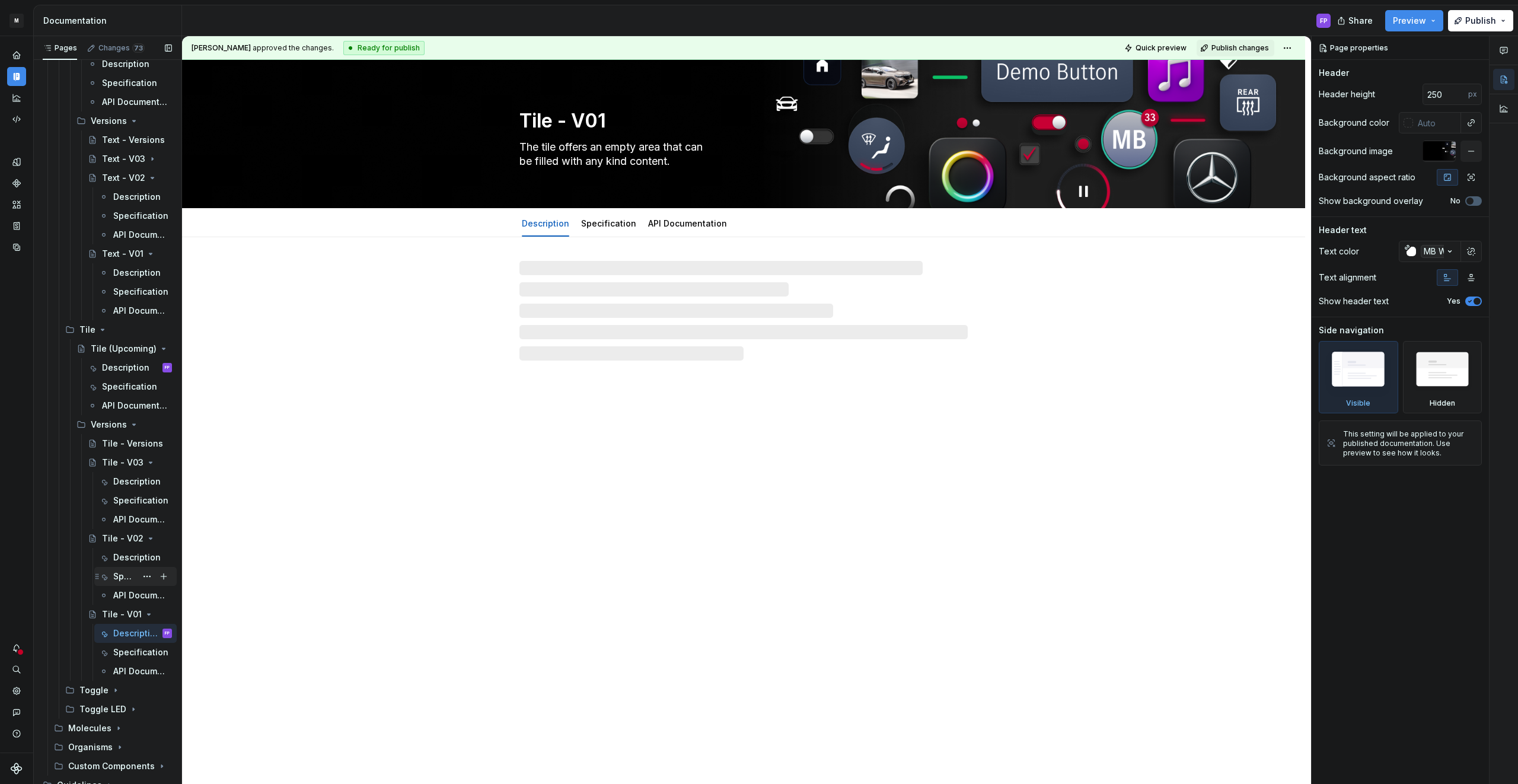
click at [119, 571] on div "Specification" at bounding box center [125, 576] width 23 height 12
click at [120, 553] on div "Description" at bounding box center [125, 558] width 23 height 12
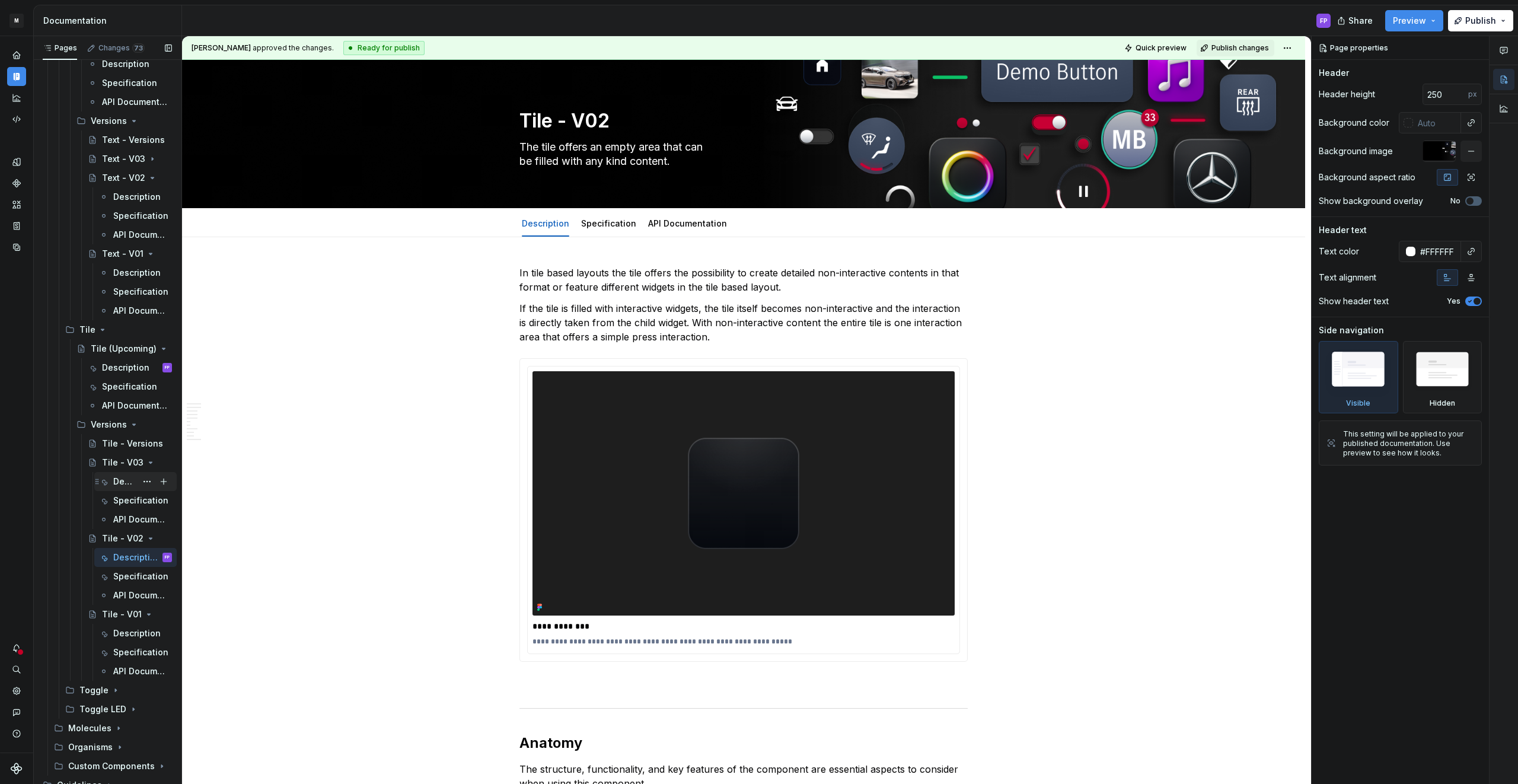
click at [112, 494] on div "Specification" at bounding box center [135, 500] width 73 height 12
click at [117, 473] on div "Description" at bounding box center [142, 482] width 58 height 17
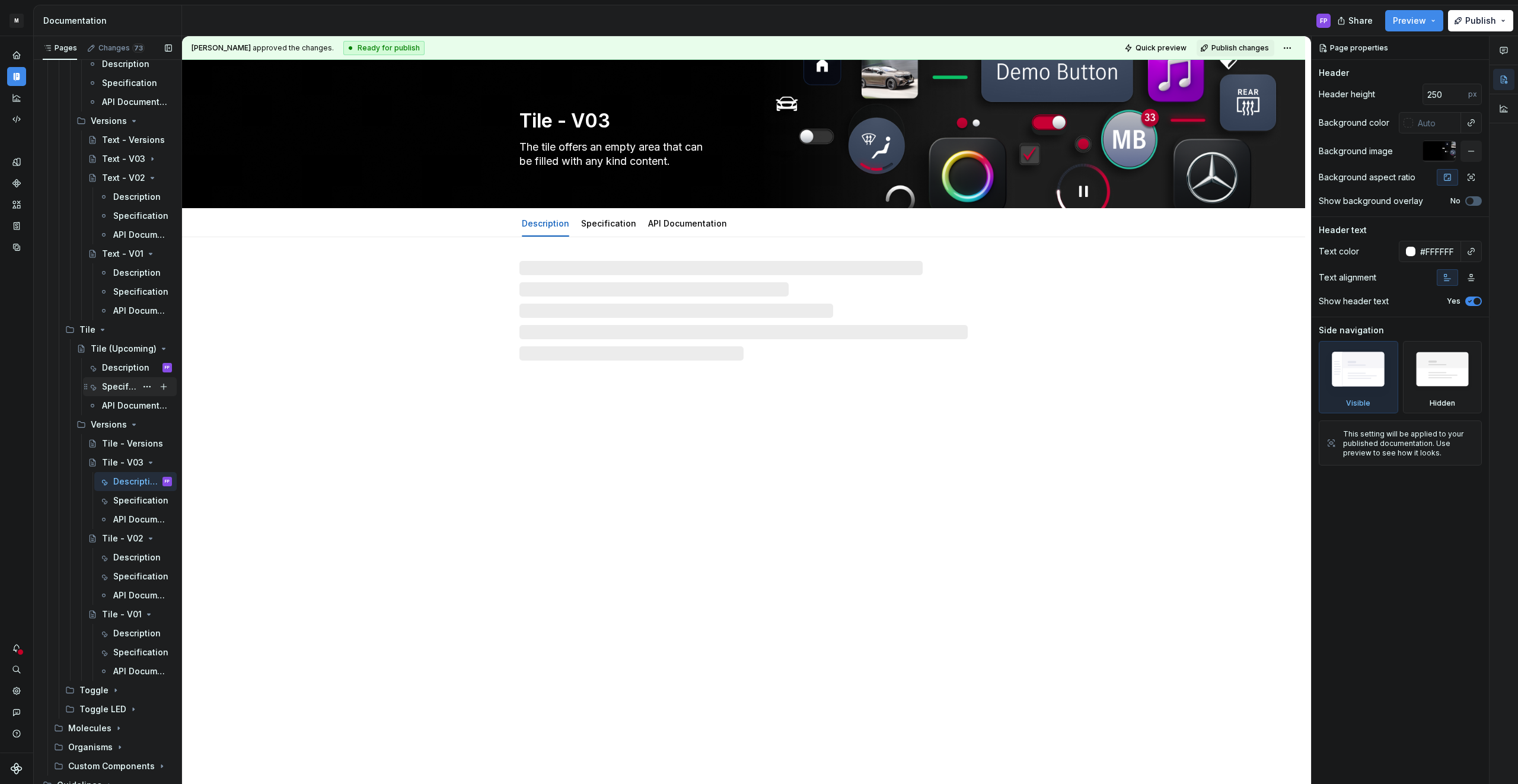
click at [112, 384] on div "Specification" at bounding box center [119, 387] width 34 height 12
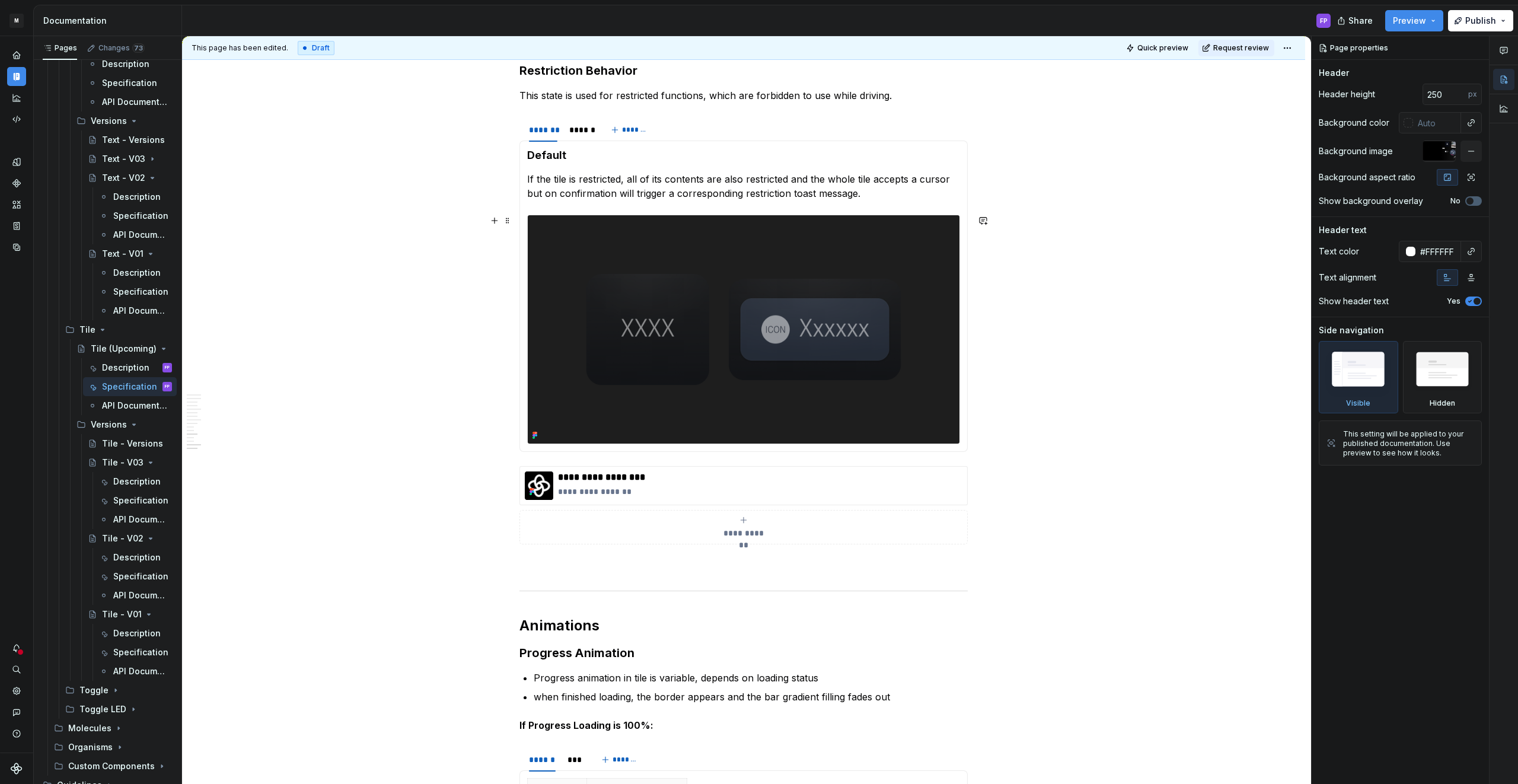
scroll to position [3503, 0]
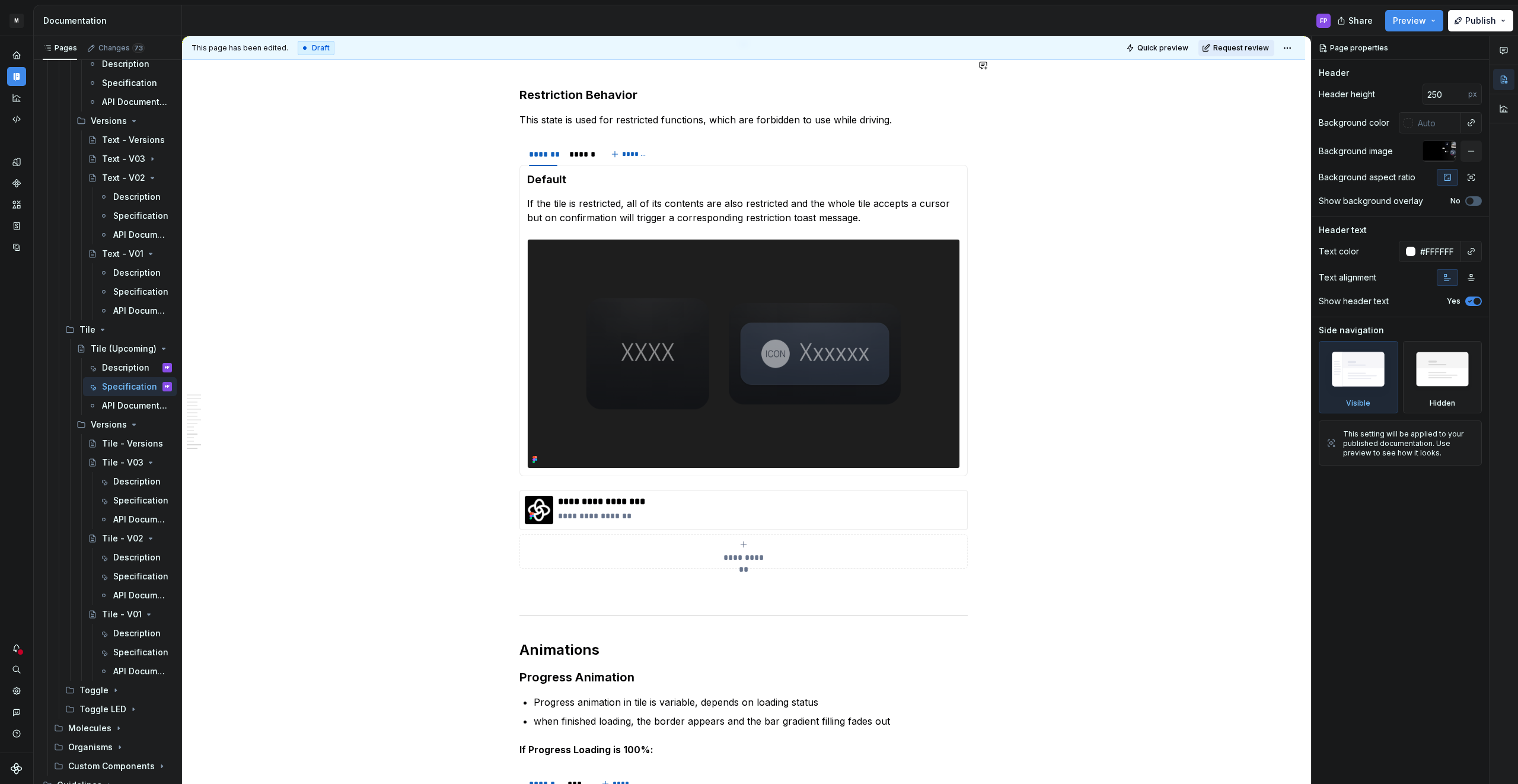
click at [1222, 44] on span "Request review" at bounding box center [1240, 48] width 56 height 10
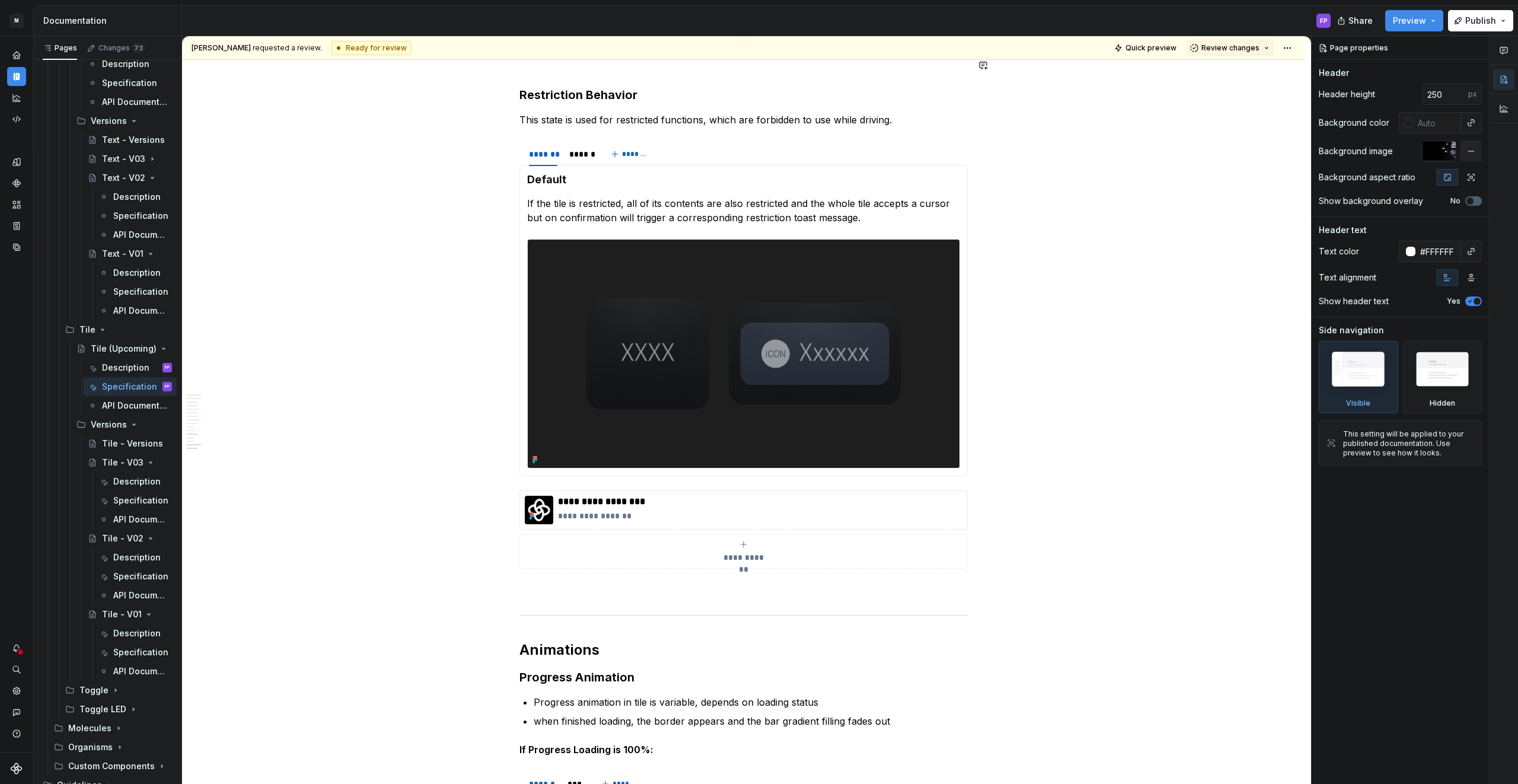
click at [1222, 44] on span "Review changes" at bounding box center [1230, 48] width 58 height 10
drag, startPoint x: 1225, startPoint y: 69, endPoint x: 1021, endPoint y: 149, distance: 219.1
click at [1225, 69] on div "Approve" at bounding box center [1269, 71] width 104 height 12
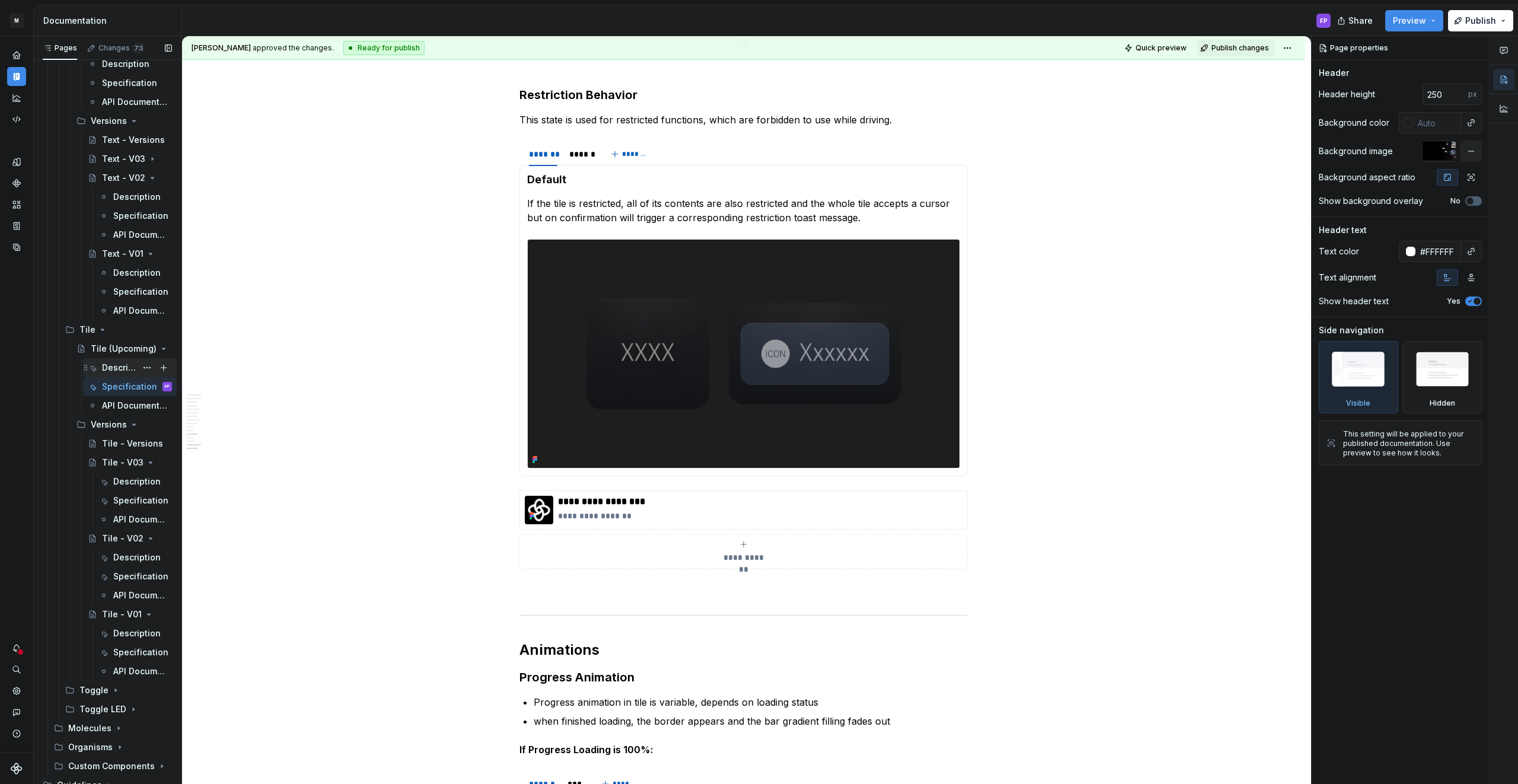
click at [120, 367] on div "Description" at bounding box center [119, 368] width 34 height 12
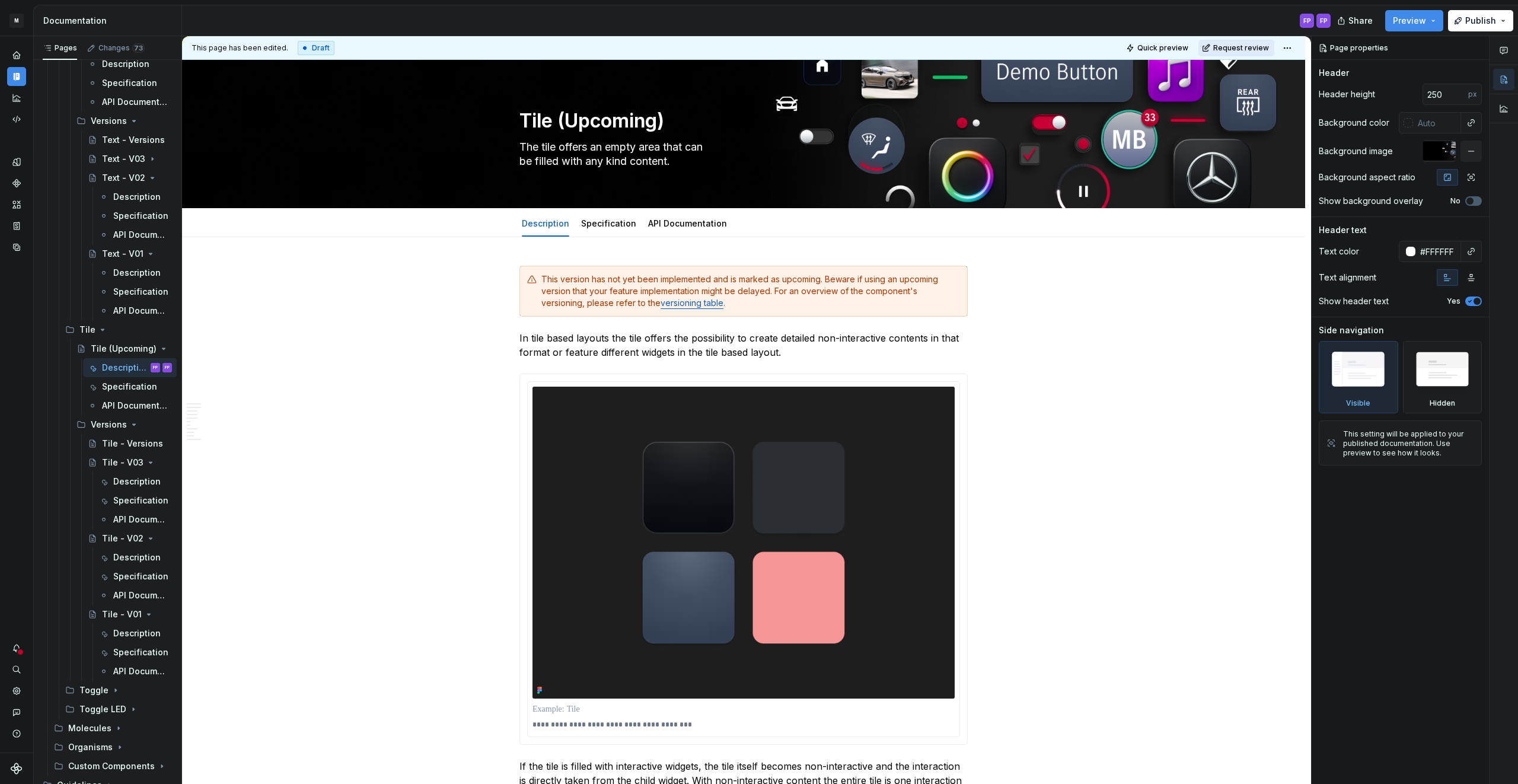
click at [1234, 45] on span "Request review" at bounding box center [1240, 48] width 56 height 10
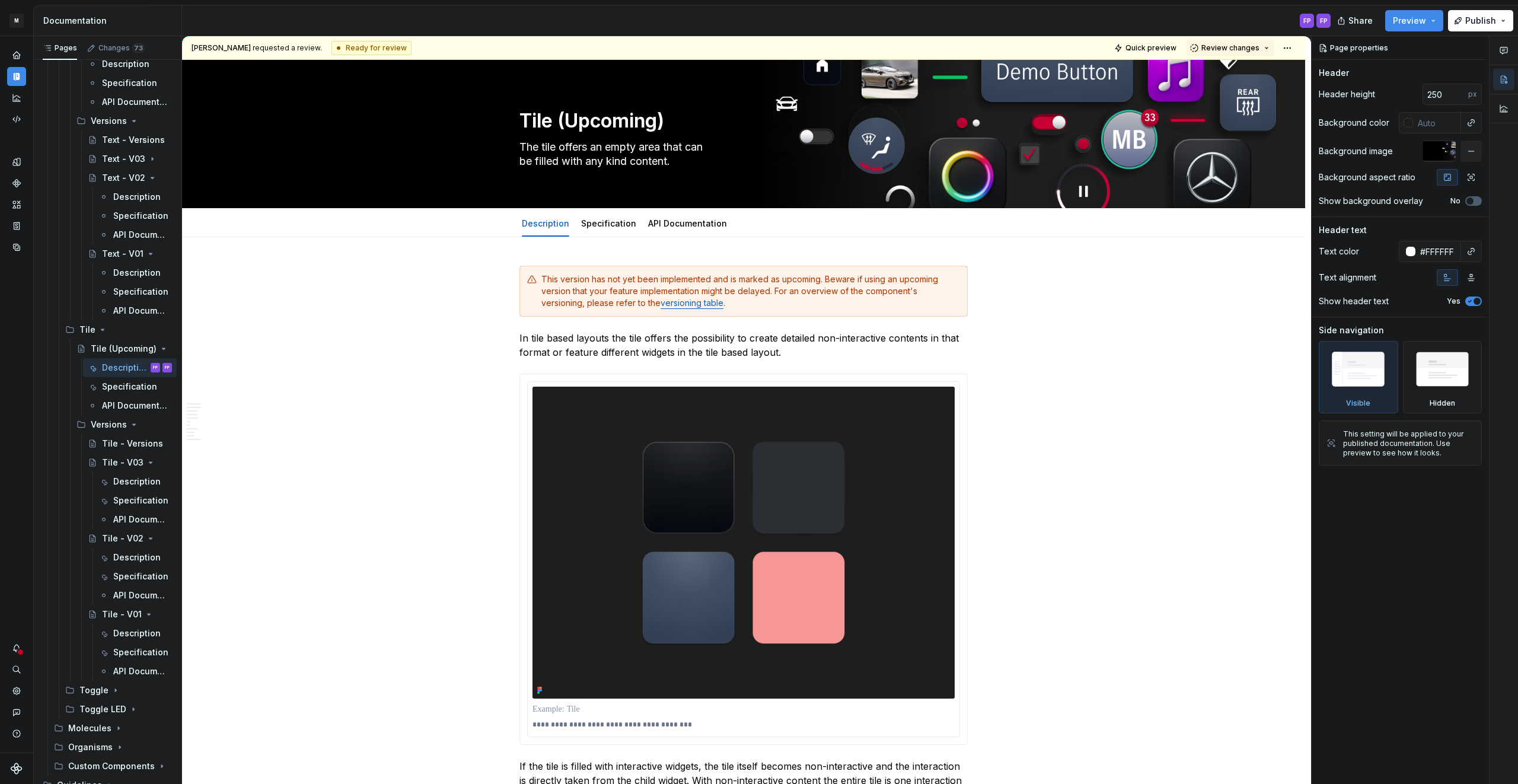
click at [1234, 45] on span "Review changes" at bounding box center [1230, 48] width 58 height 10
click at [1224, 69] on div "Approve" at bounding box center [1269, 71] width 104 height 12
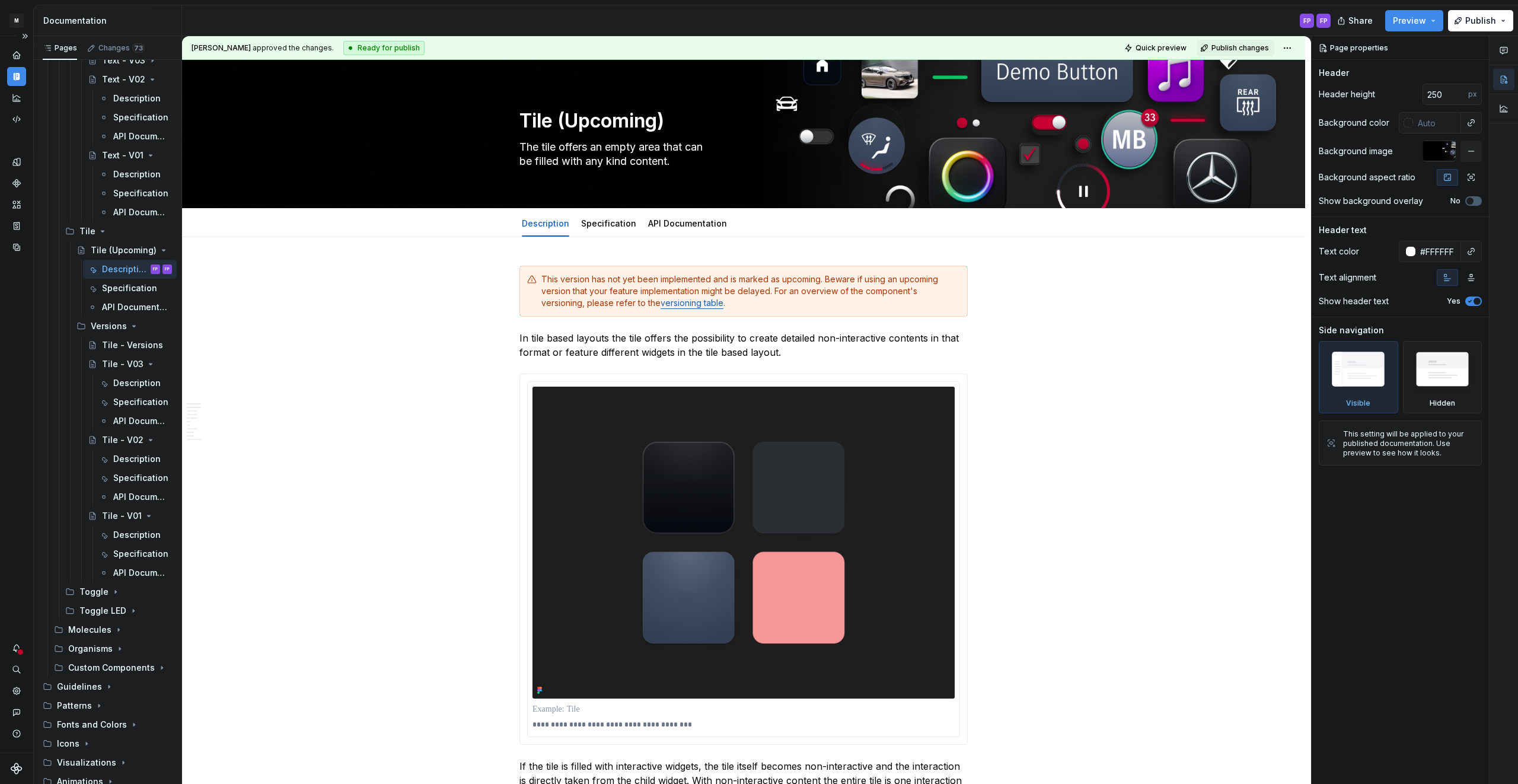
scroll to position [950, 0]
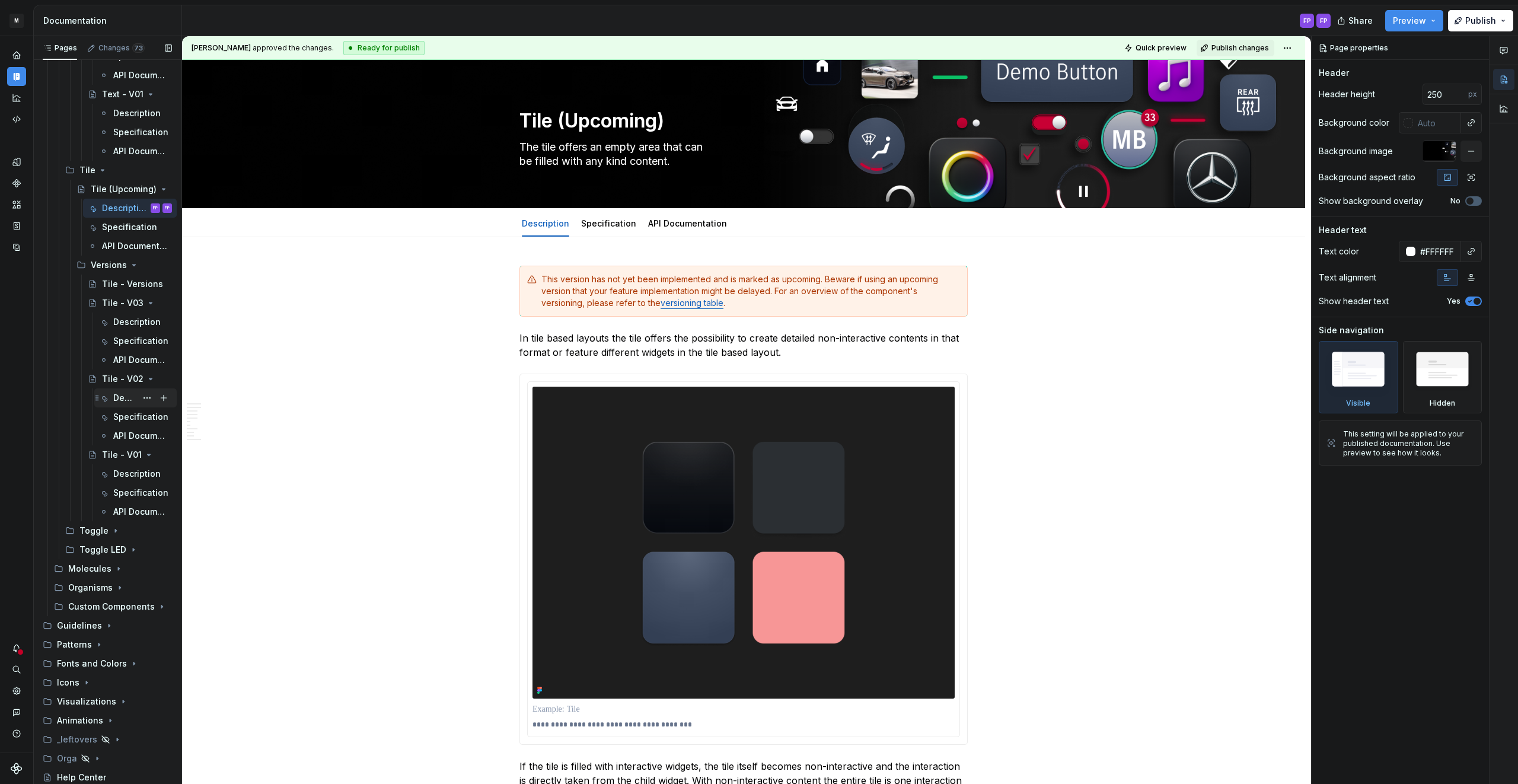
drag, startPoint x: 132, startPoint y: 455, endPoint x: 131, endPoint y: 447, distance: 8.1
click at [148, 454] on icon "Page tree" at bounding box center [149, 455] width 3 height 1
click at [146, 437] on icon "Page tree" at bounding box center [151, 436] width 10 height 10
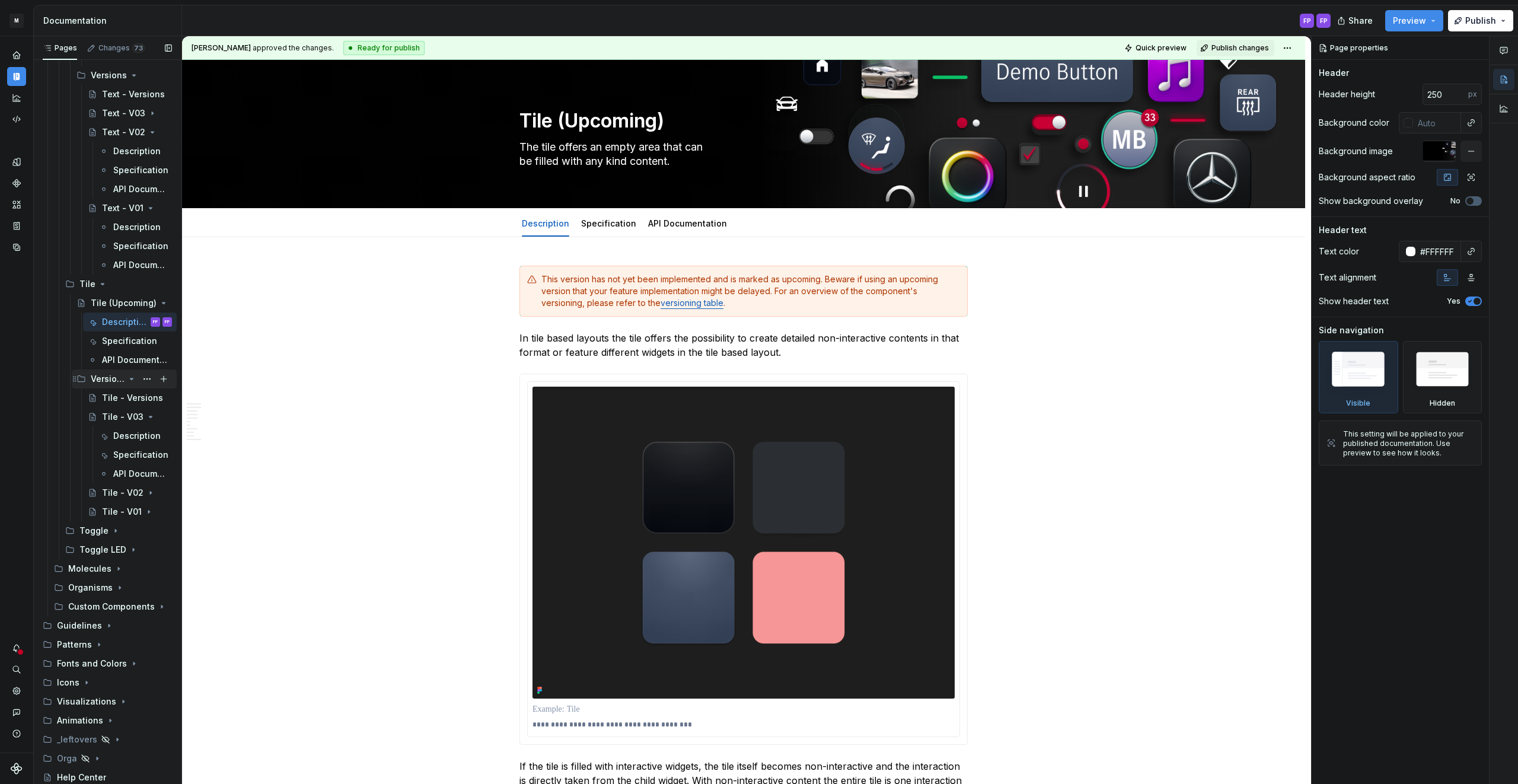
scroll to position [836, 0]
click at [132, 420] on icon "Page tree" at bounding box center [132, 417] width 10 height 10
click at [129, 431] on icon "Page tree" at bounding box center [134, 436] width 10 height 10
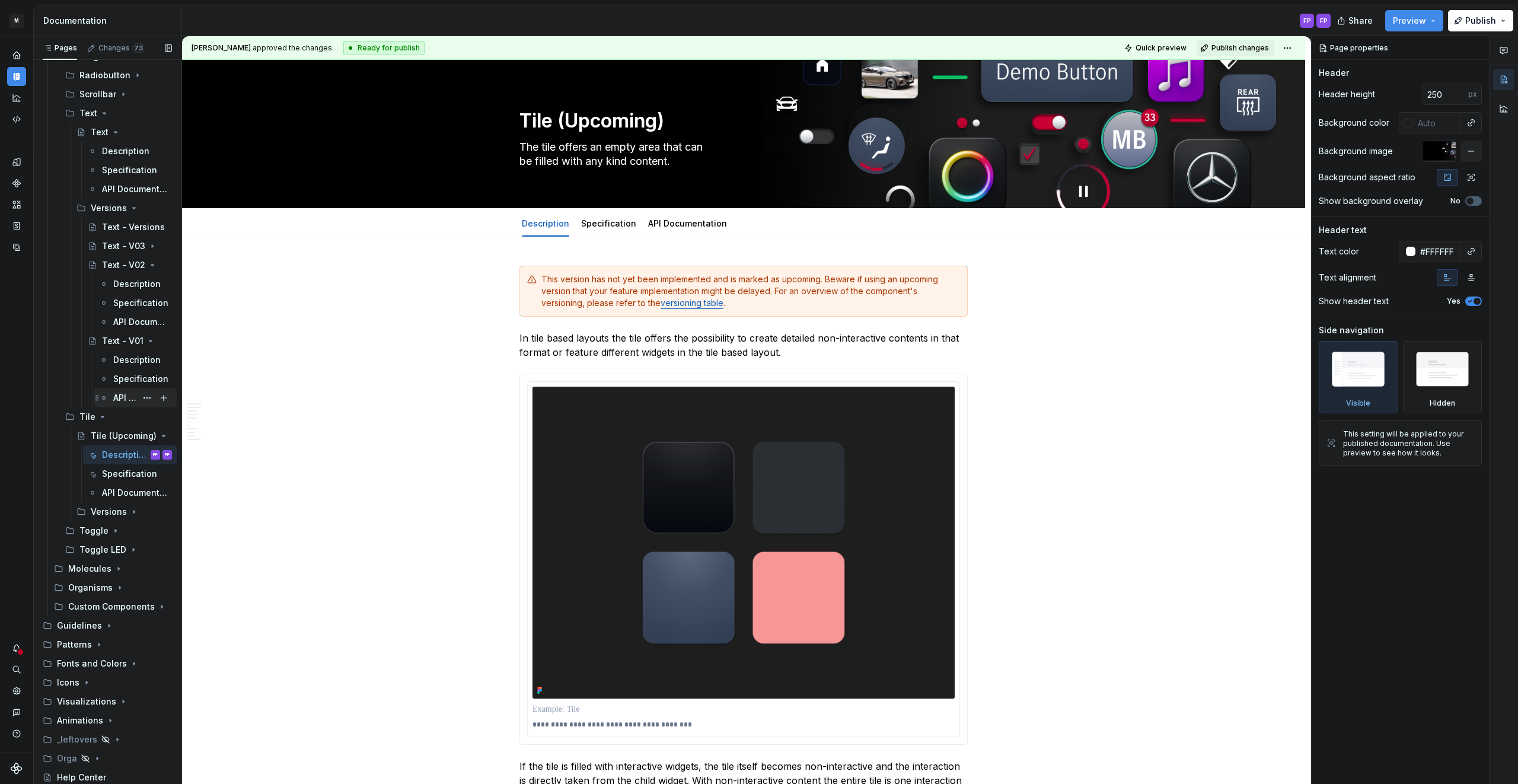
scroll to position [703, 0]
click at [126, 434] on div "Tile (Upcoming)" at bounding box center [131, 436] width 81 height 17
click at [130, 434] on icon "Page tree" at bounding box center [132, 436] width 10 height 10
click at [101, 471] on icon "Page tree" at bounding box center [102, 474] width 10 height 10
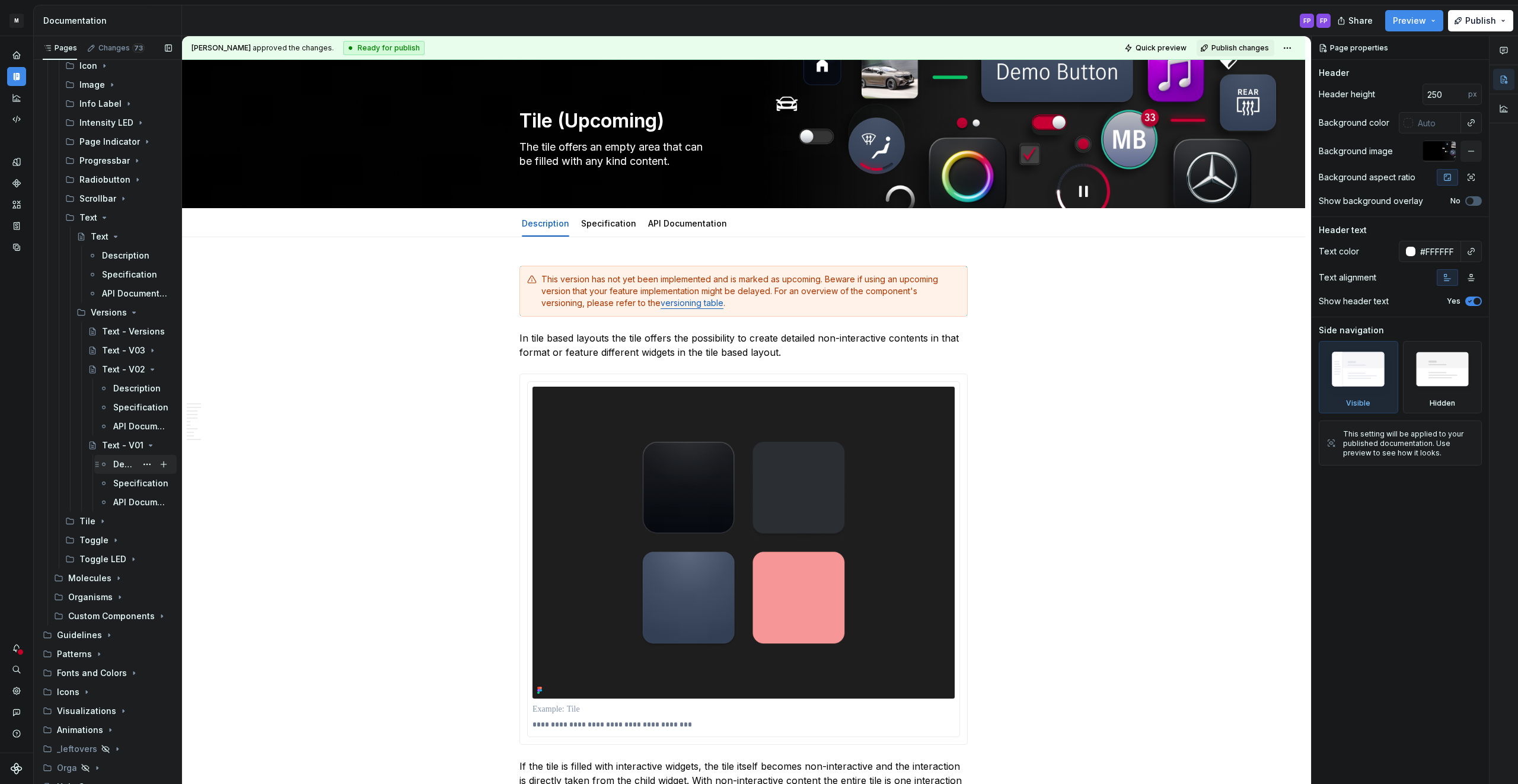
scroll to position [607, 0]
click at [132, 438] on icon "Page tree" at bounding box center [132, 437] width 10 height 10
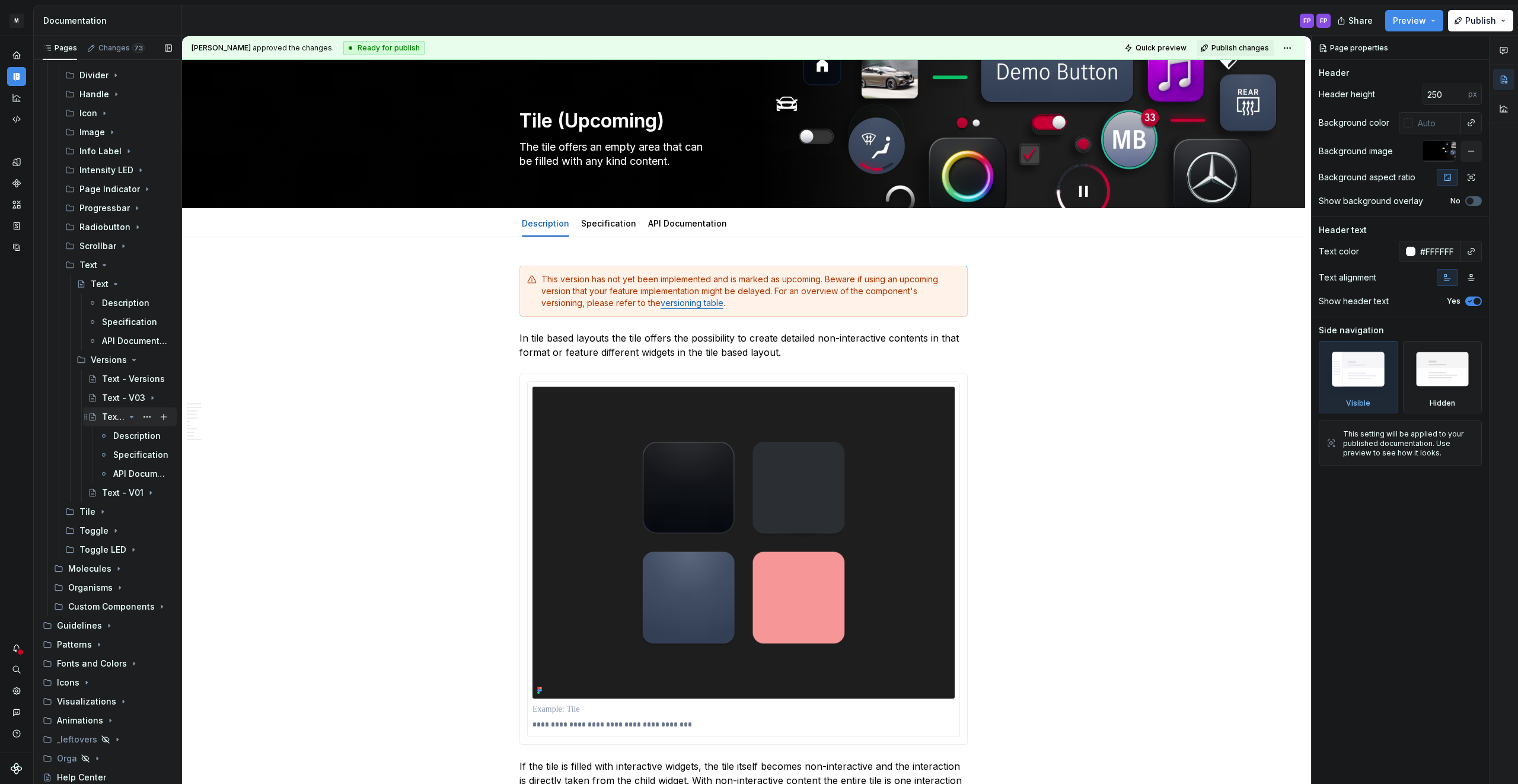
click at [132, 418] on icon "Page tree" at bounding box center [132, 417] width 10 height 10
click at [127, 419] on icon "Page tree" at bounding box center [132, 417] width 10 height 10
click at [116, 417] on icon "Page tree" at bounding box center [116, 417] width 3 height 1
click at [104, 454] on icon "Page tree" at bounding box center [104, 455] width 3 height 1
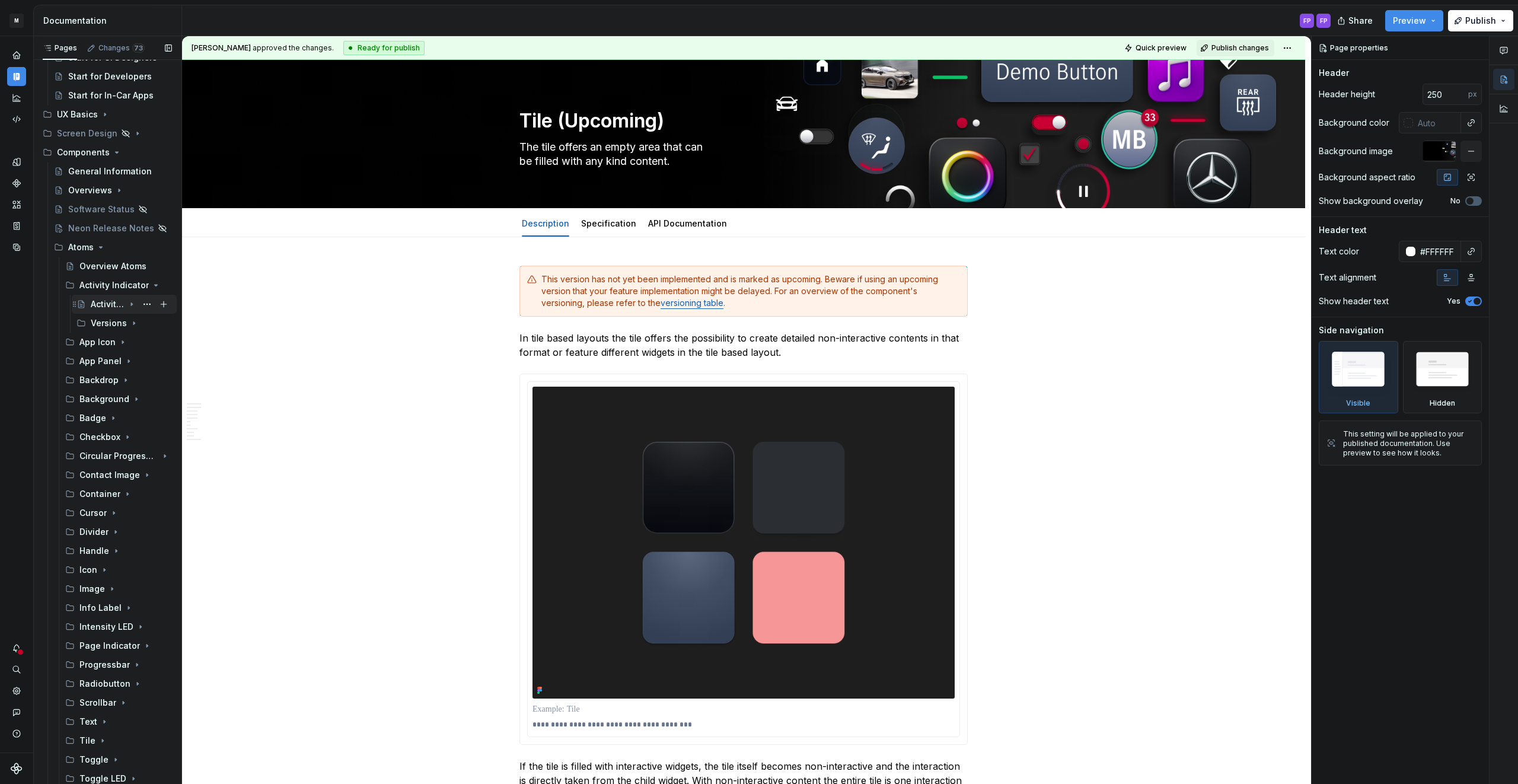
scroll to position [93, 0]
click at [129, 285] on icon "Page tree" at bounding box center [132, 288] width 10 height 10
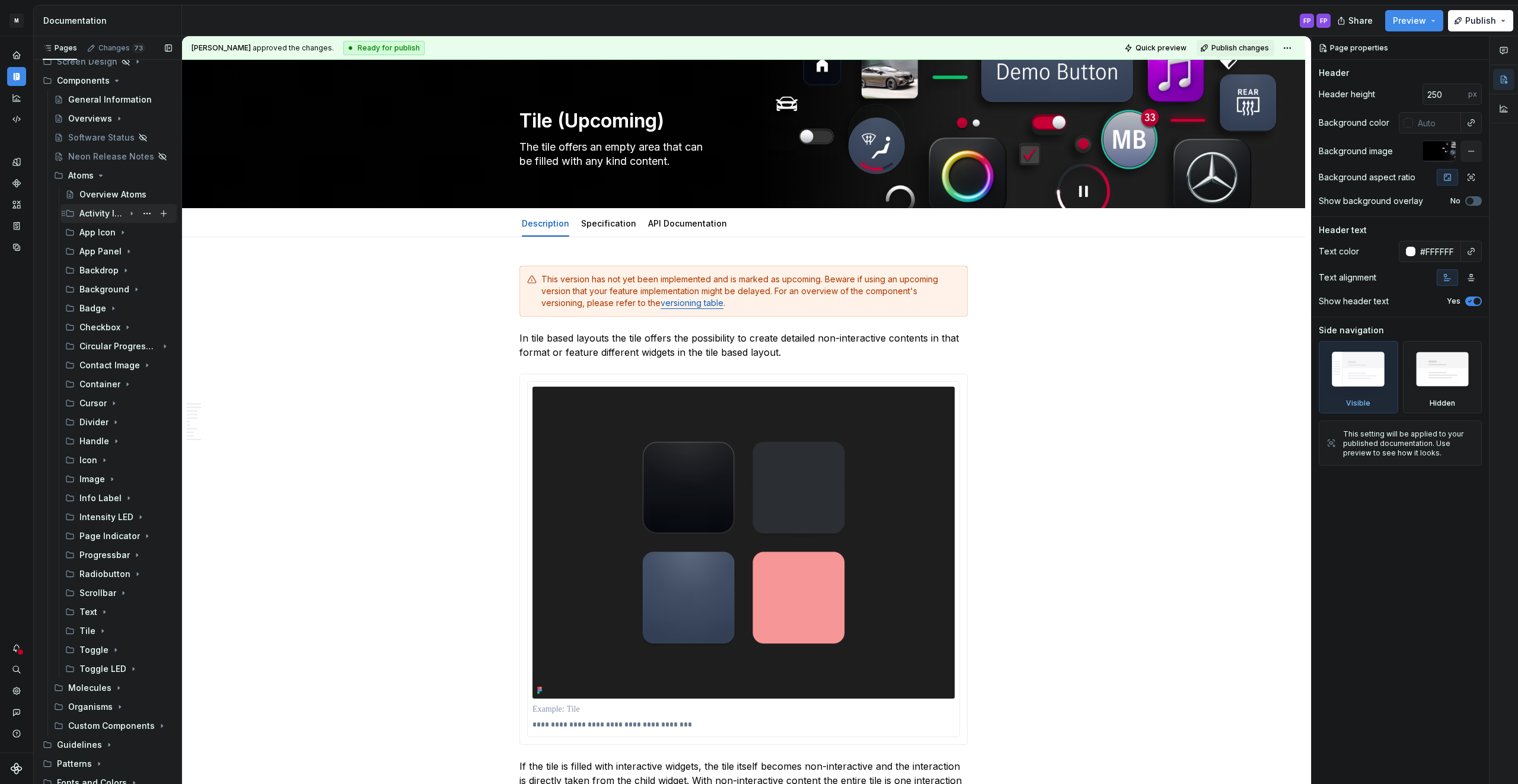
scroll to position [185, 0]
click at [99, 157] on icon "Page tree" at bounding box center [101, 157] width 3 height 1
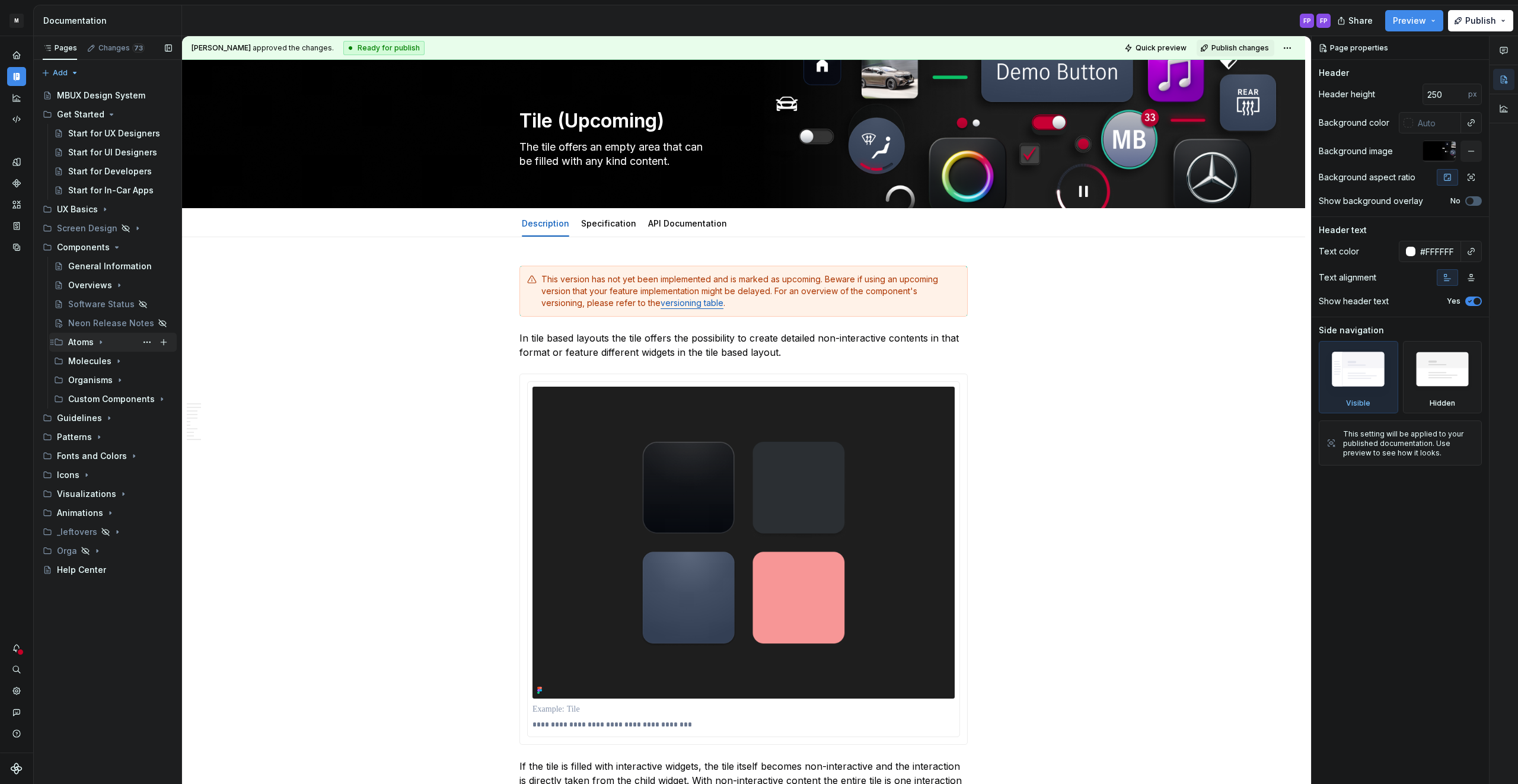
scroll to position [0, 0]
click at [110, 360] on div "Molecules" at bounding box center [120, 361] width 104 height 17
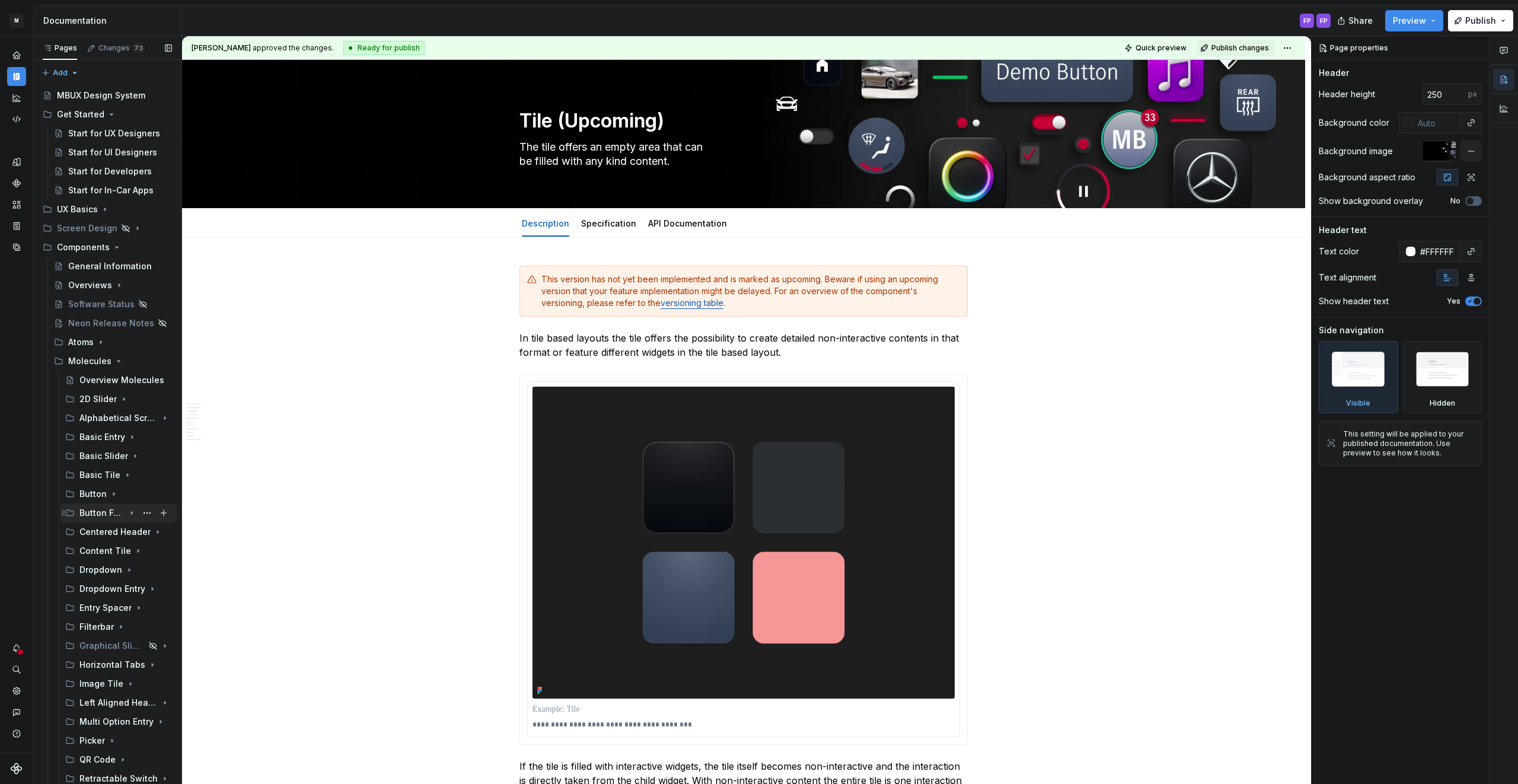
click at [104, 513] on div "Button Footer" at bounding box center [102, 513] width 45 height 12
click at [111, 551] on div "Description" at bounding box center [119, 551] width 34 height 12
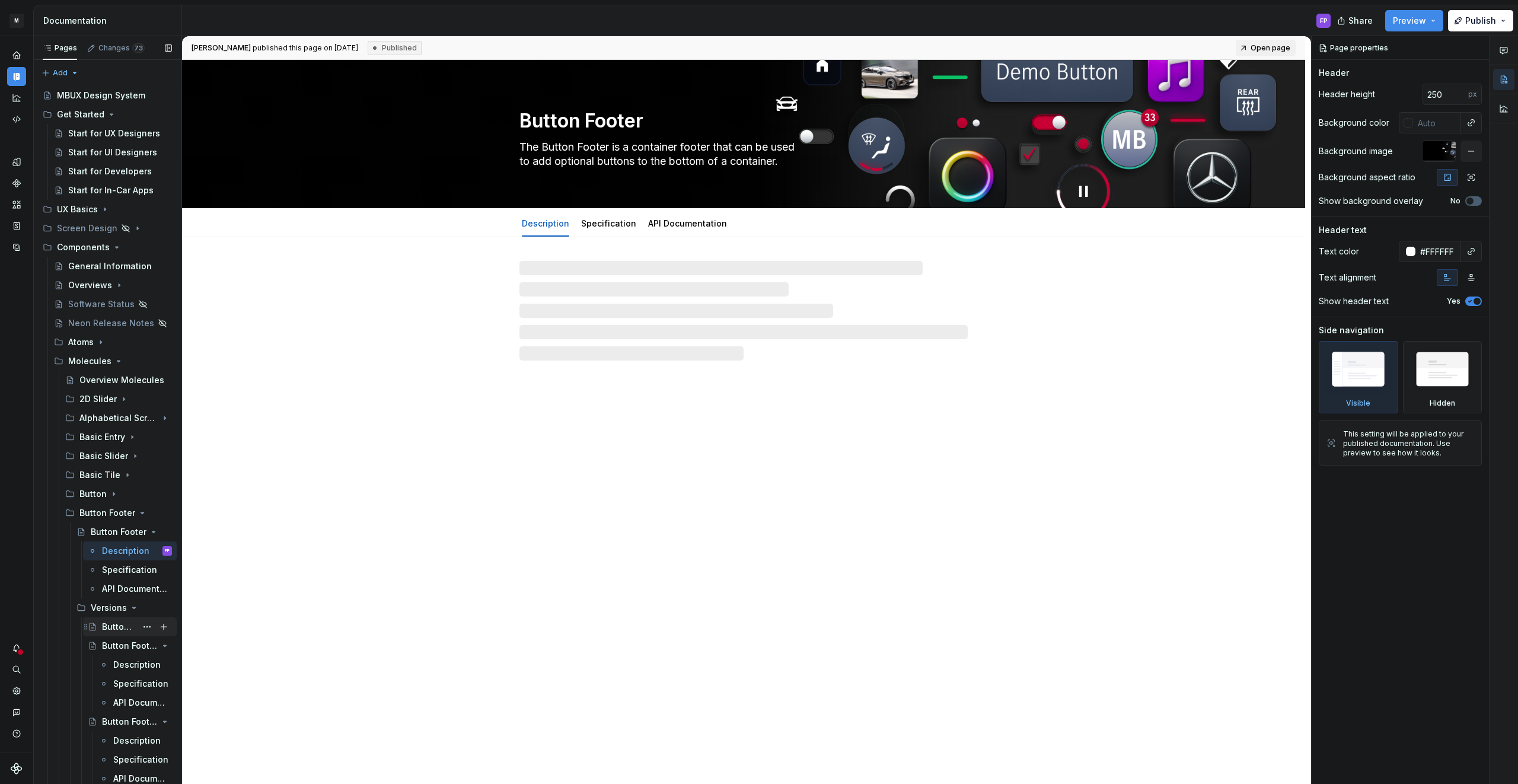
click at [111, 631] on div "Button Footer - Versions" at bounding box center [119, 627] width 34 height 12
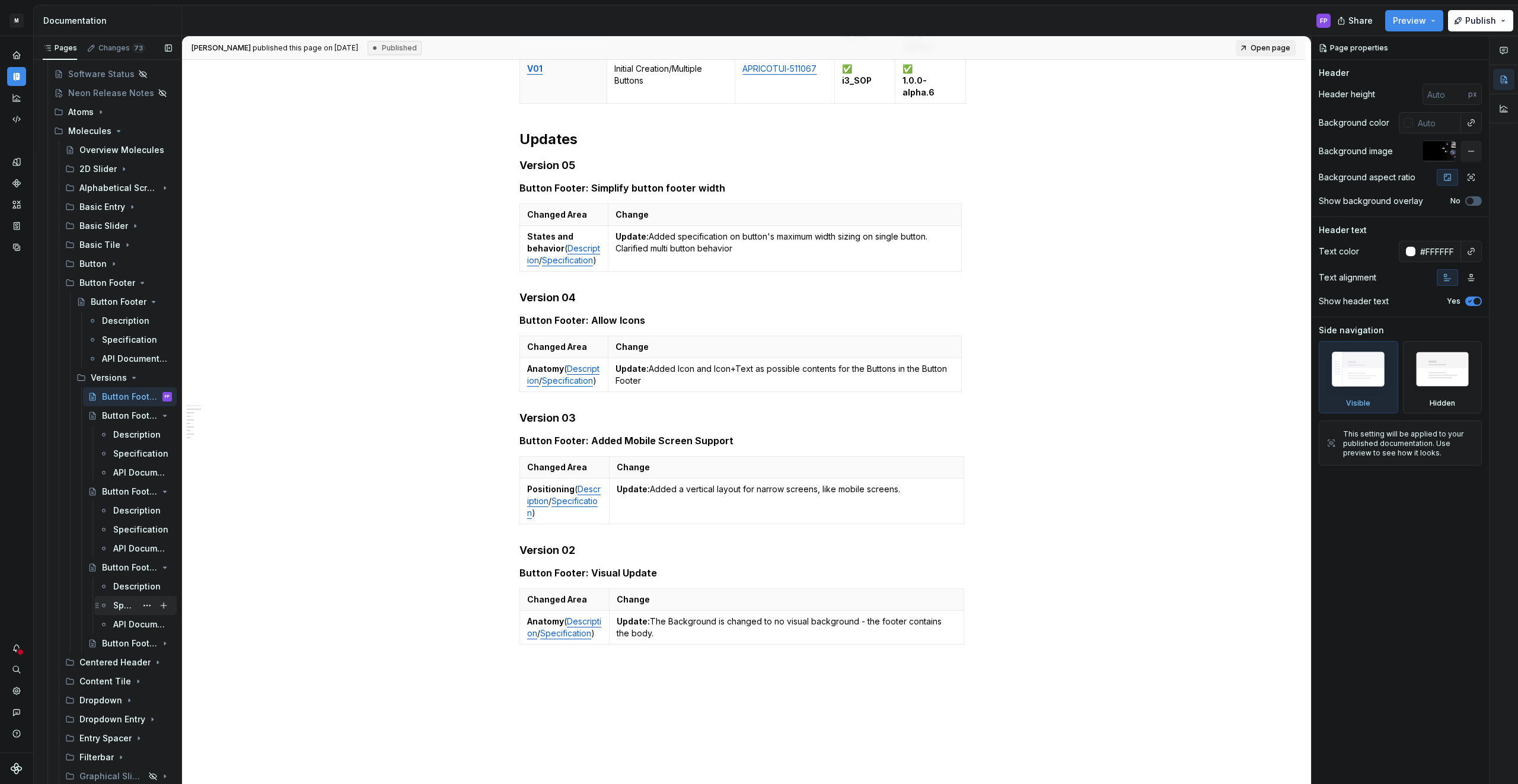
scroll to position [231, 0]
click at [126, 601] on div "Specification" at bounding box center [125, 605] width 23 height 12
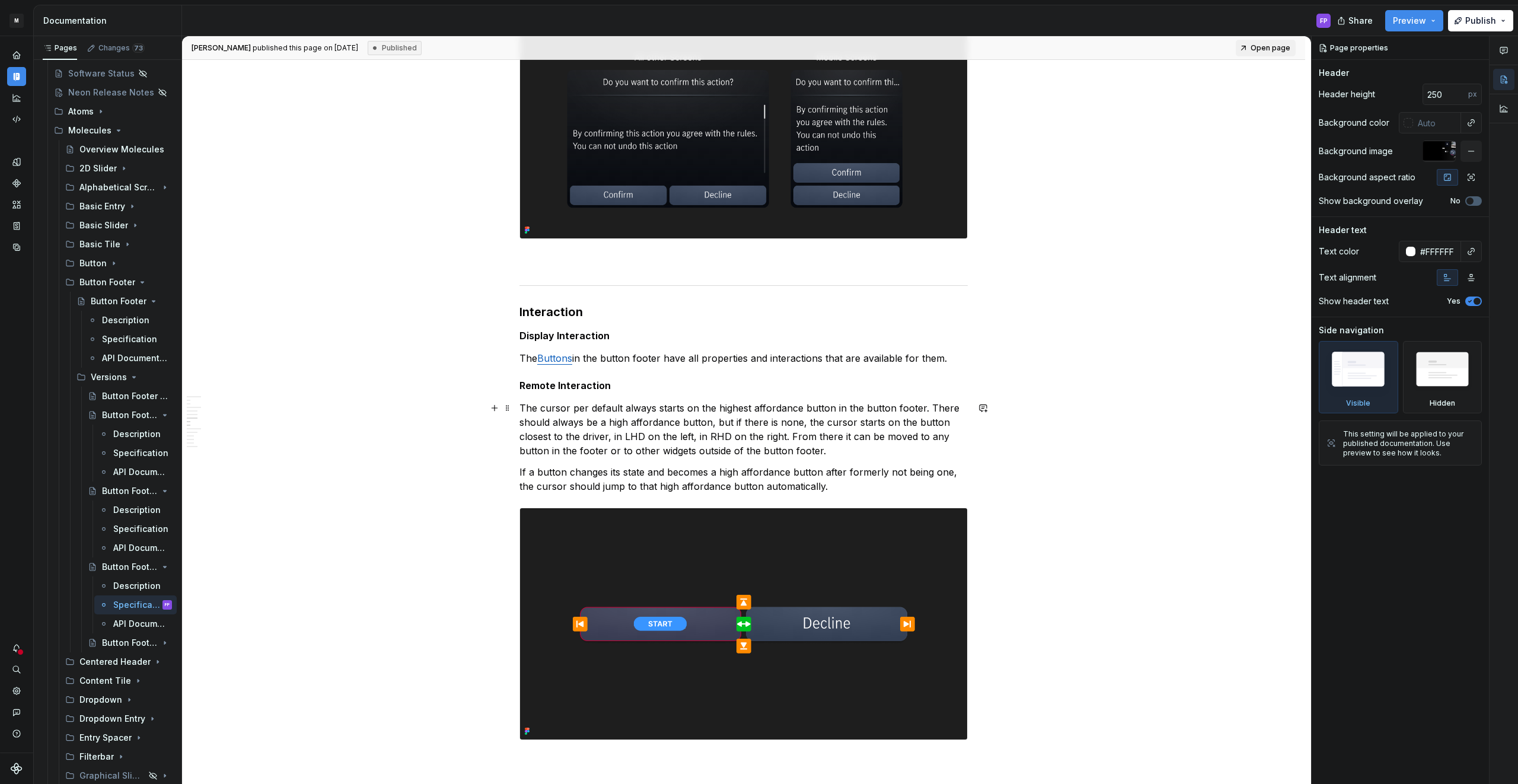
scroll to position [1095, 0]
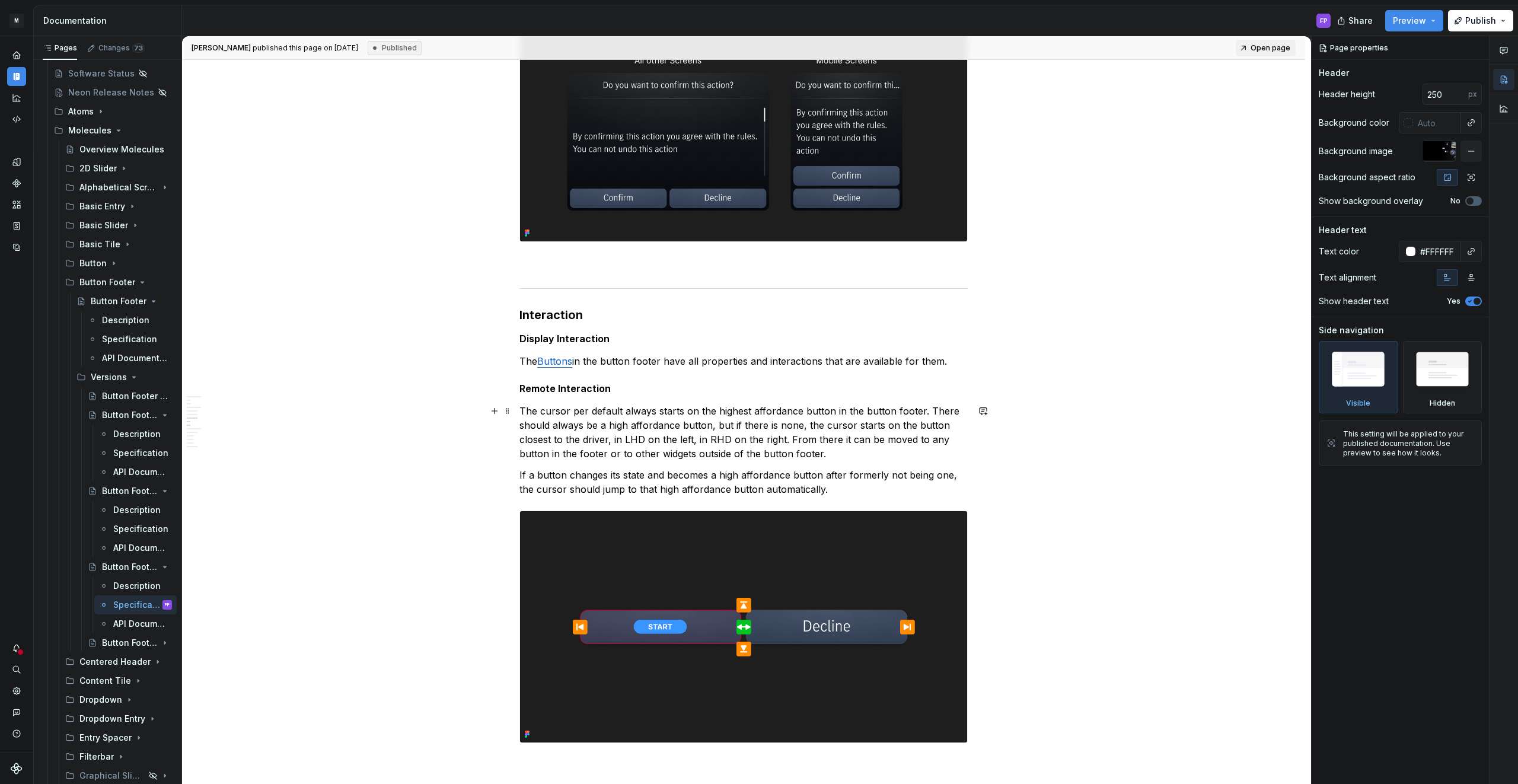
type textarea "*"
click at [832, 453] on p "The cursor per default always starts on the highest affordance button in the bu…" at bounding box center [744, 432] width 448 height 57
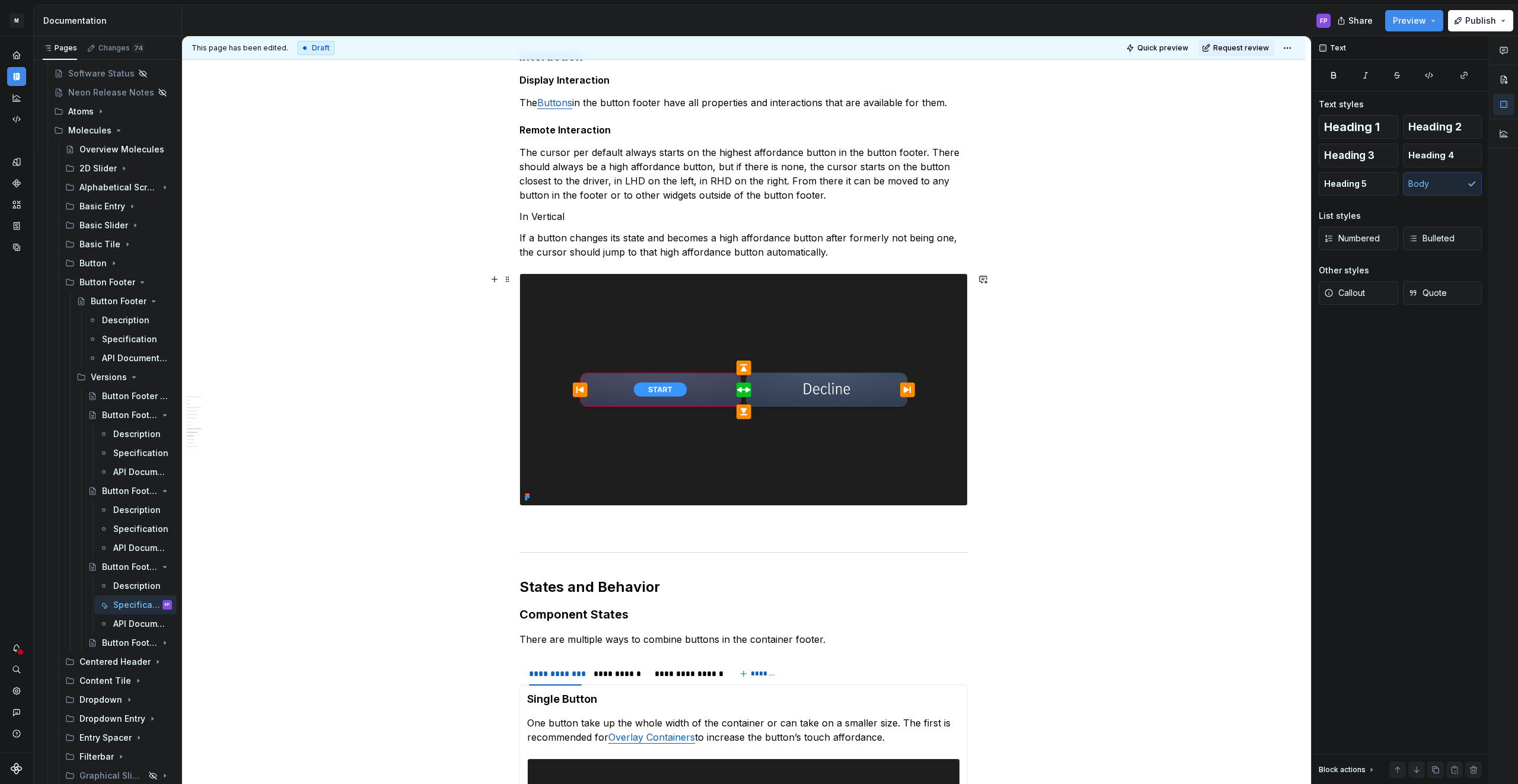
scroll to position [1266, 0]
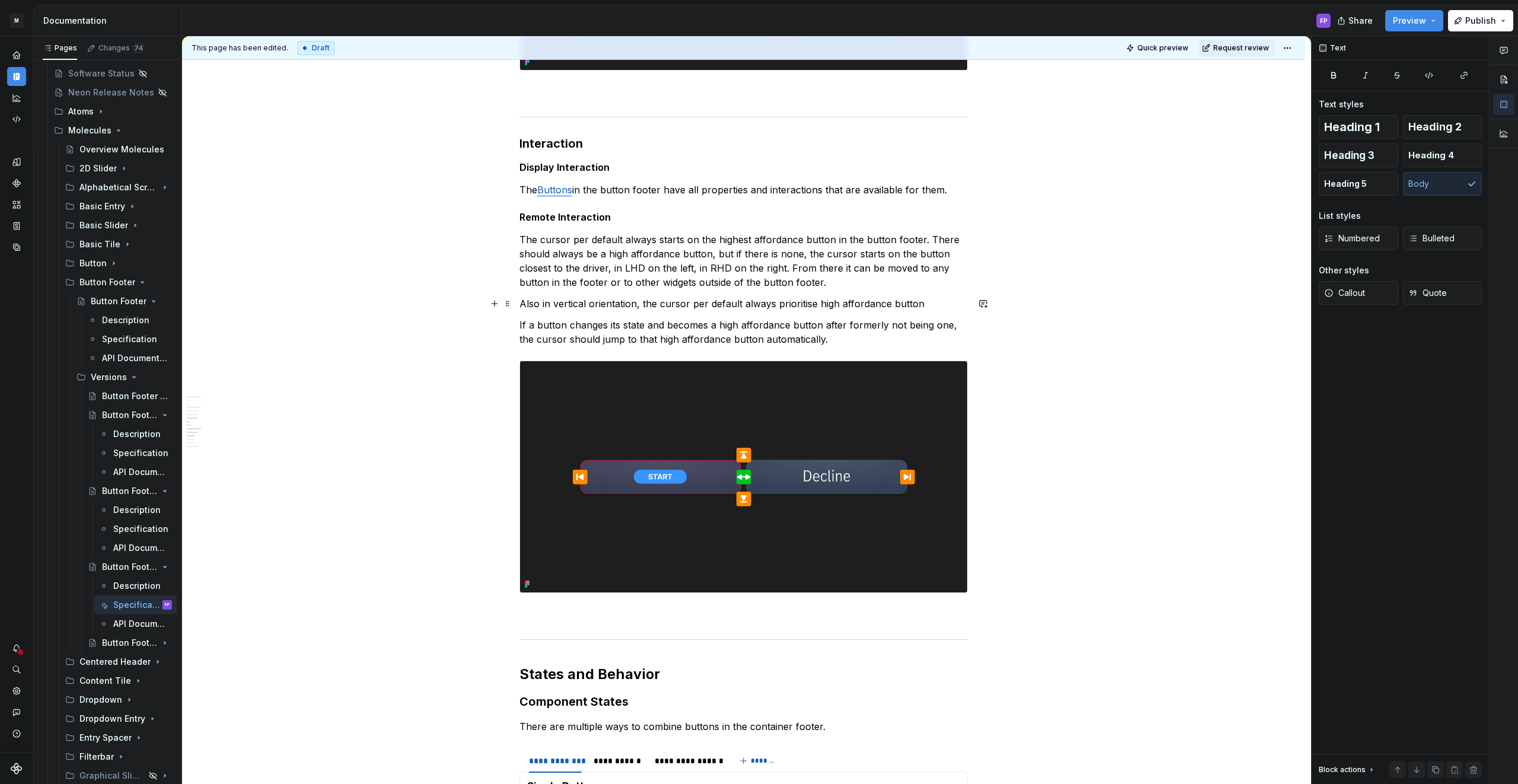
click at [788, 305] on p "Also in vertical orientation, the cursor per default always prioritise high aff…" at bounding box center [744, 303] width 448 height 14
click at [810, 305] on p "Also in vertical orientation, the cursor per default always prioritise high aff…" at bounding box center [744, 303] width 448 height 14
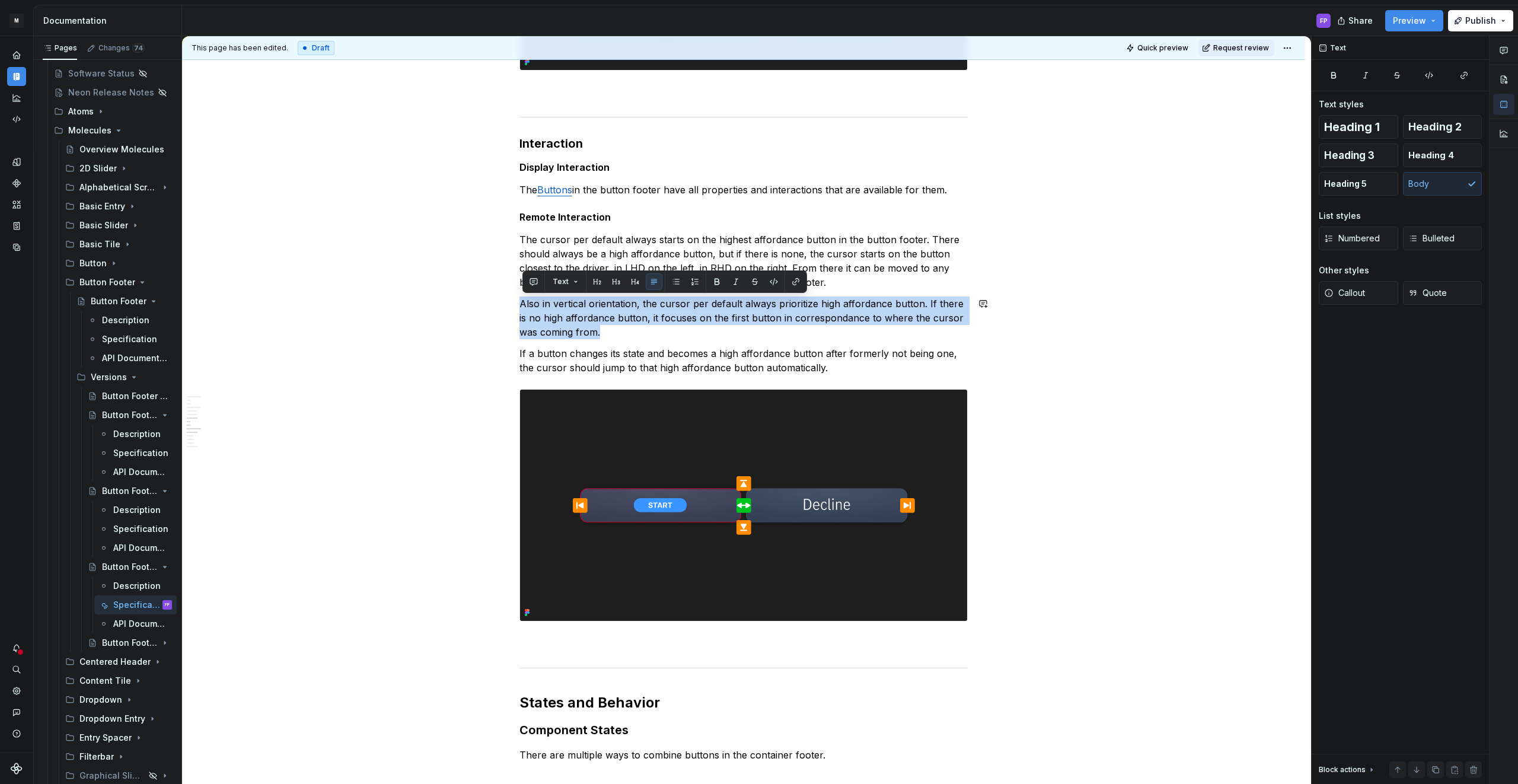
copy p "Also in vertical orientation, the cursor per default always prioritize high aff…"
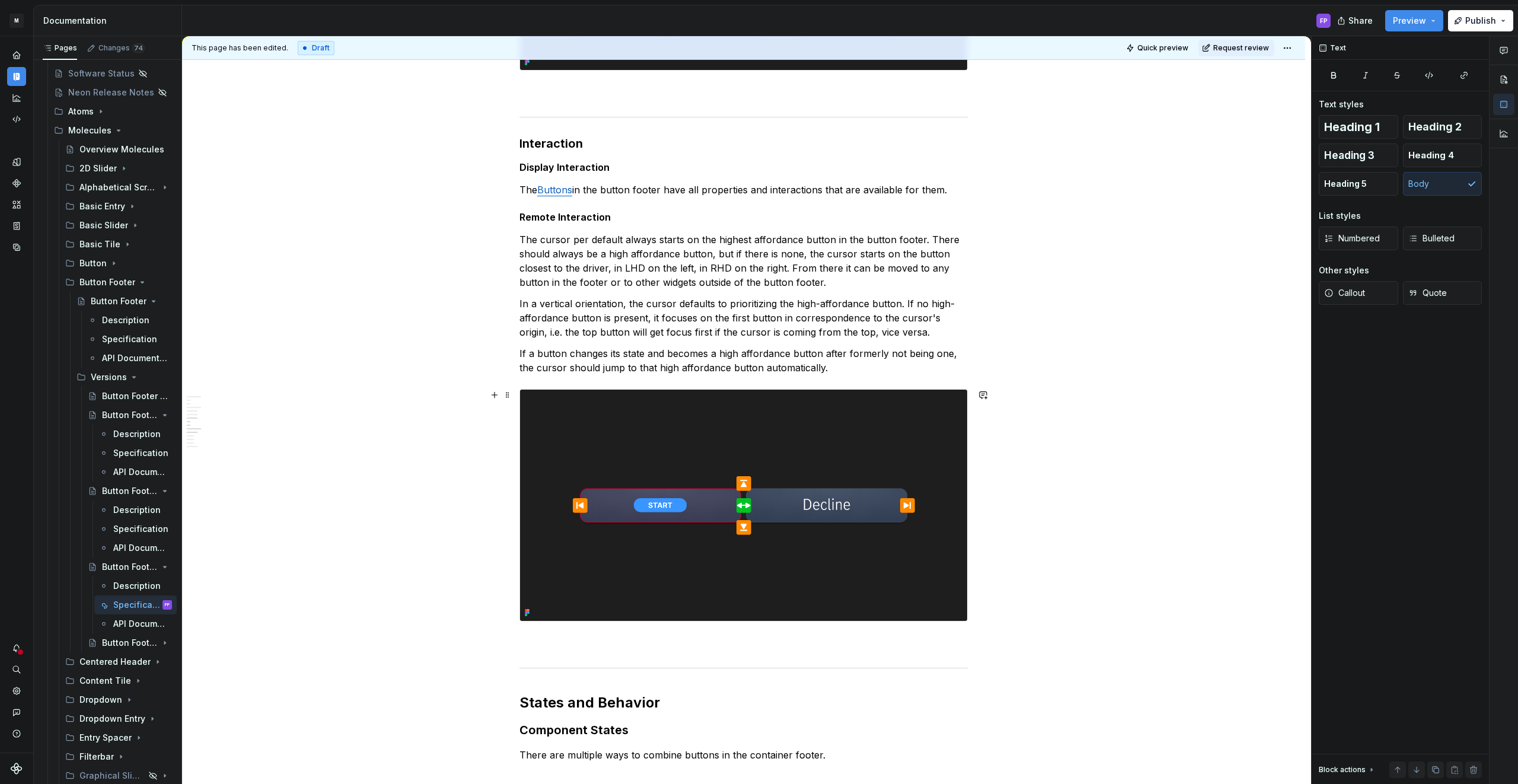
scroll to position [1266, 0]
click at [651, 322] on p "In a vertical orientation, the cursor defaults to prioritizing the high-afforda…" at bounding box center [744, 318] width 448 height 43
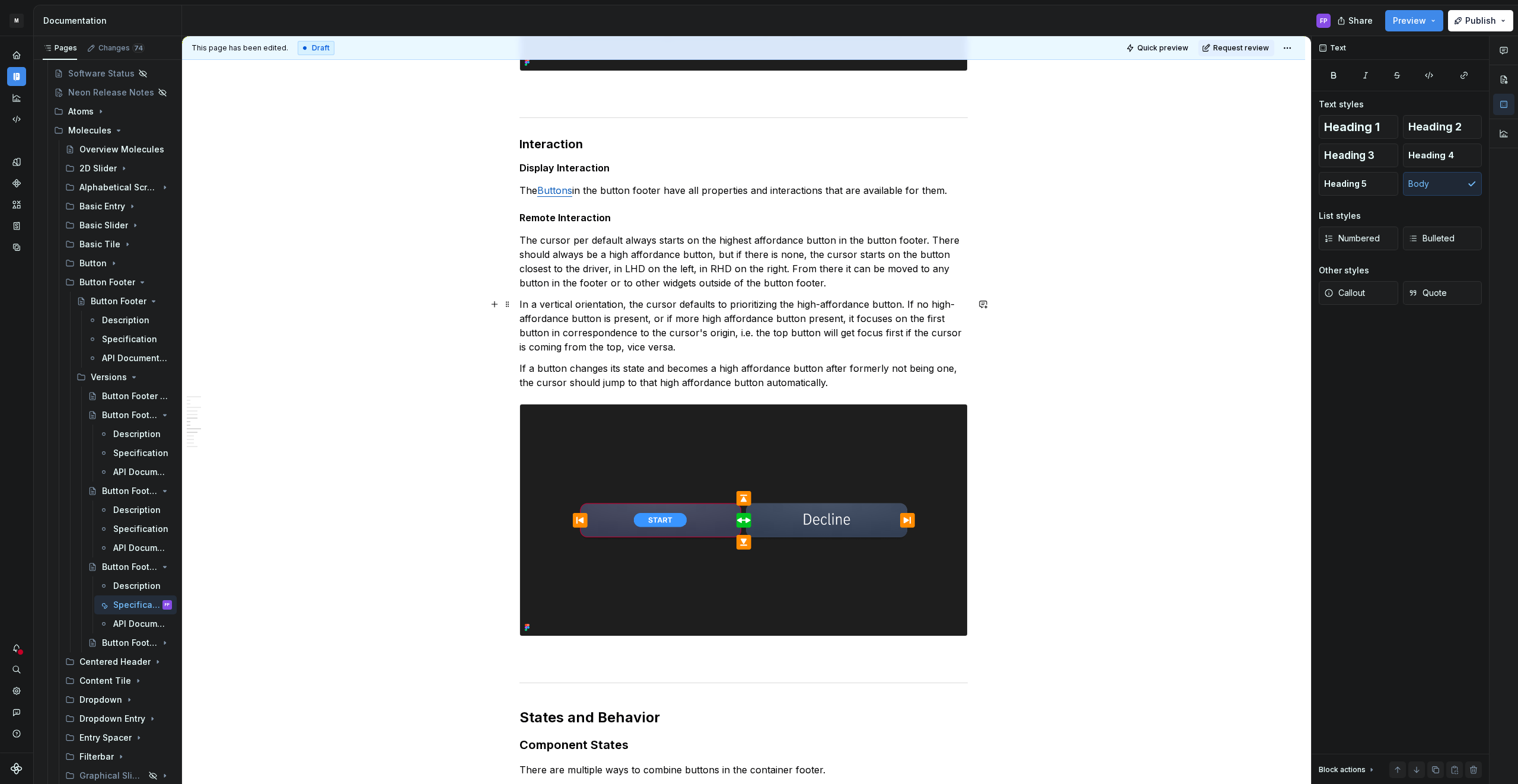
click at [735, 350] on p "In a vertical orientation, the cursor defaults to prioritizing the high-afforda…" at bounding box center [744, 325] width 448 height 57
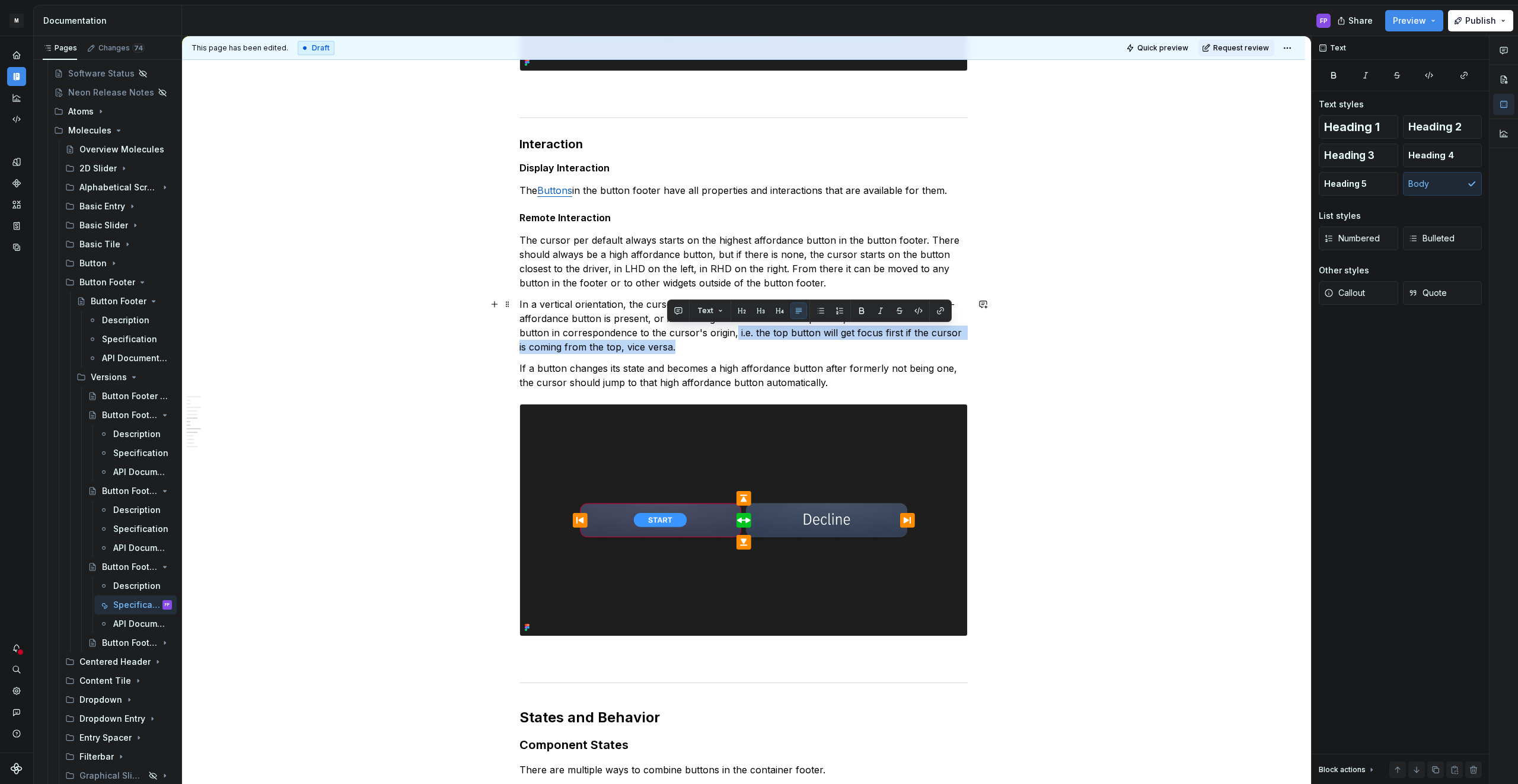
drag, startPoint x: 735, startPoint y: 350, endPoint x: 736, endPoint y: 332, distance: 18.0
click at [736, 332] on p "In a vertical orientation, the cursor defaults to prioritizing the high-afforda…" at bounding box center [744, 325] width 448 height 57
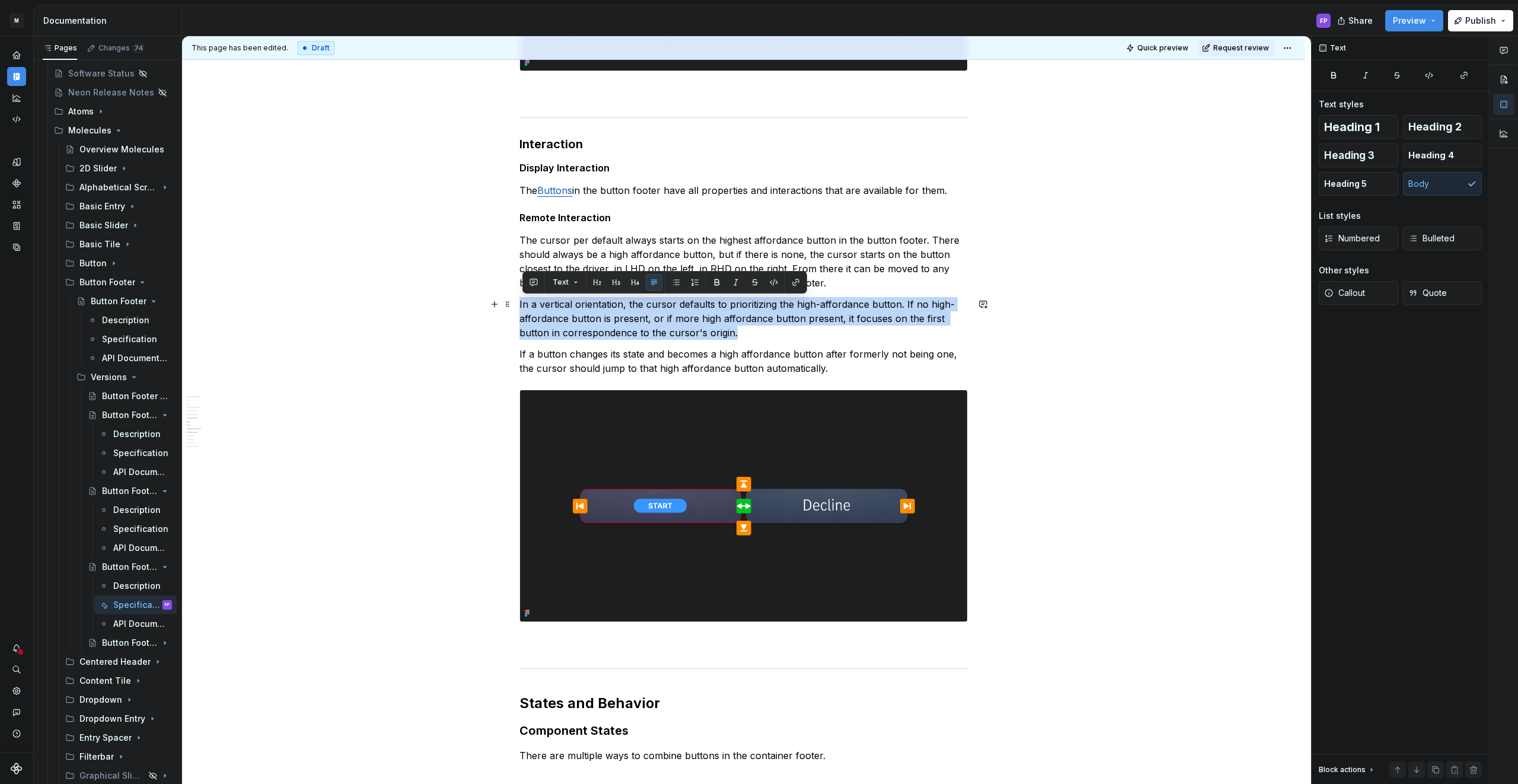
drag, startPoint x: 686, startPoint y: 331, endPoint x: 520, endPoint y: 308, distance: 167.6
click at [520, 308] on div "**********" at bounding box center [743, 248] width 1123 height 2553
copy p "In a vertical orientation, the cursor defaults to prioritizing the high-afforda…"
click at [1245, 45] on span "Request review" at bounding box center [1240, 48] width 56 height 10
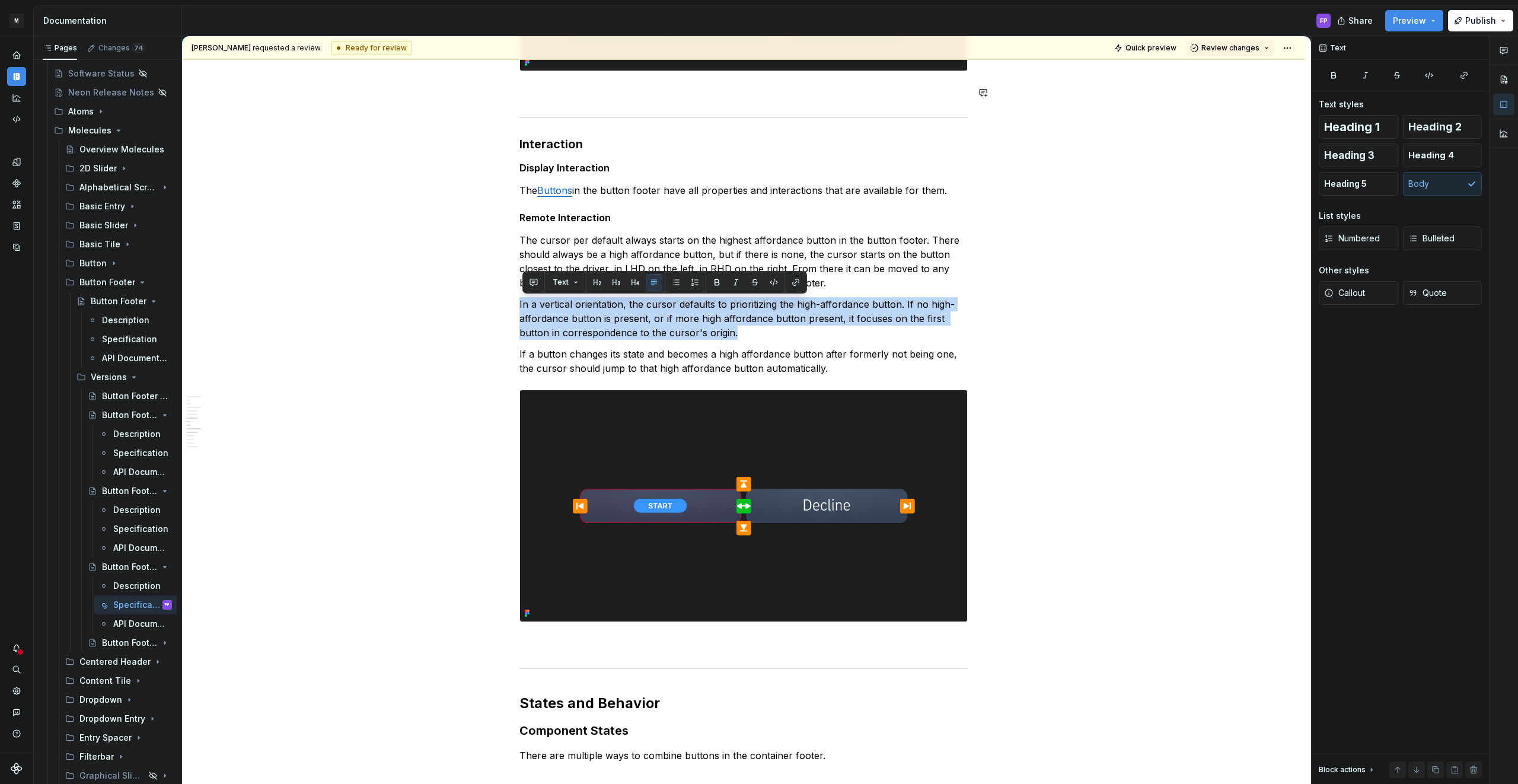
click at [1245, 46] on span "Review changes" at bounding box center [1230, 48] width 58 height 10
click at [1235, 73] on div "Approve" at bounding box center [1269, 71] width 104 height 12
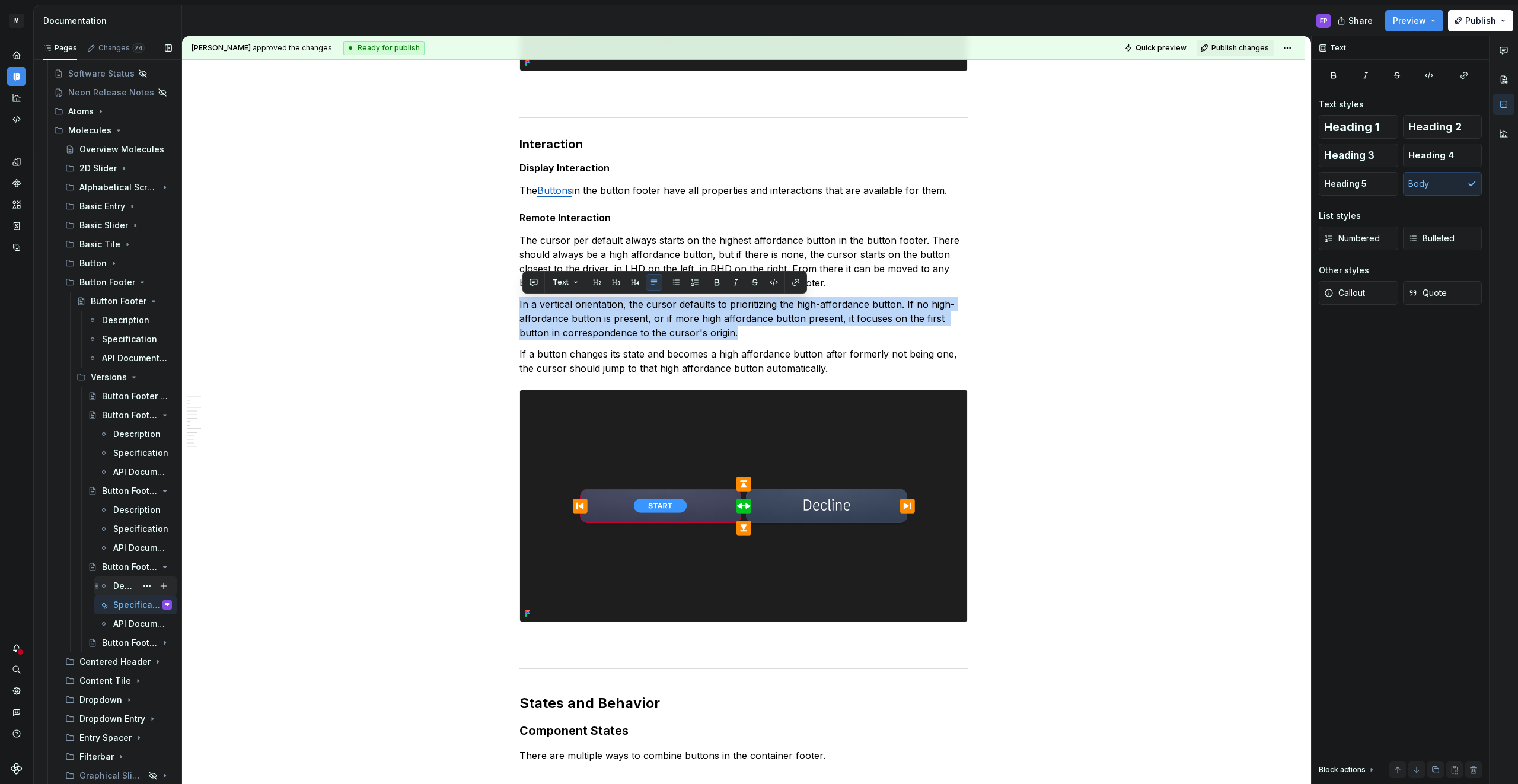
click at [125, 586] on div "Description" at bounding box center [125, 586] width 23 height 12
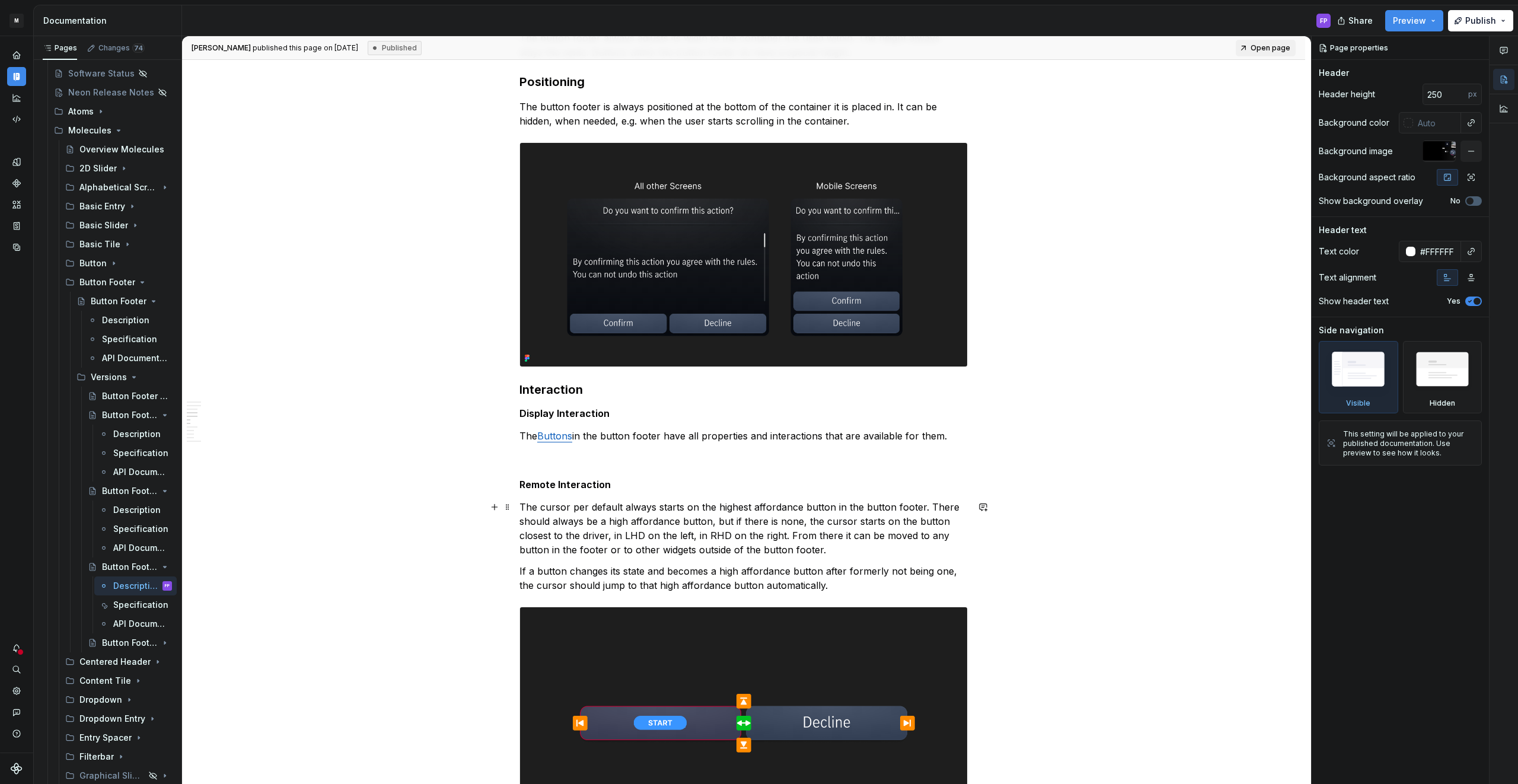
type textarea "*"
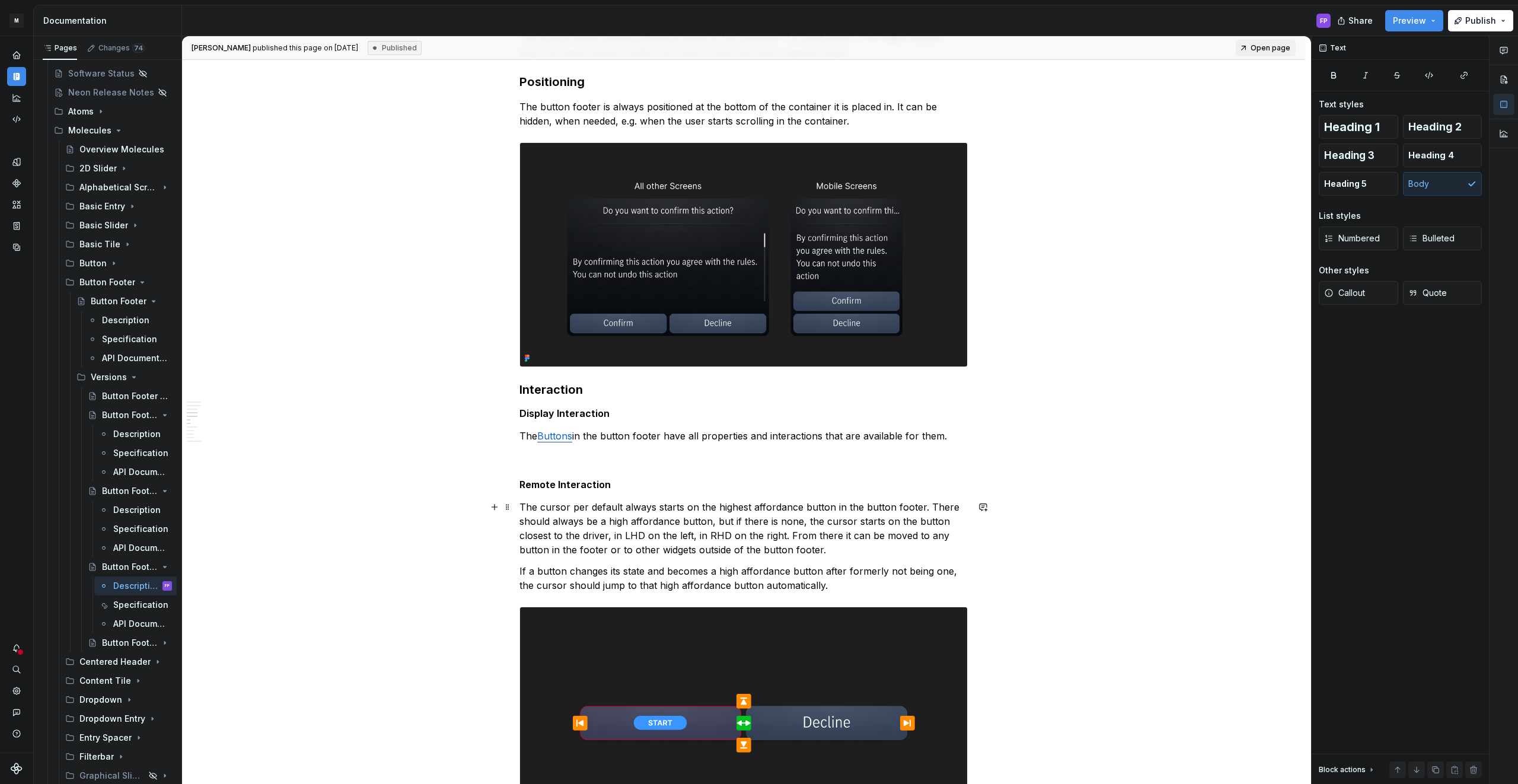
click at [606, 515] on p "The cursor per default always starts on the highest affordance button in the bu…" at bounding box center [744, 528] width 448 height 57
click at [838, 545] on p "The cursor per default always starts on the highest affordance button in the bu…" at bounding box center [744, 527] width 448 height 57
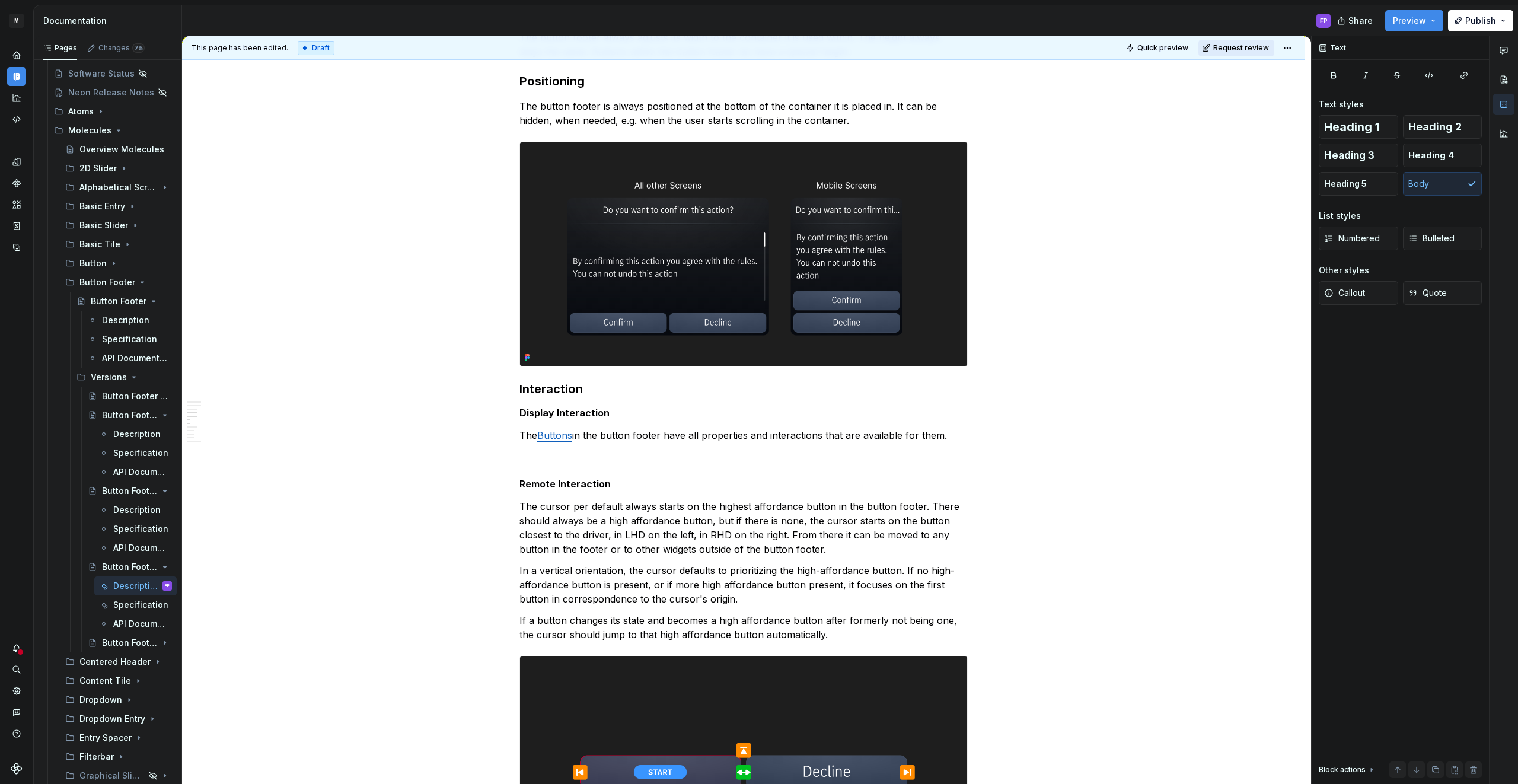
click at [1253, 46] on span "Request review" at bounding box center [1240, 48] width 56 height 10
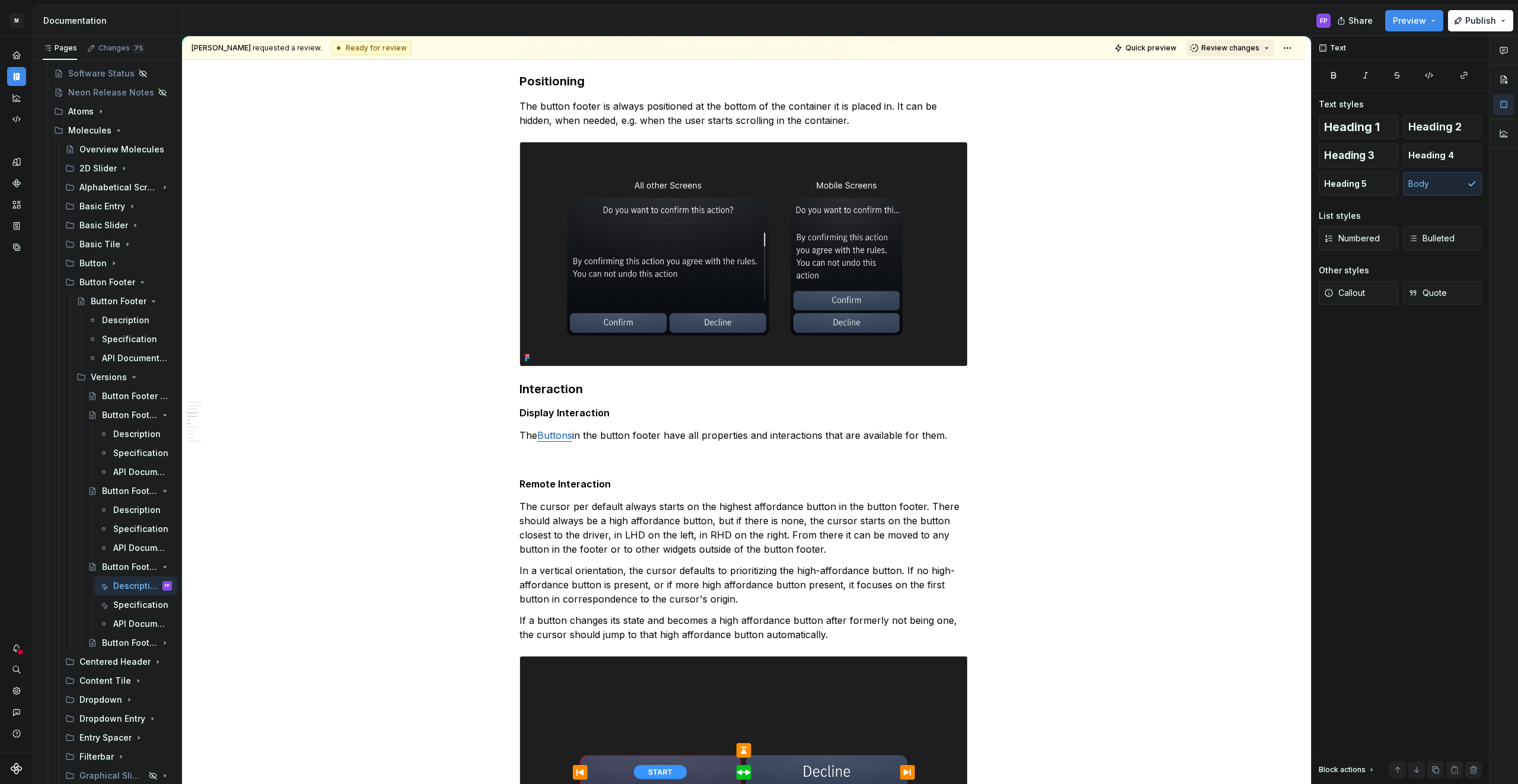
click at [1245, 54] on button "Review changes" at bounding box center [1230, 48] width 88 height 17
drag, startPoint x: 1231, startPoint y: 75, endPoint x: 909, endPoint y: 276, distance: 379.6
click at [1230, 75] on div "Approve" at bounding box center [1269, 71] width 104 height 12
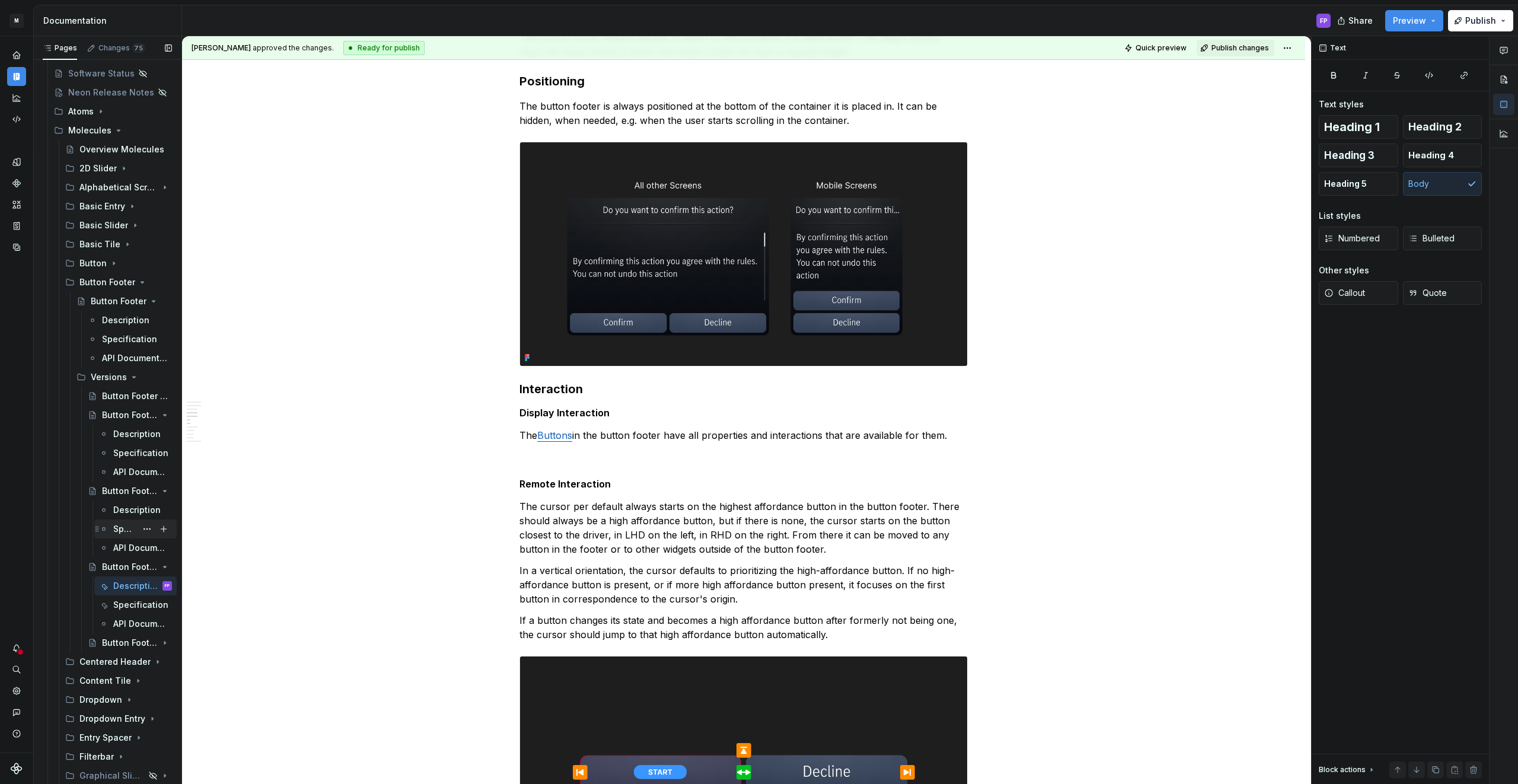
click at [123, 531] on div "Specification" at bounding box center [125, 529] width 23 height 12
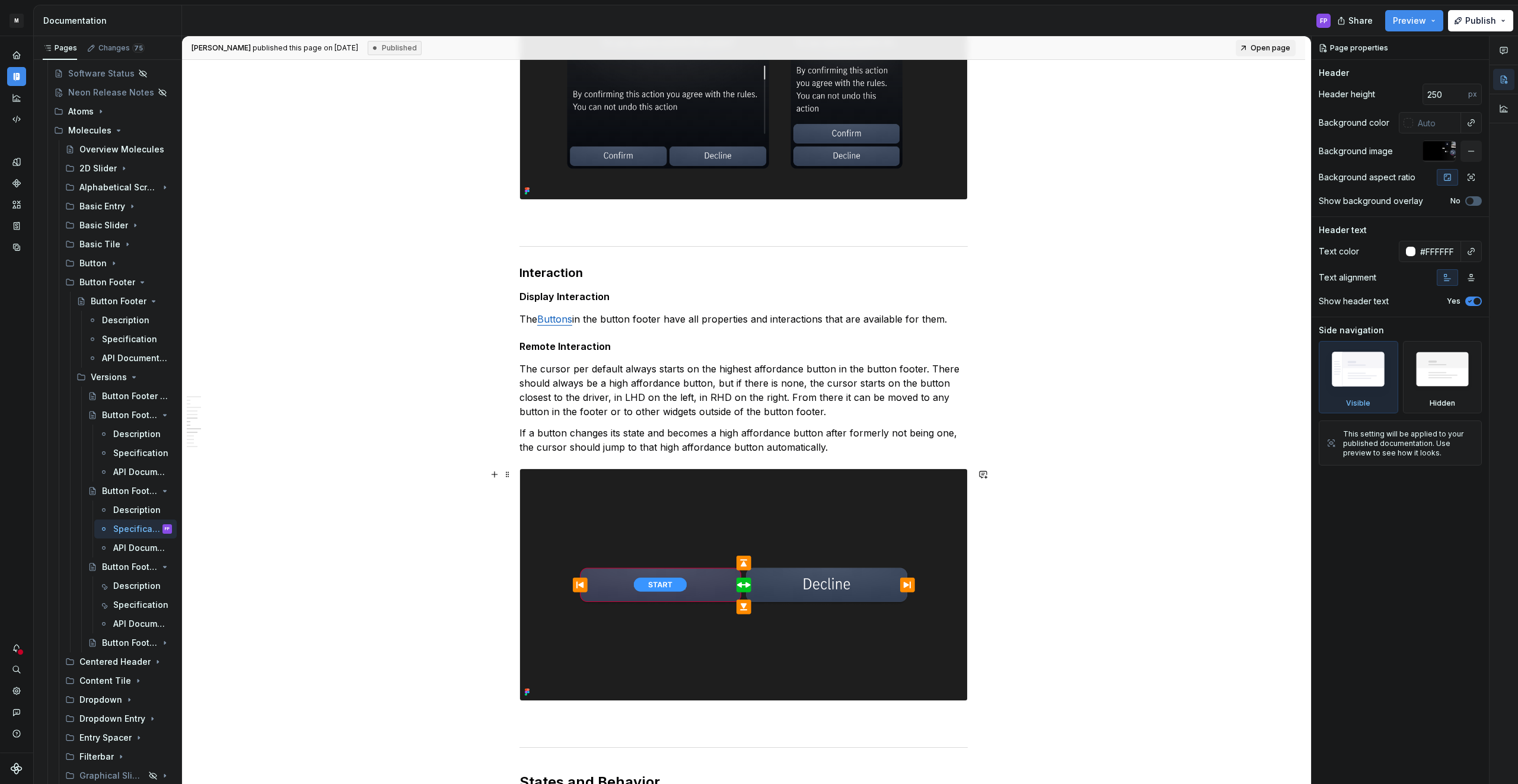
scroll to position [1137, 0]
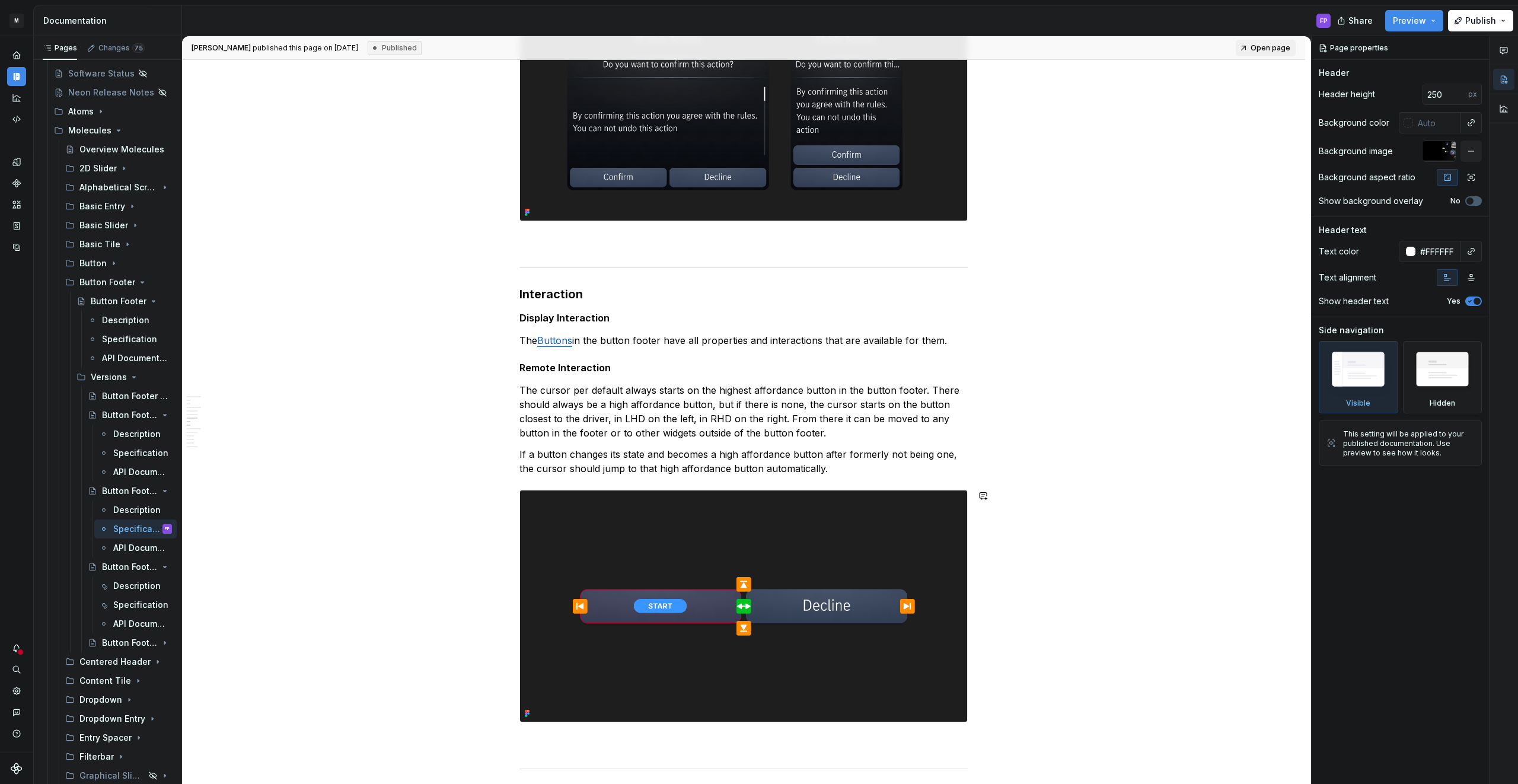
click at [855, 436] on p "The cursor per default always starts on the highest affordance button in the bu…" at bounding box center [744, 411] width 448 height 57
type textarea "*"
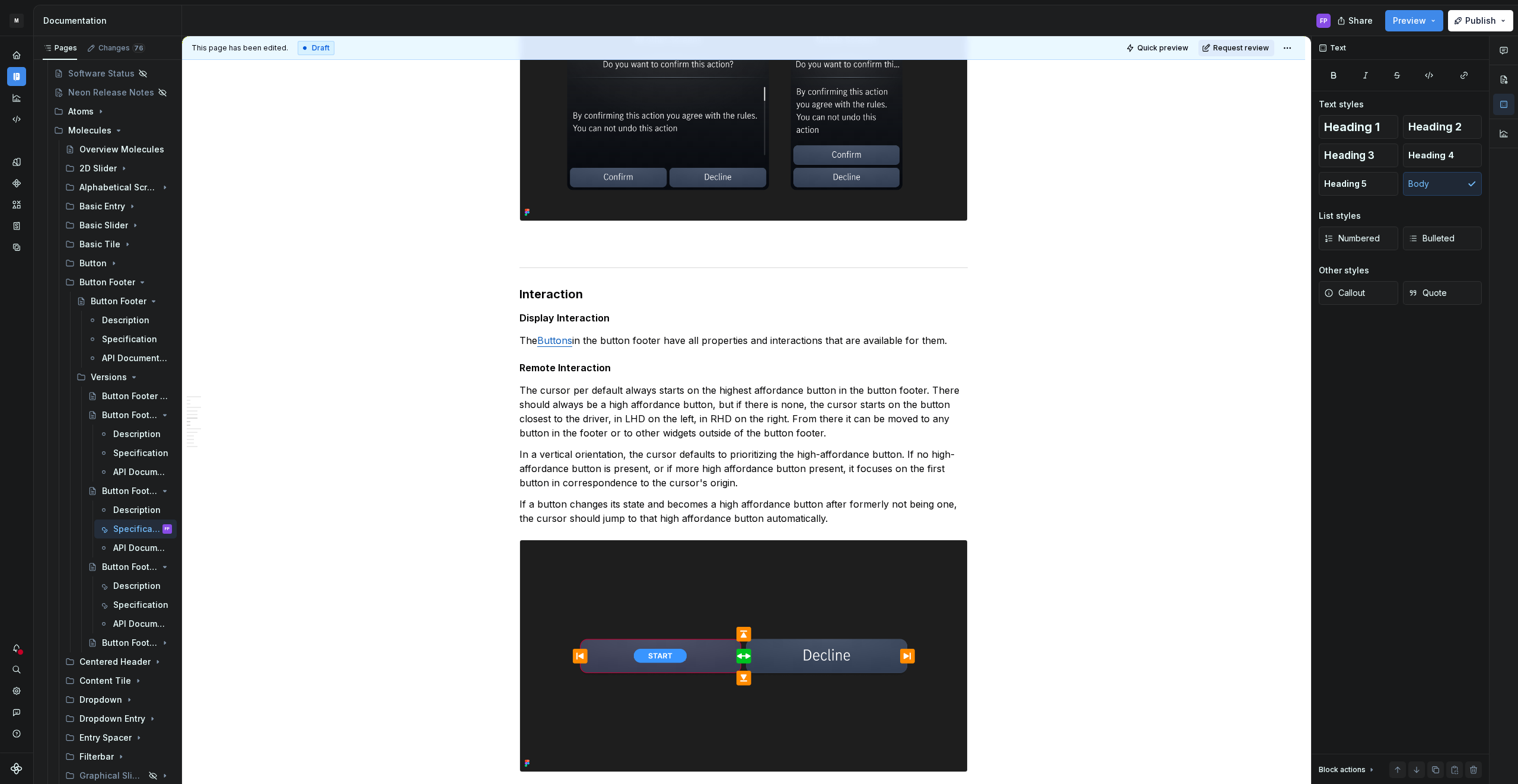
click at [1256, 49] on span "Request review" at bounding box center [1240, 48] width 56 height 10
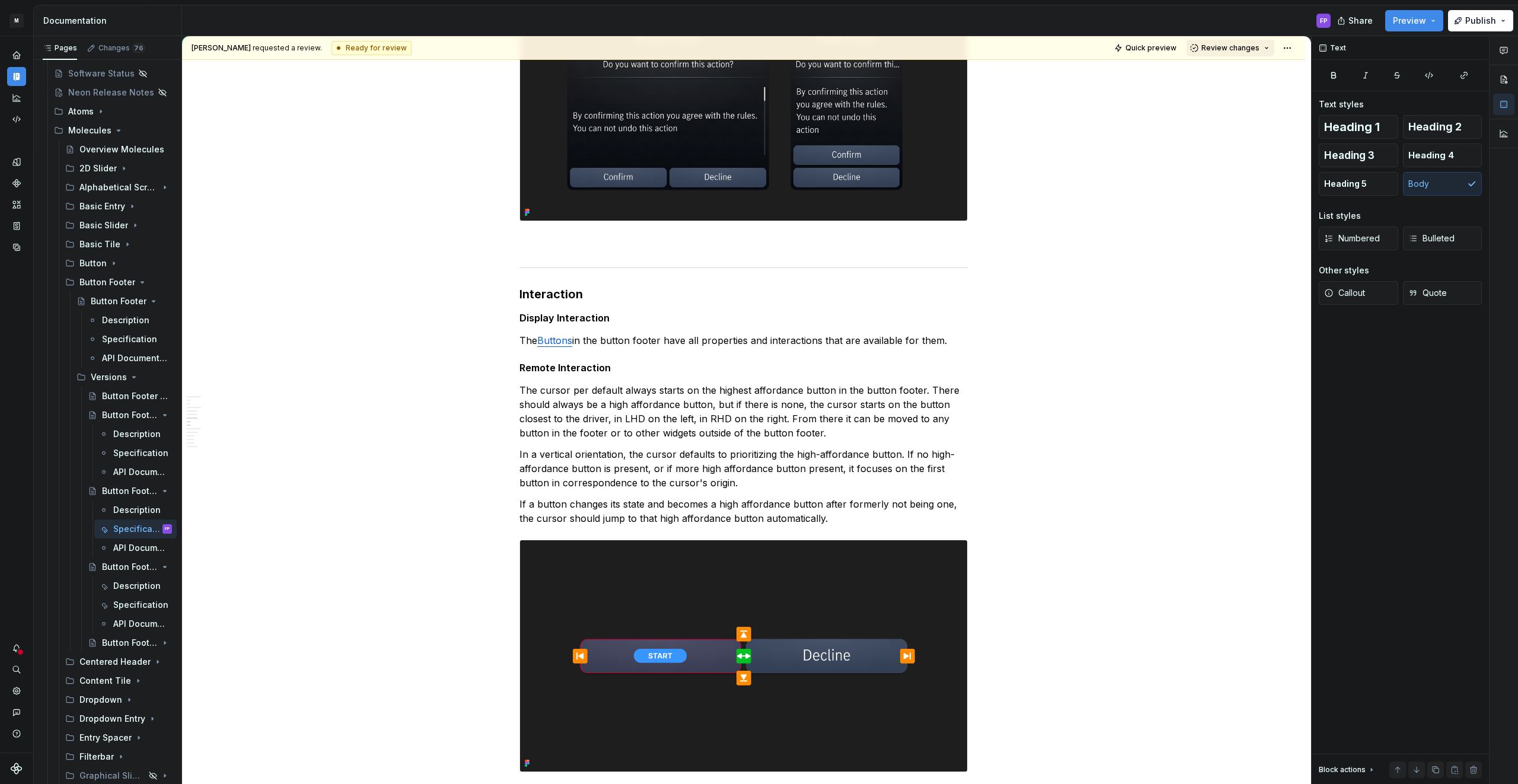
click at [1256, 49] on span "Review changes" at bounding box center [1230, 48] width 58 height 10
drag, startPoint x: 1232, startPoint y: 70, endPoint x: 910, endPoint y: 241, distance: 364.6
click at [1230, 72] on div "Approve" at bounding box center [1269, 71] width 104 height 12
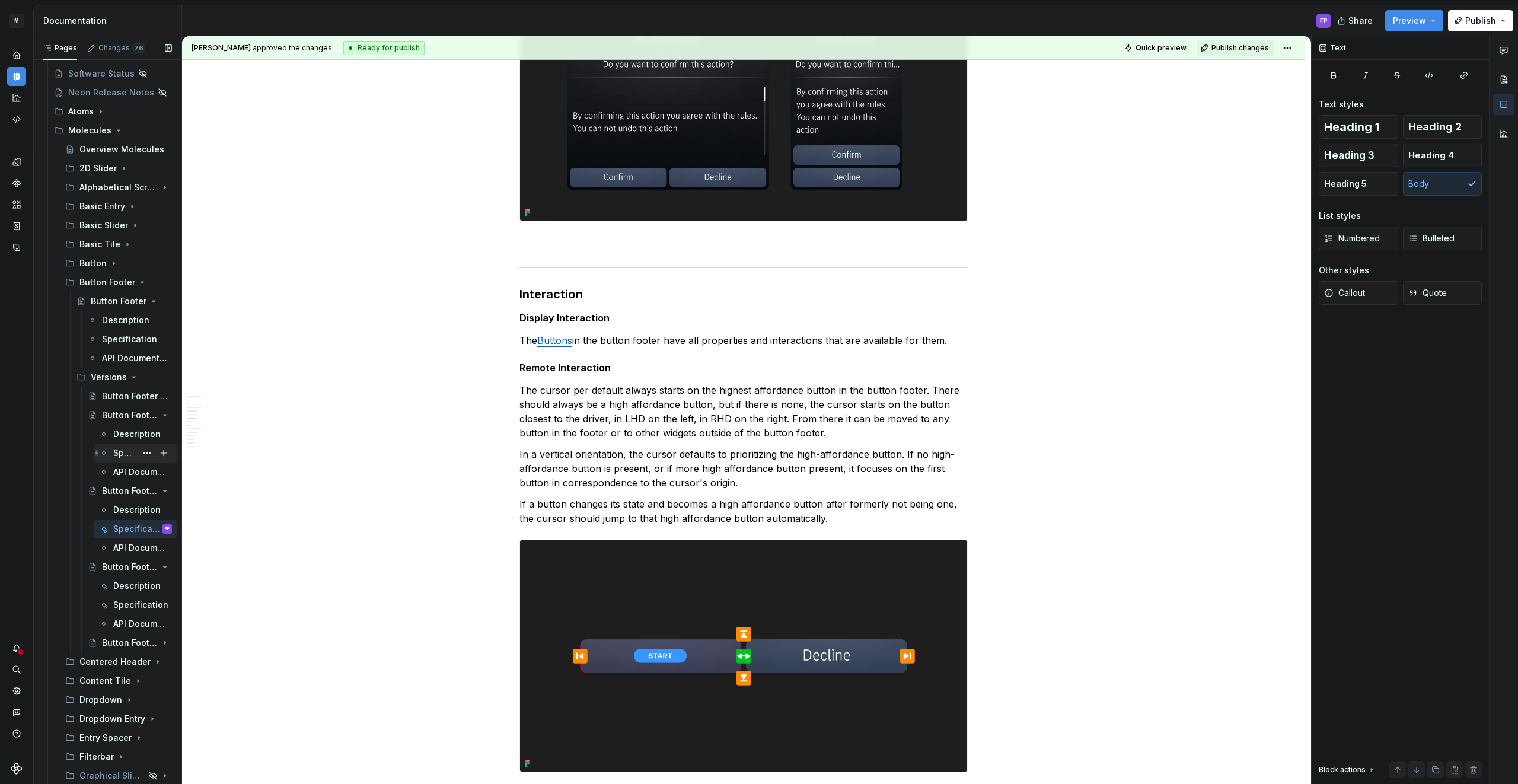
click at [121, 448] on div "Specification" at bounding box center [125, 453] width 23 height 12
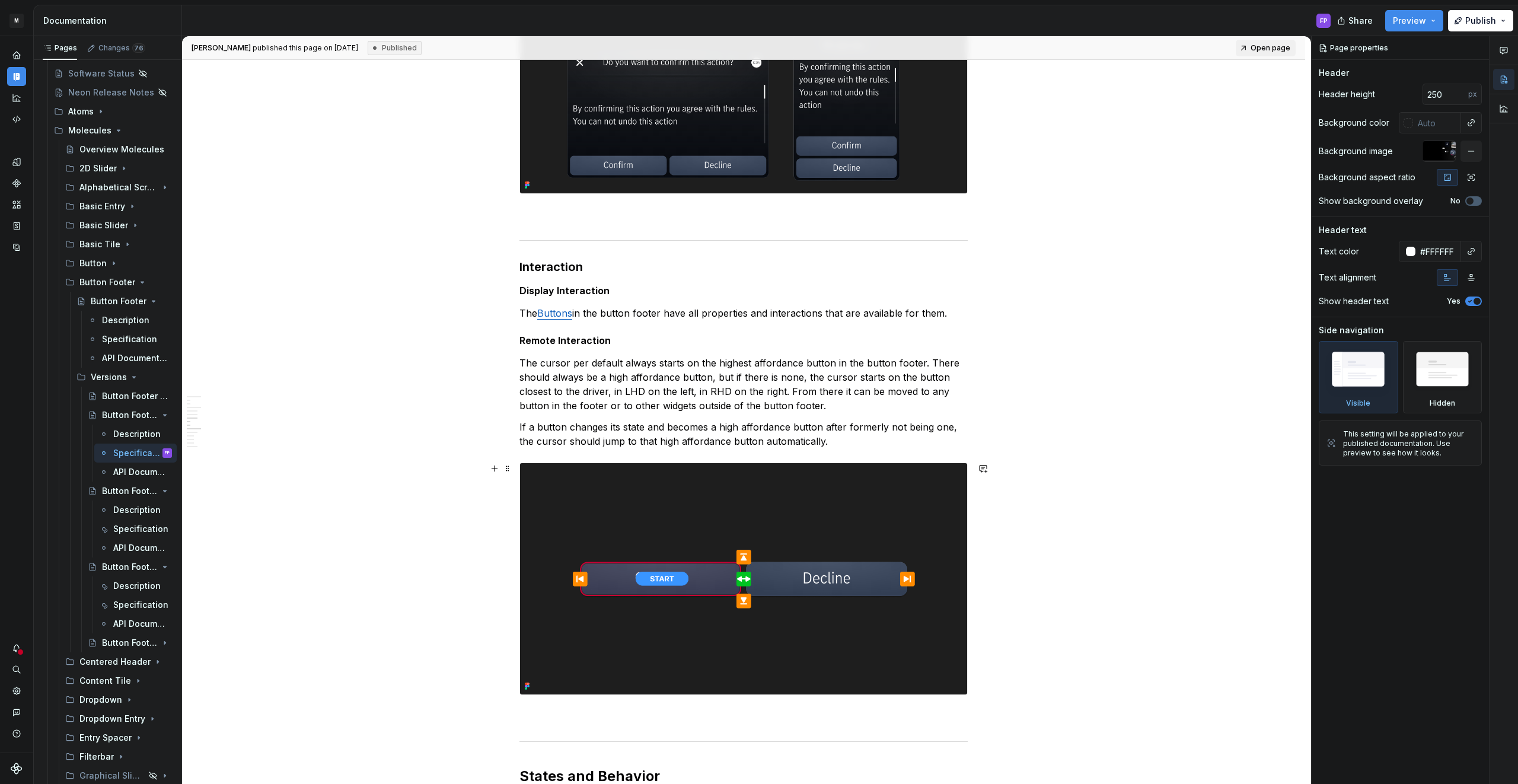
scroll to position [1165, 0]
click at [853, 404] on p "The cursor per default always starts on the highest affordance button in the bu…" at bounding box center [744, 384] width 448 height 57
type textarea "*"
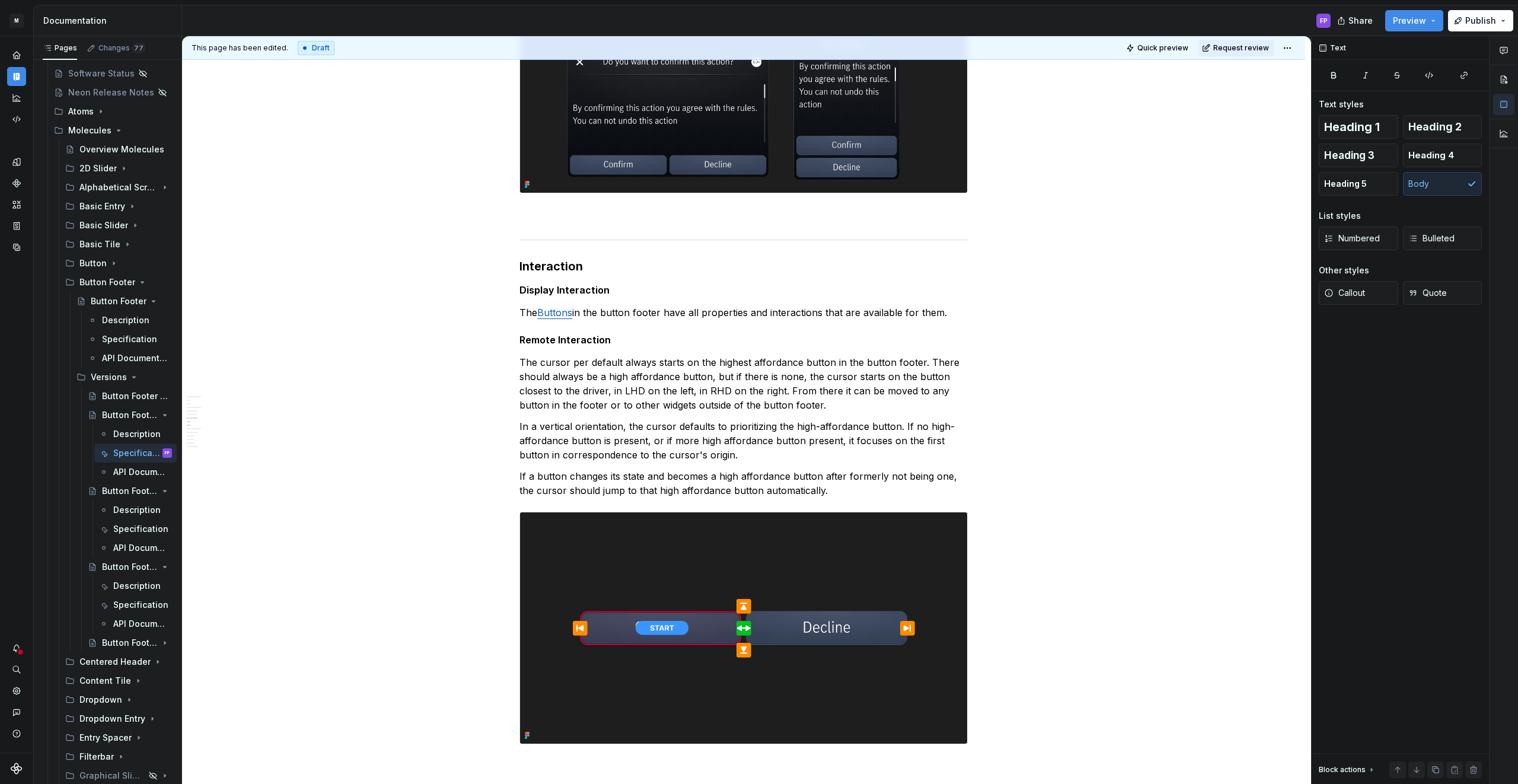
scroll to position [1166, 0]
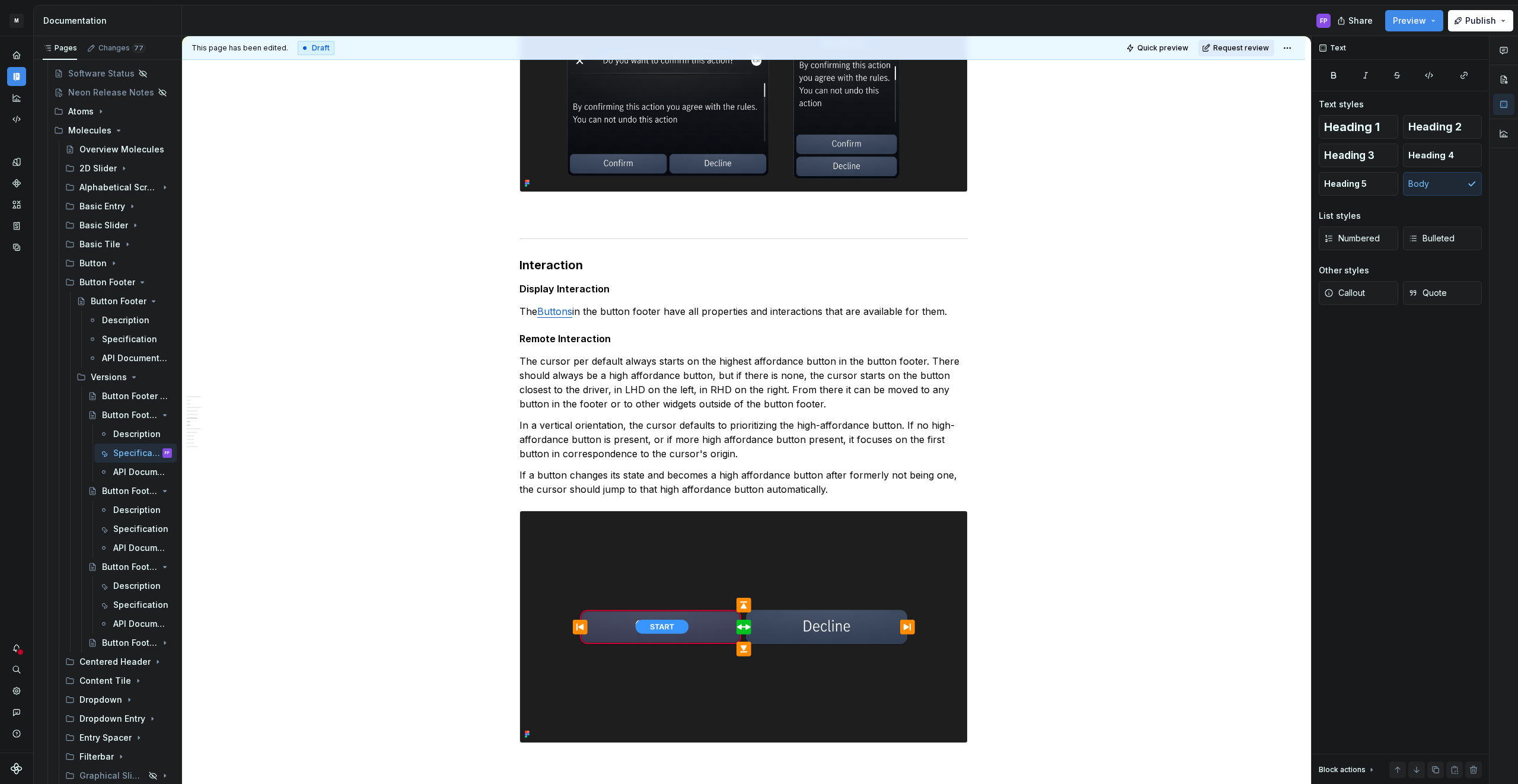
click at [1251, 45] on span "Request review" at bounding box center [1240, 48] width 56 height 10
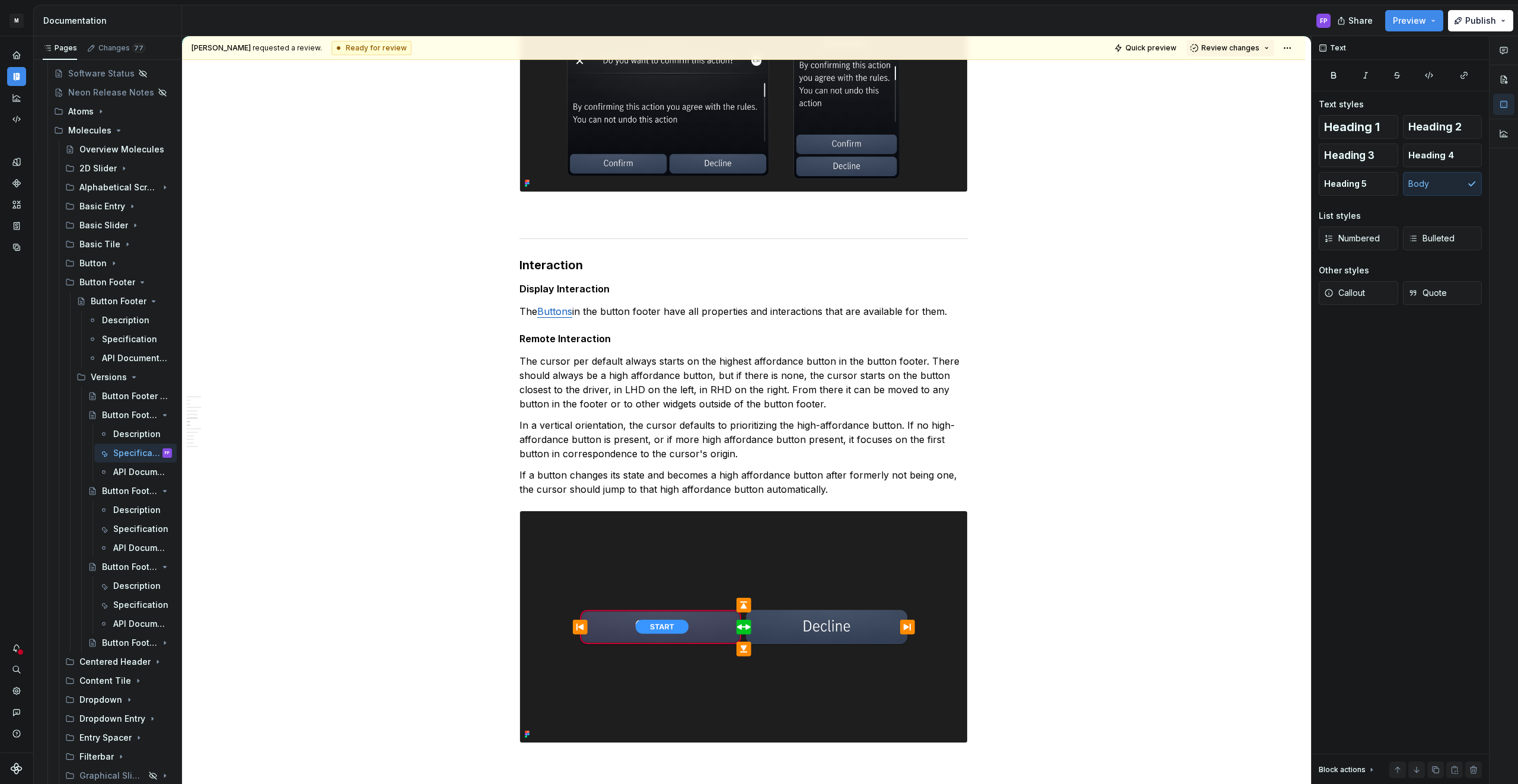
click at [1251, 45] on span "Review changes" at bounding box center [1230, 48] width 58 height 10
drag, startPoint x: 1233, startPoint y: 72, endPoint x: 1030, endPoint y: 183, distance: 231.4
click at [1233, 72] on div "Approve" at bounding box center [1269, 71] width 104 height 12
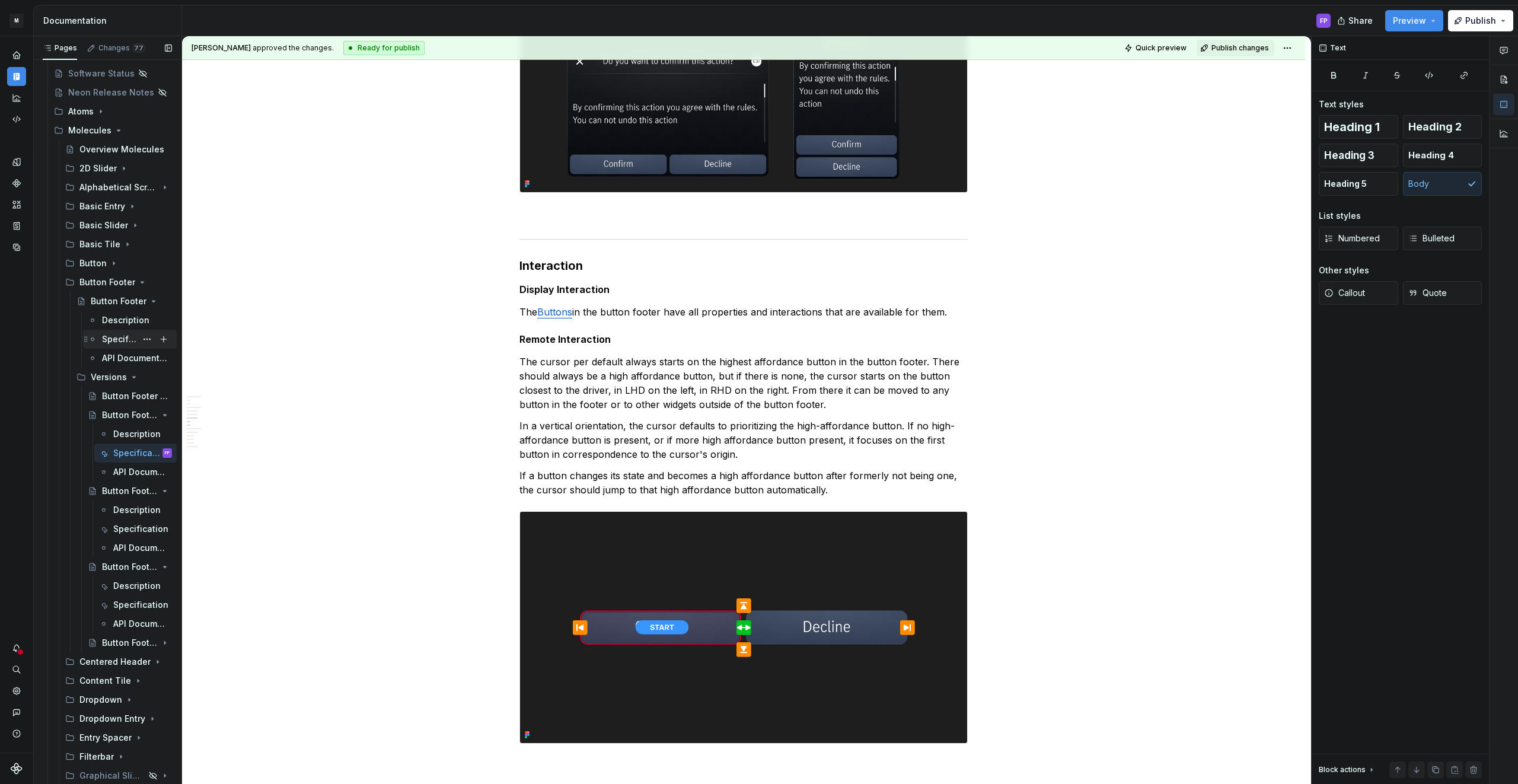
click at [107, 336] on div "Specification" at bounding box center [119, 339] width 34 height 12
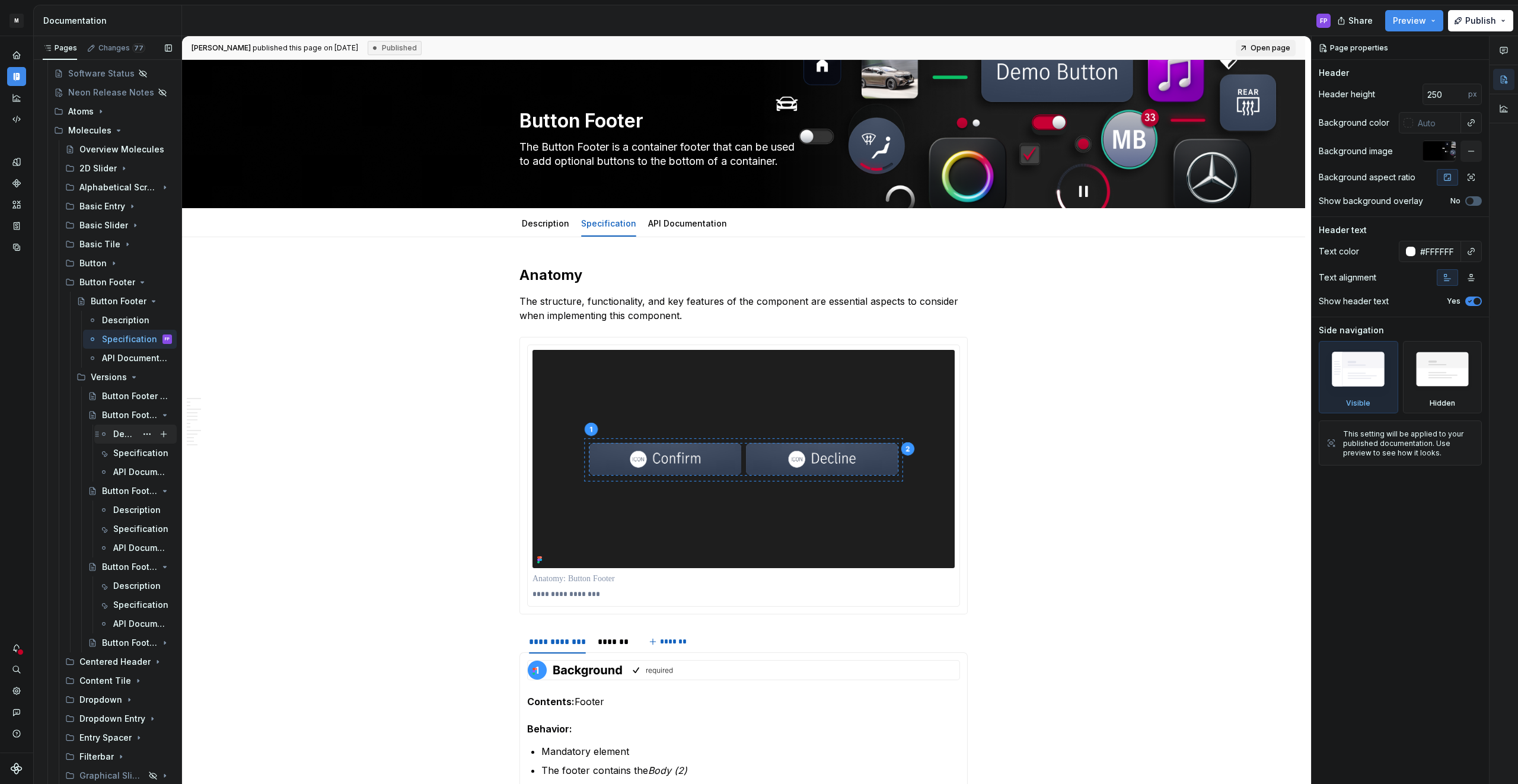
click at [118, 433] on div "Description" at bounding box center [125, 434] width 23 height 12
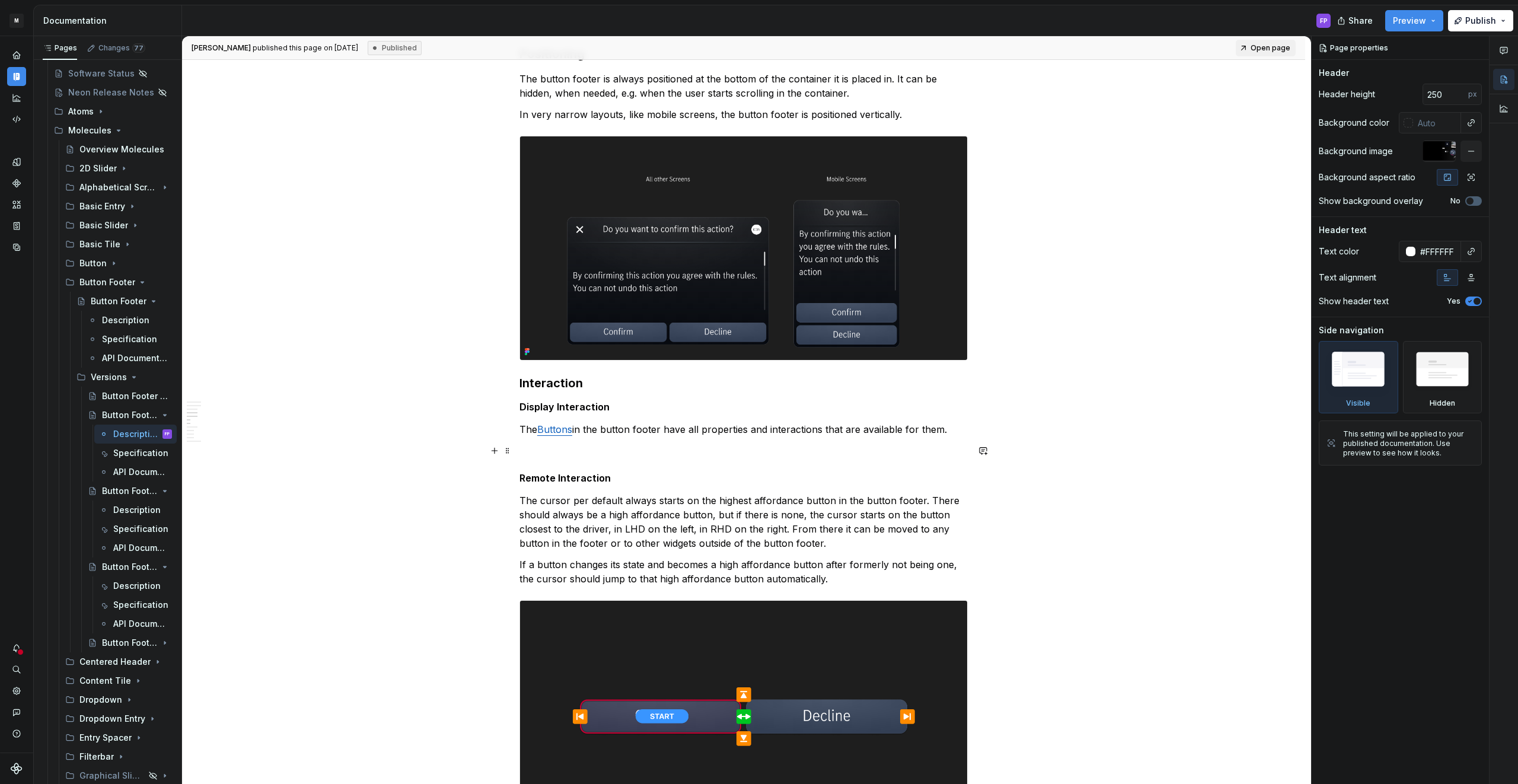
scroll to position [1265, 0]
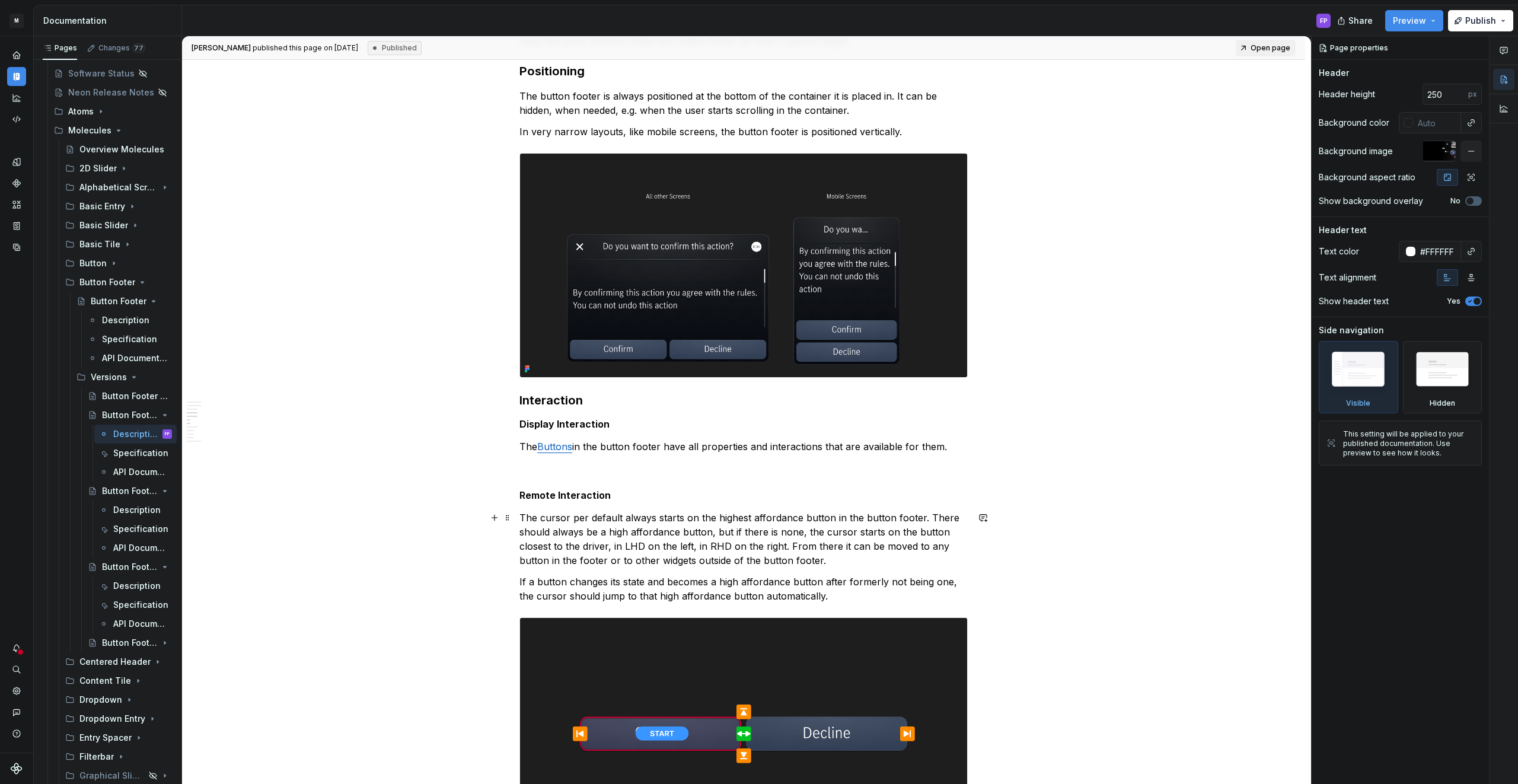
type textarea "*"
click at [830, 562] on p "The cursor per default always starts on the highest affordance button in the bu…" at bounding box center [744, 539] width 448 height 57
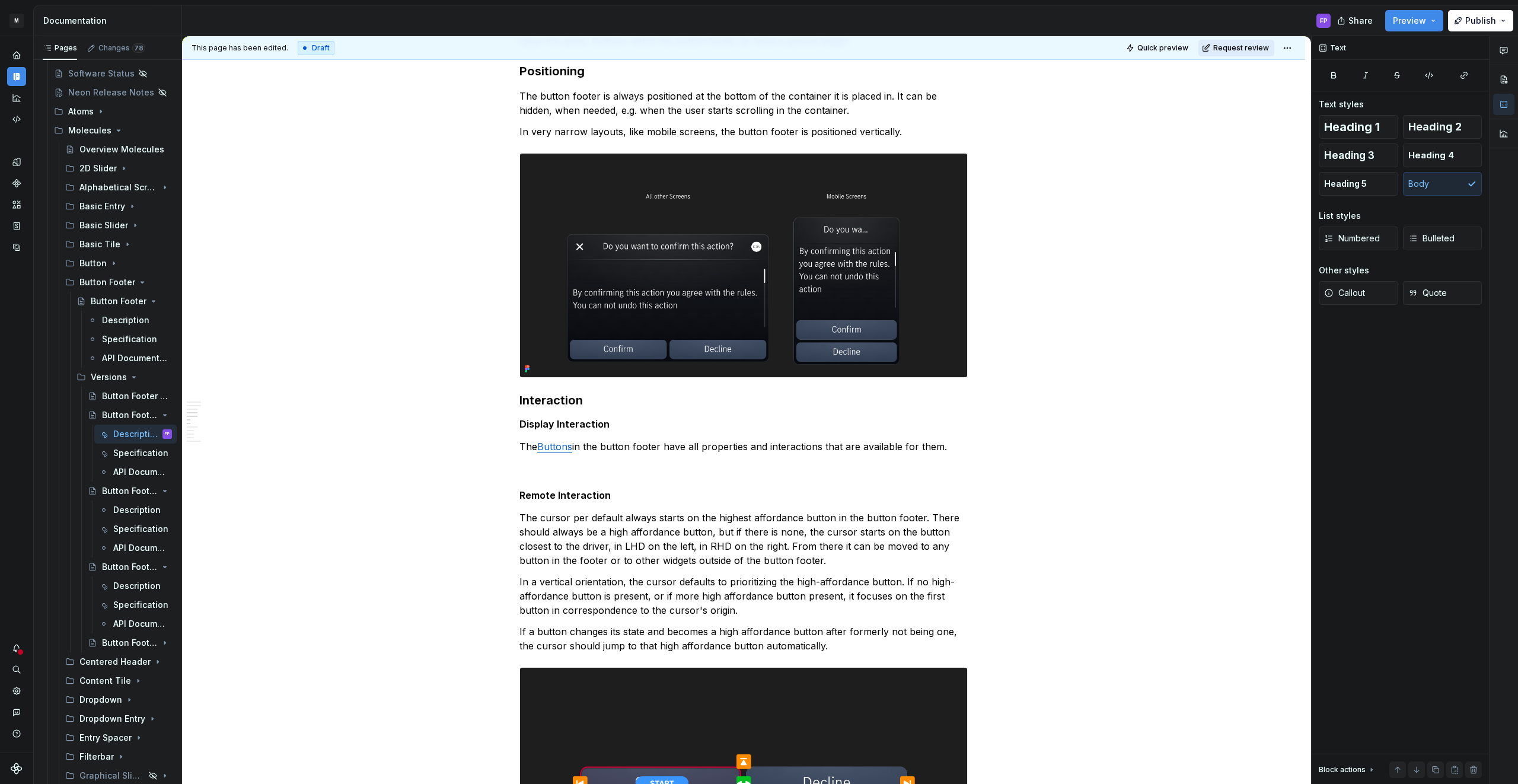
click at [1261, 45] on span "Request review" at bounding box center [1240, 48] width 56 height 10
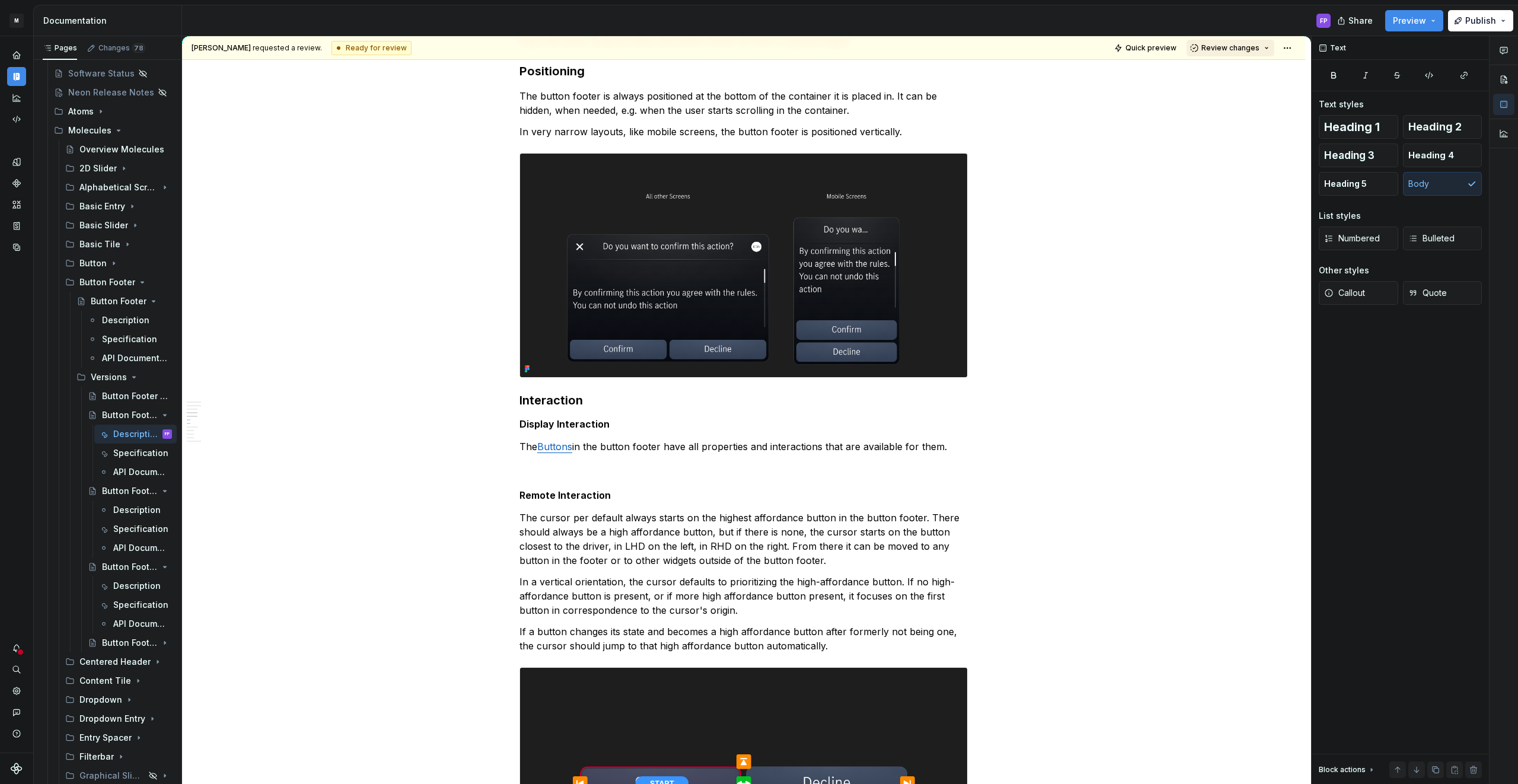
click at [1259, 45] on span "Review changes" at bounding box center [1230, 48] width 58 height 10
drag, startPoint x: 1242, startPoint y: 67, endPoint x: 1051, endPoint y: 158, distance: 211.6
click at [1240, 68] on div "Approve" at bounding box center [1269, 71] width 104 height 12
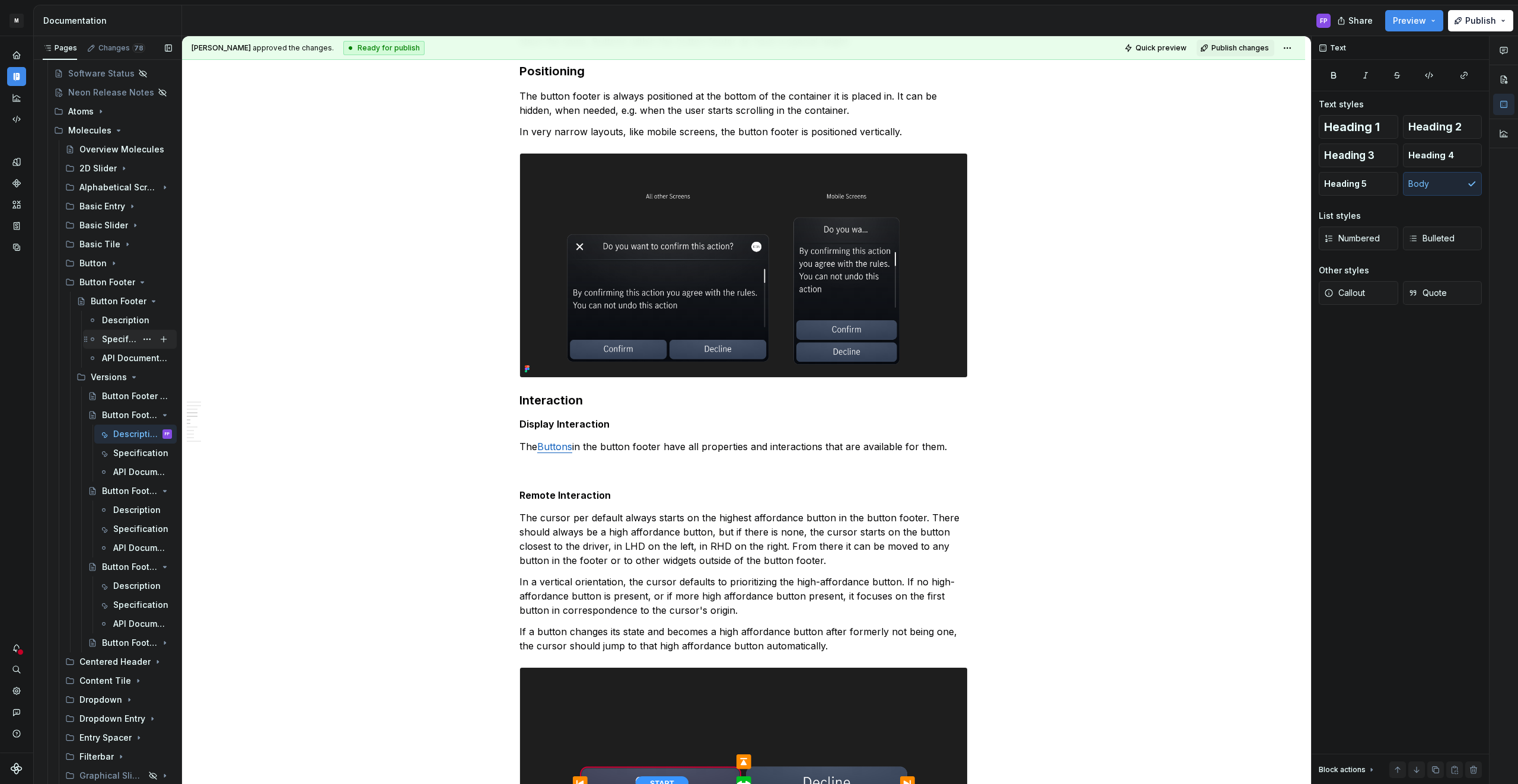
click at [108, 340] on div "Specification" at bounding box center [119, 339] width 34 height 12
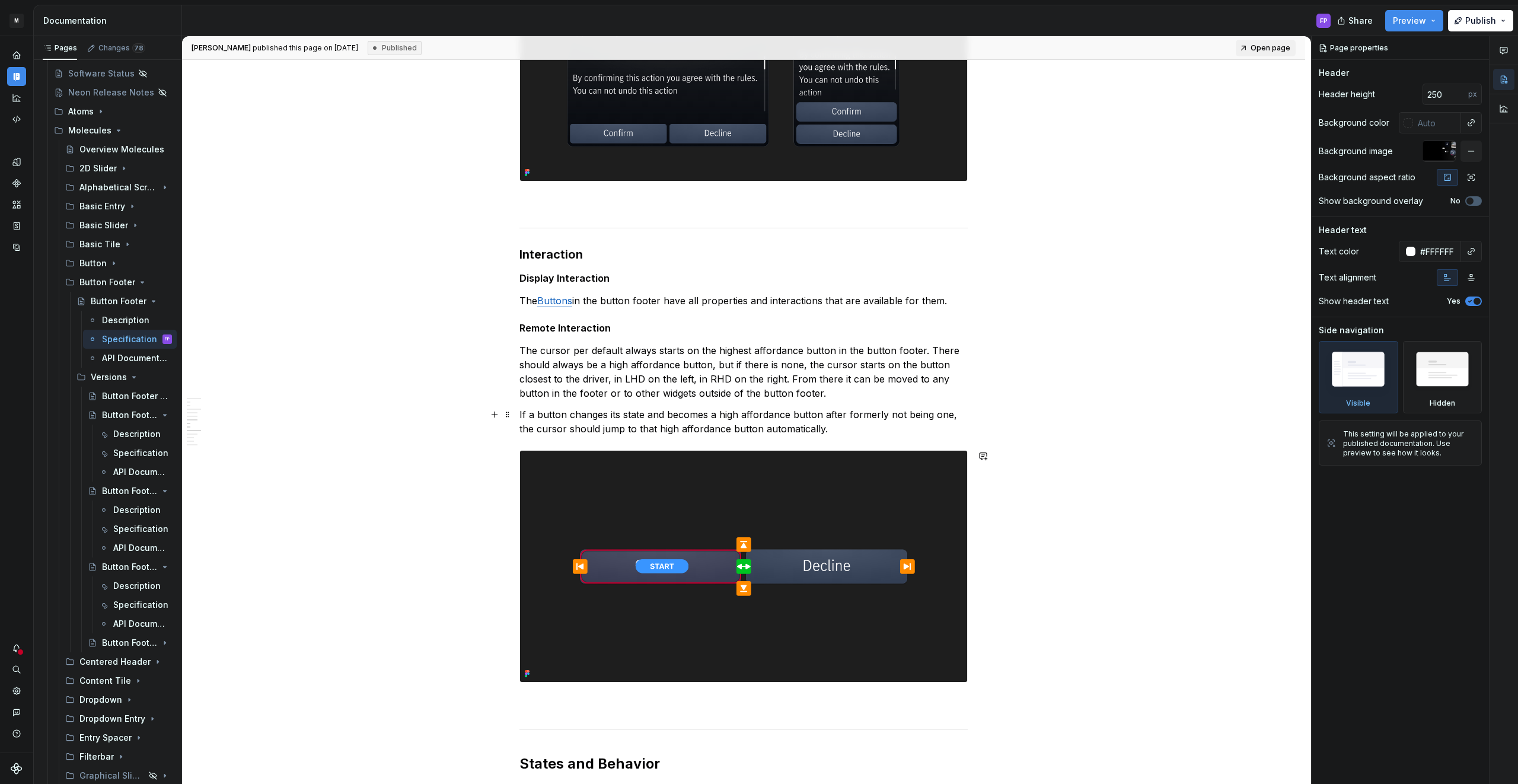
scroll to position [1154, 0]
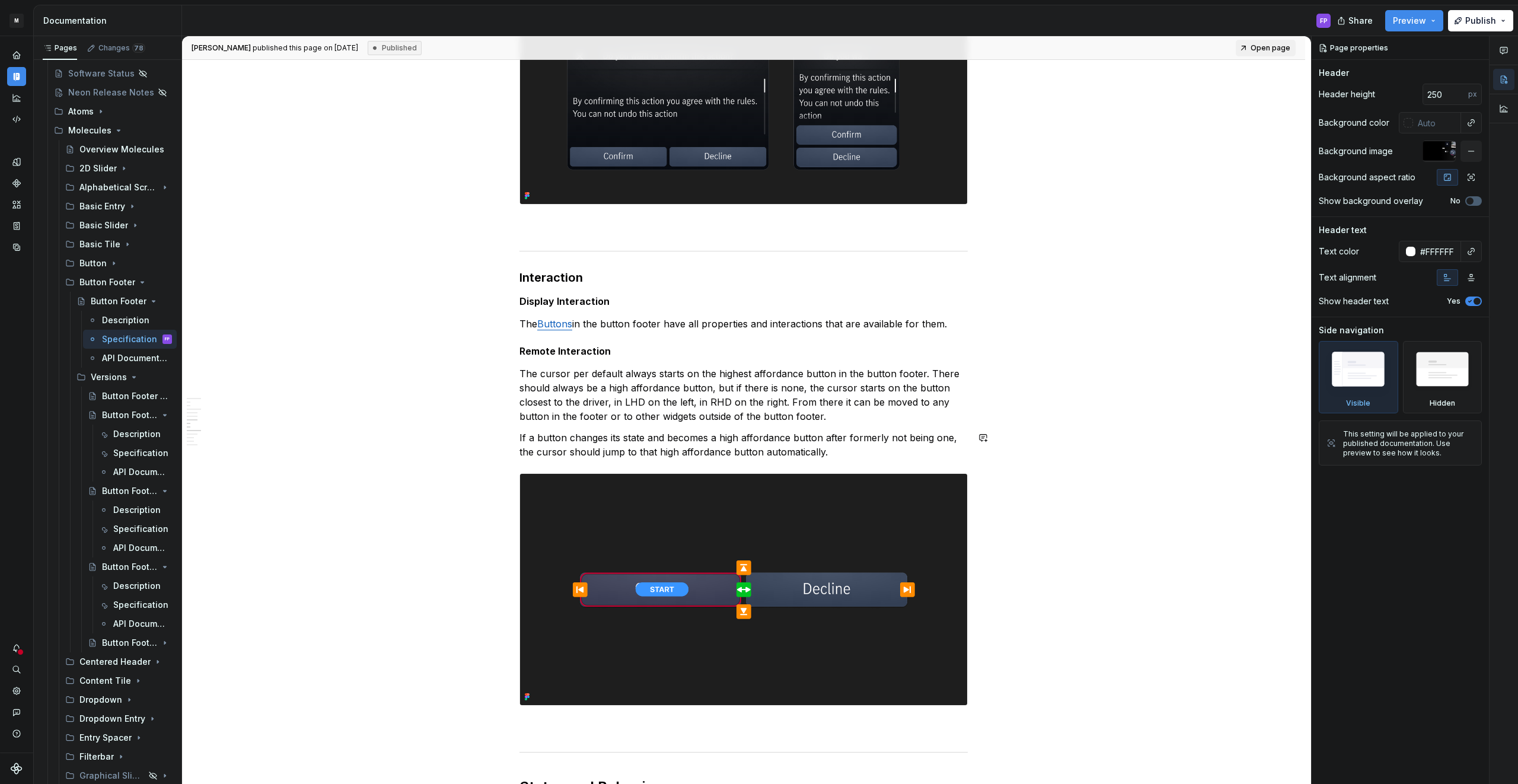
click at [832, 422] on p "The cursor per default always starts on the highest affordance button in the bu…" at bounding box center [744, 394] width 448 height 57
type textarea "*"
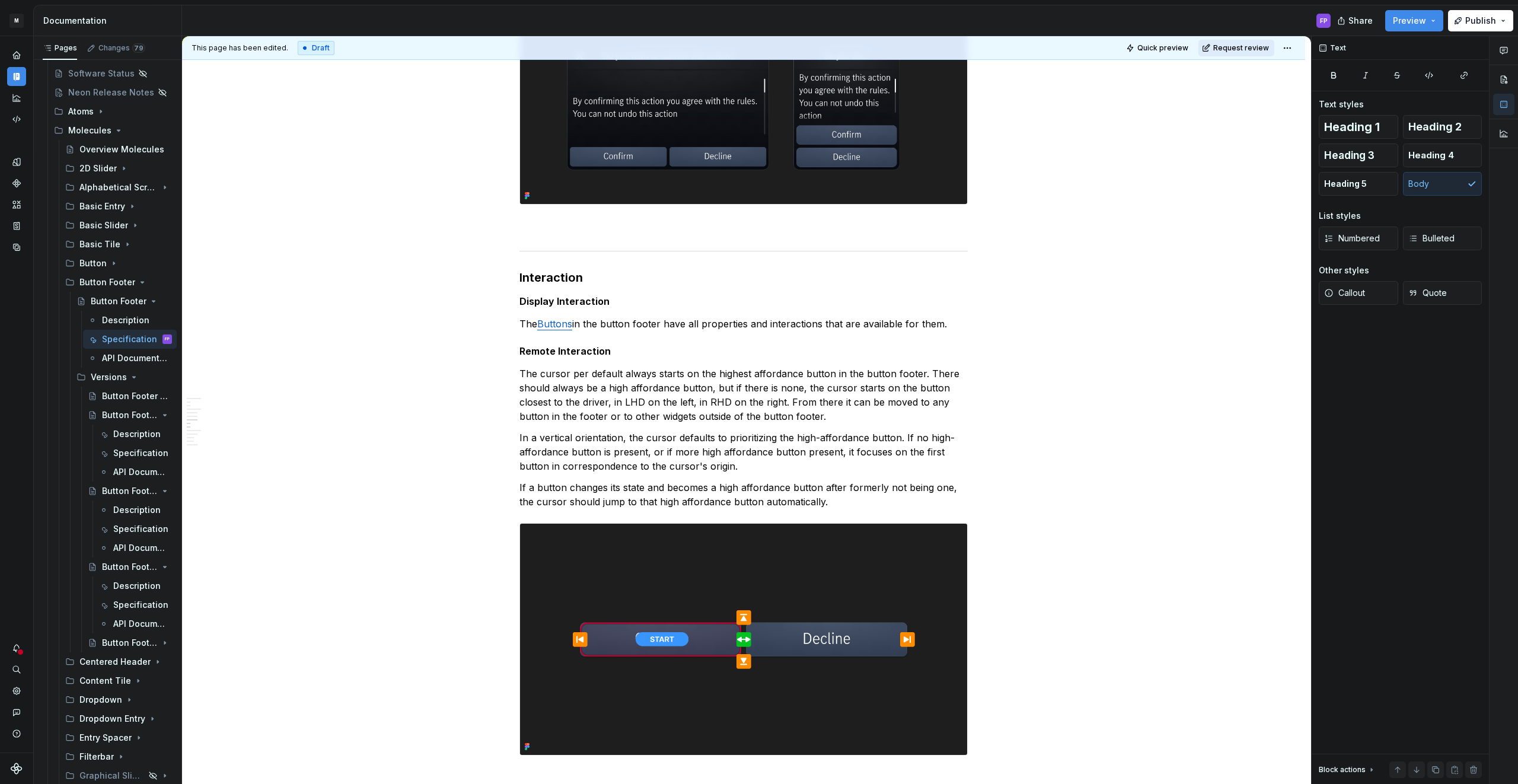
click at [1243, 46] on span "Request review" at bounding box center [1240, 48] width 56 height 10
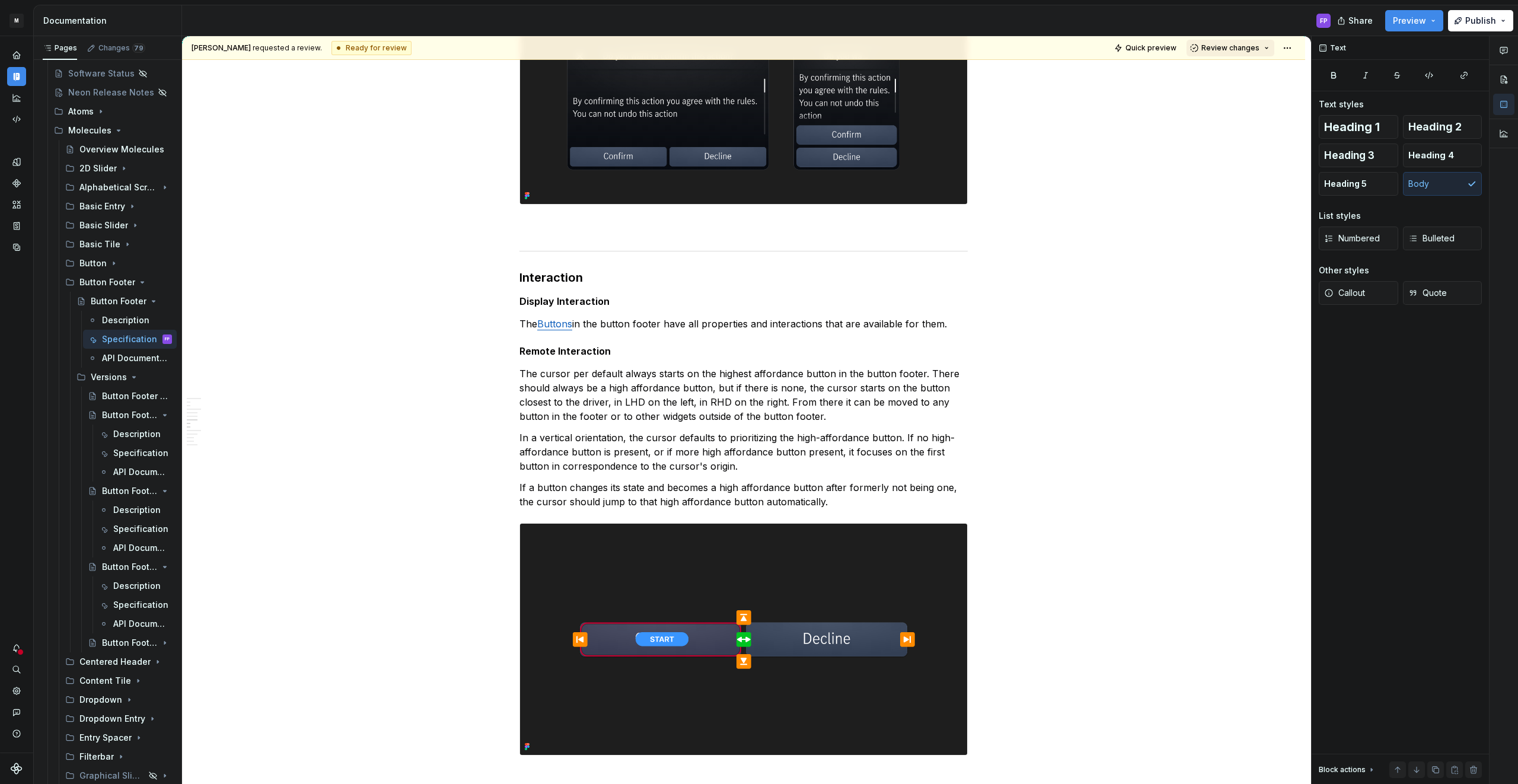
click at [1243, 46] on span "Review changes" at bounding box center [1230, 48] width 58 height 10
drag, startPoint x: 1231, startPoint y: 67, endPoint x: 917, endPoint y: 179, distance: 333.4
click at [1230, 68] on div "Approve" at bounding box center [1269, 71] width 104 height 12
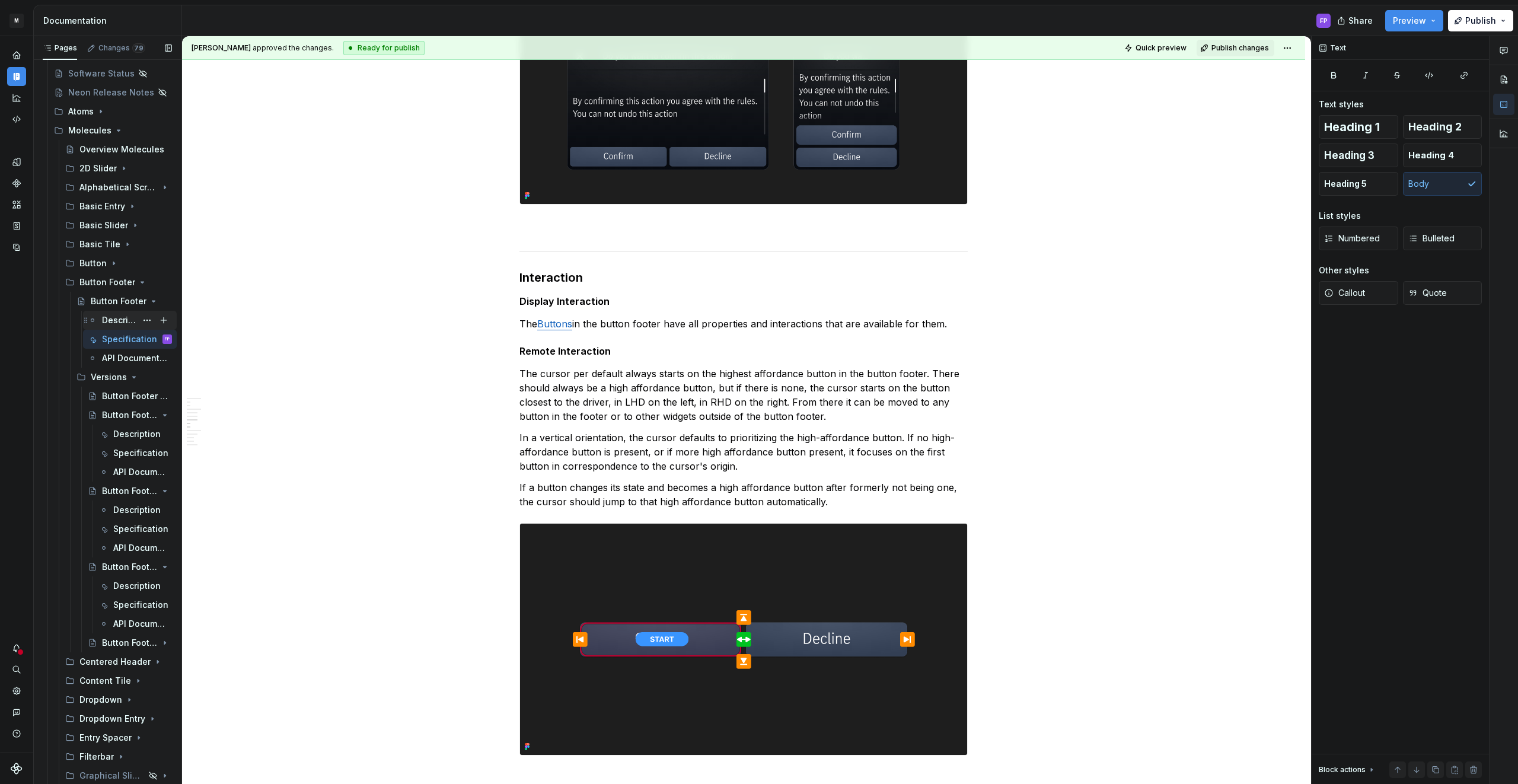
click at [112, 318] on div "Description" at bounding box center [119, 320] width 34 height 12
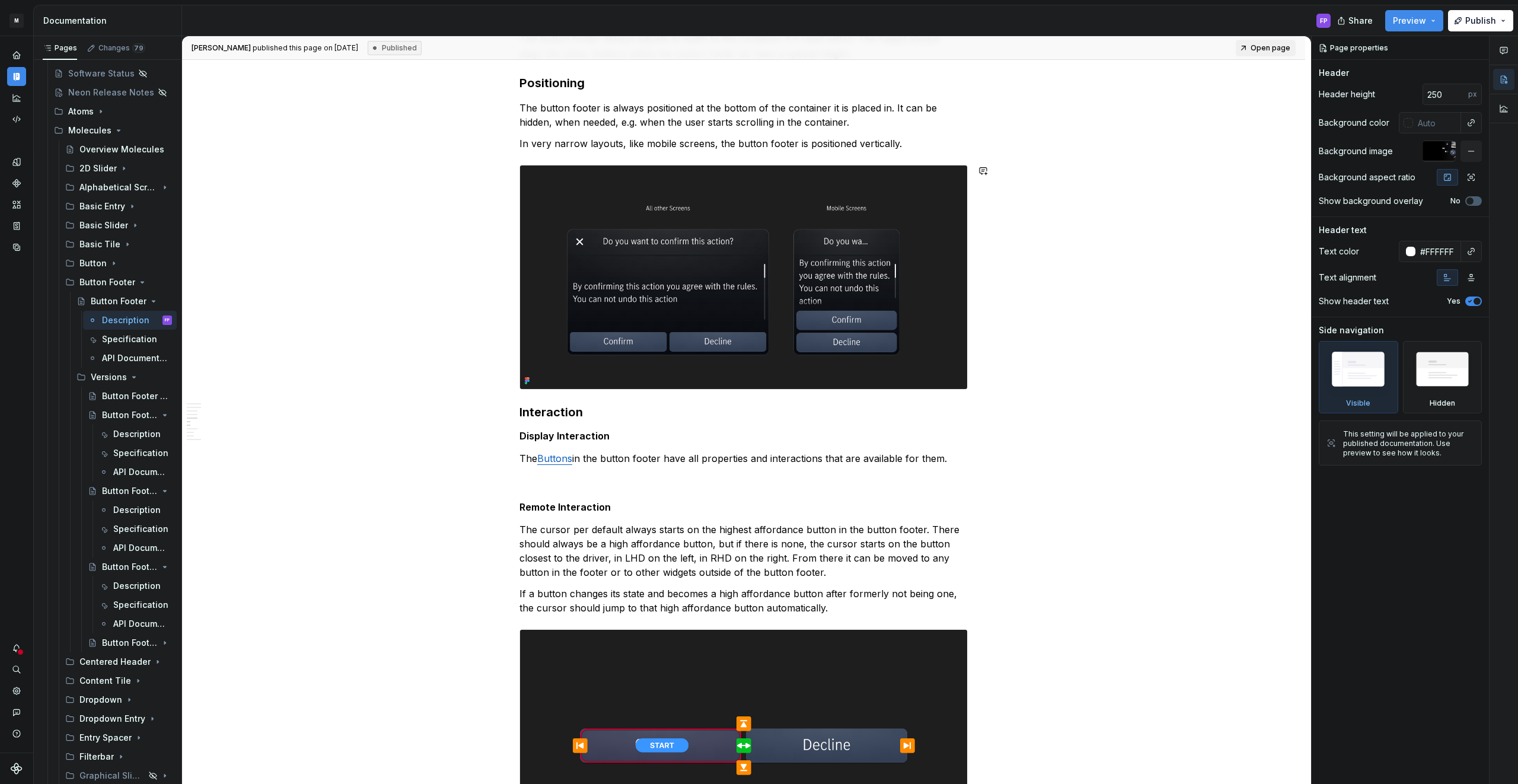
scroll to position [1357, 0]
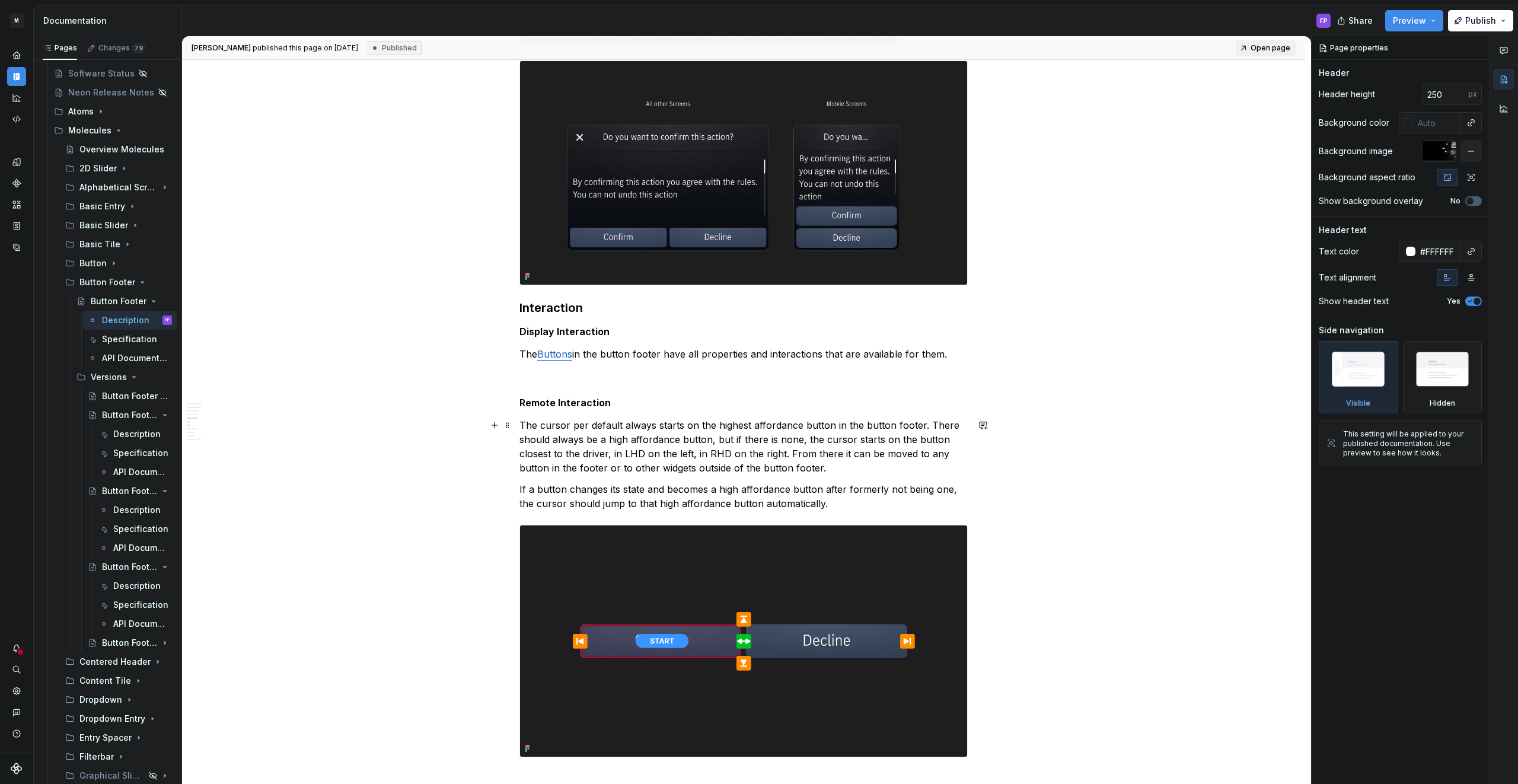
type textarea "*"
click at [848, 471] on p "The cursor per default always starts on the highest affordance button in the bu…" at bounding box center [744, 446] width 448 height 57
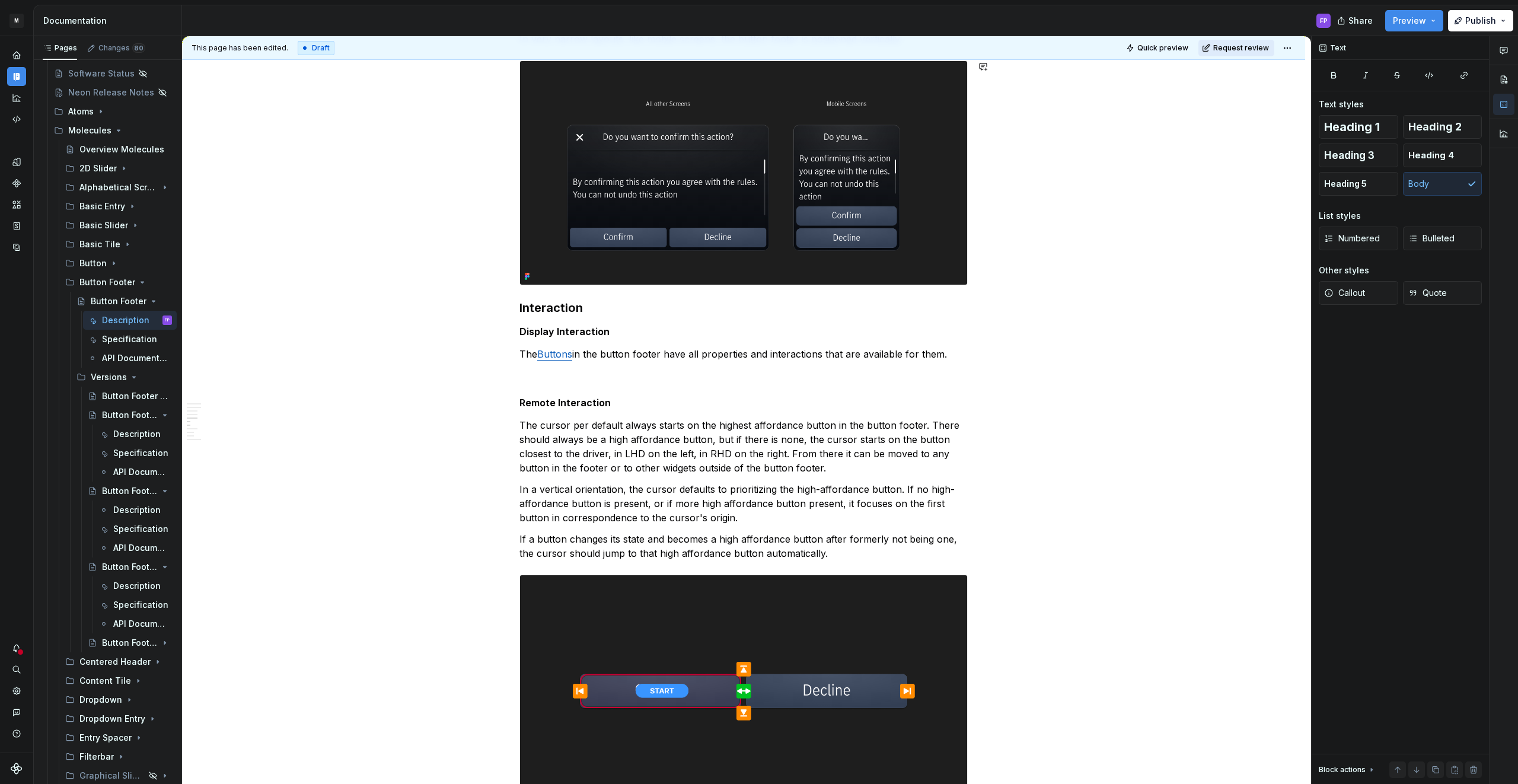
click at [1239, 53] on button "Request review" at bounding box center [1236, 48] width 76 height 17
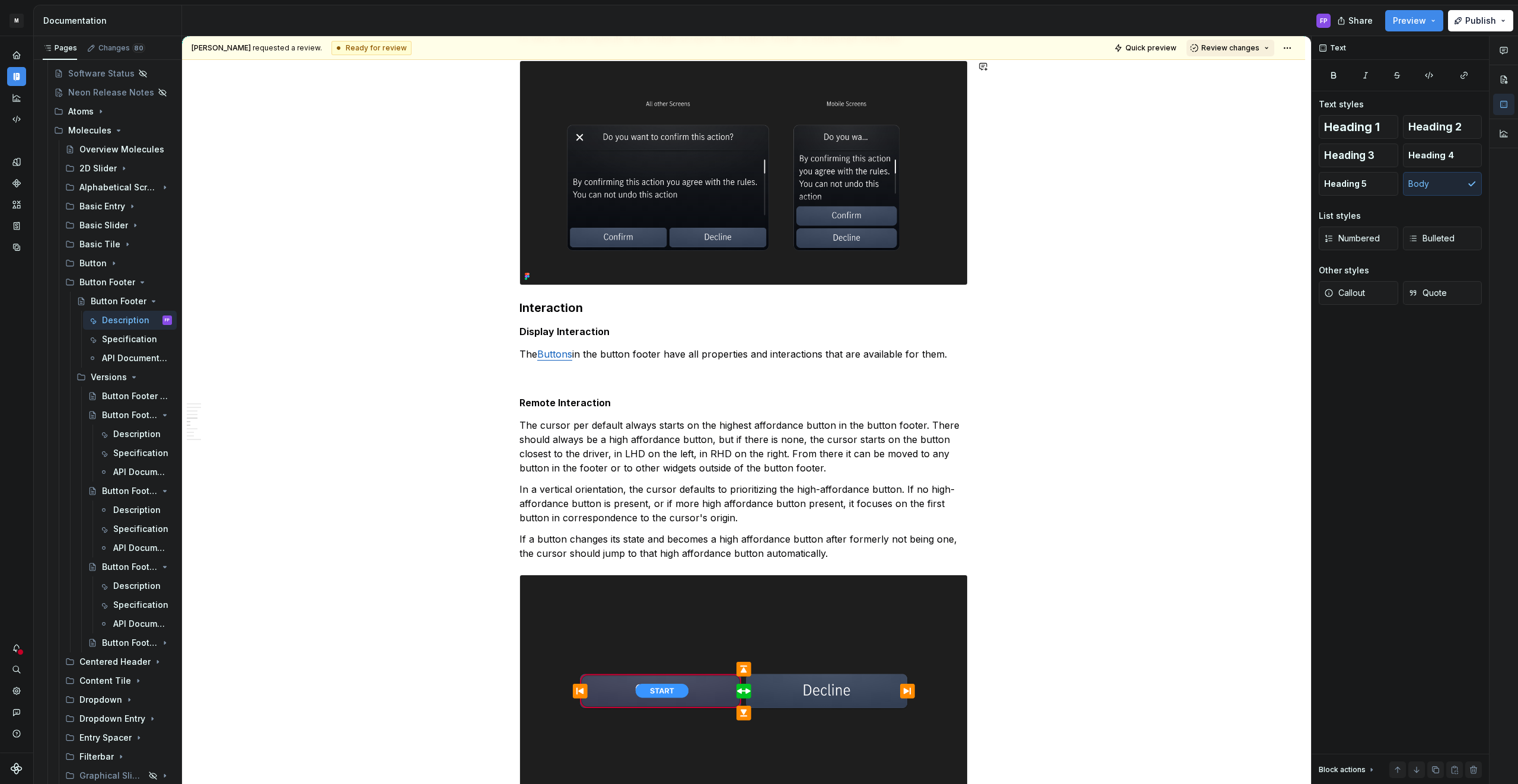
click at [1229, 54] on button "Review changes" at bounding box center [1230, 48] width 88 height 17
click at [1218, 76] on div "Approve" at bounding box center [1269, 71] width 104 height 12
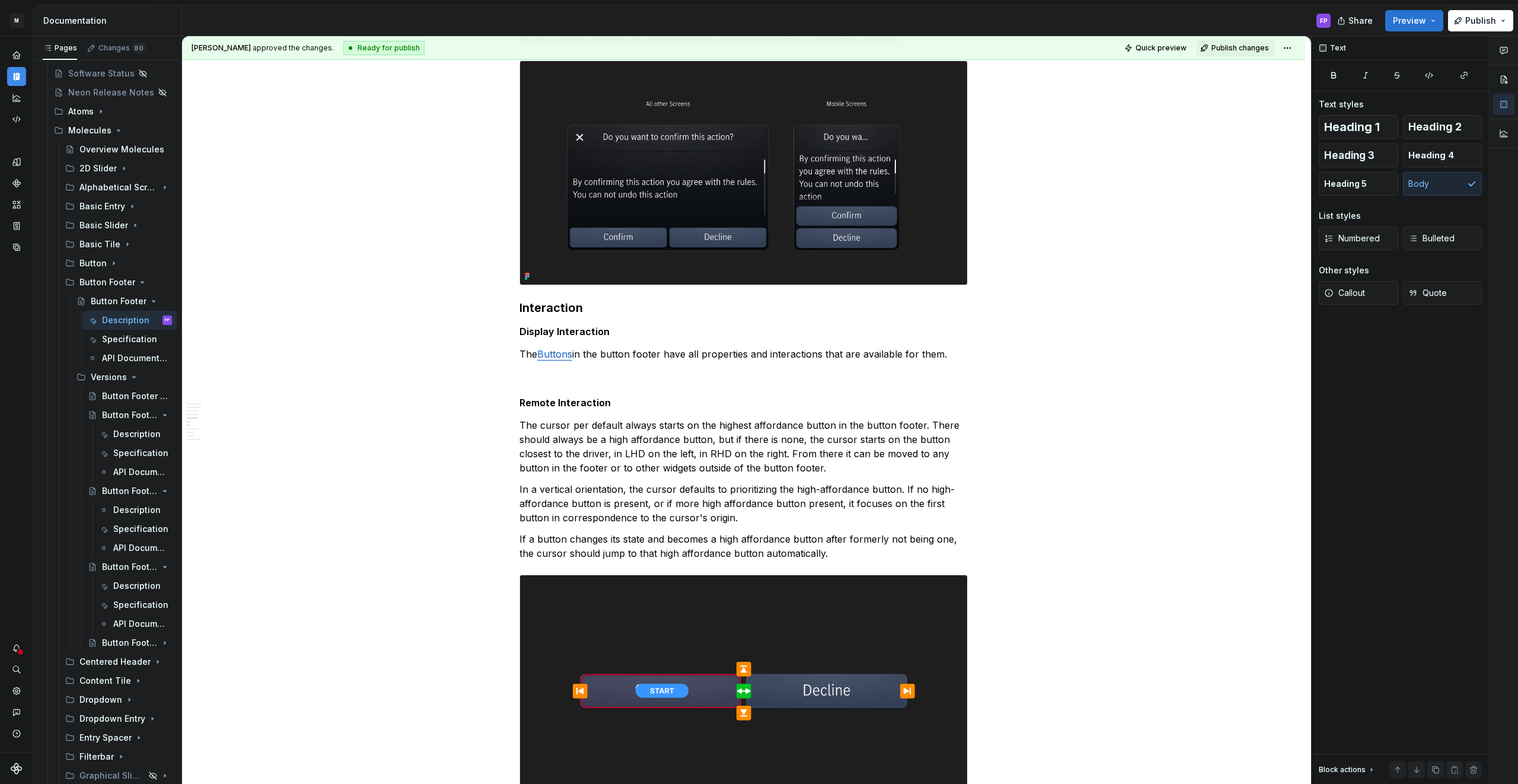
click at [1429, 20] on button "Preview" at bounding box center [1414, 20] width 58 height 21
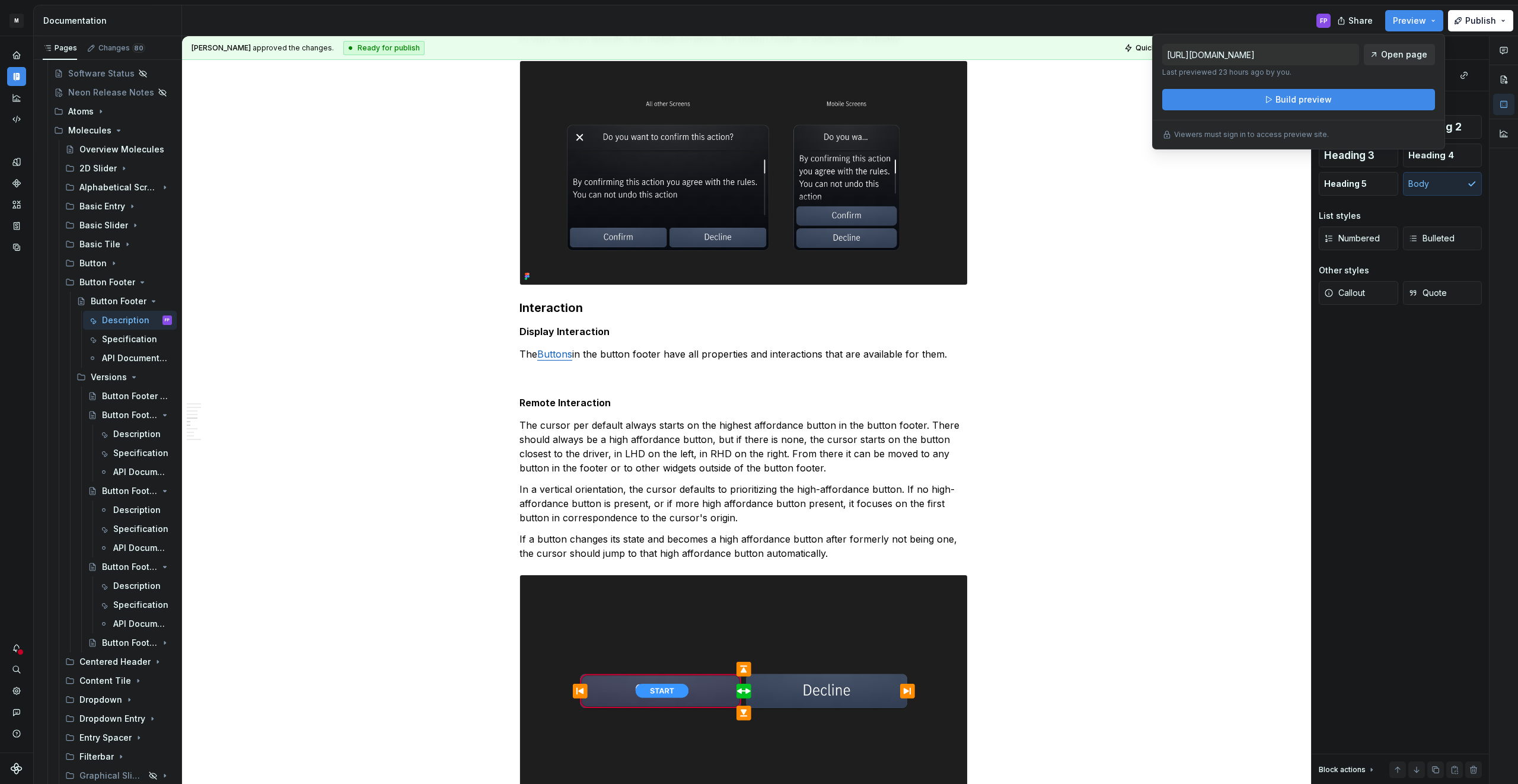
click at [1408, 54] on span "Open page" at bounding box center [1404, 55] width 46 height 12
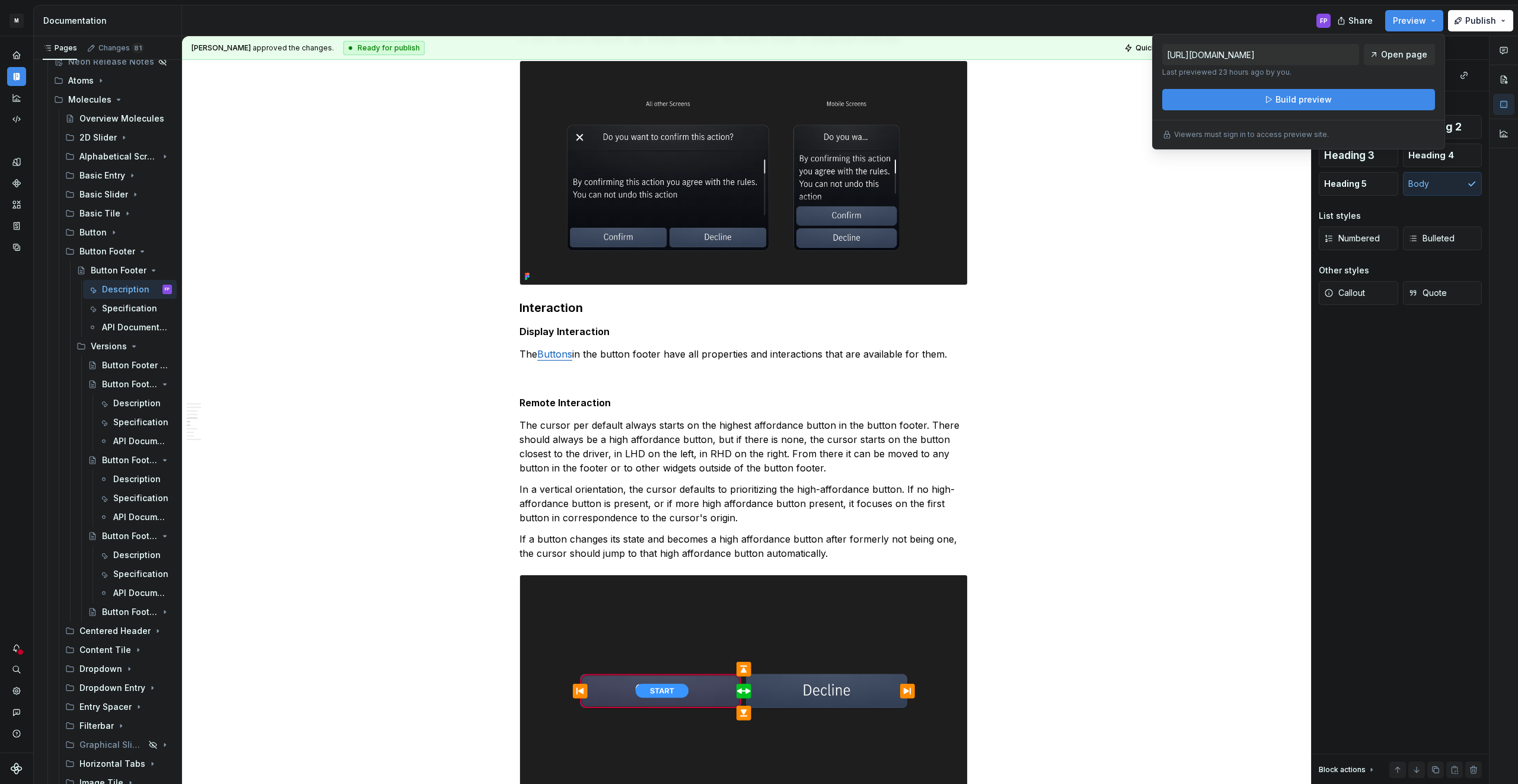
scroll to position [270, 0]
click at [1199, 270] on div "**********" at bounding box center [743, 468] width 1123 height 3177
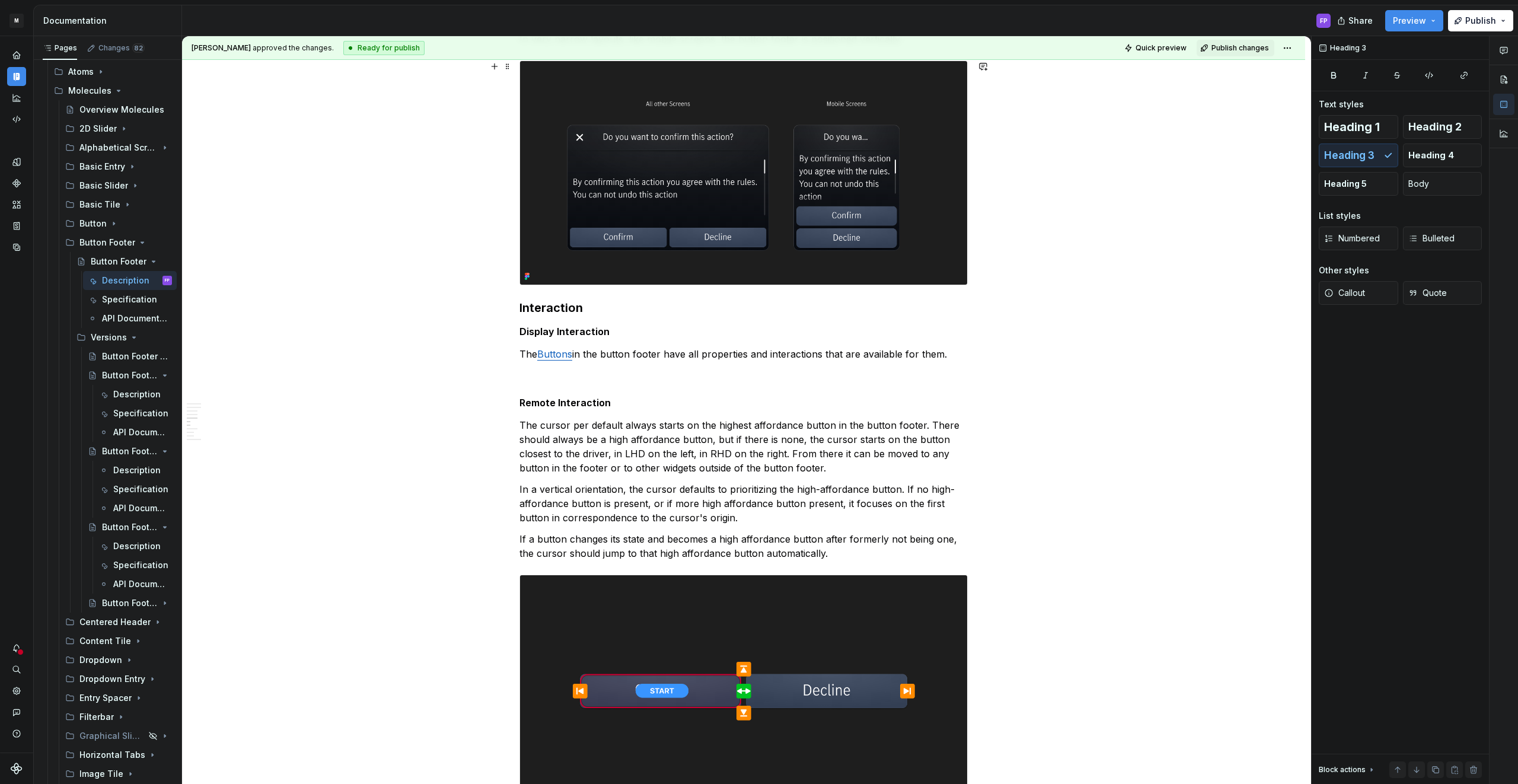
type textarea "*"
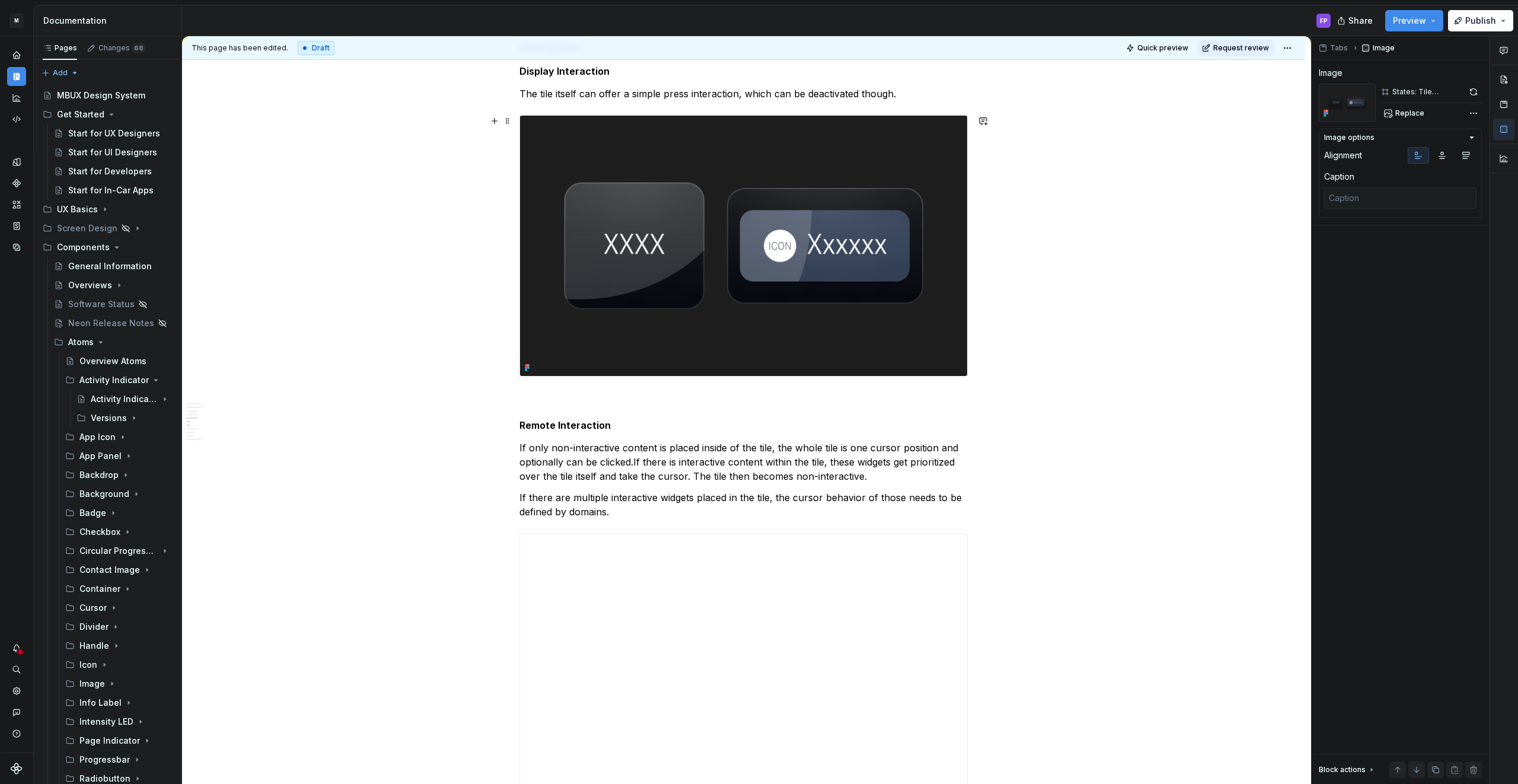
scroll to position [2243, 0]
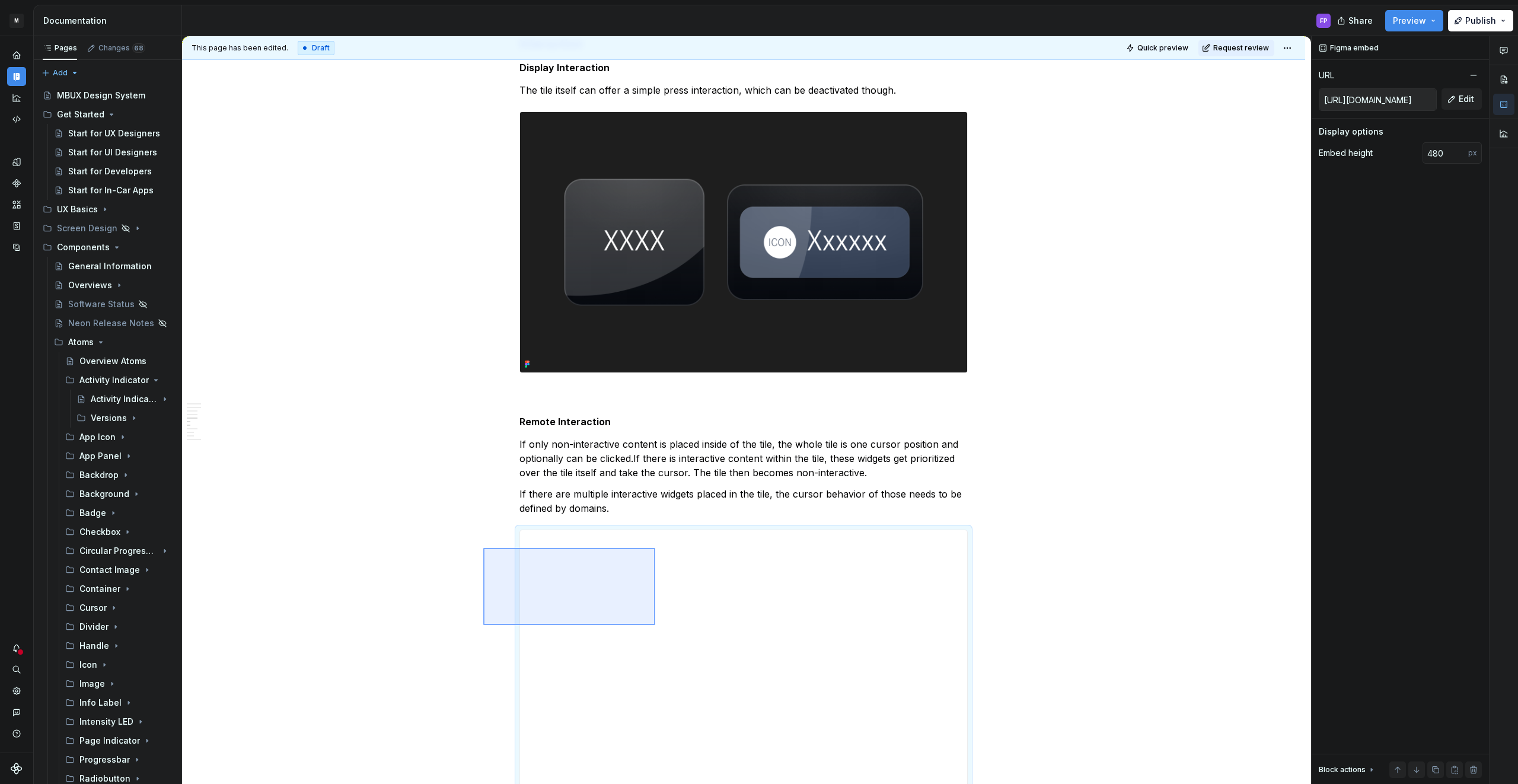
drag, startPoint x: 483, startPoint y: 548, endPoint x: 661, endPoint y: 629, distance: 195.6
click at [661, 629] on div "**********" at bounding box center [746, 410] width 1129 height 748
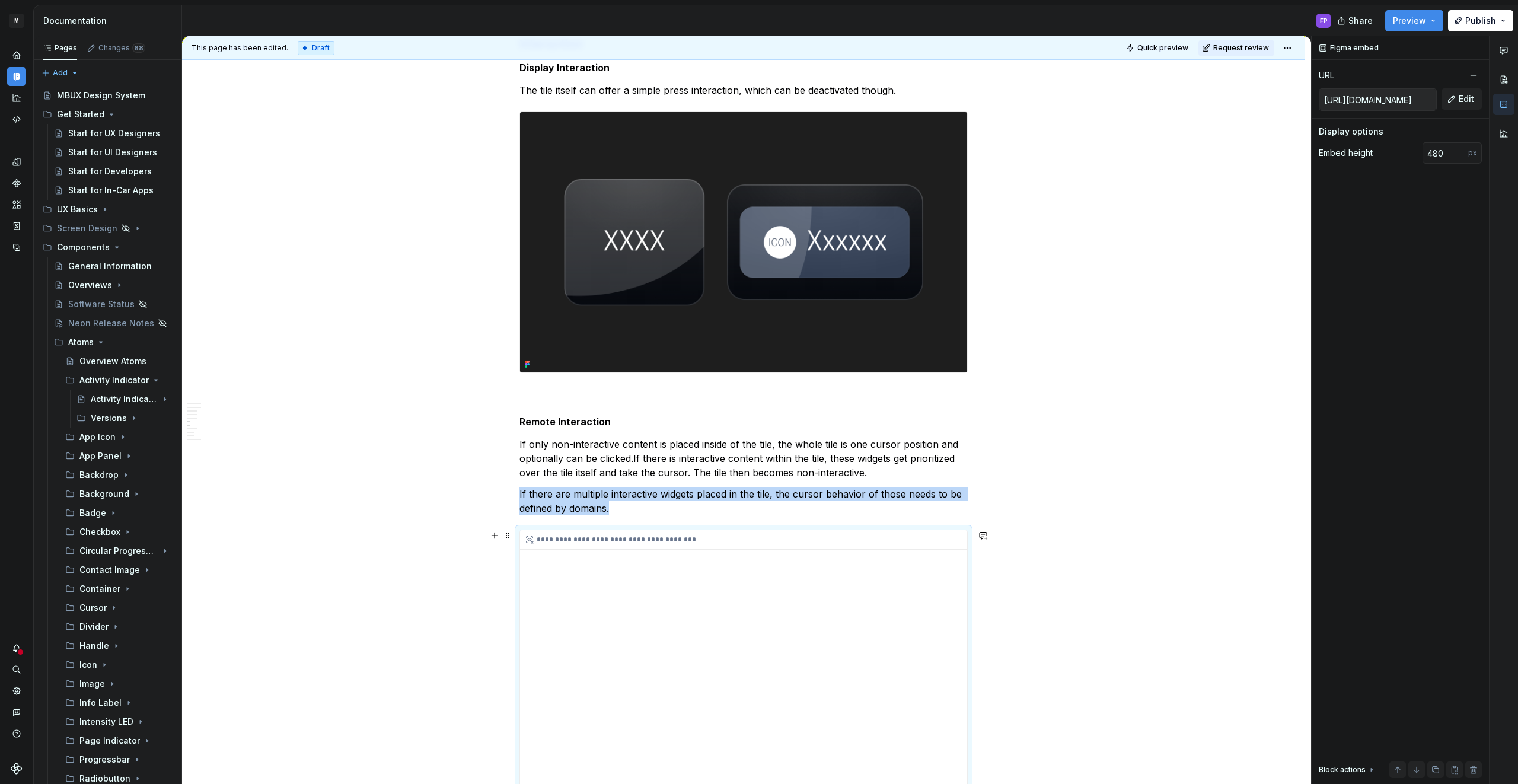
scroll to position [2274, 0]
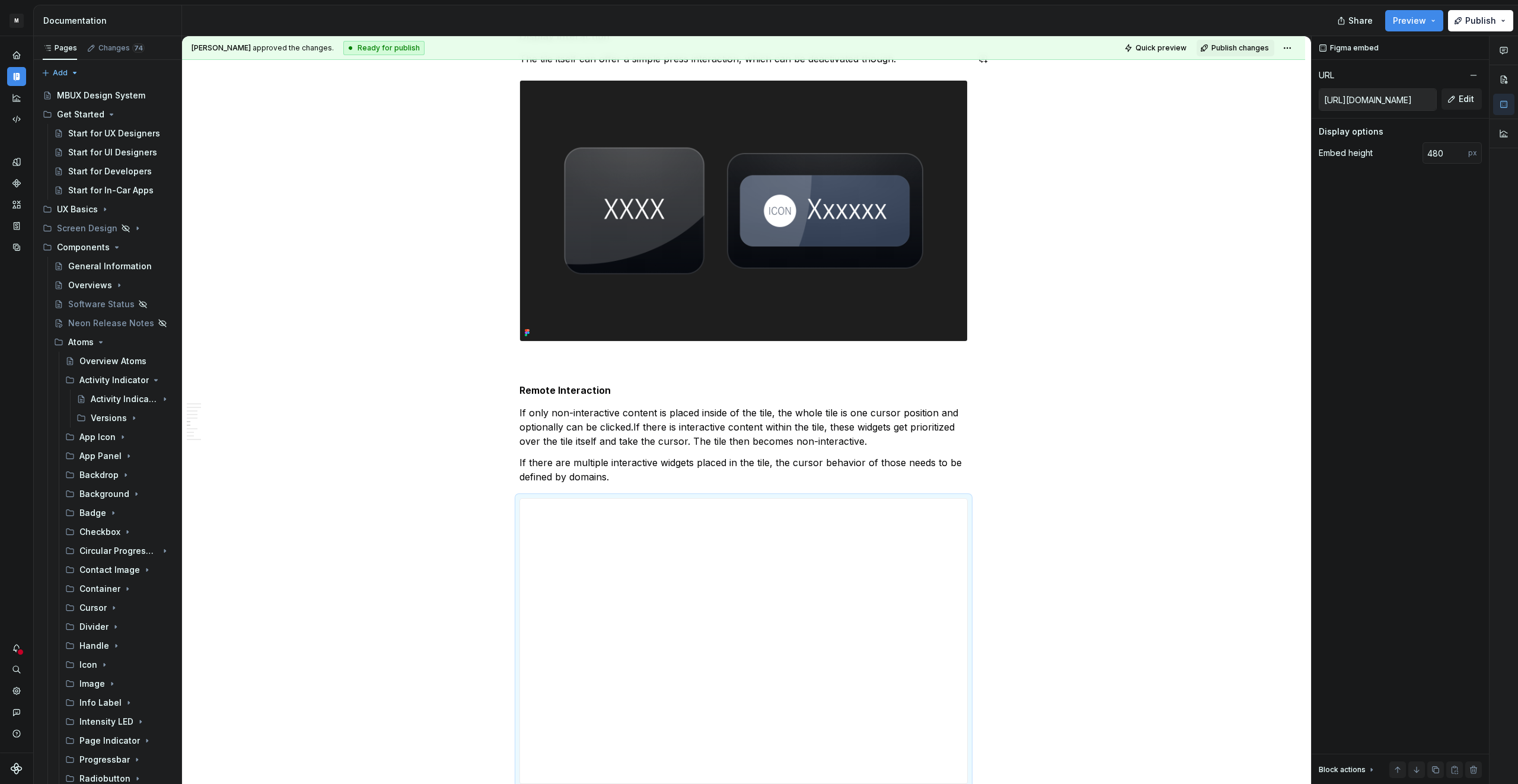
type textarea "*"
